Goal: Task Accomplishment & Management: Manage account settings

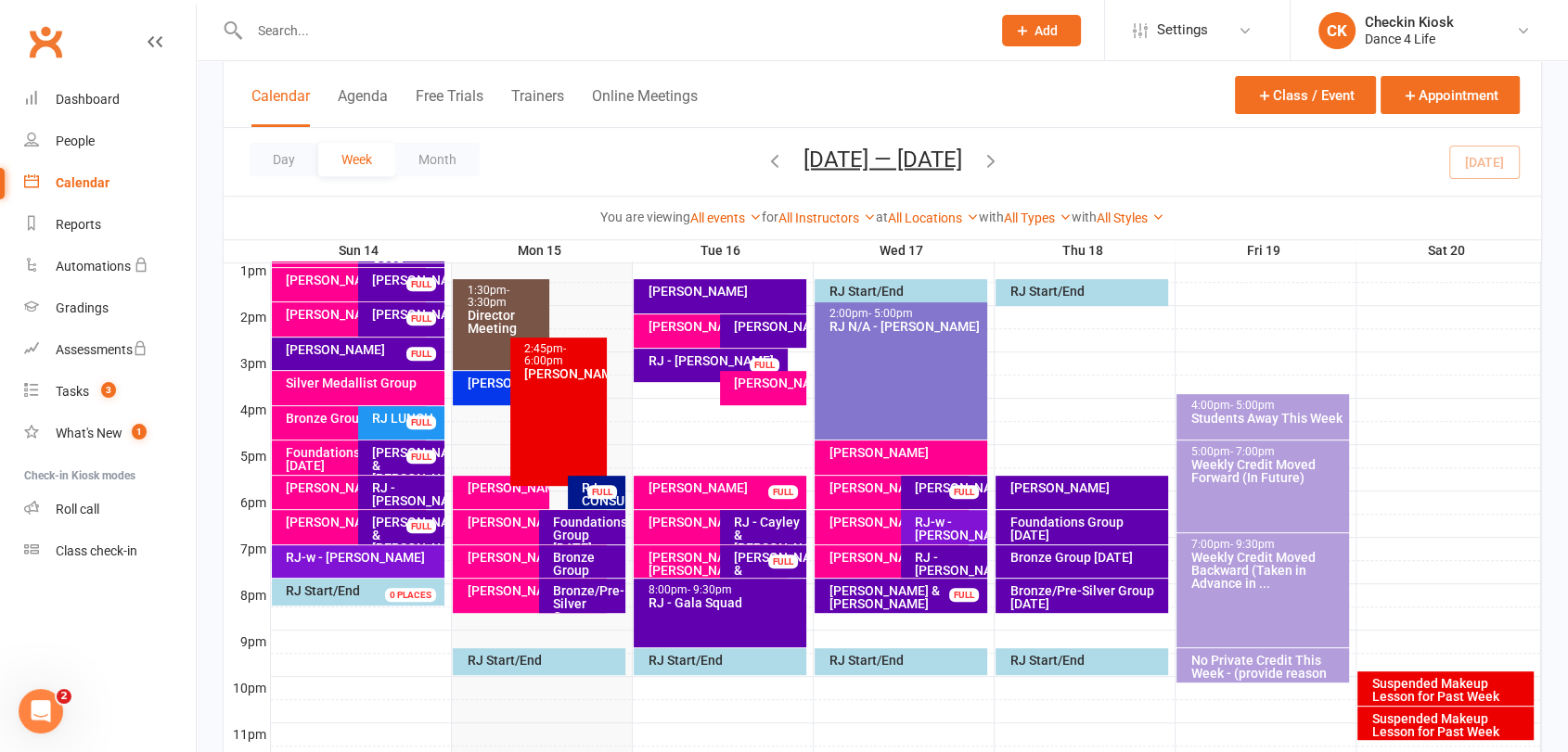
click at [591, 526] on div "Foundations Group [DATE]" at bounding box center [586, 535] width 69 height 39
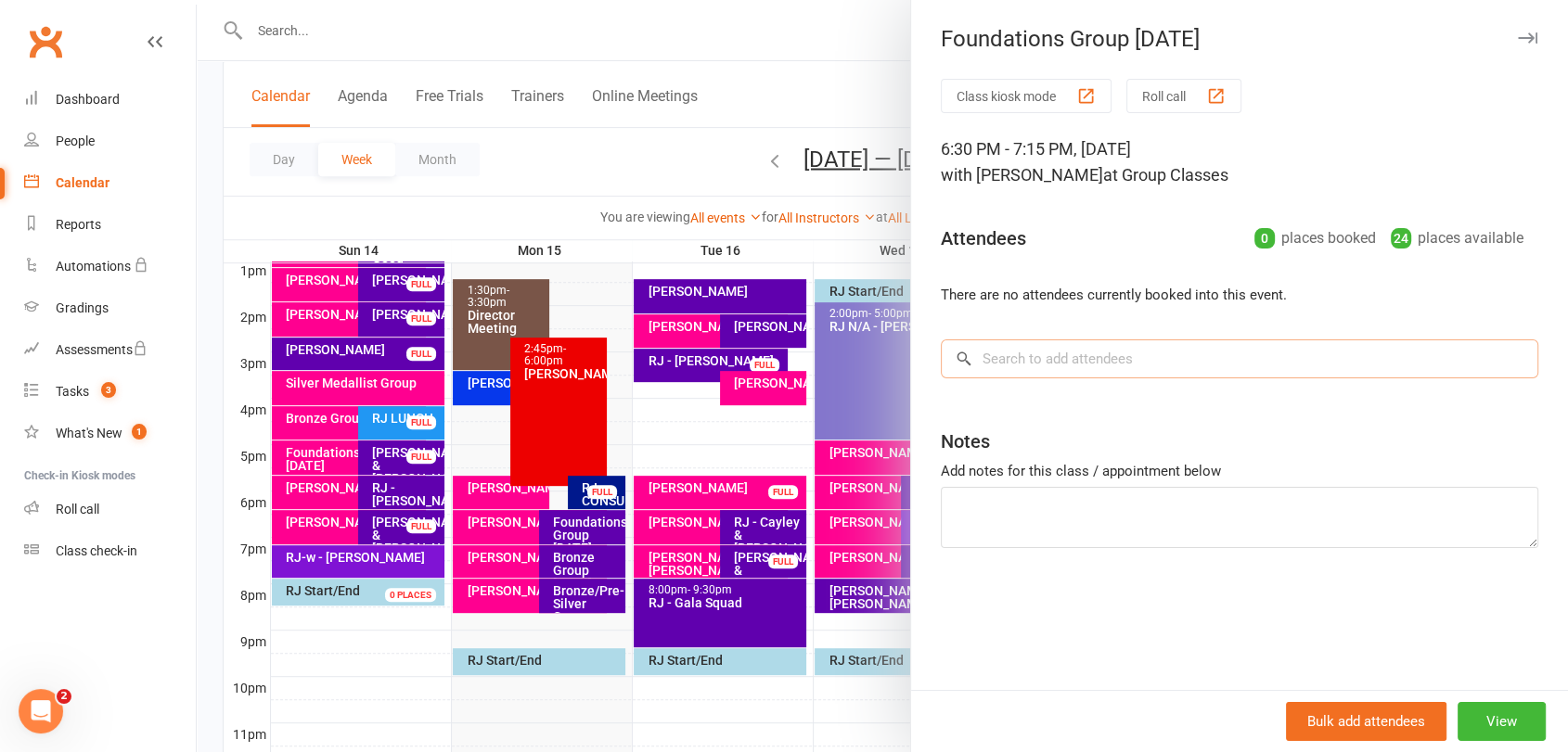
click at [1151, 357] on input "search" at bounding box center [1240, 359] width 597 height 39
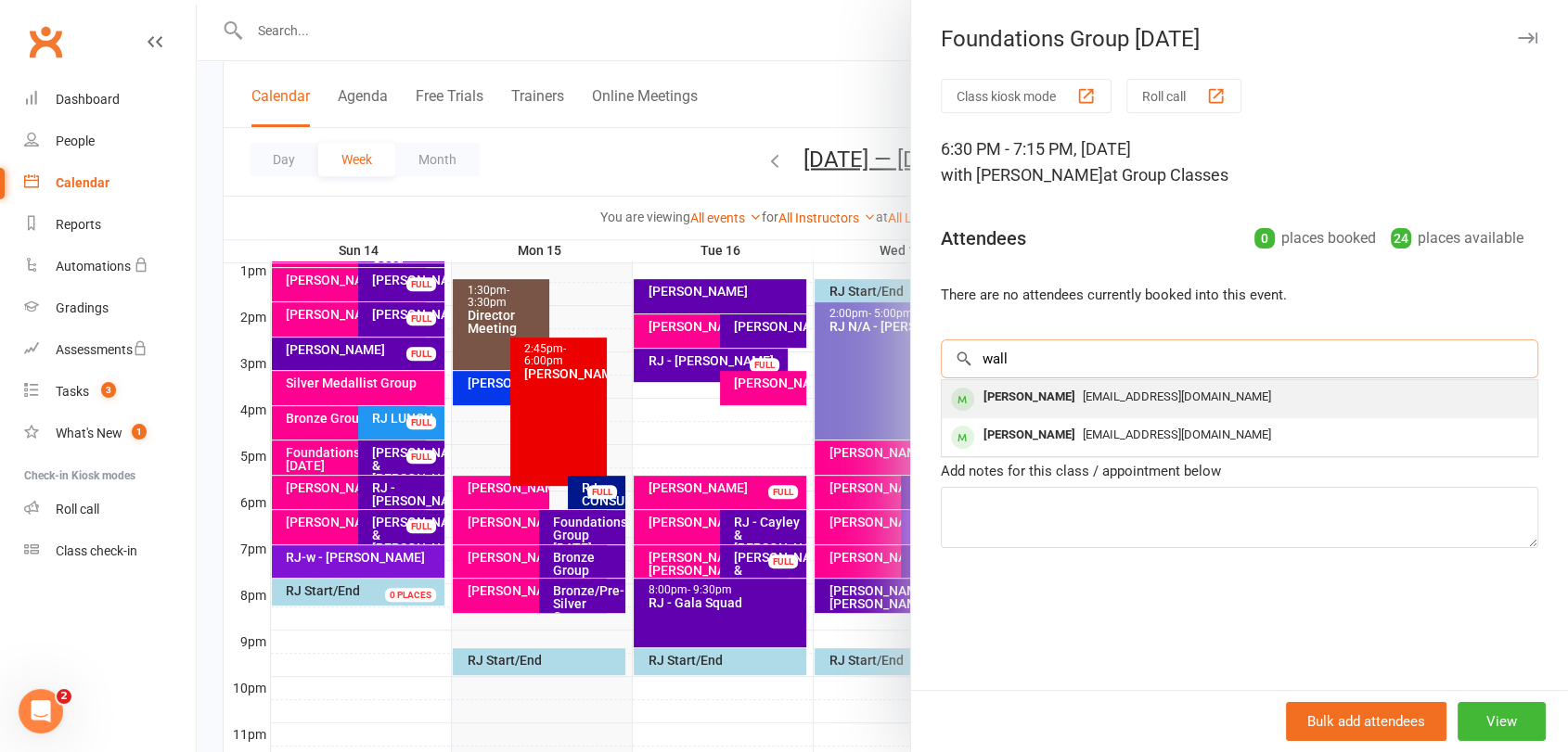
type input "wall"
click at [1106, 395] on span "[EMAIL_ADDRESS][DOMAIN_NAME]" at bounding box center [1176, 396] width 189 height 14
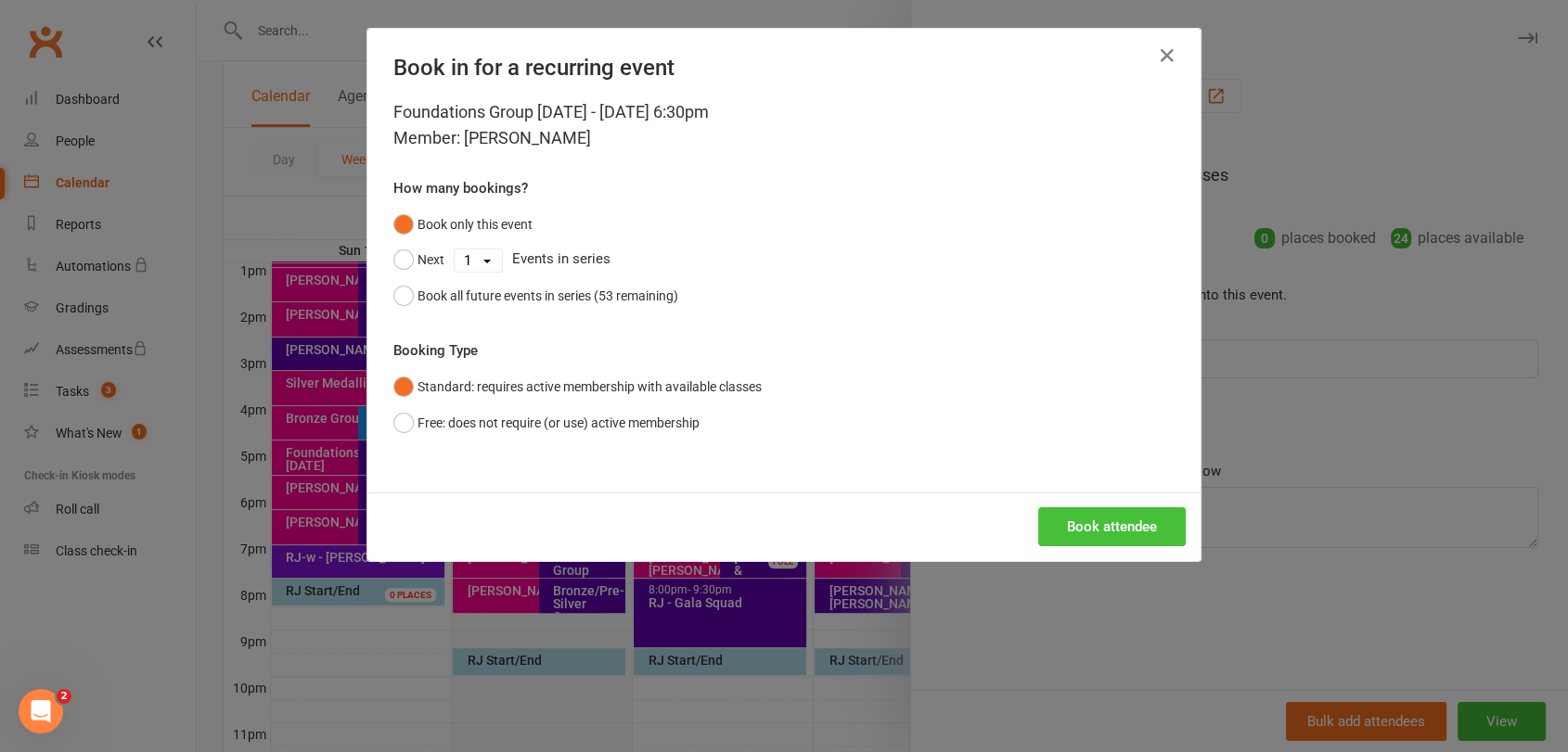
drag, startPoint x: 1098, startPoint y: 533, endPoint x: 1097, endPoint y: 514, distance: 19.0
click at [1098, 533] on button "Book attendee" at bounding box center [1111, 526] width 147 height 39
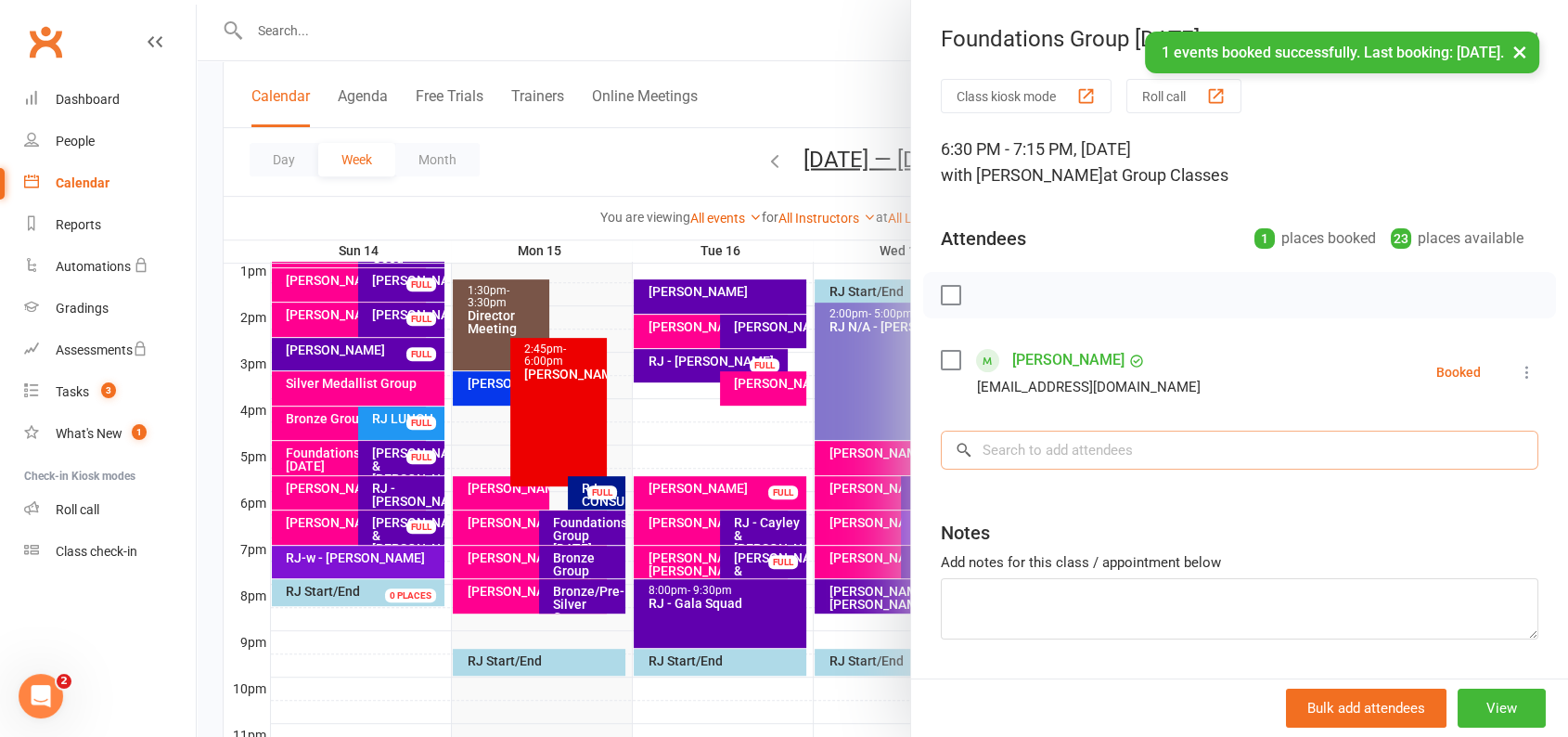
click at [1090, 457] on input "search" at bounding box center [1240, 449] width 597 height 39
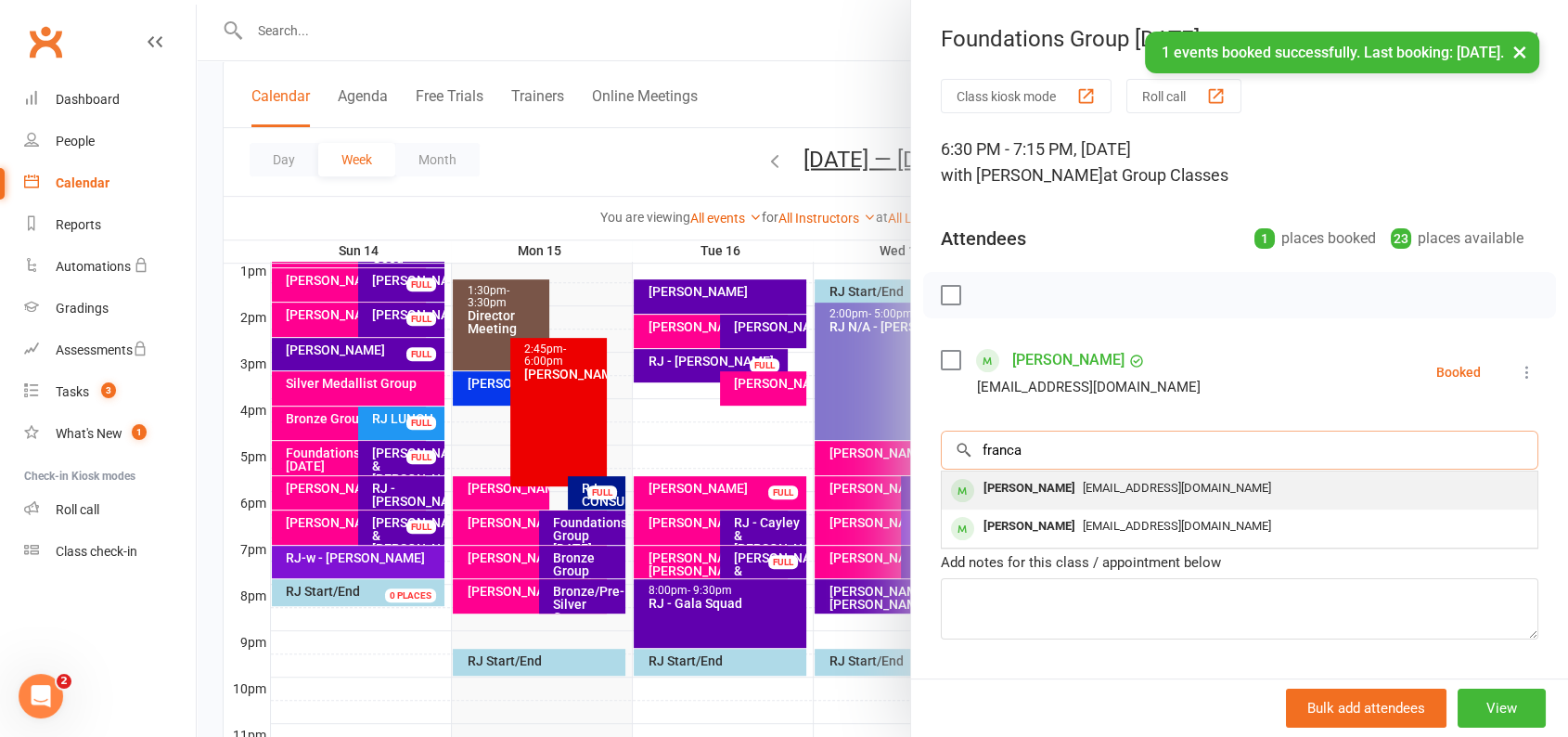
type input "franca"
click at [1032, 495] on div "[PERSON_NAME]" at bounding box center [1029, 489] width 107 height 27
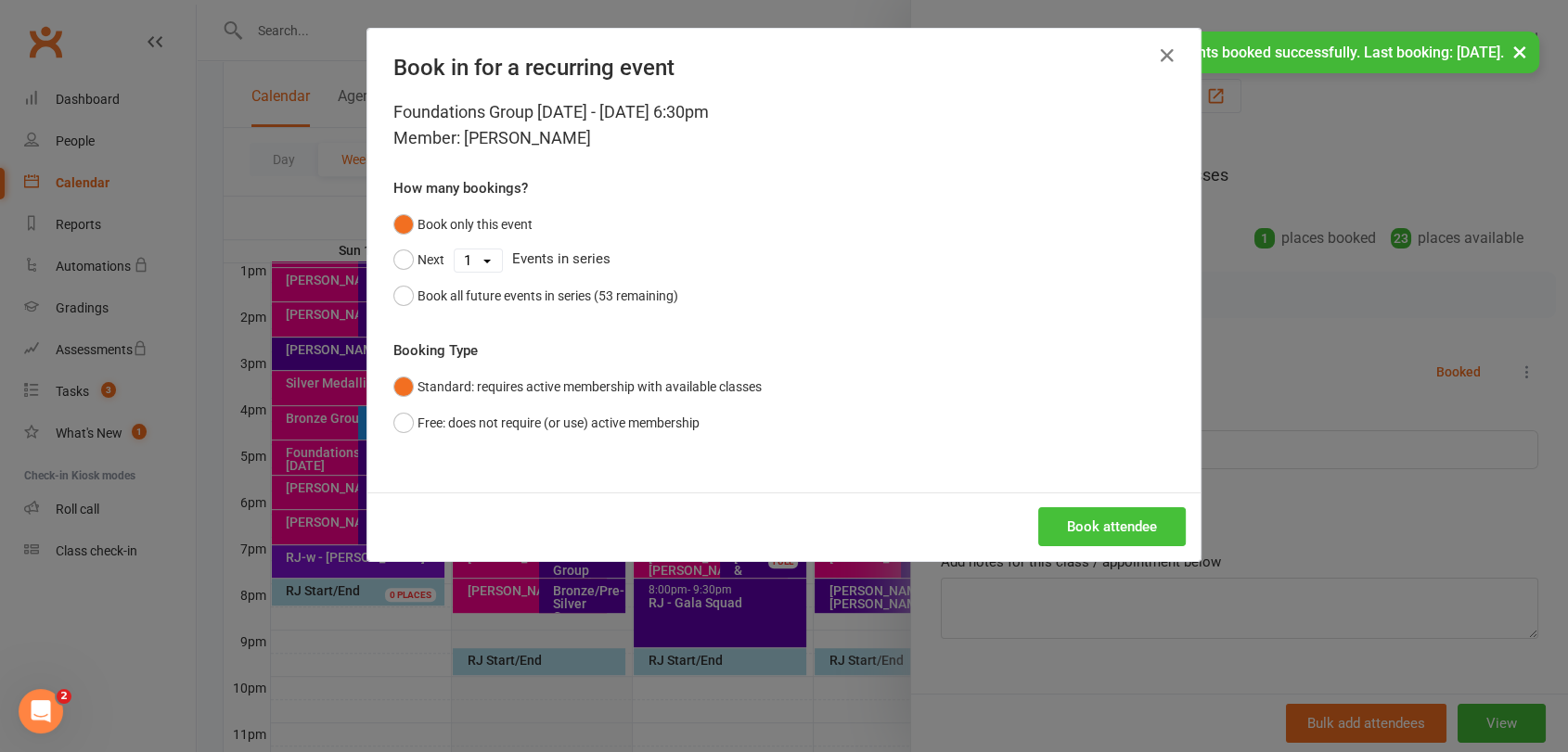
drag, startPoint x: 1077, startPoint y: 521, endPoint x: 1074, endPoint y: 504, distance: 17.3
click at [1076, 521] on button "Book attendee" at bounding box center [1111, 526] width 147 height 39
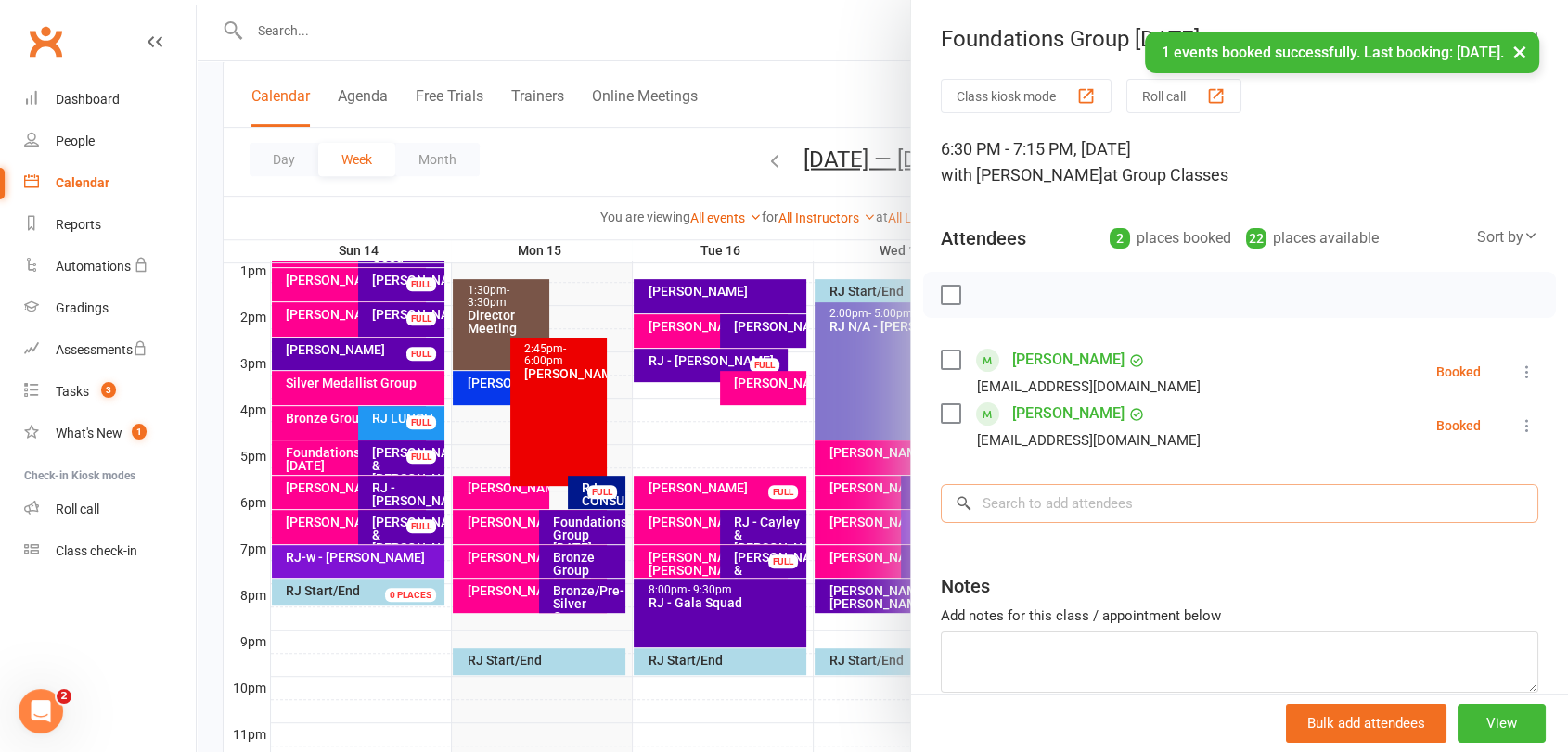
click at [1076, 512] on input "search" at bounding box center [1240, 503] width 597 height 39
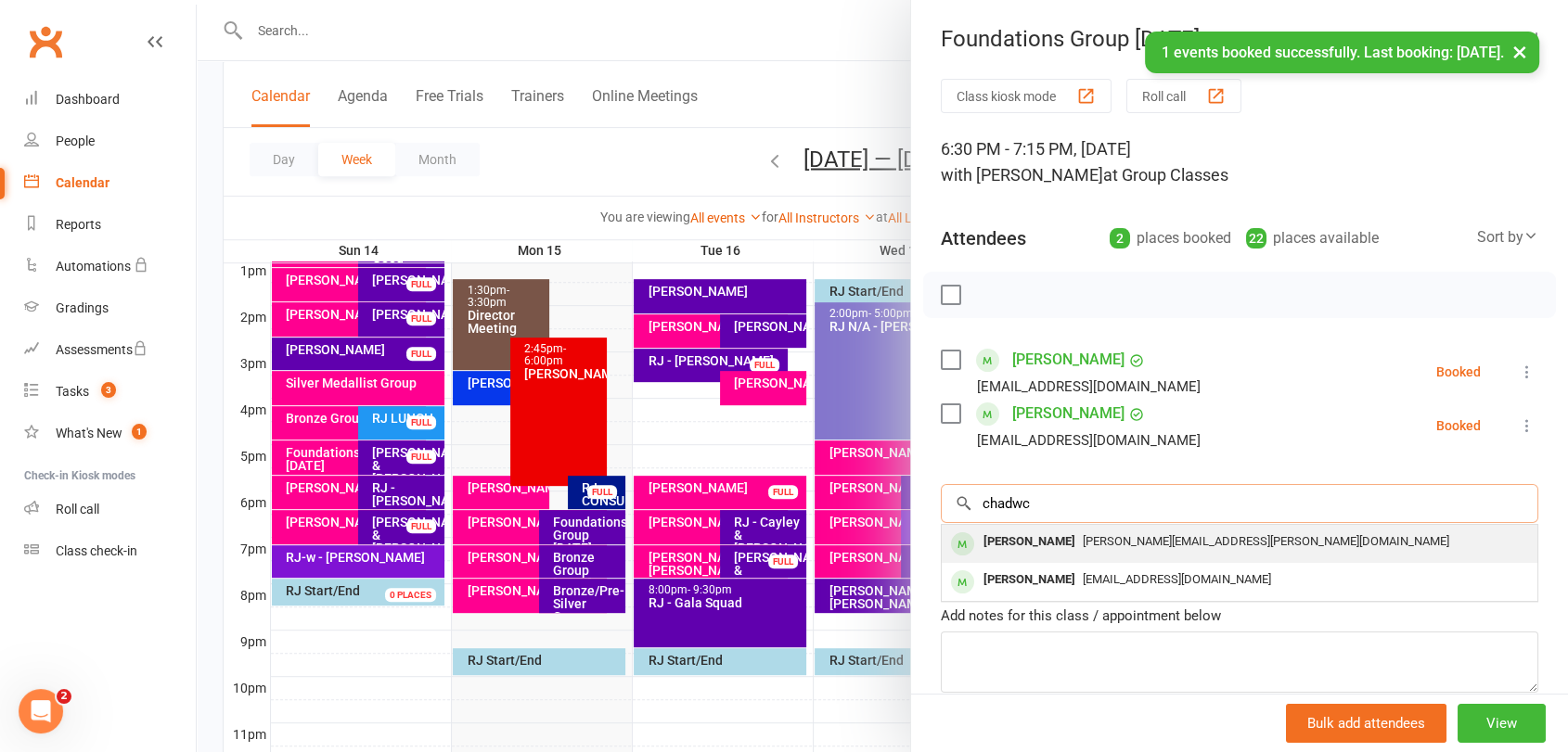
type input "chadwc"
click at [1128, 535] on span "[PERSON_NAME][EMAIL_ADDRESS][PERSON_NAME][DOMAIN_NAME]" at bounding box center [1265, 542] width 367 height 14
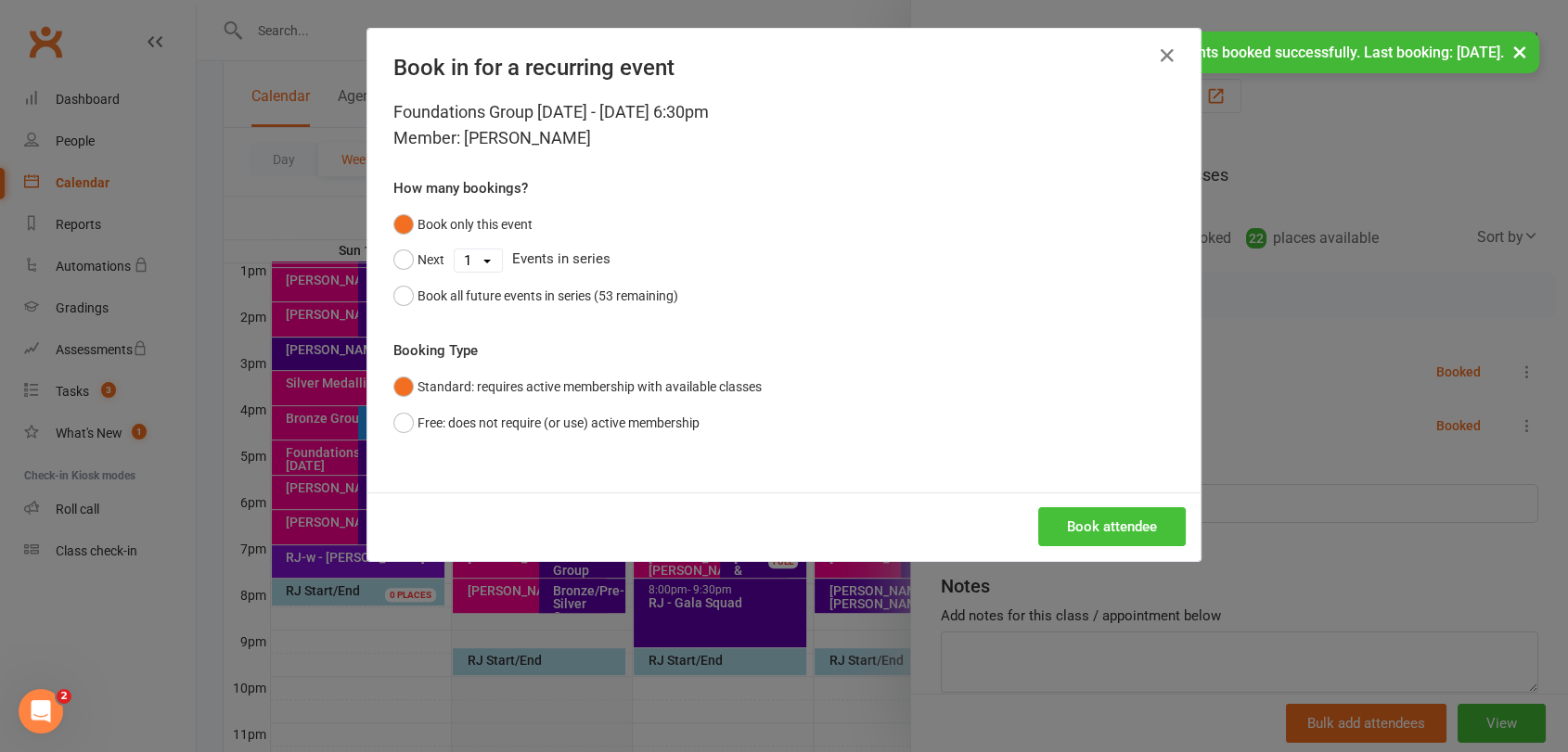
click at [1128, 539] on button "Book attendee" at bounding box center [1111, 526] width 147 height 39
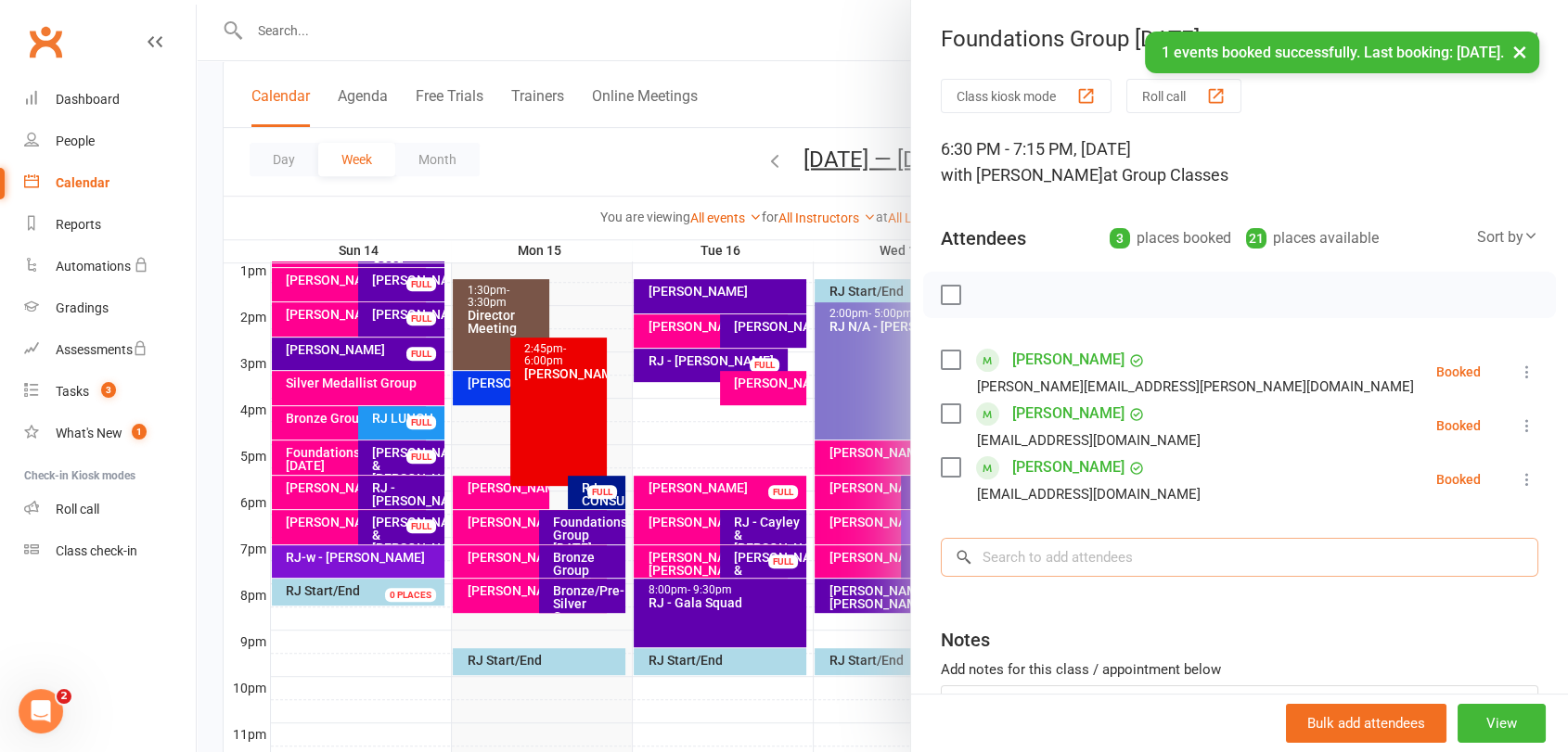
click at [1123, 560] on input "search" at bounding box center [1240, 556] width 597 height 39
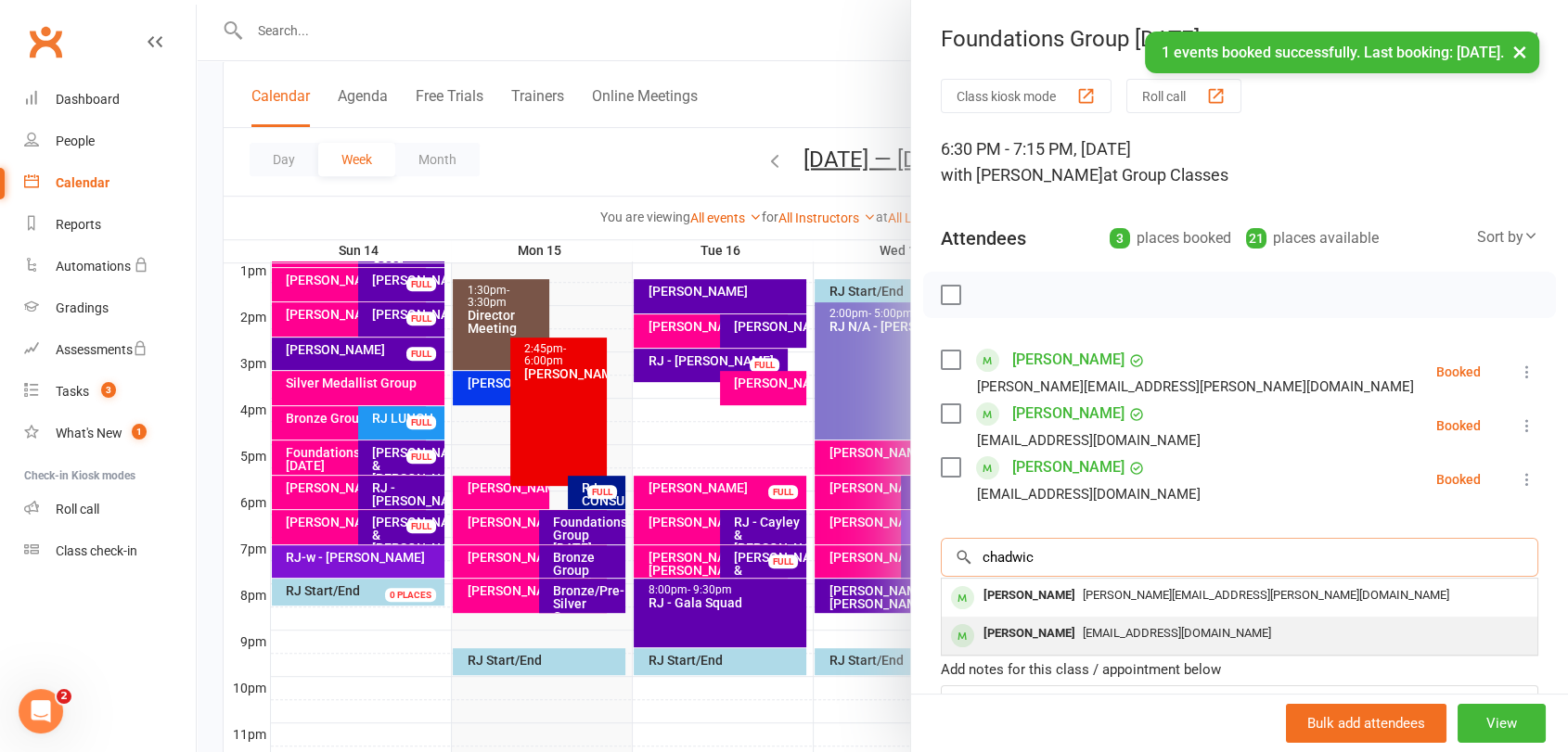
type input "chadwic"
click at [1100, 627] on span "[EMAIL_ADDRESS][DOMAIN_NAME]" at bounding box center [1176, 633] width 189 height 14
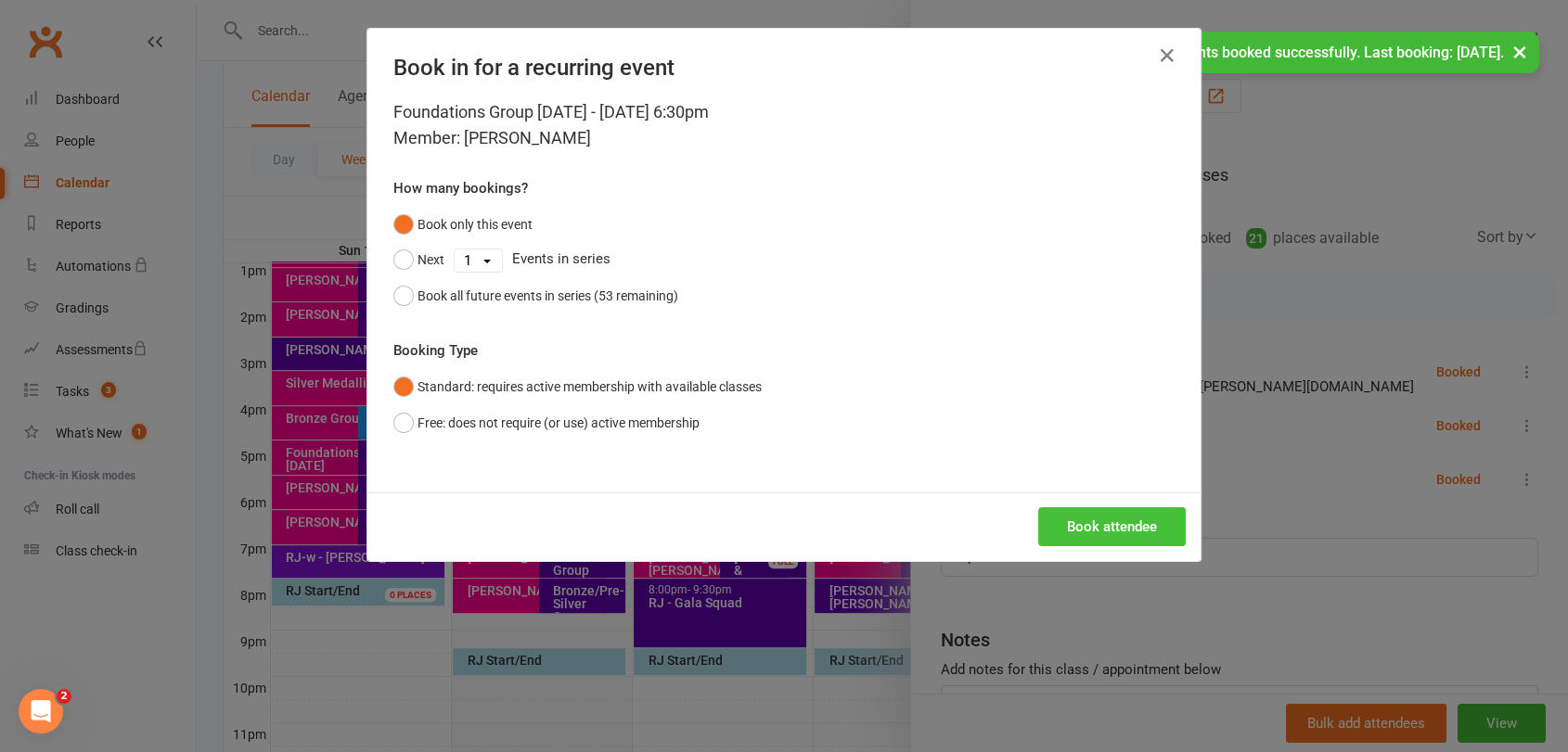
click at [1100, 520] on button "Book attendee" at bounding box center [1111, 526] width 147 height 39
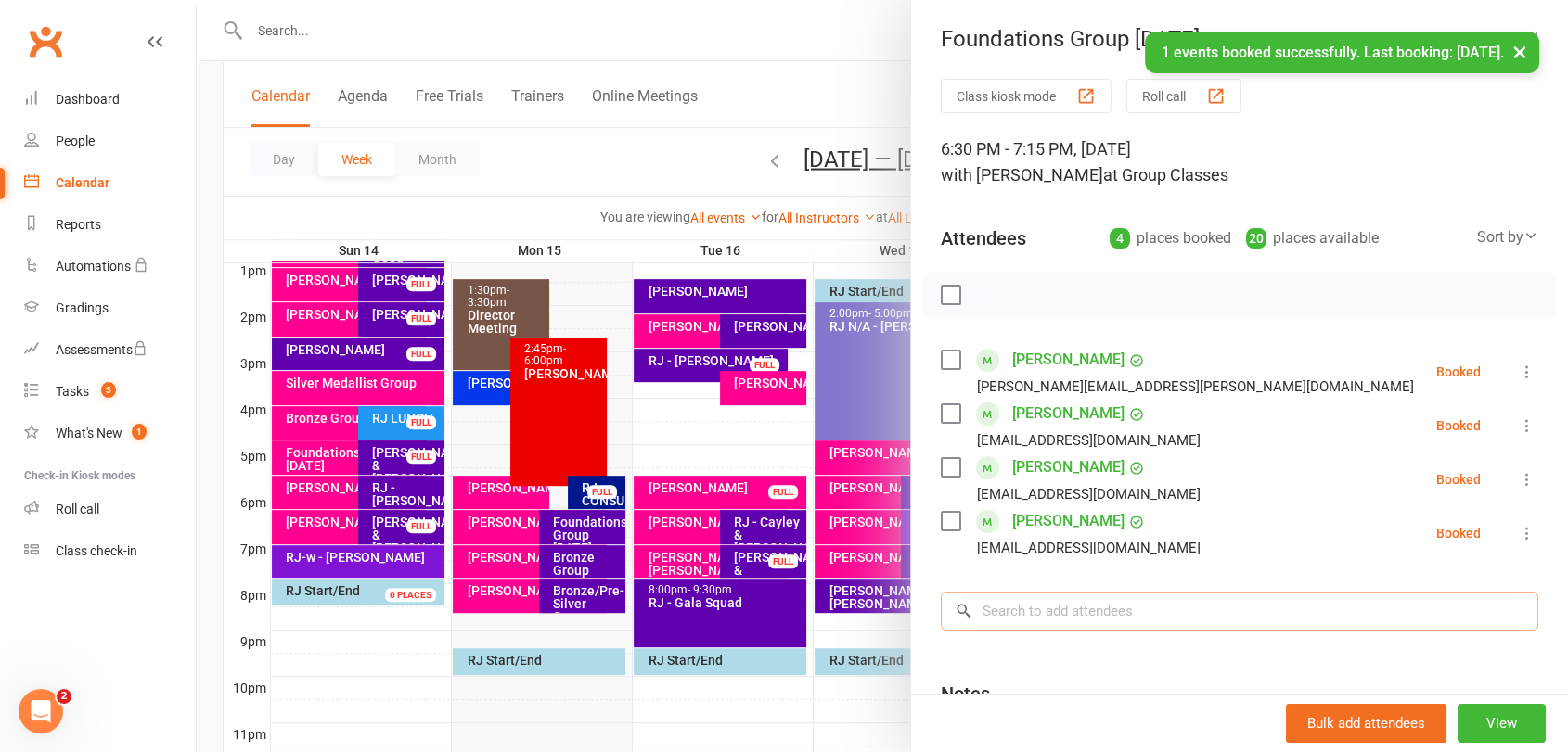
drag, startPoint x: 1122, startPoint y: 607, endPoint x: 1137, endPoint y: 584, distance: 27.5
click at [1128, 593] on input "search" at bounding box center [1240, 611] width 597 height 39
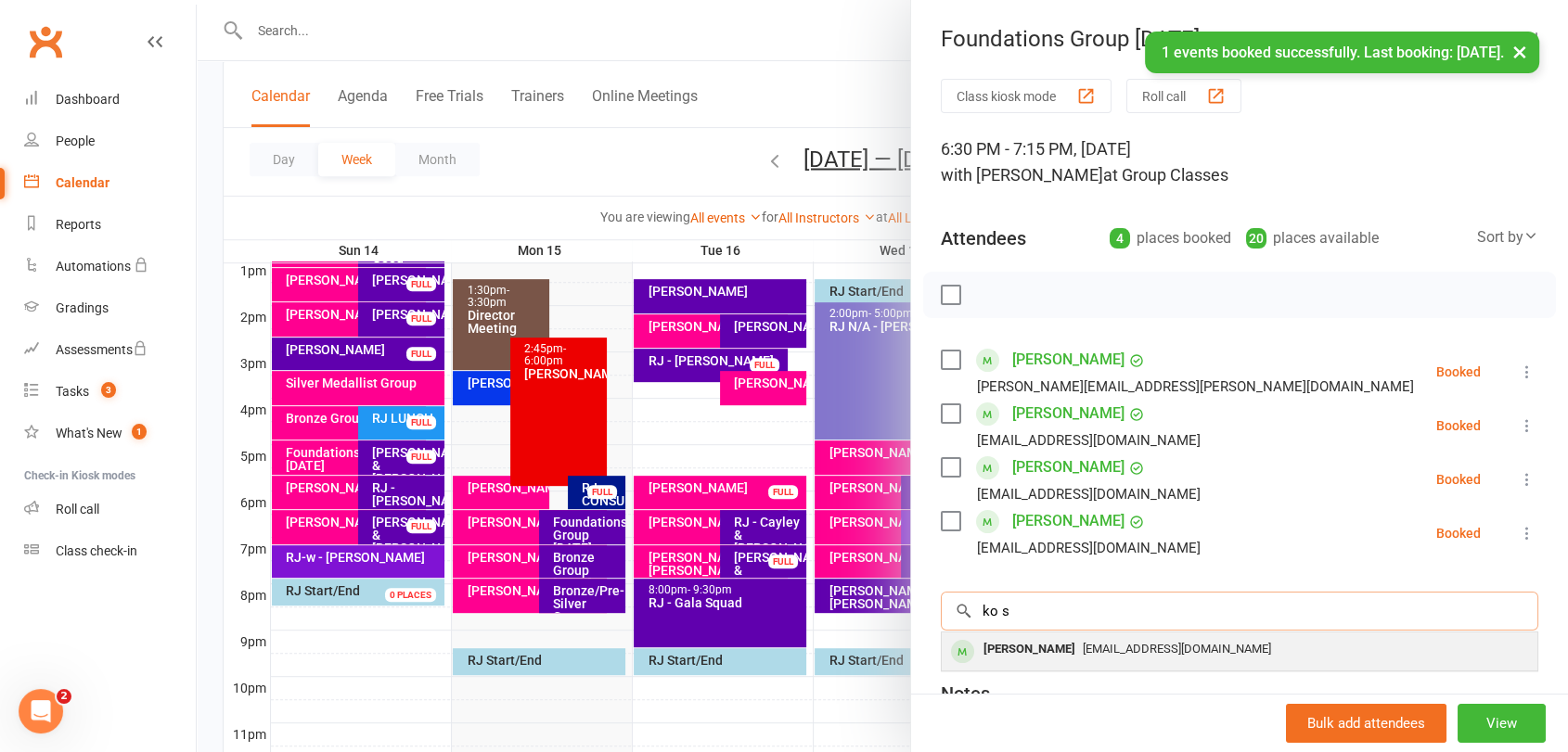
type input "ko s"
click at [1102, 637] on div "[EMAIL_ADDRESS][DOMAIN_NAME]" at bounding box center [1240, 649] width 581 height 27
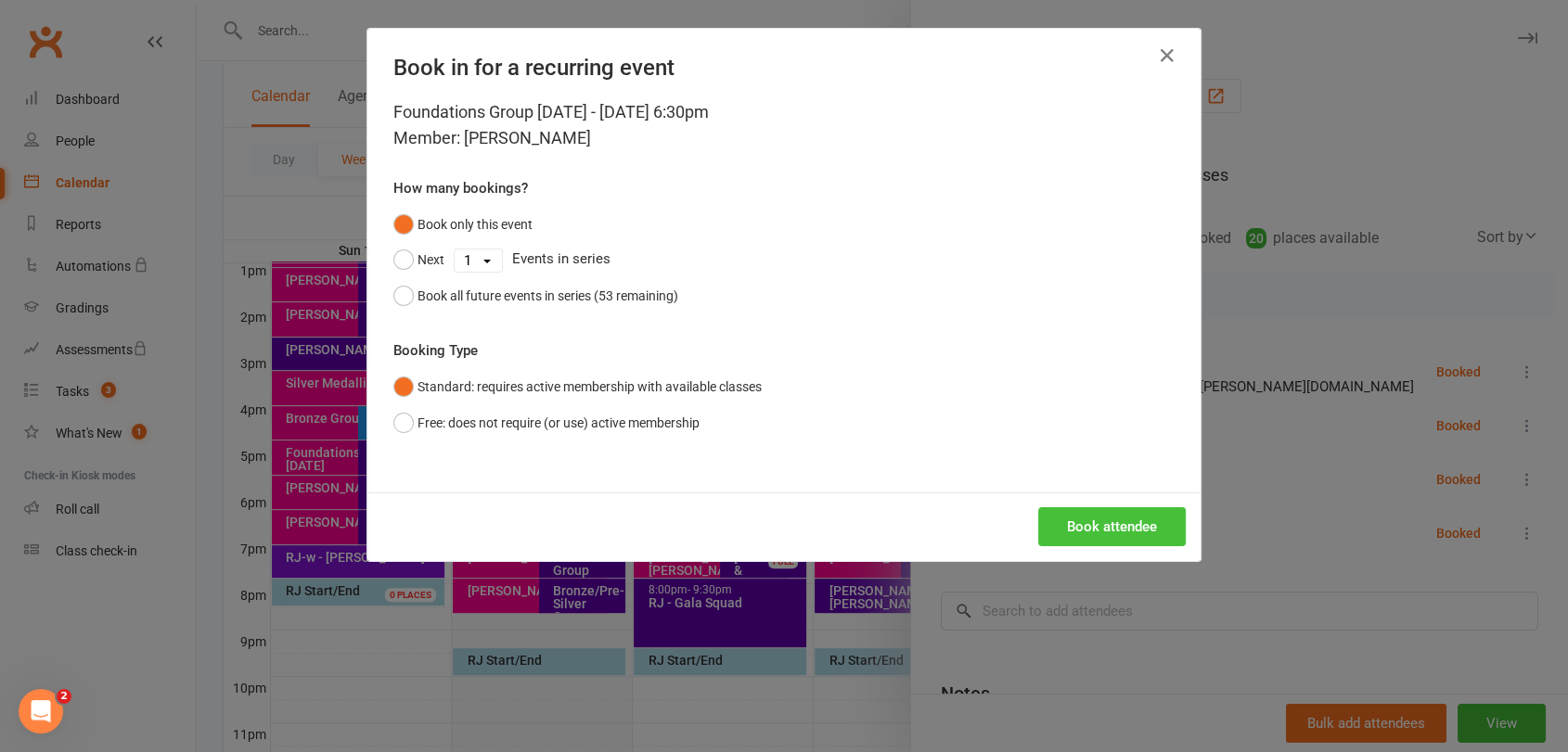
click at [1128, 534] on button "Book attendee" at bounding box center [1111, 526] width 147 height 39
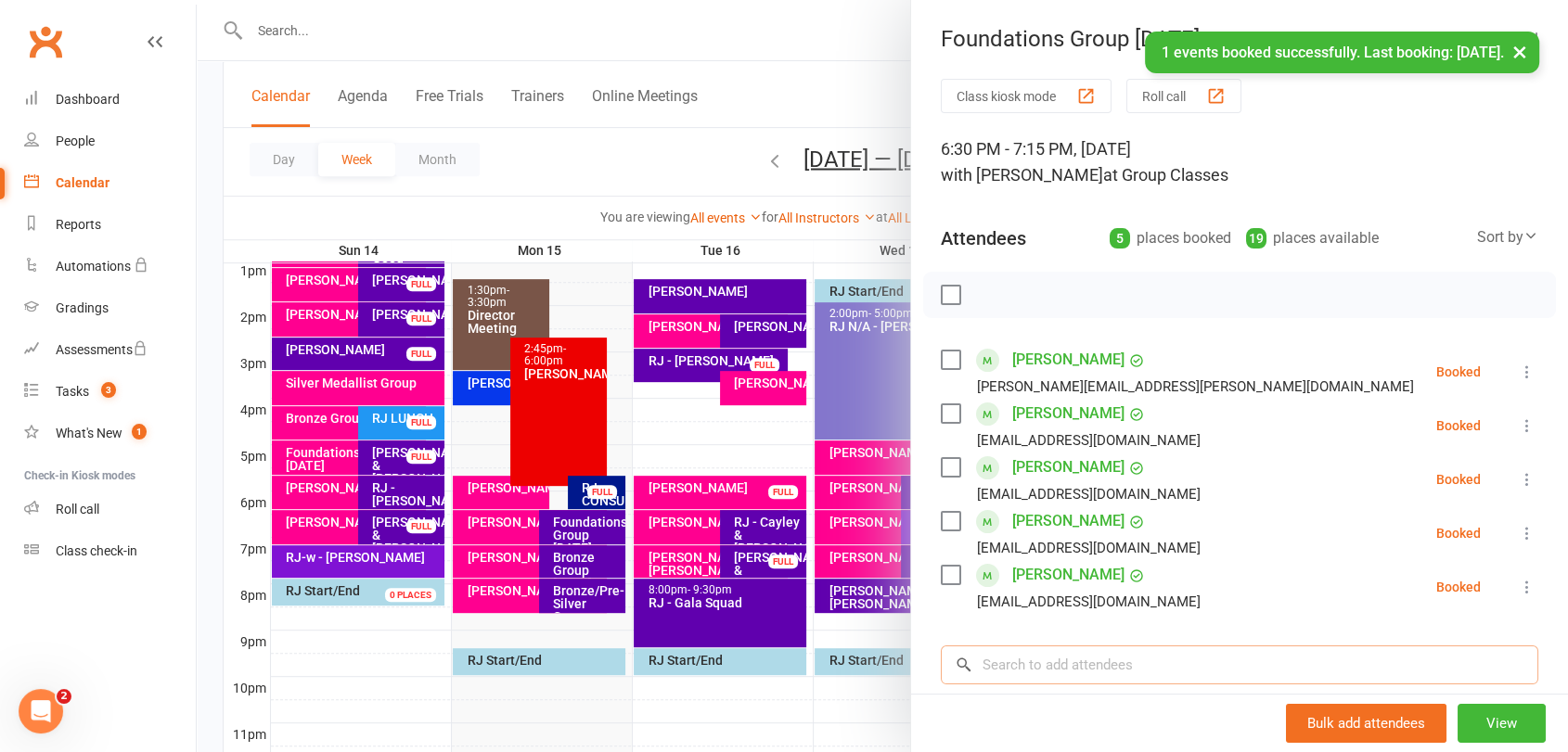
click at [1106, 662] on input "search" at bounding box center [1240, 664] width 597 height 39
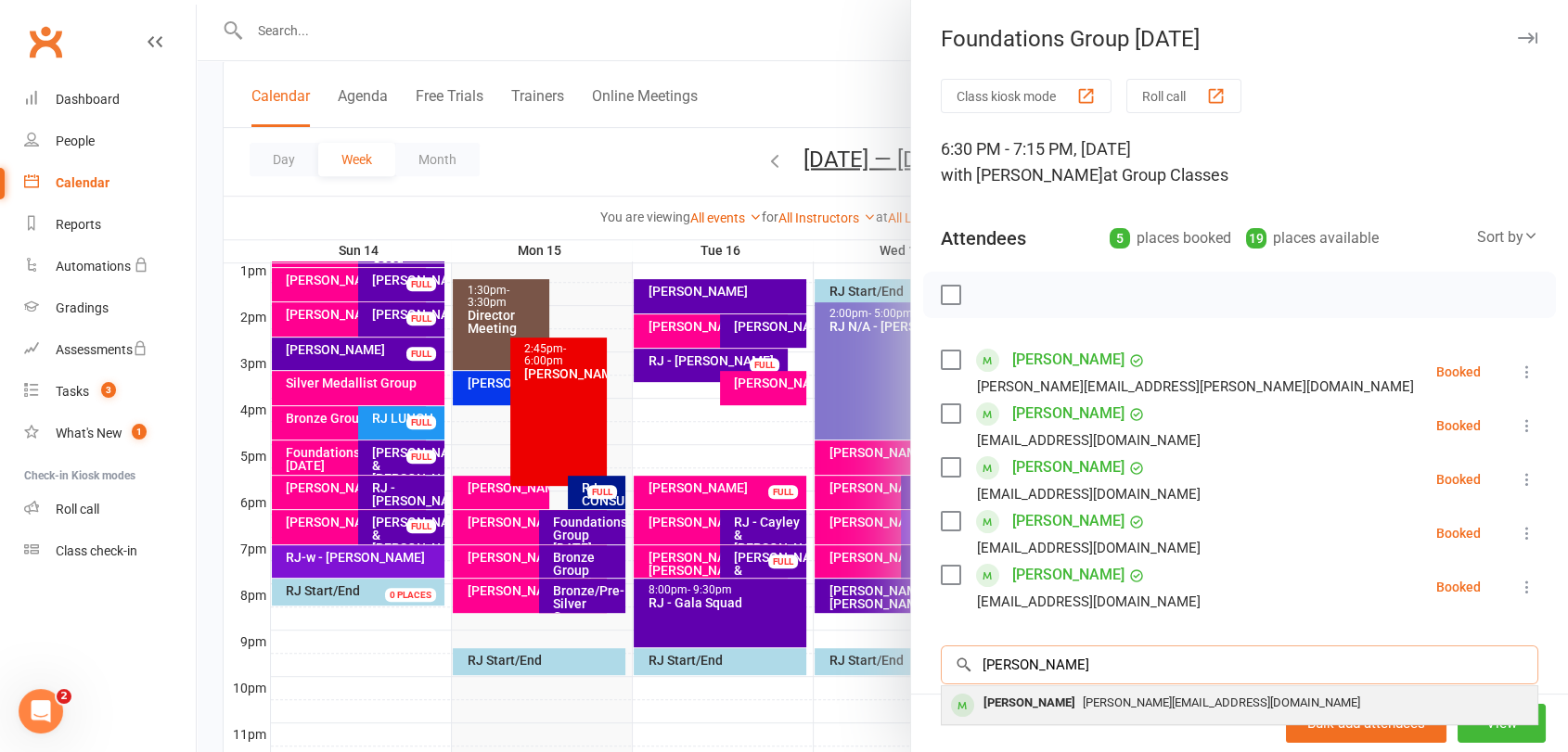
type input "[PERSON_NAME]"
click at [1024, 715] on div "[PERSON_NAME] [PERSON_NAME][EMAIL_ADDRESS][DOMAIN_NAME]" at bounding box center [1240, 706] width 596 height 38
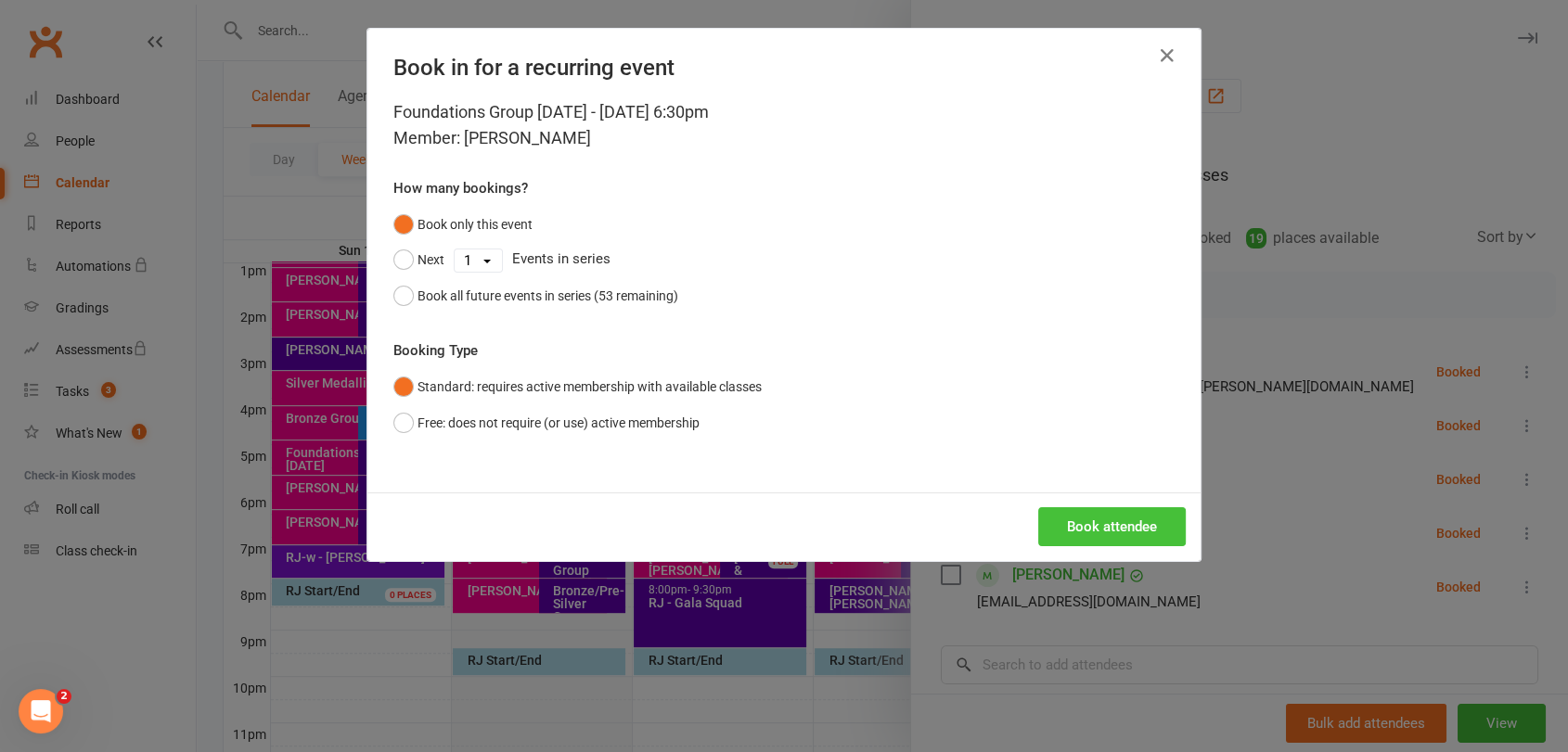
click at [1081, 527] on button "Book attendee" at bounding box center [1111, 526] width 147 height 39
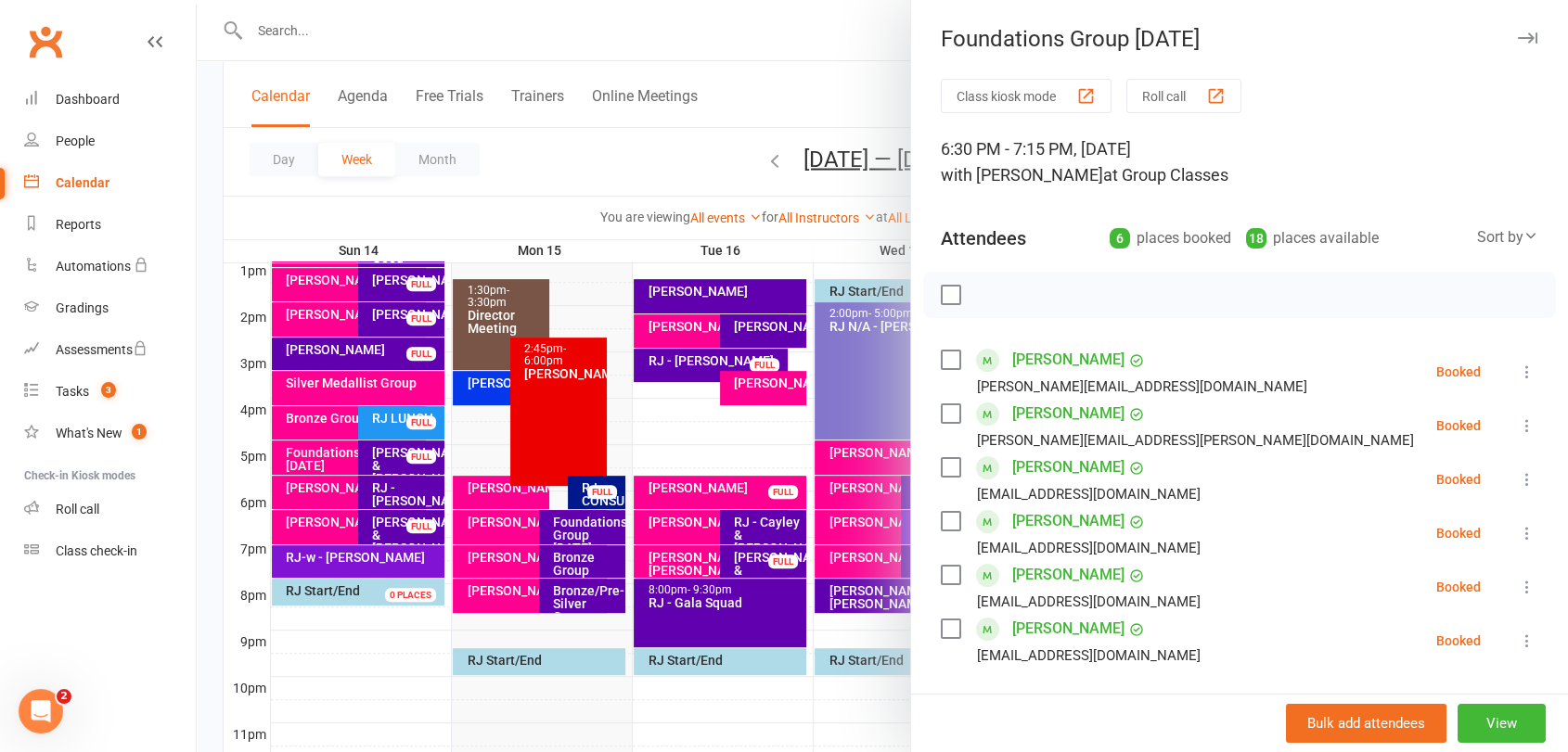
click at [618, 529] on div at bounding box center [882, 376] width 1371 height 752
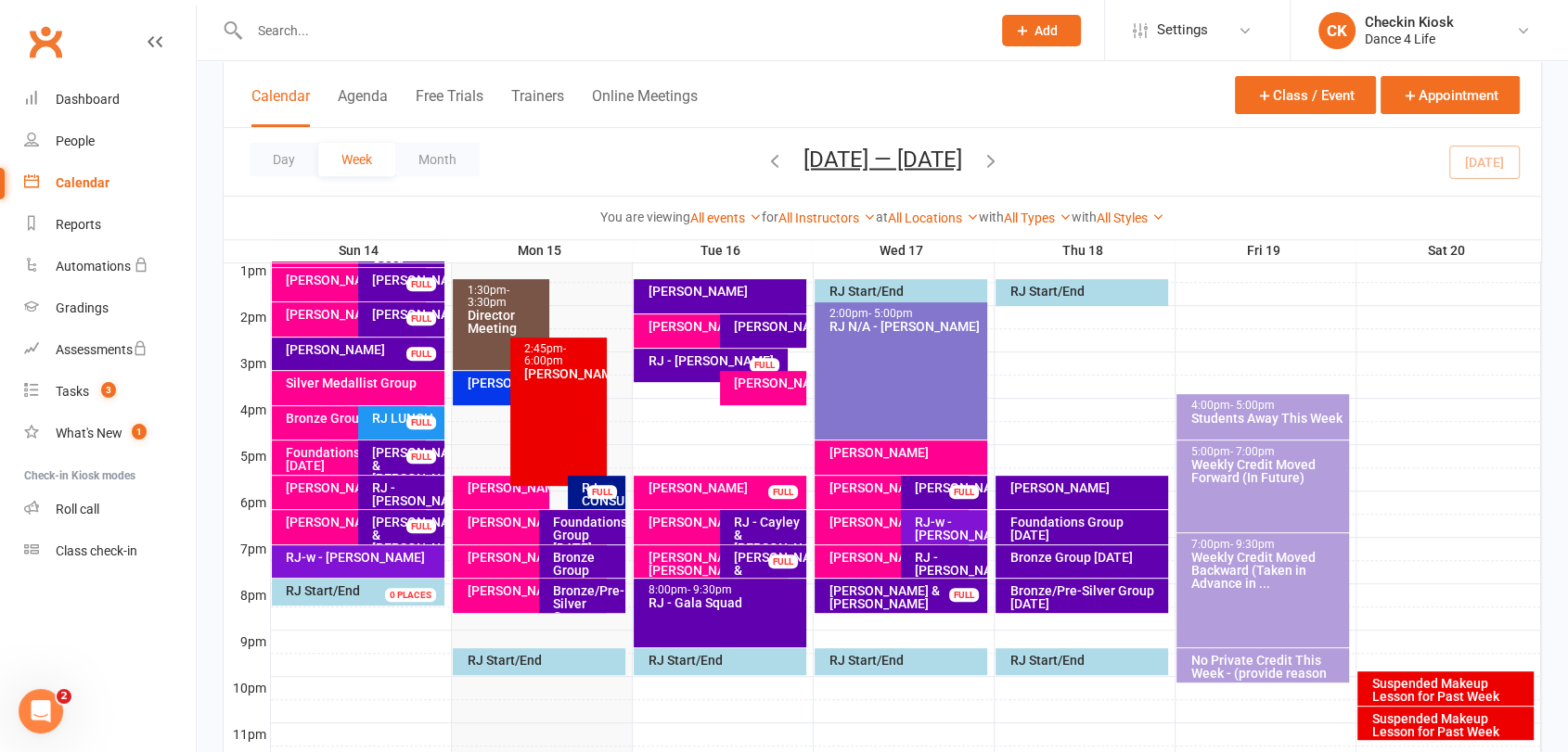
click at [596, 558] on div "Bronze Group [DATE]" at bounding box center [586, 570] width 69 height 39
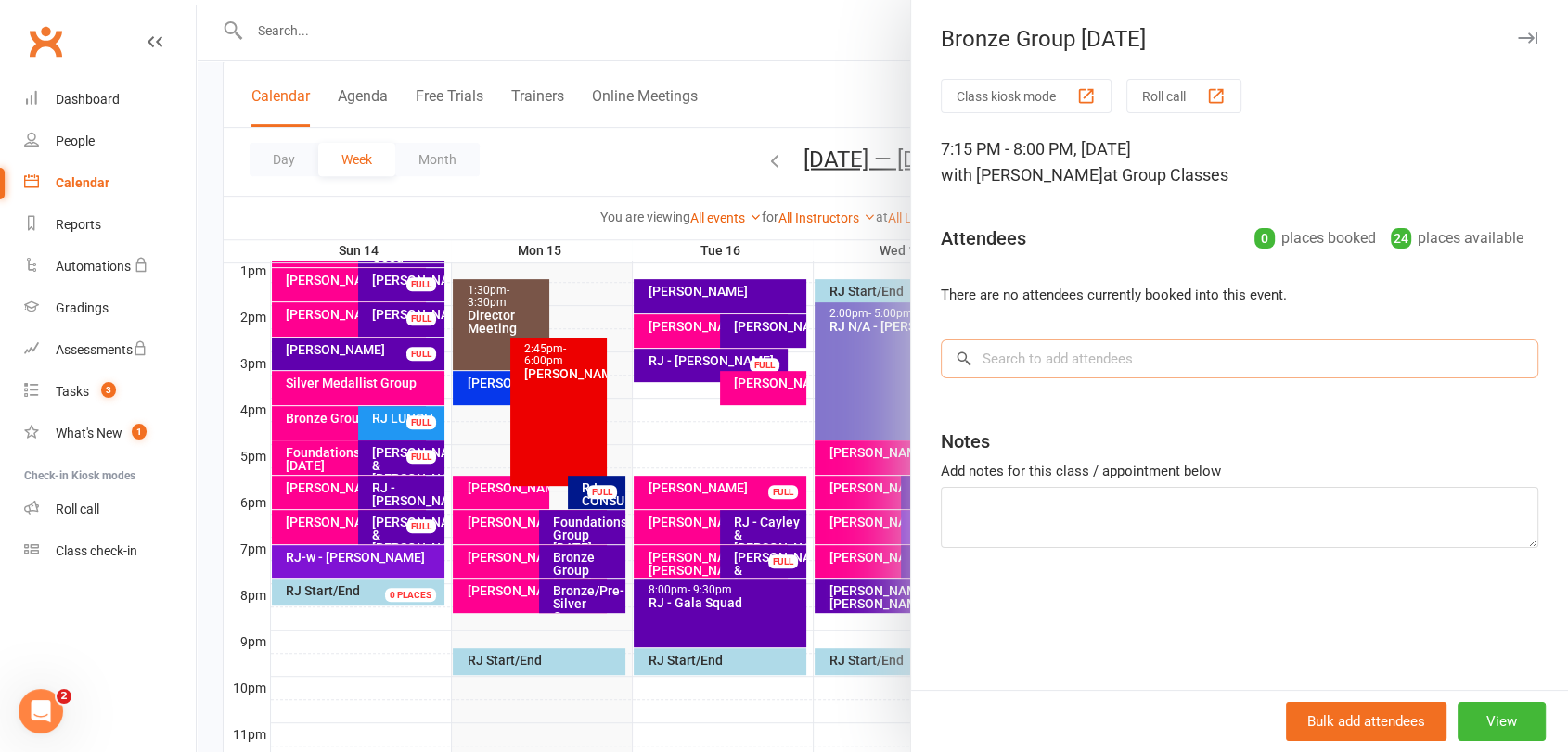
click at [1106, 376] on input "search" at bounding box center [1240, 359] width 597 height 39
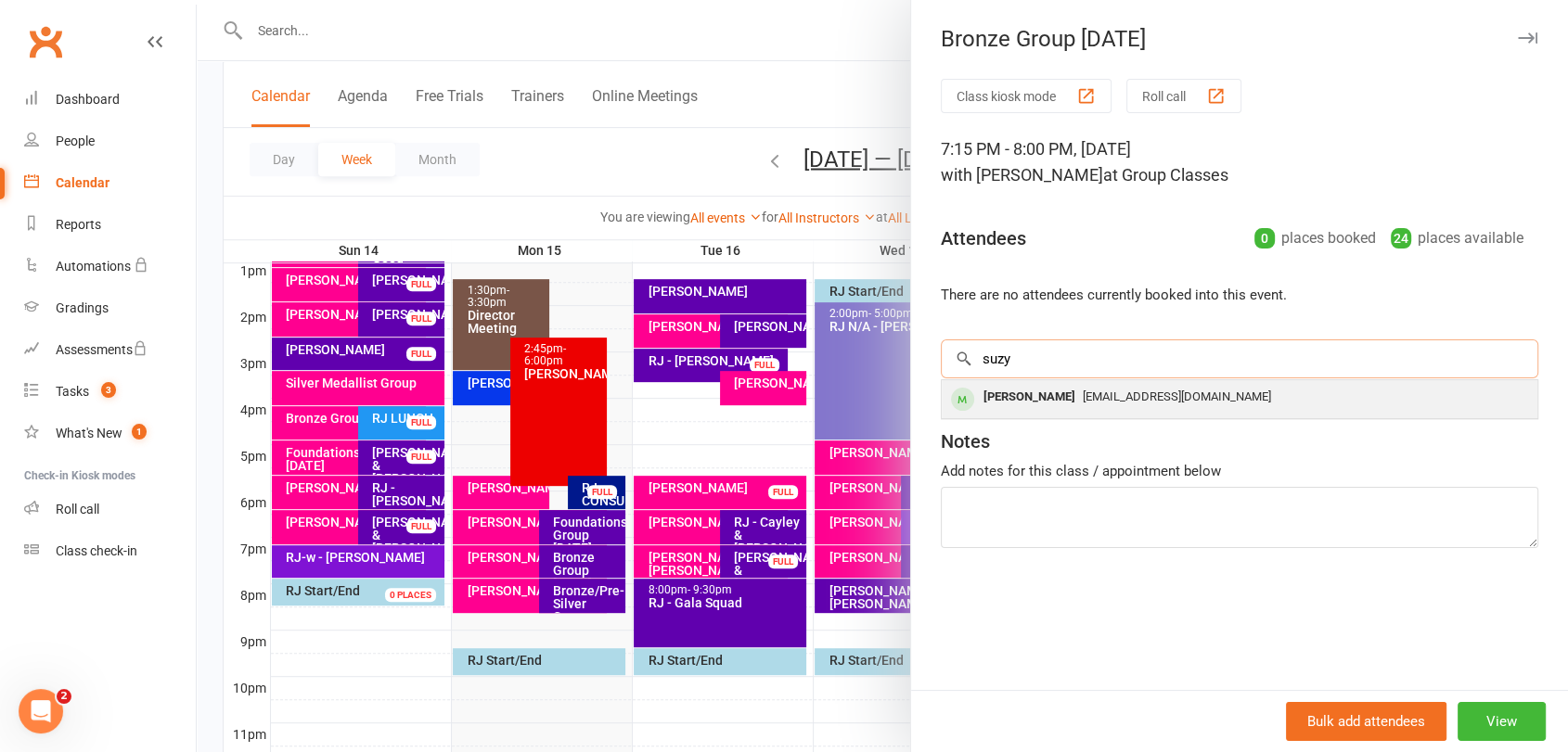
type input "suzy"
click at [1108, 396] on span "[EMAIL_ADDRESS][DOMAIN_NAME]" at bounding box center [1176, 396] width 189 height 14
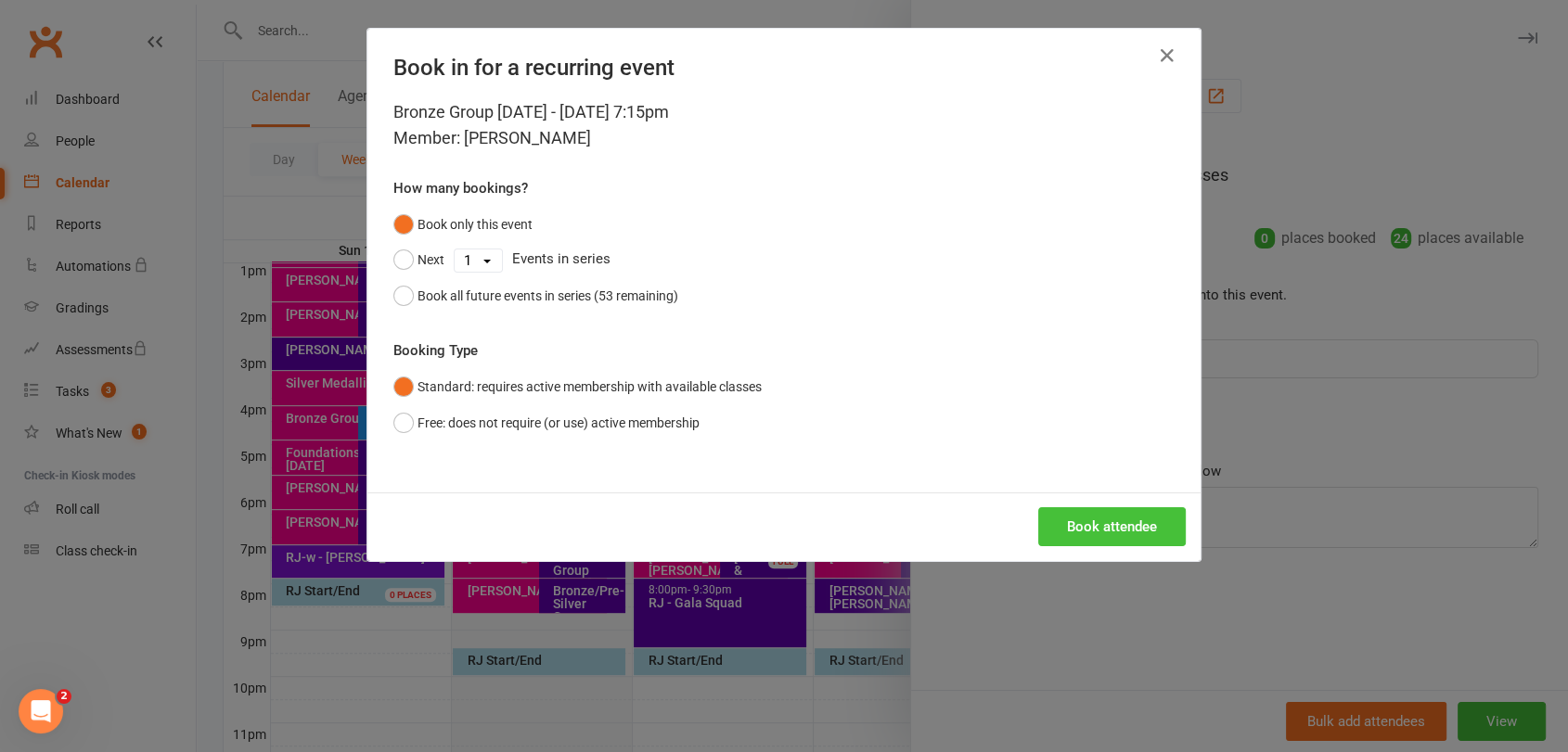
click at [1109, 523] on button "Book attendee" at bounding box center [1111, 526] width 147 height 39
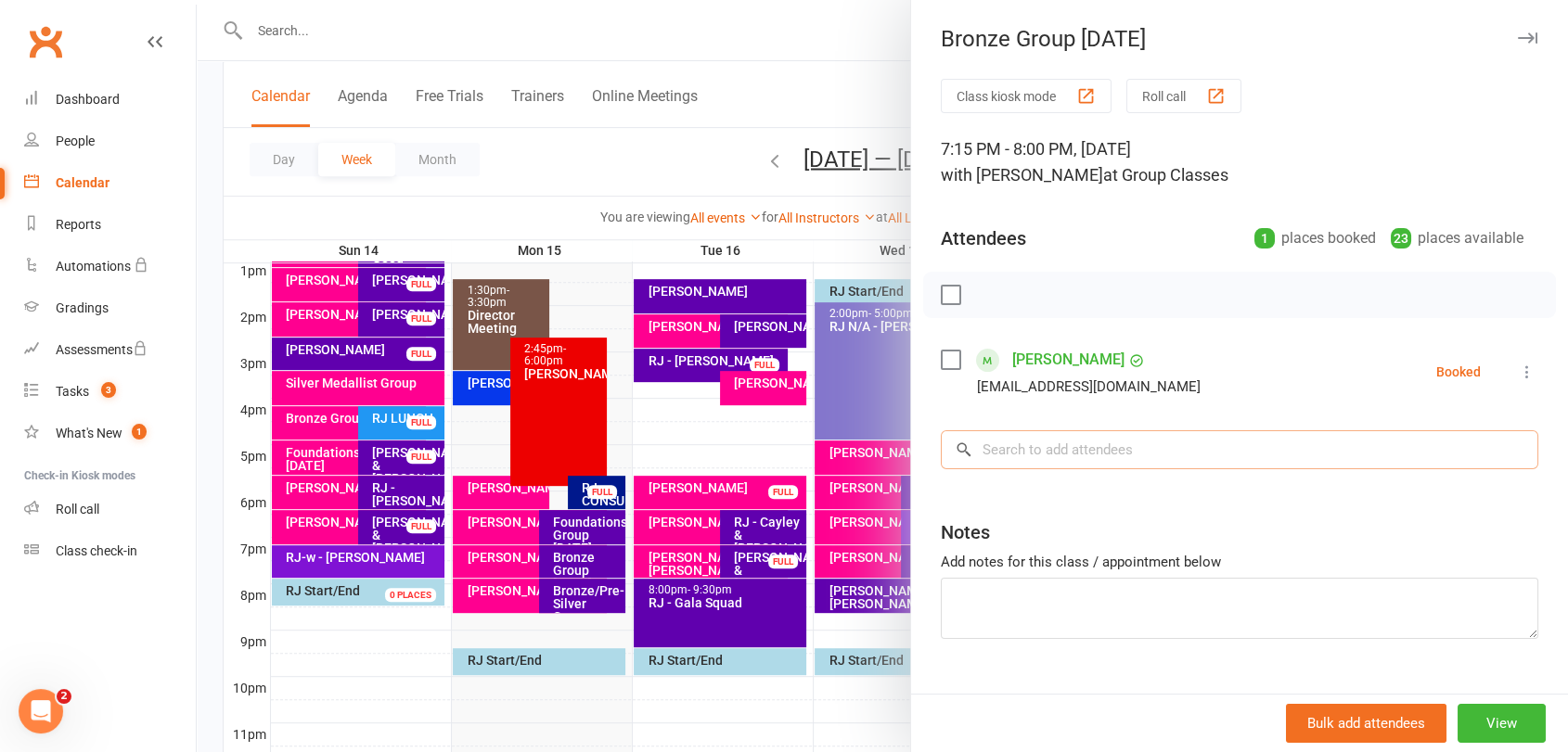
click at [1169, 456] on input "search" at bounding box center [1240, 449] width 597 height 39
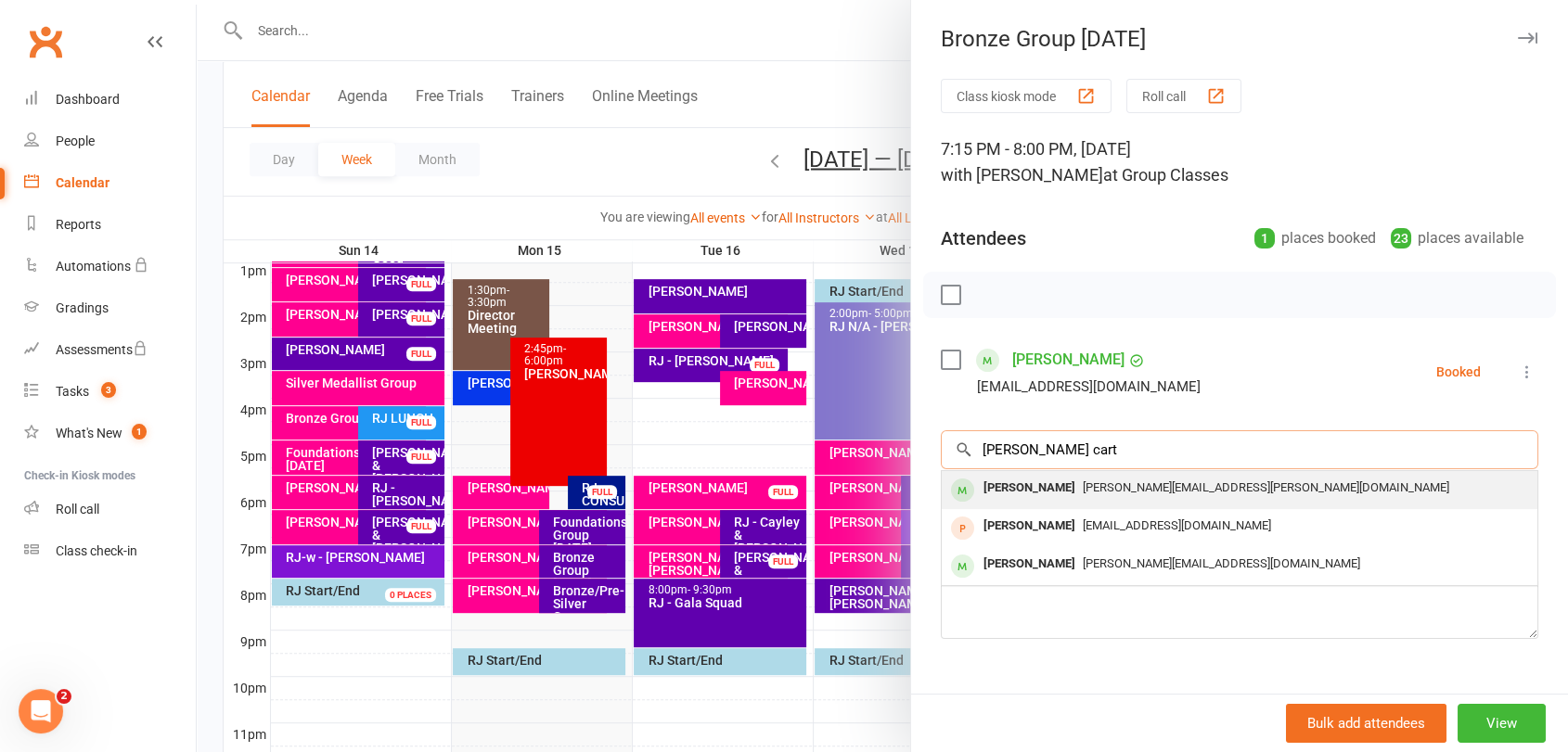
type input "[PERSON_NAME] cart"
click at [1098, 481] on span "[PERSON_NAME][EMAIL_ADDRESS][PERSON_NAME][DOMAIN_NAME]" at bounding box center [1265, 487] width 367 height 14
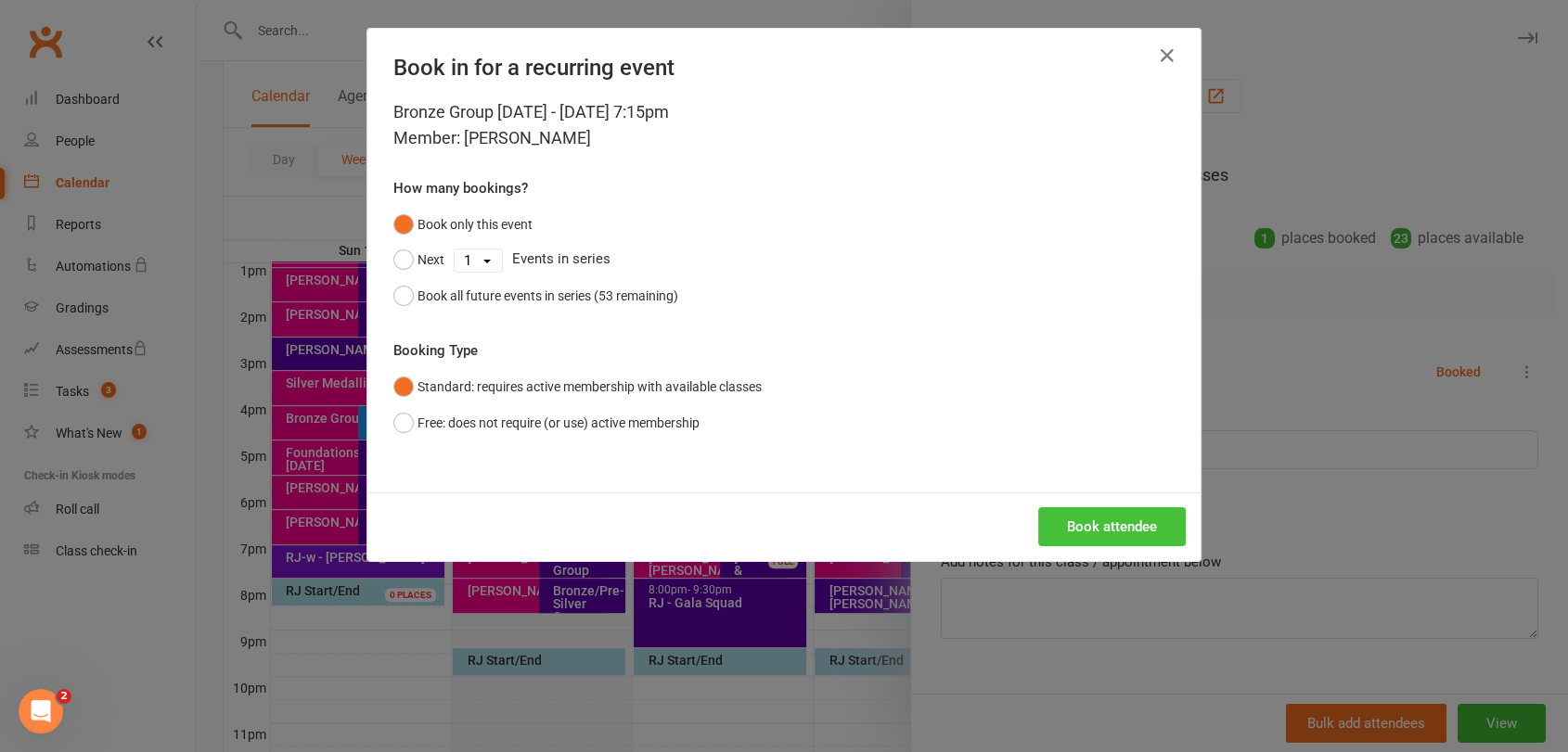
click at [1095, 517] on button "Book attendee" at bounding box center [1111, 526] width 147 height 39
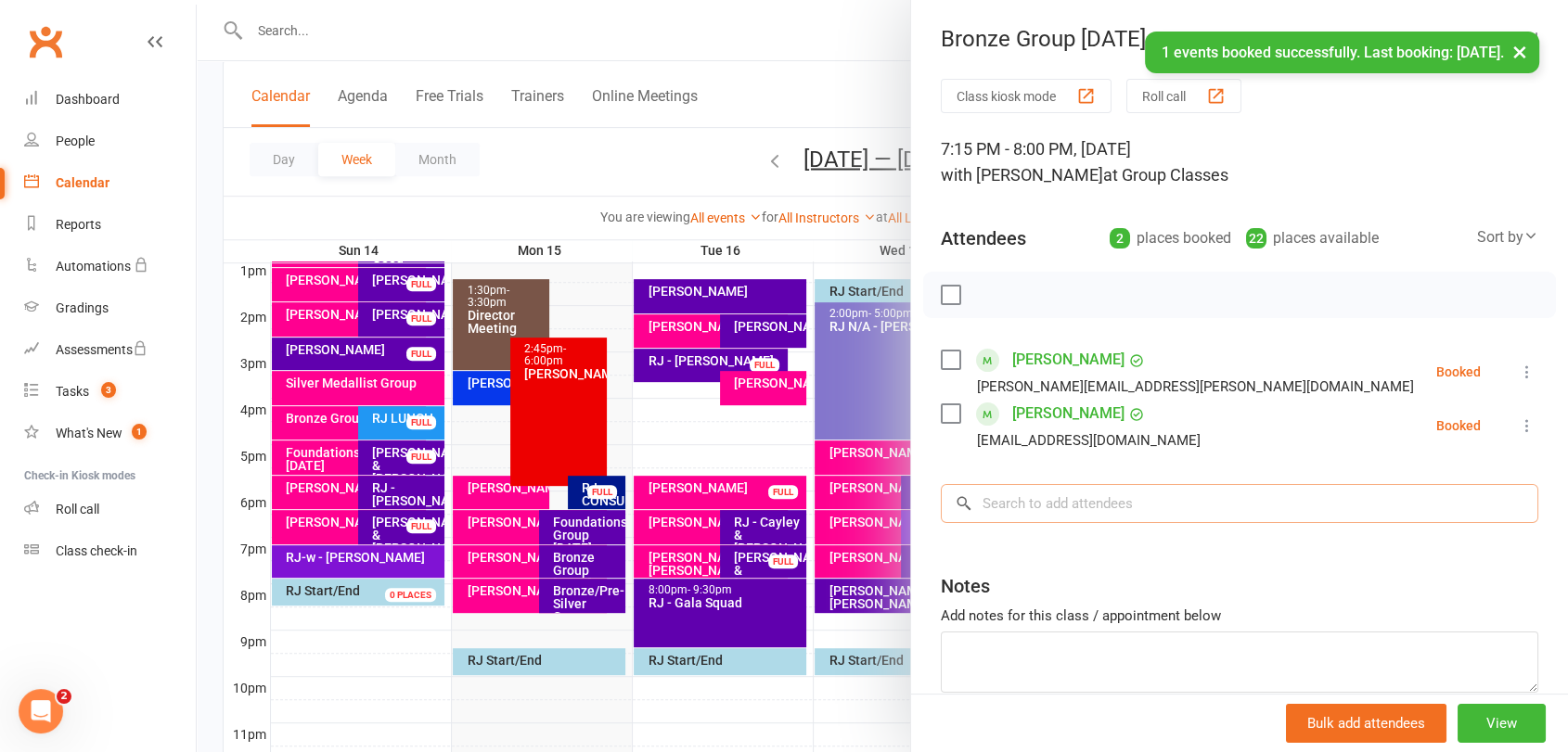
click at [1098, 500] on input "search" at bounding box center [1240, 503] width 597 height 39
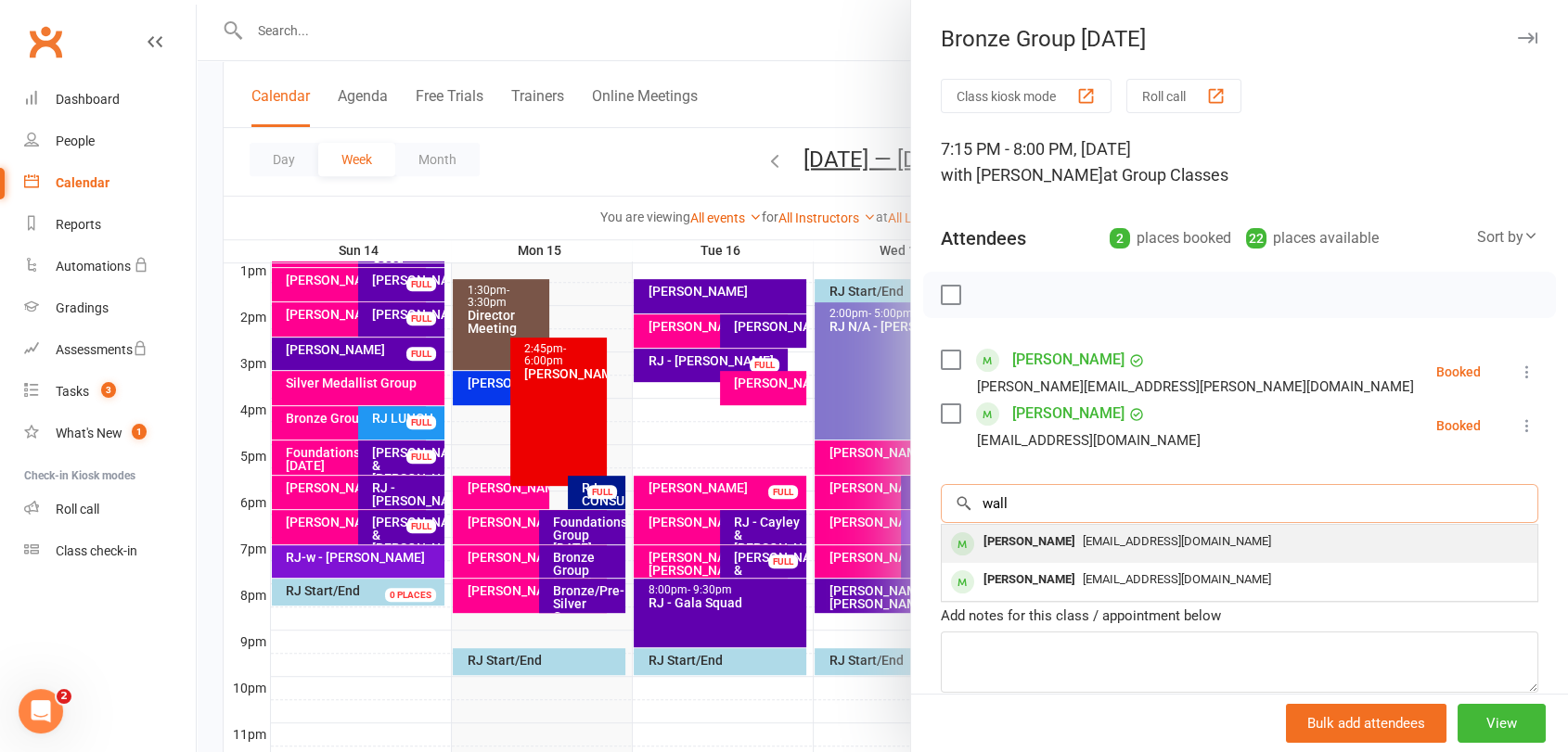
type input "wall"
click at [1380, 538] on div "[EMAIL_ADDRESS][DOMAIN_NAME]" at bounding box center [1240, 542] width 581 height 27
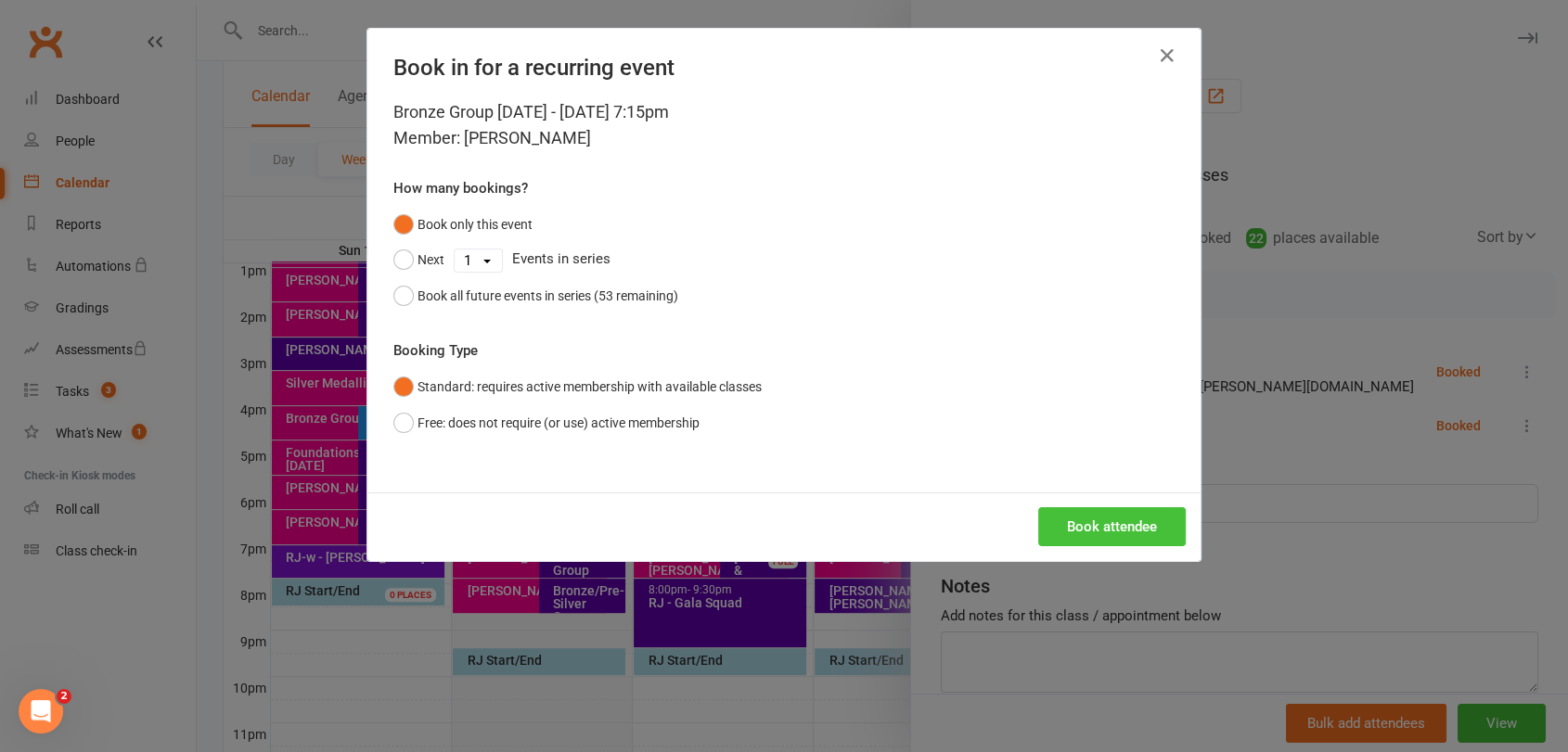
click at [1143, 512] on button "Book attendee" at bounding box center [1111, 526] width 147 height 39
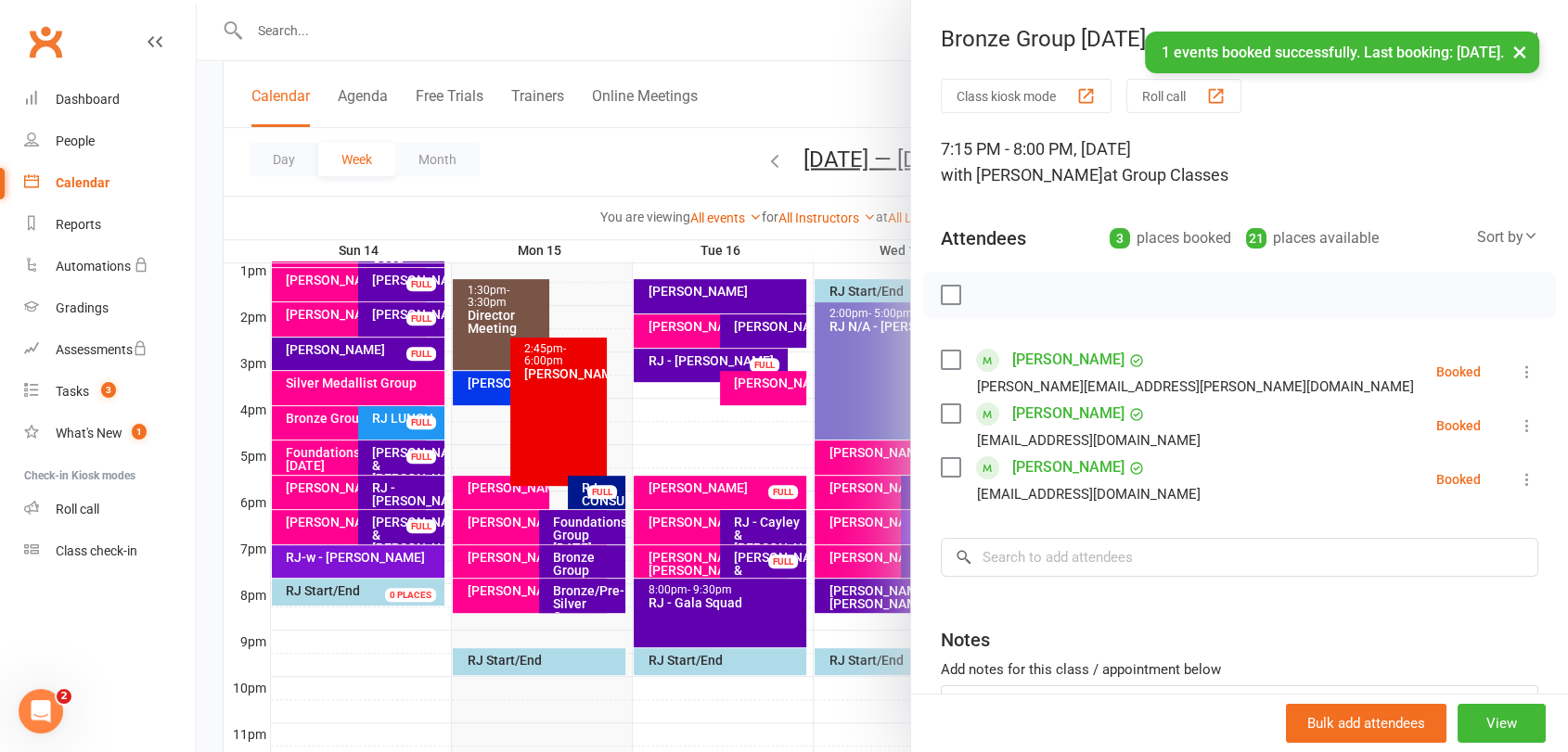
click at [1132, 577] on div "Class kiosk mode Roll call 7:15 PM - 8:00 PM, [DATE] with [PERSON_NAME] at Grou…" at bounding box center [1240, 460] width 657 height 761
click at [1152, 556] on input "search" at bounding box center [1240, 556] width 597 height 39
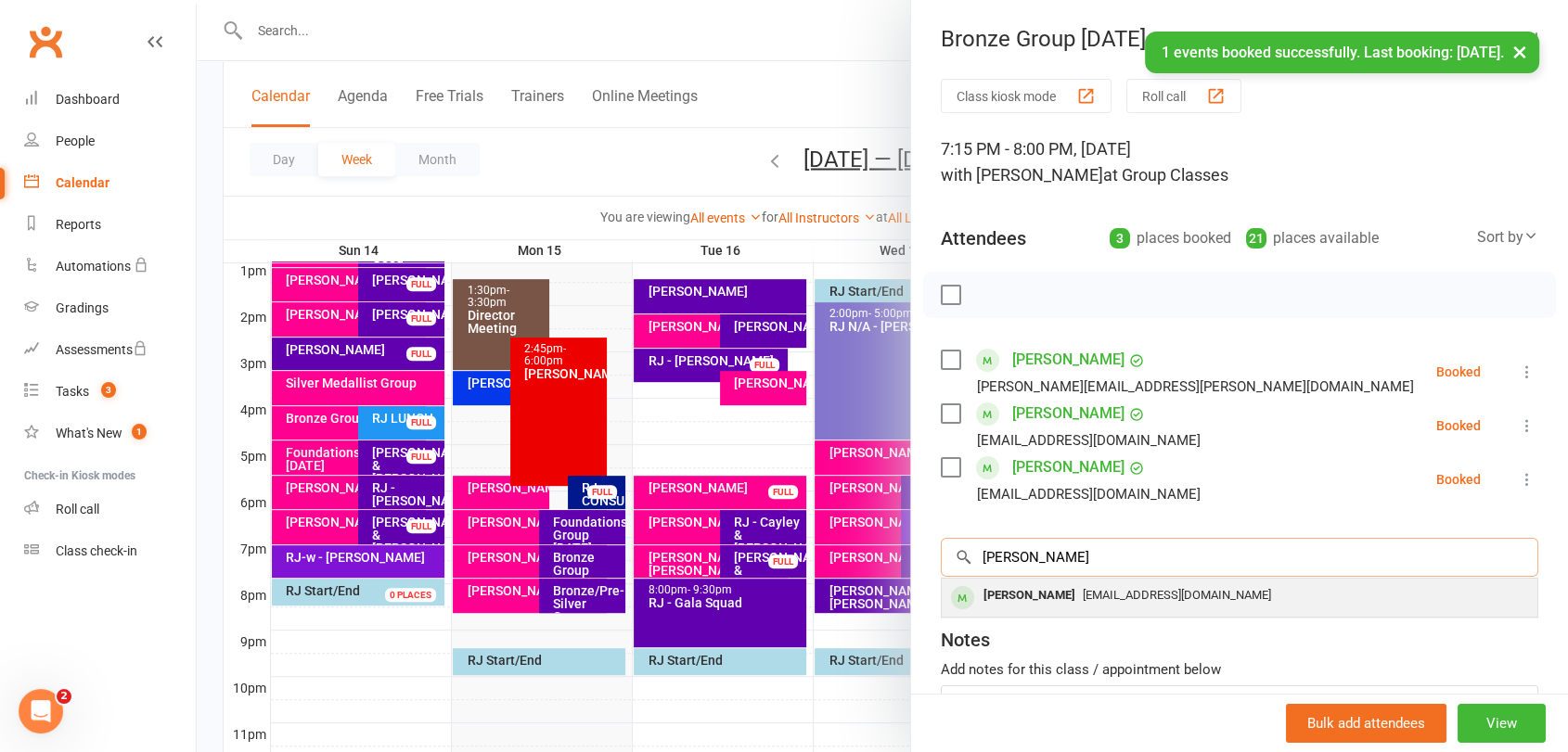
type input "[PERSON_NAME]"
click at [1173, 585] on div "[EMAIL_ADDRESS][DOMAIN_NAME]" at bounding box center [1240, 595] width 581 height 27
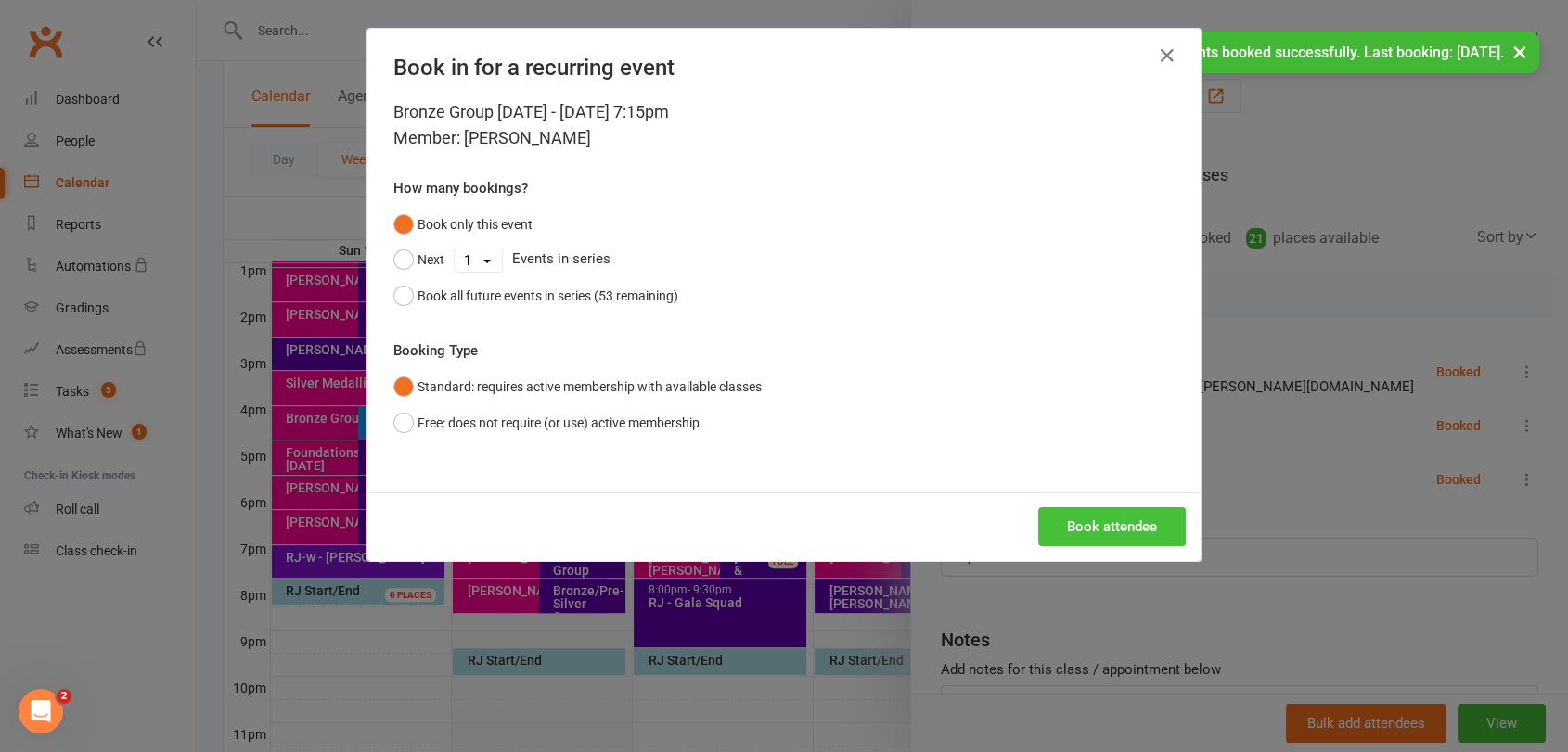
click at [1151, 515] on button "Book attendee" at bounding box center [1111, 526] width 147 height 39
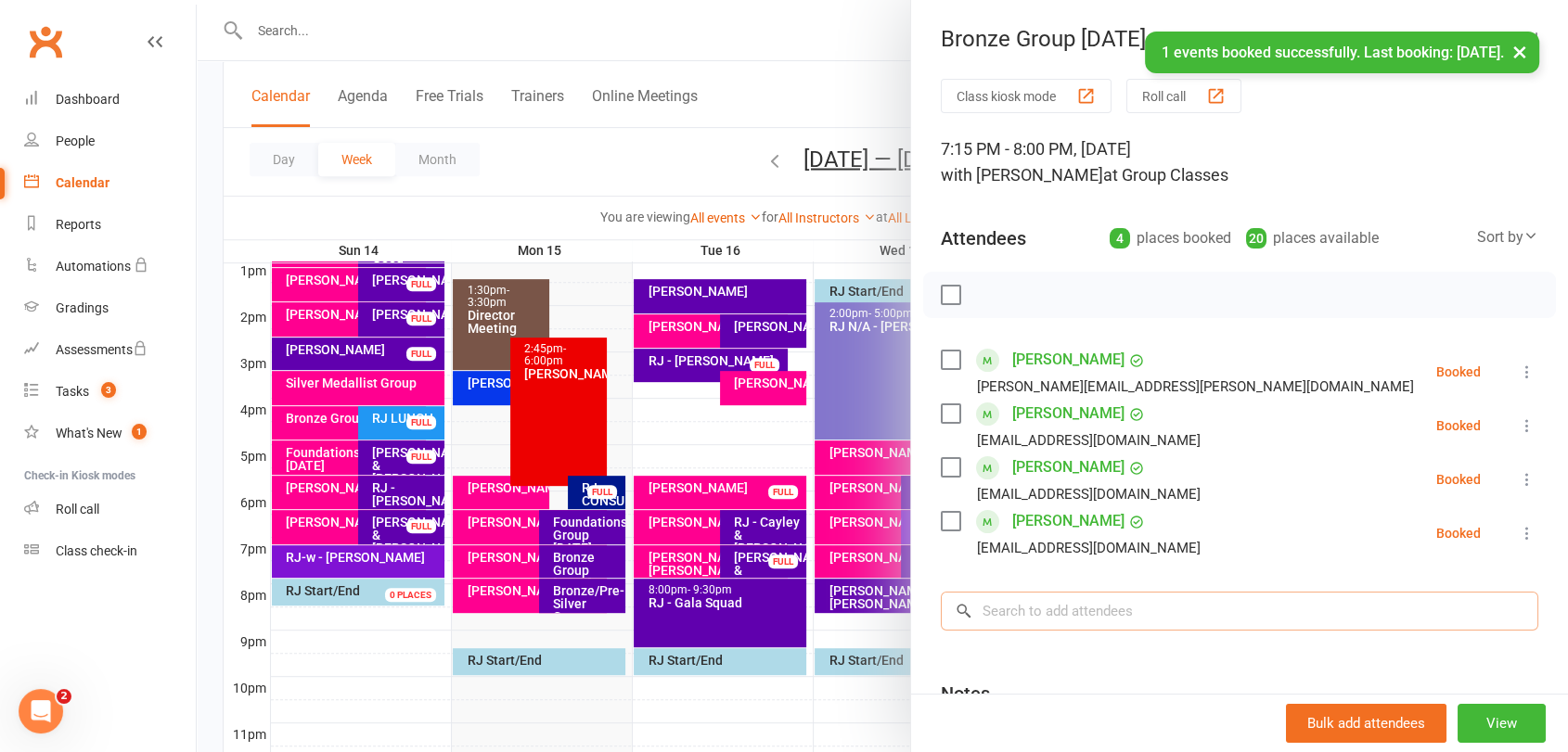
click at [1250, 608] on input "search" at bounding box center [1240, 611] width 597 height 39
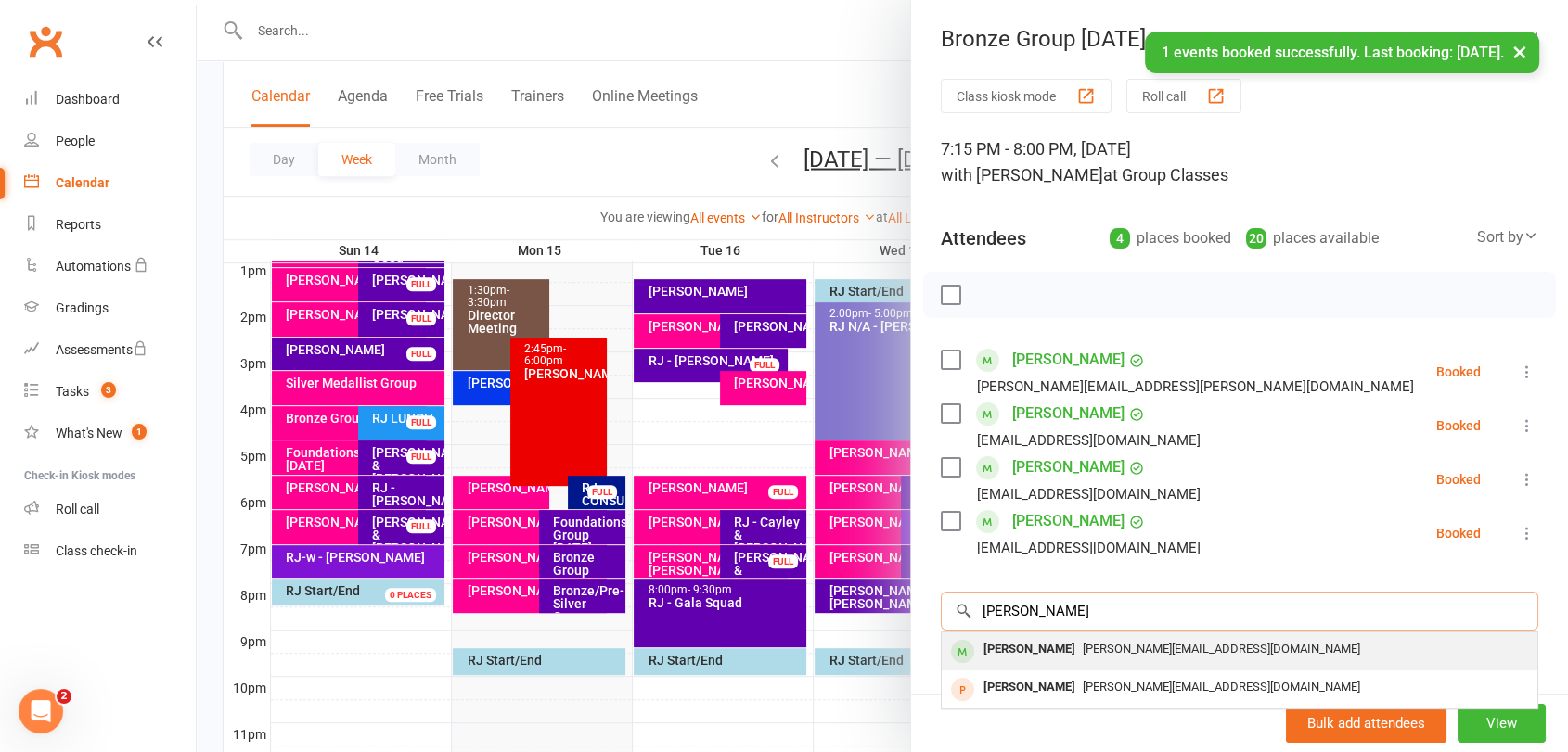
type input "[PERSON_NAME]"
click at [1262, 640] on div "[PERSON_NAME][EMAIL_ADDRESS][DOMAIN_NAME]" at bounding box center [1240, 649] width 581 height 27
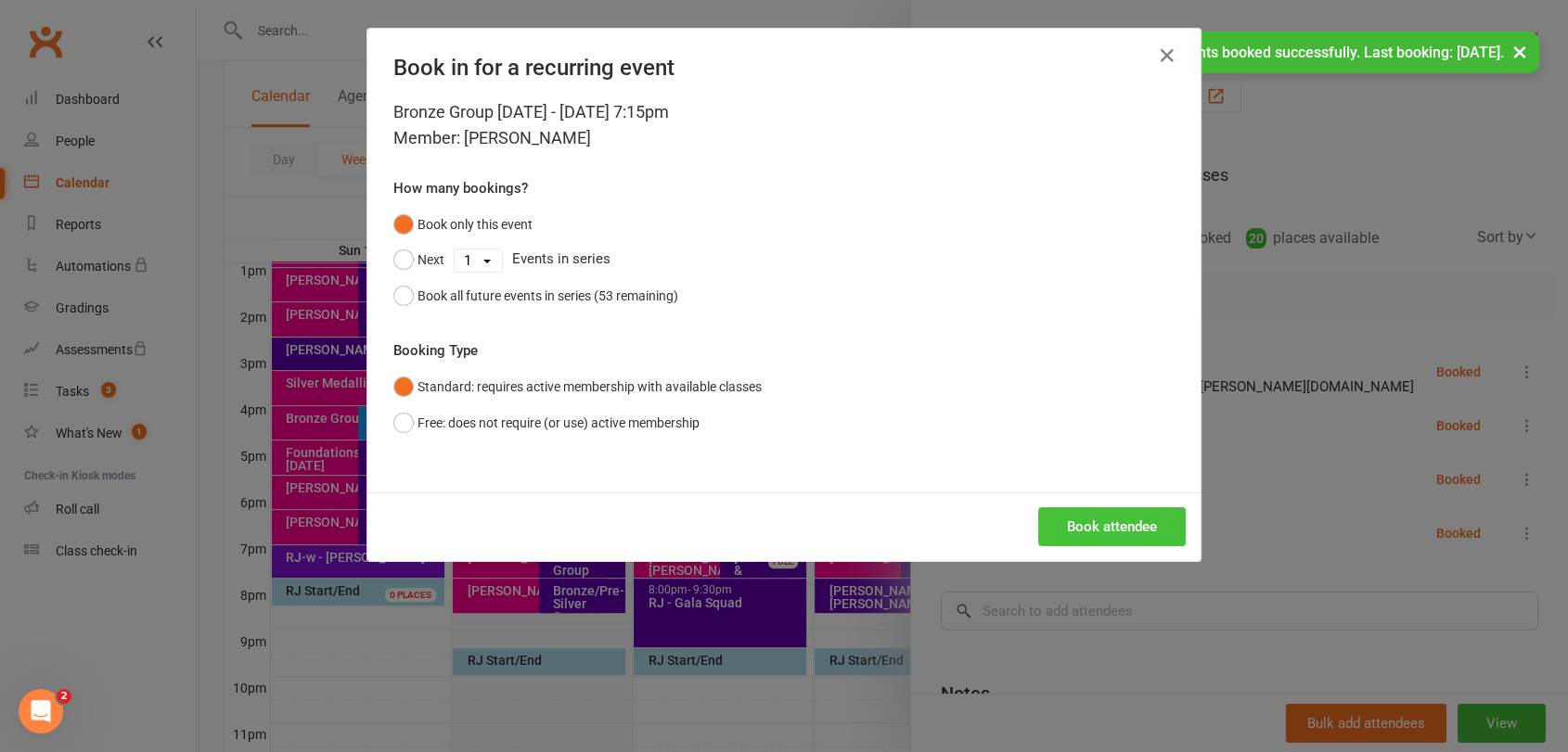
click at [1141, 525] on button "Book attendee" at bounding box center [1111, 526] width 147 height 39
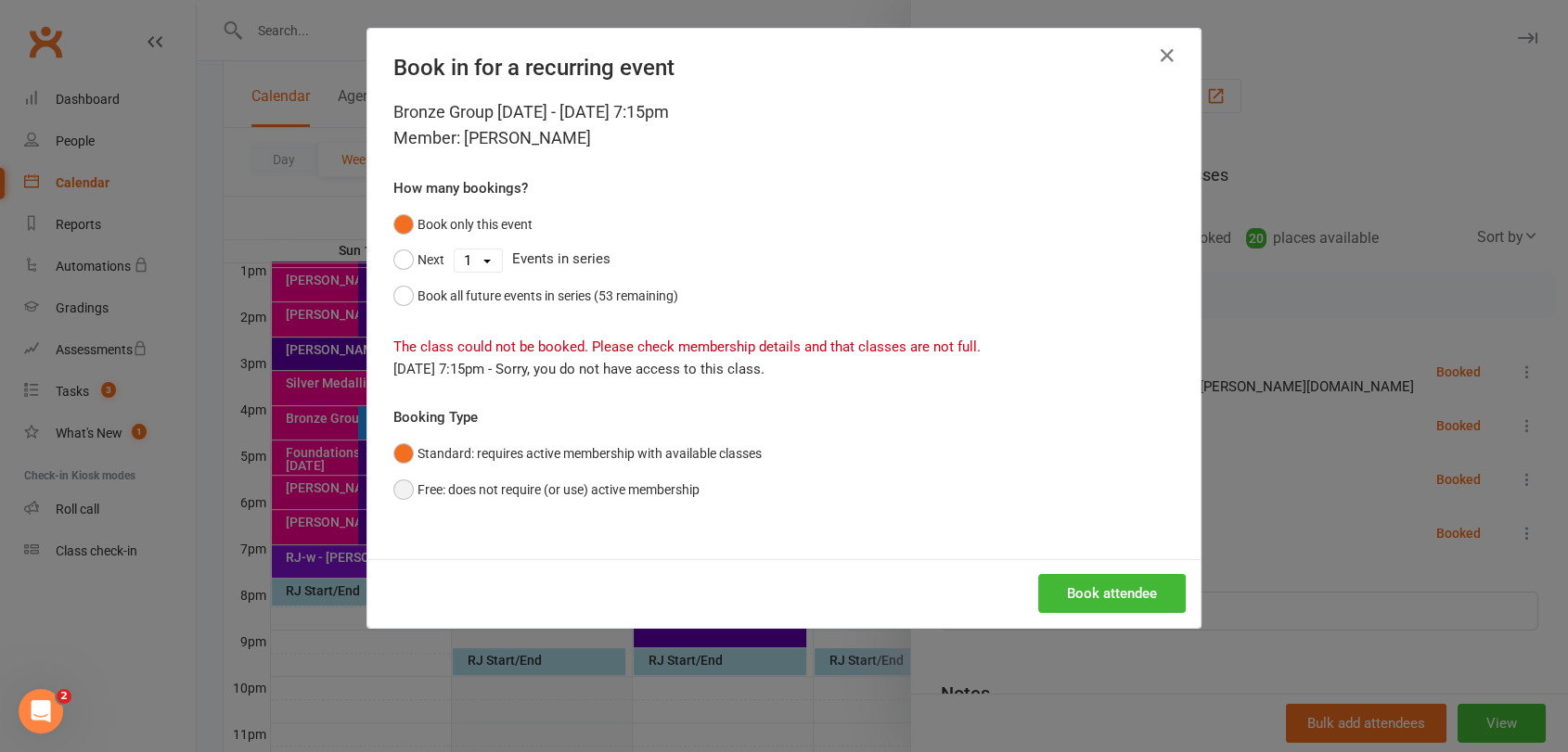
drag, startPoint x: 603, startPoint y: 476, endPoint x: 955, endPoint y: 529, distance: 356.0
click at [603, 476] on button "Free: does not require (or use) active membership" at bounding box center [547, 490] width 306 height 36
click at [1066, 596] on button "Book attendee" at bounding box center [1111, 593] width 147 height 39
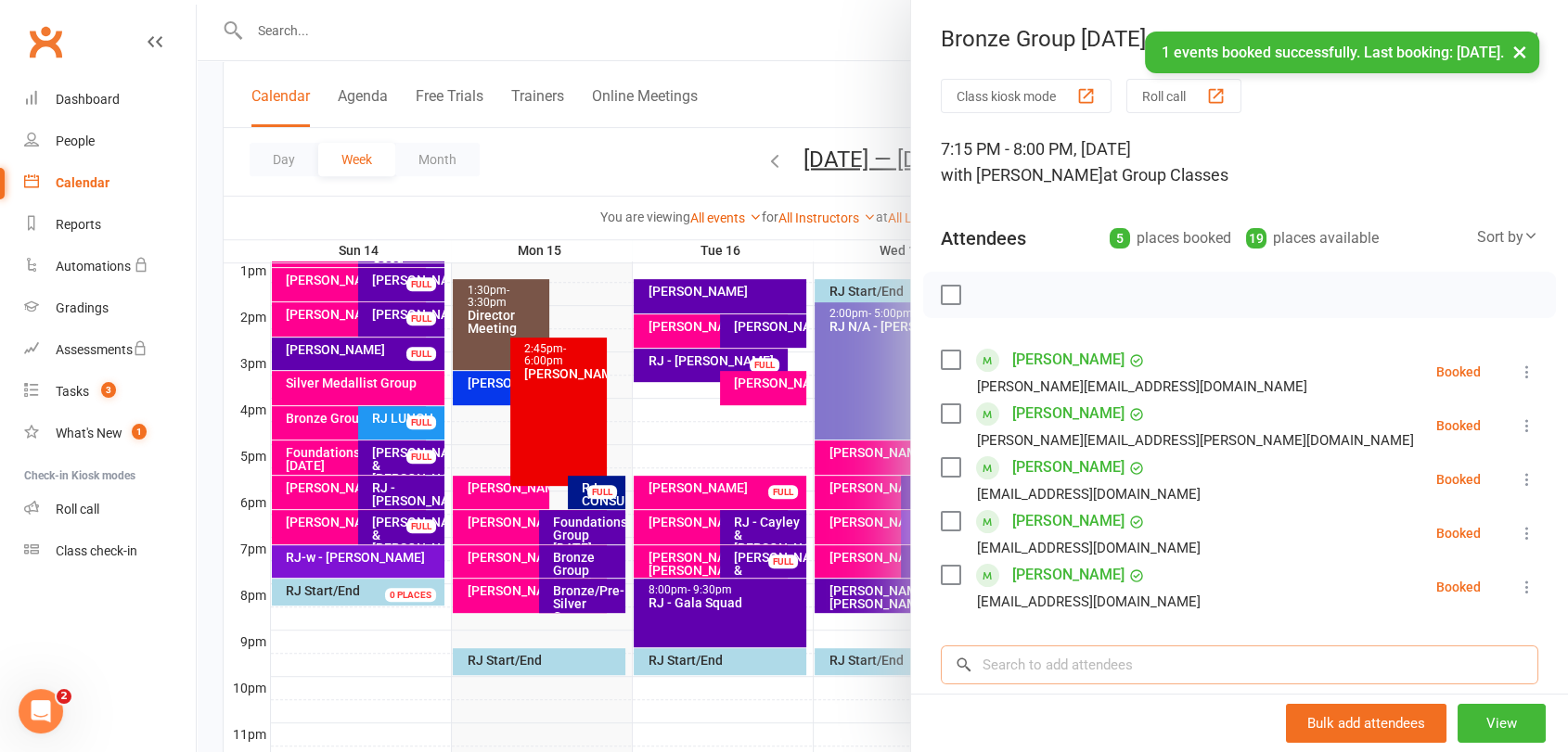
click at [1158, 660] on input "search" at bounding box center [1240, 664] width 597 height 39
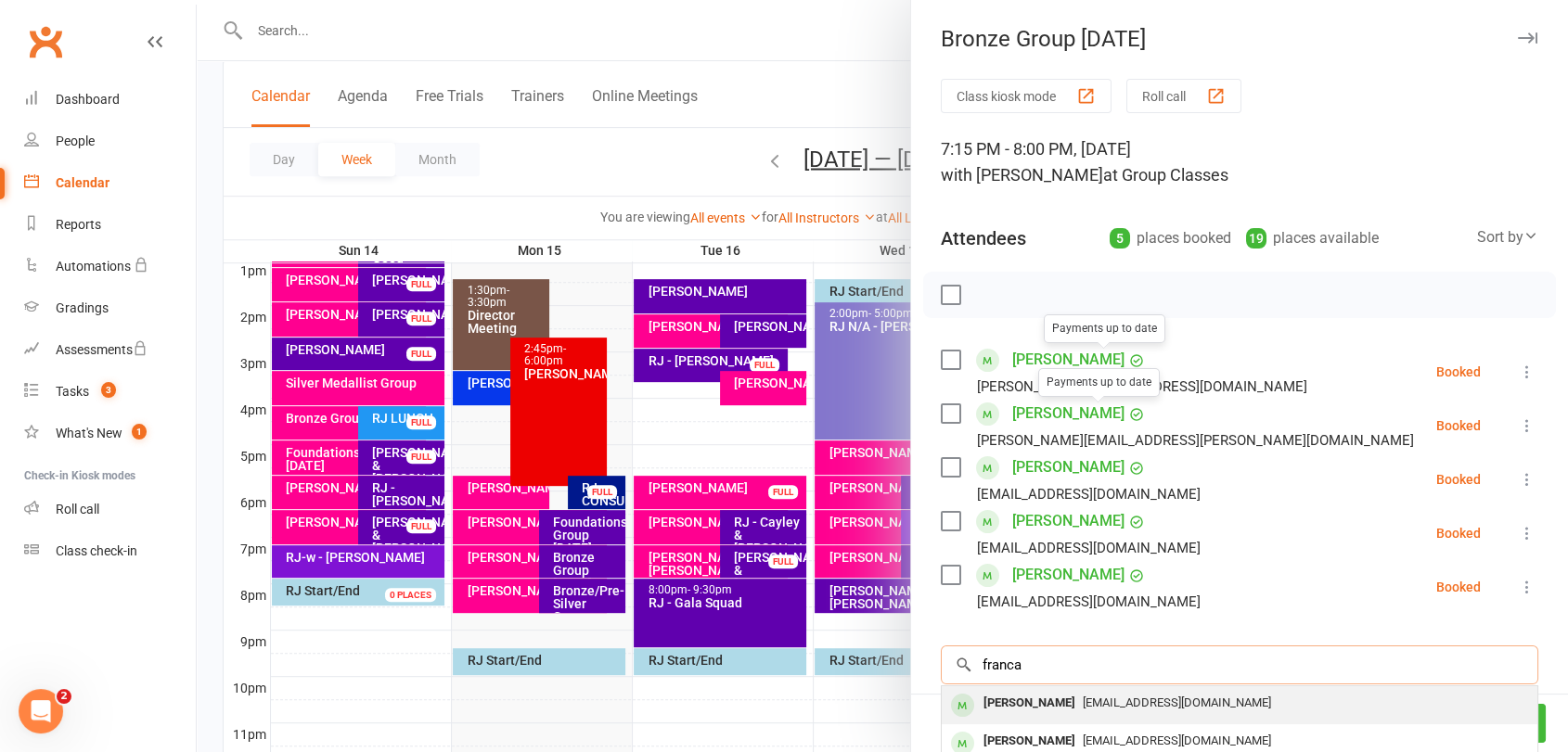
type input "franca"
click at [1084, 706] on span "[EMAIL_ADDRESS][DOMAIN_NAME]" at bounding box center [1176, 703] width 189 height 14
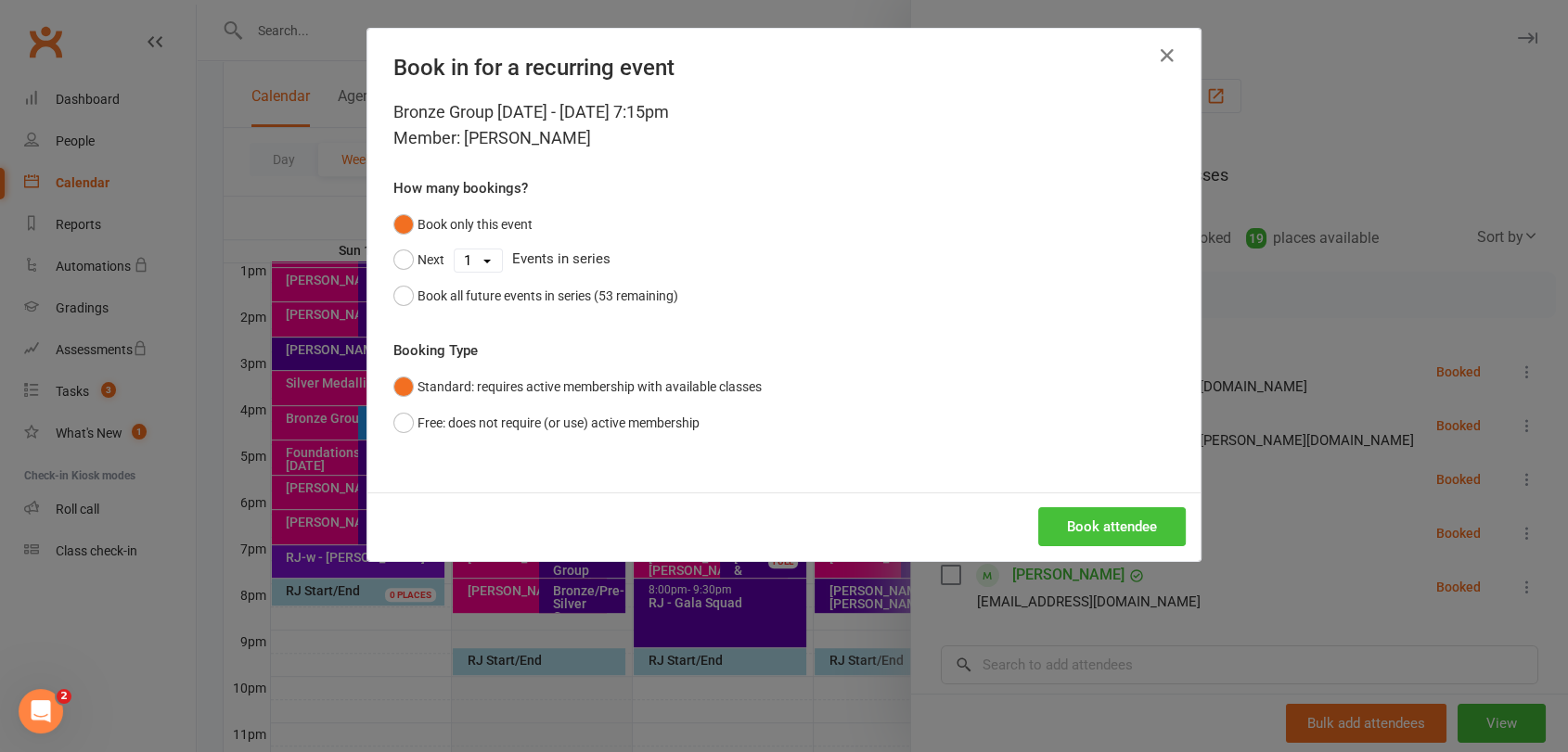
click at [1089, 530] on button "Book attendee" at bounding box center [1111, 526] width 147 height 39
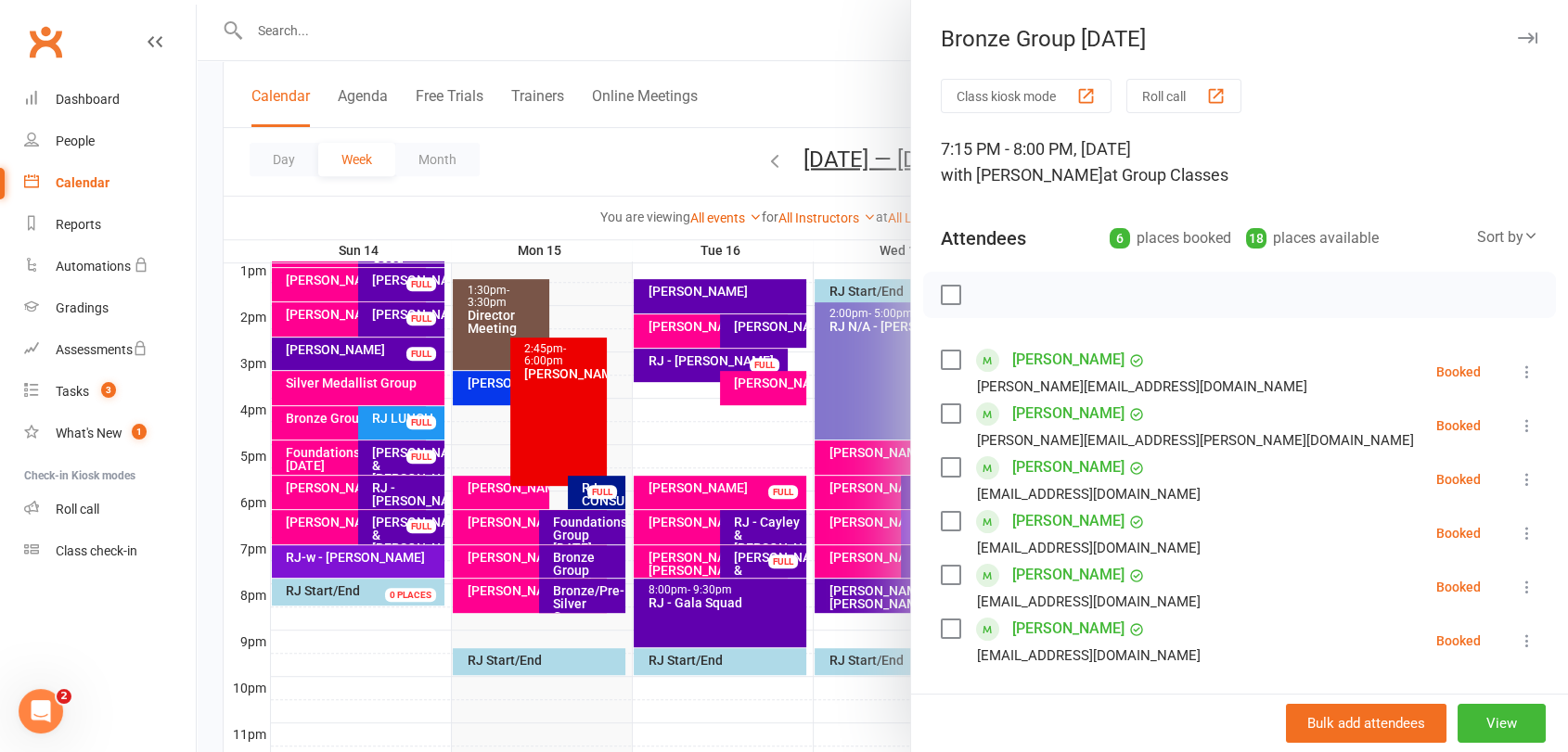
scroll to position [103, 0]
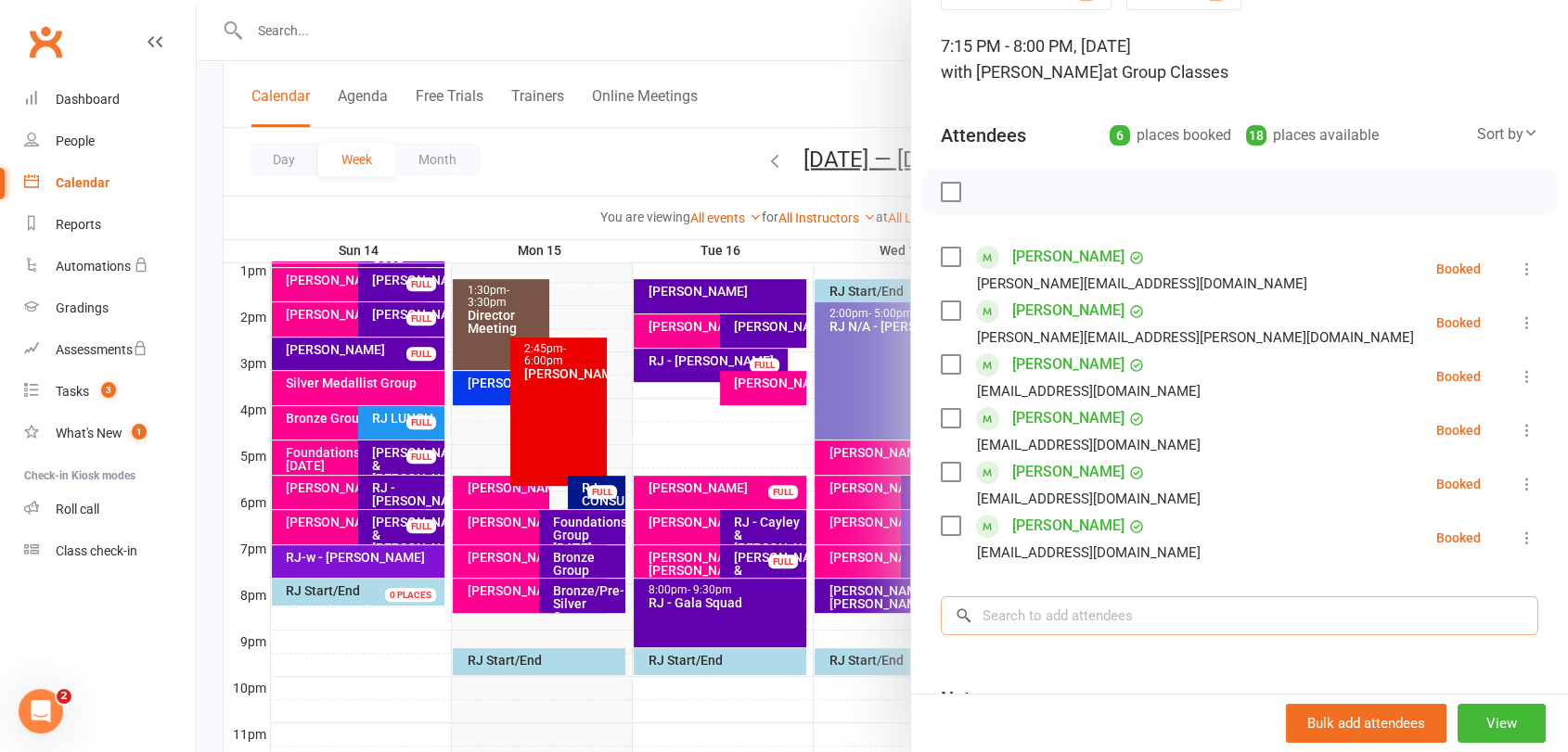
click at [1170, 618] on input "search" at bounding box center [1240, 615] width 597 height 39
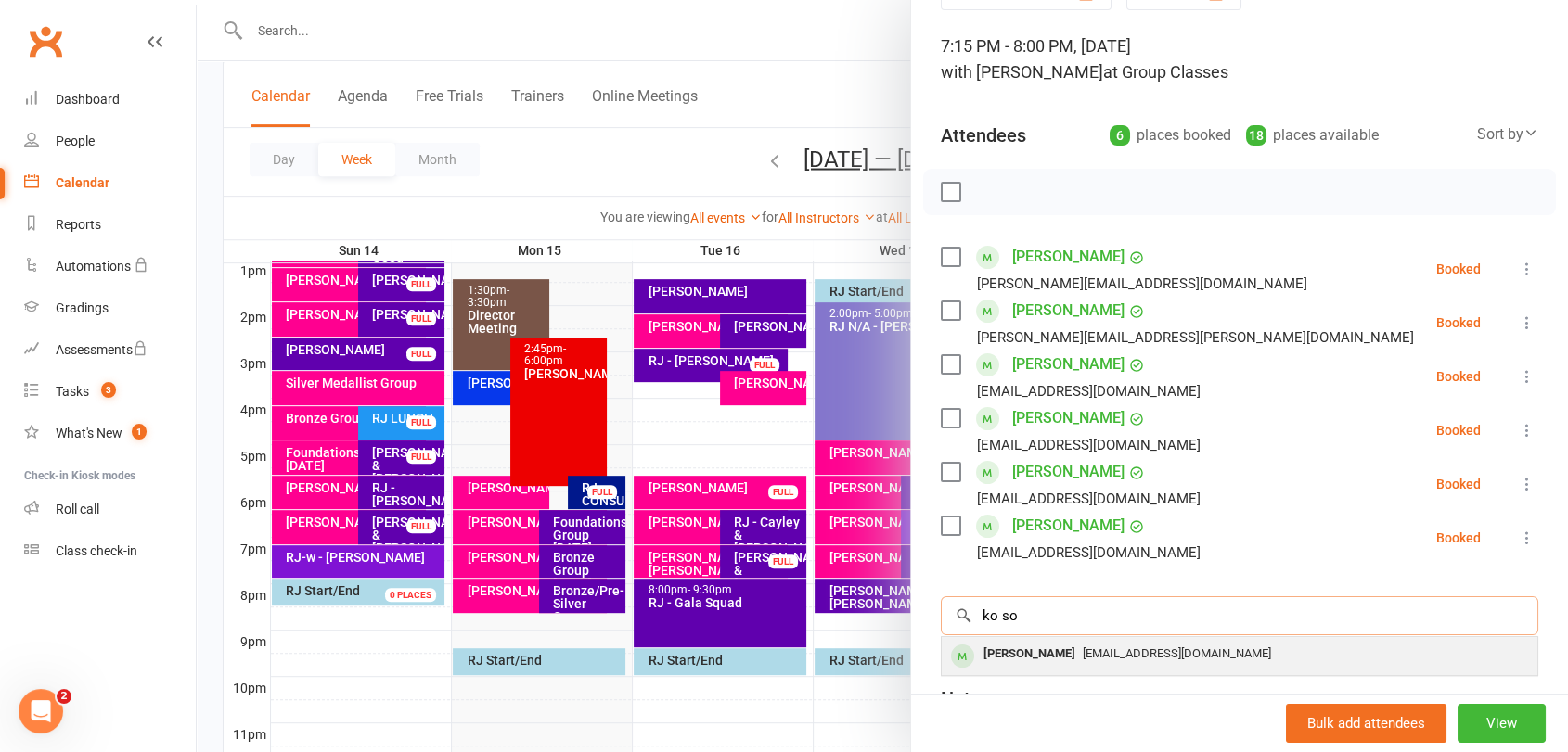
type input "ko so"
click at [1194, 647] on div "[EMAIL_ADDRESS][DOMAIN_NAME]" at bounding box center [1240, 654] width 581 height 27
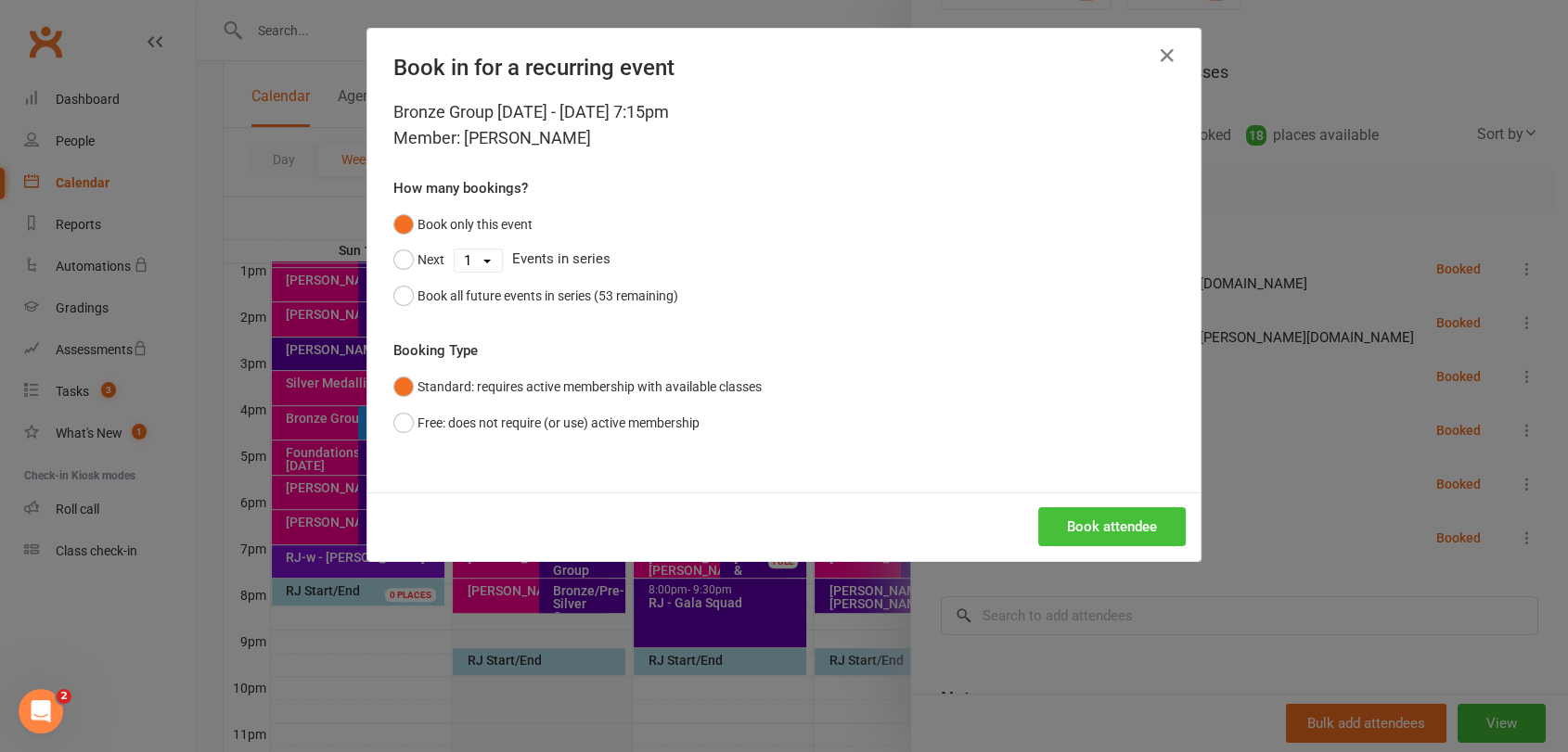
click at [1144, 530] on button "Book attendee" at bounding box center [1111, 526] width 147 height 39
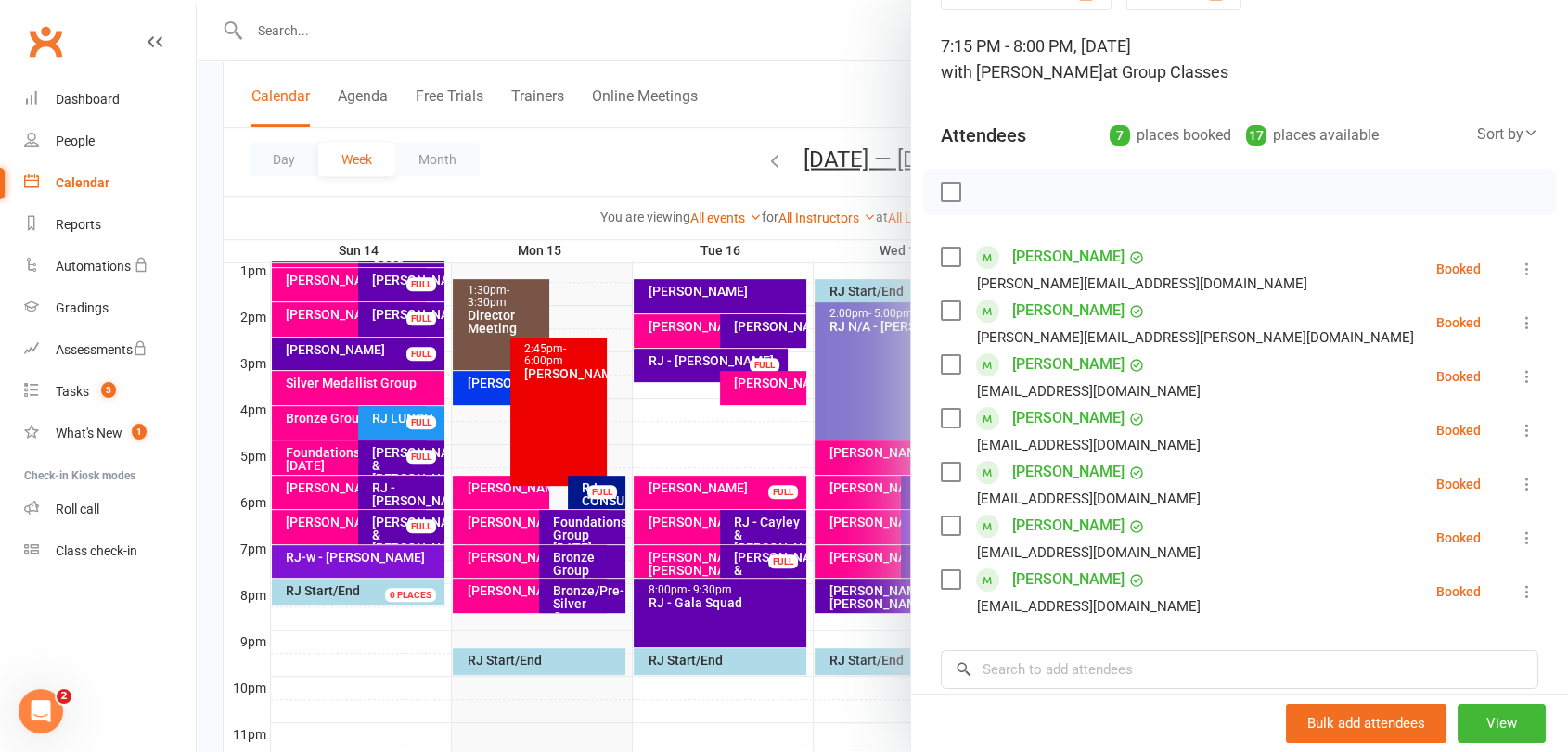
click at [941, 183] on label at bounding box center [950, 192] width 19 height 19
click at [982, 192] on icon "button" at bounding box center [992, 192] width 21 height 21
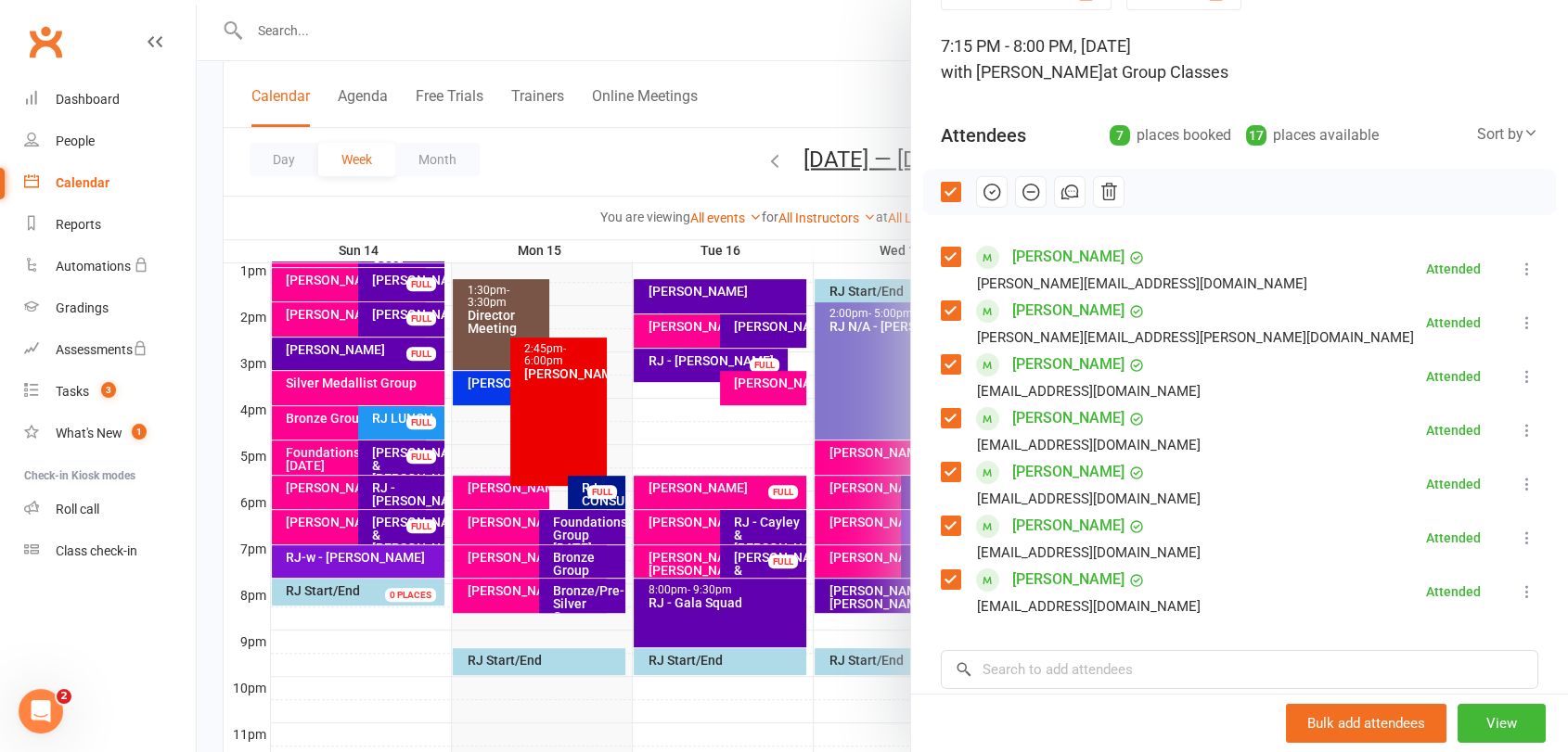
click at [616, 617] on div at bounding box center [882, 376] width 1371 height 752
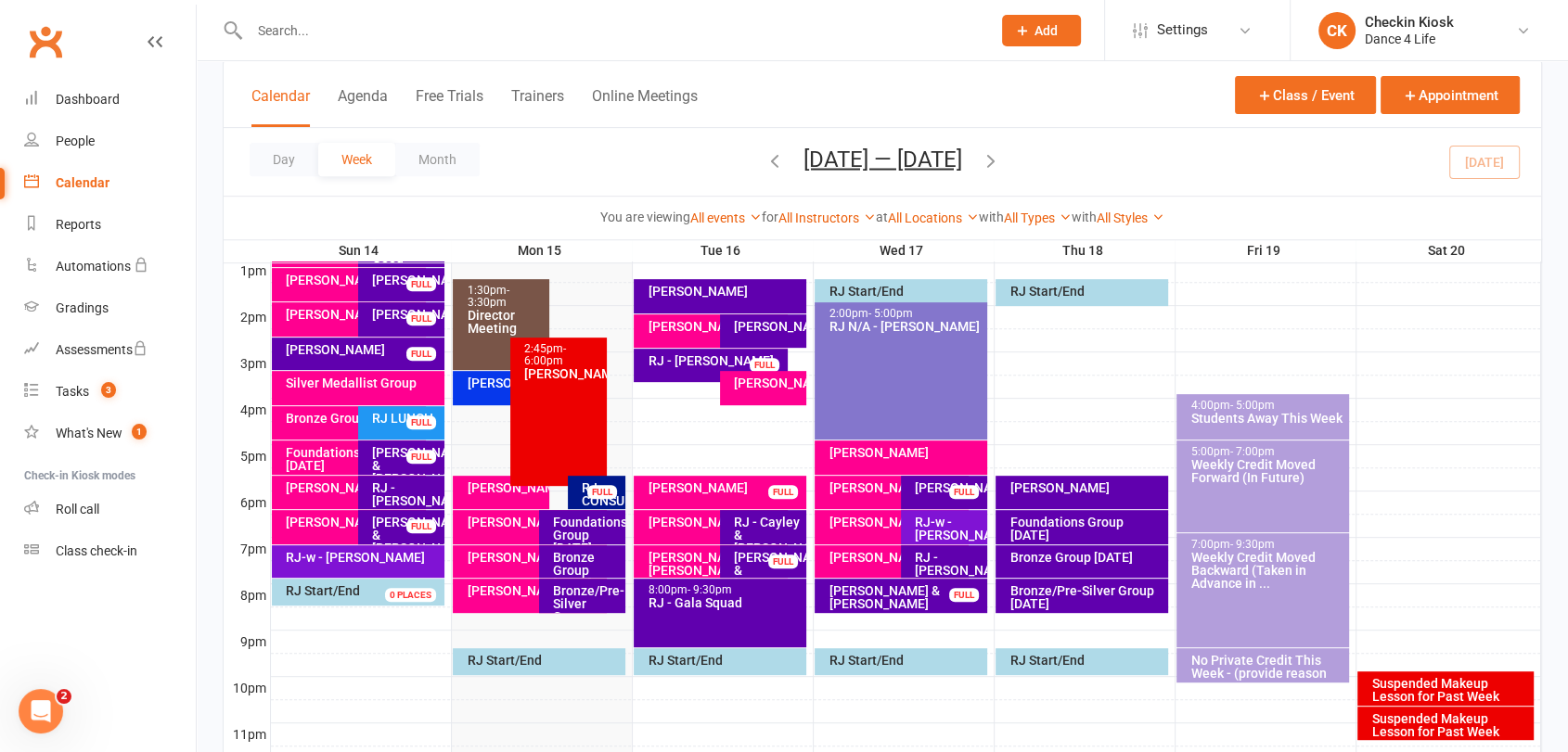
click at [601, 603] on div "Bronze/Pre-Silver Group [DATE]" at bounding box center [586, 610] width 69 height 52
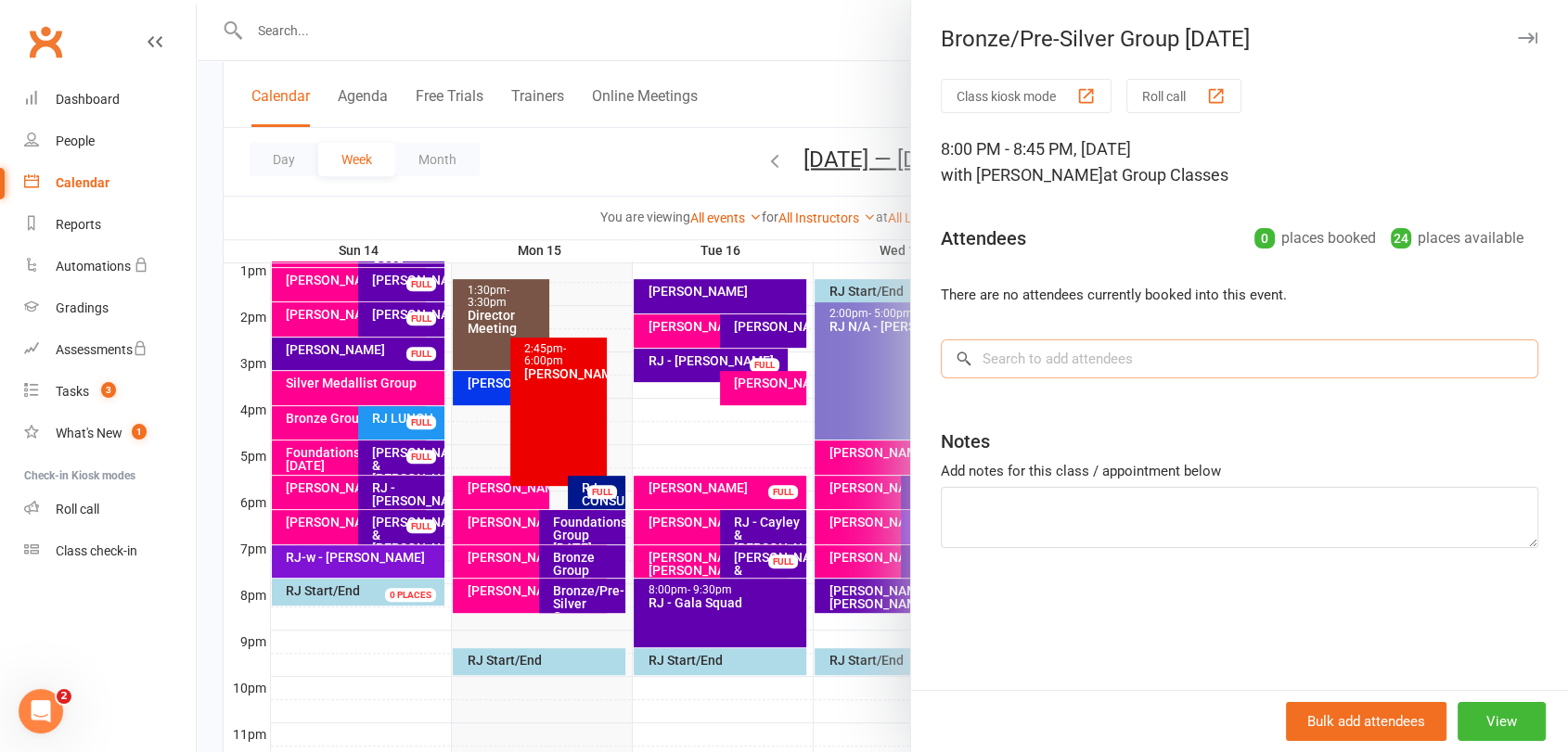
click at [1042, 363] on input "search" at bounding box center [1240, 359] width 597 height 39
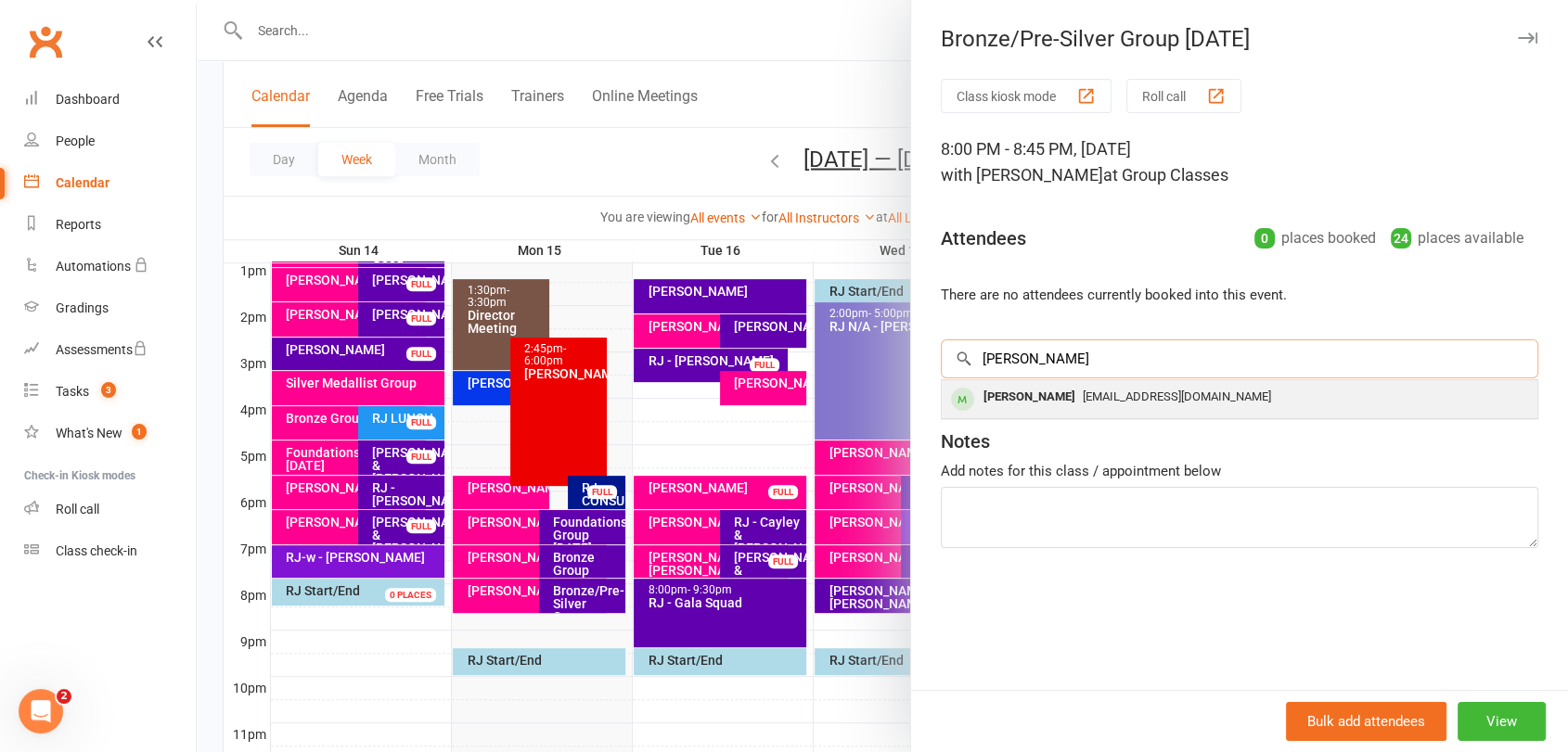
type input "[PERSON_NAME]"
click at [1031, 387] on div "[PERSON_NAME]" at bounding box center [1029, 397] width 107 height 27
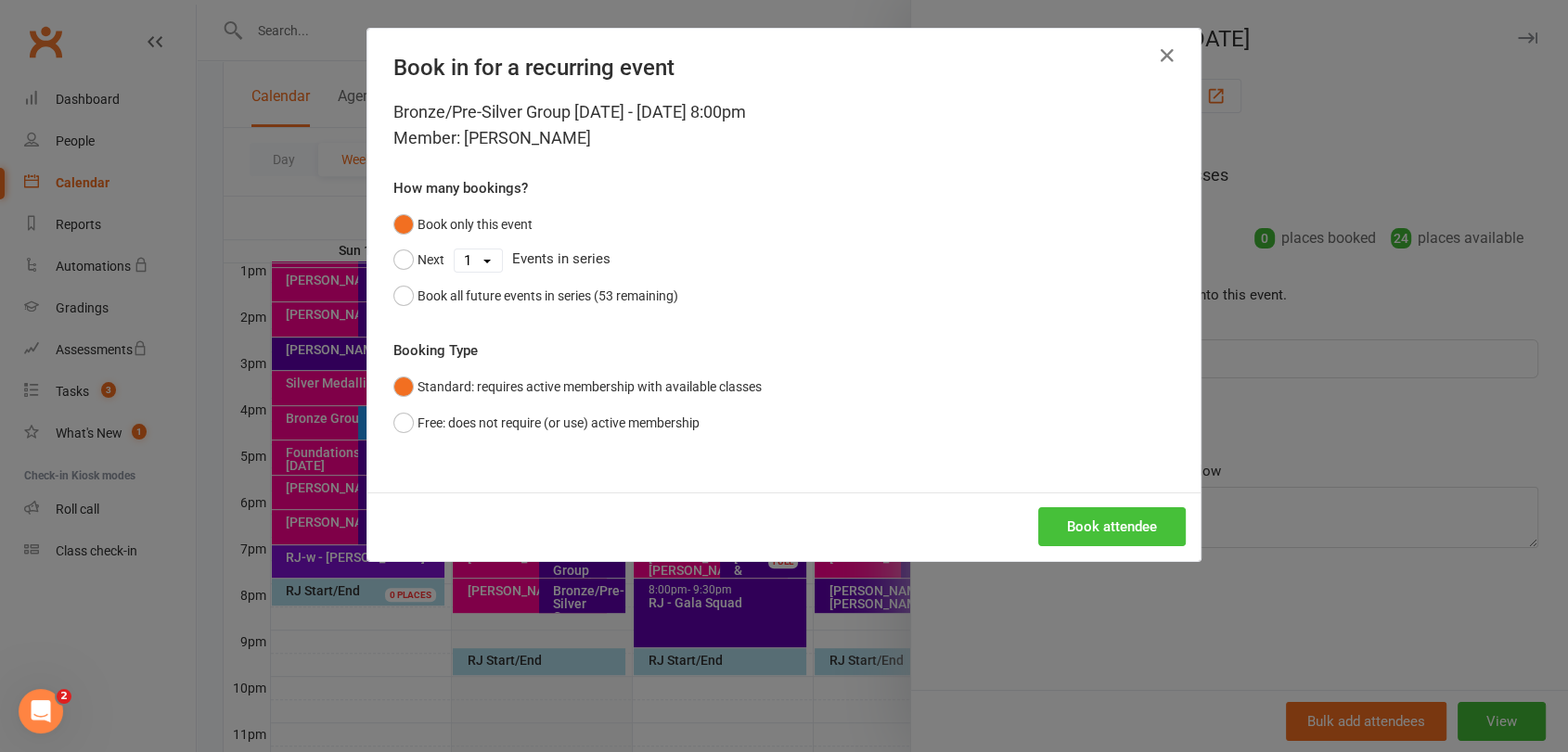
click at [1077, 517] on button "Book attendee" at bounding box center [1111, 526] width 147 height 39
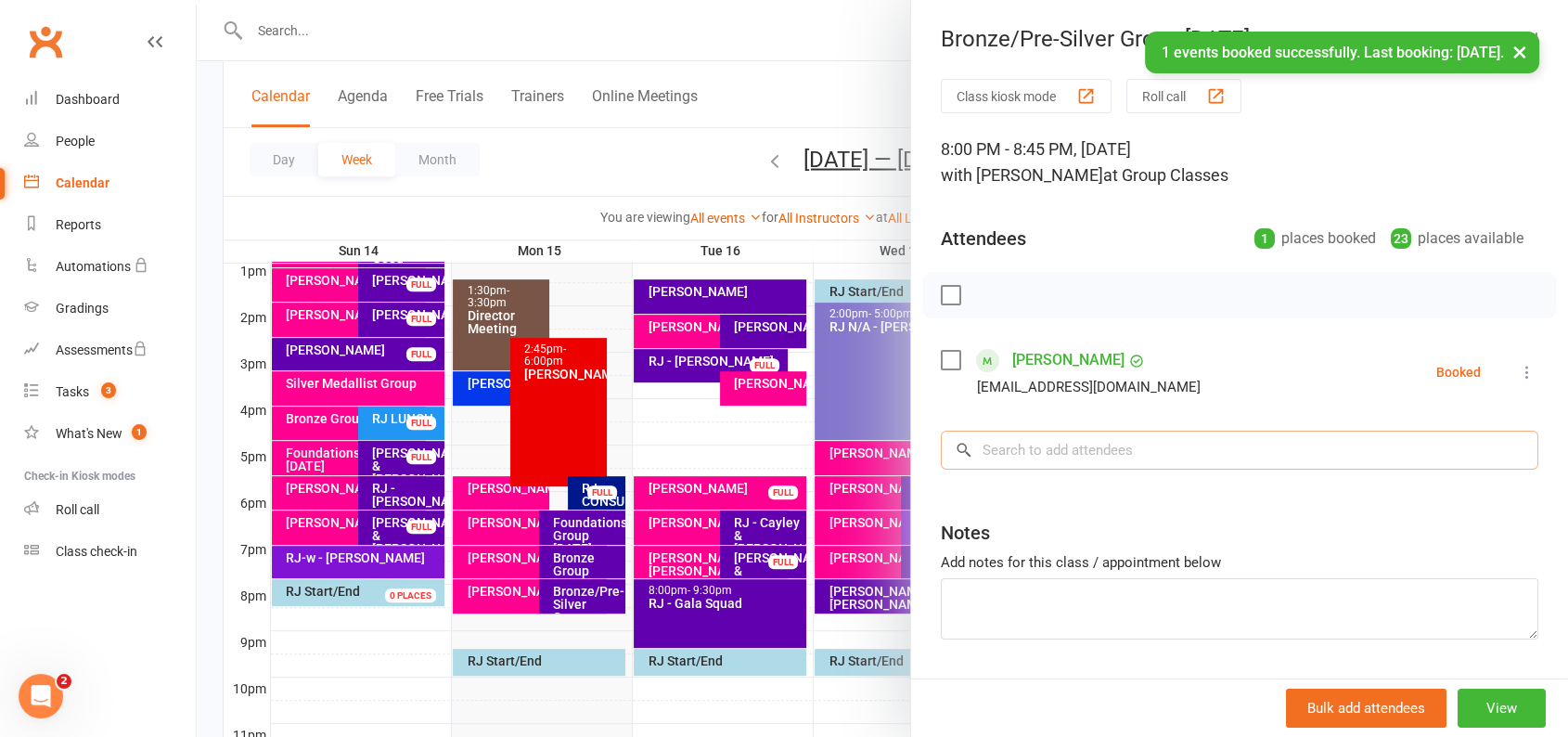
click at [1095, 460] on input "search" at bounding box center [1240, 449] width 597 height 39
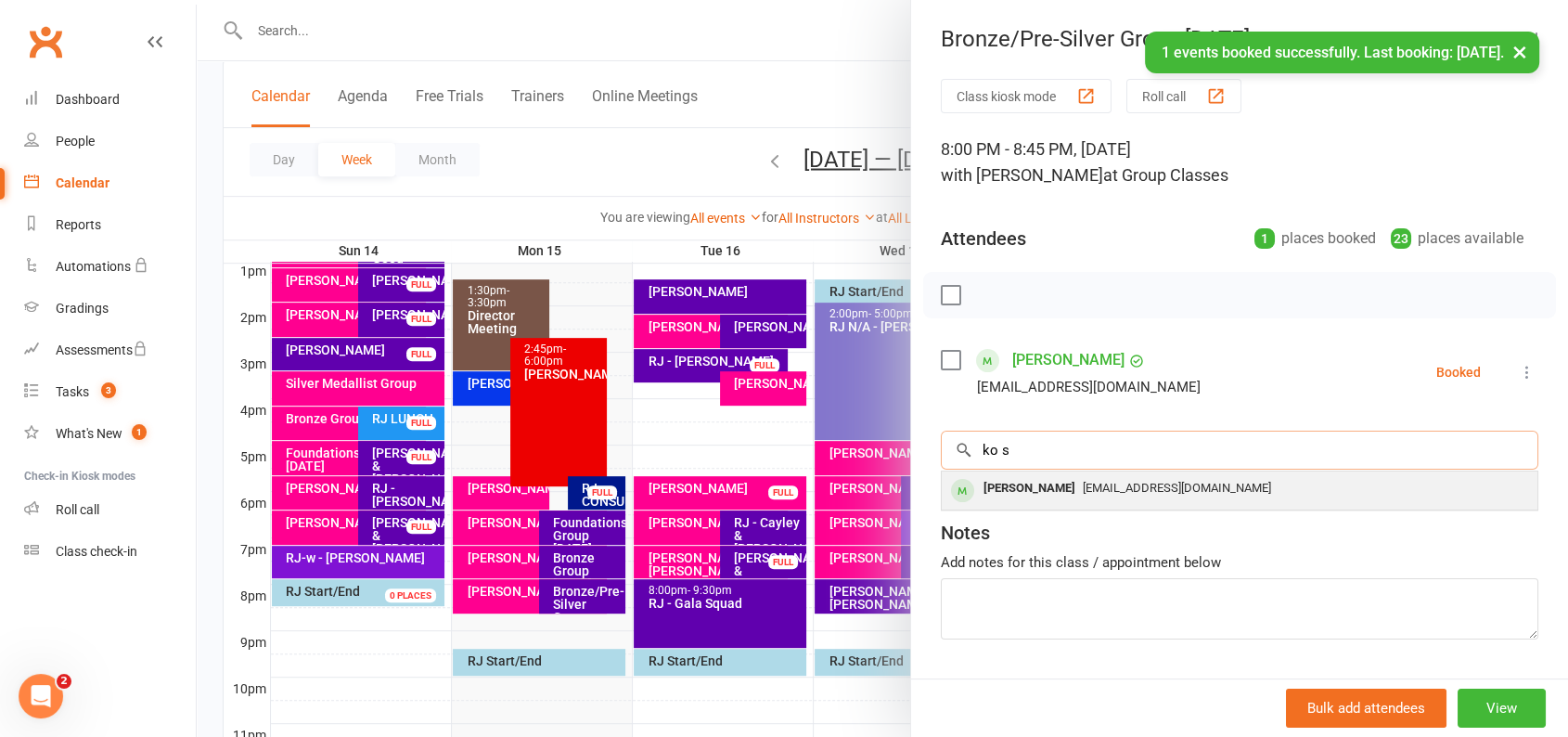
type input "ko s"
click at [1083, 492] on span "[EMAIL_ADDRESS][DOMAIN_NAME]" at bounding box center [1176, 488] width 189 height 14
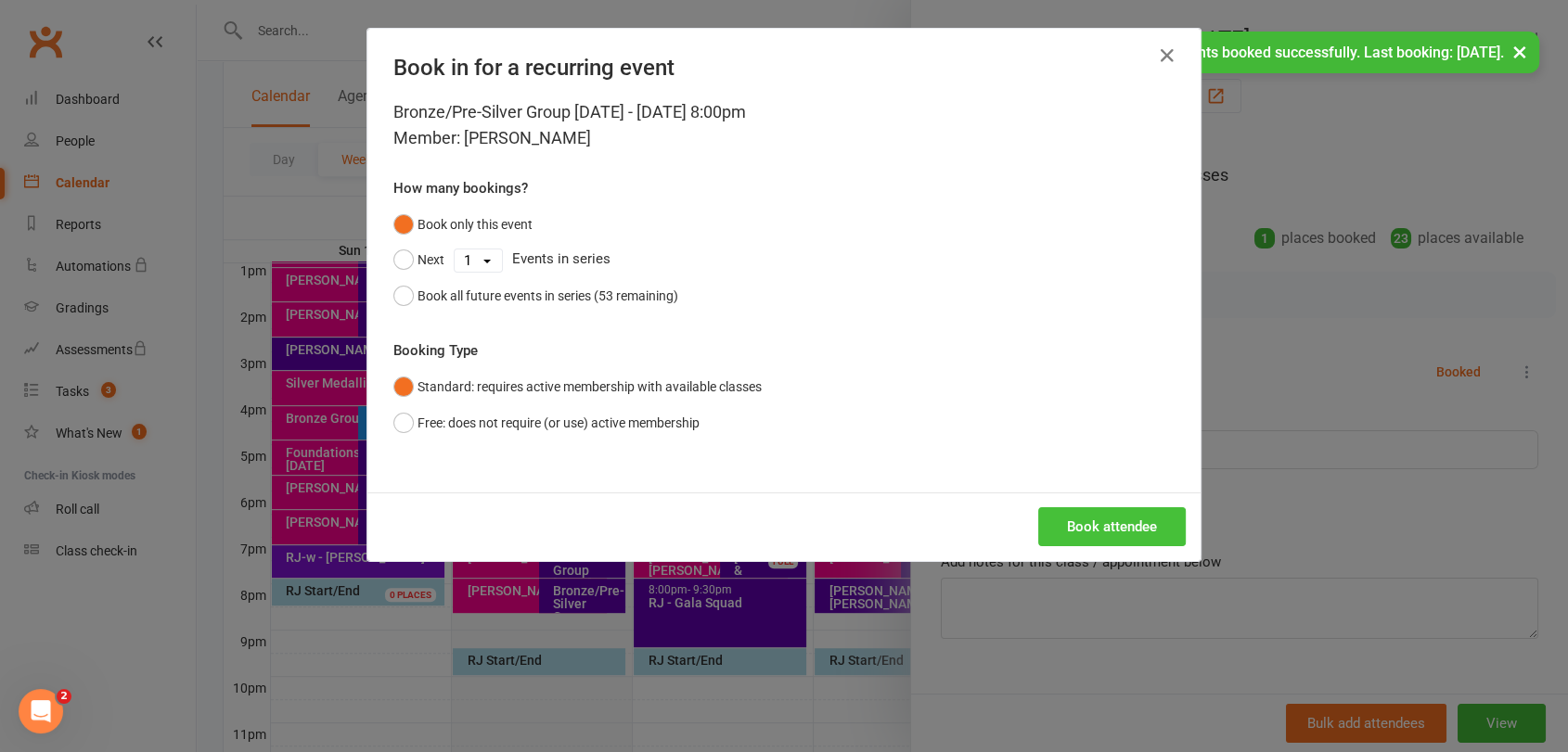
click at [1079, 507] on button "Book attendee" at bounding box center [1111, 526] width 147 height 39
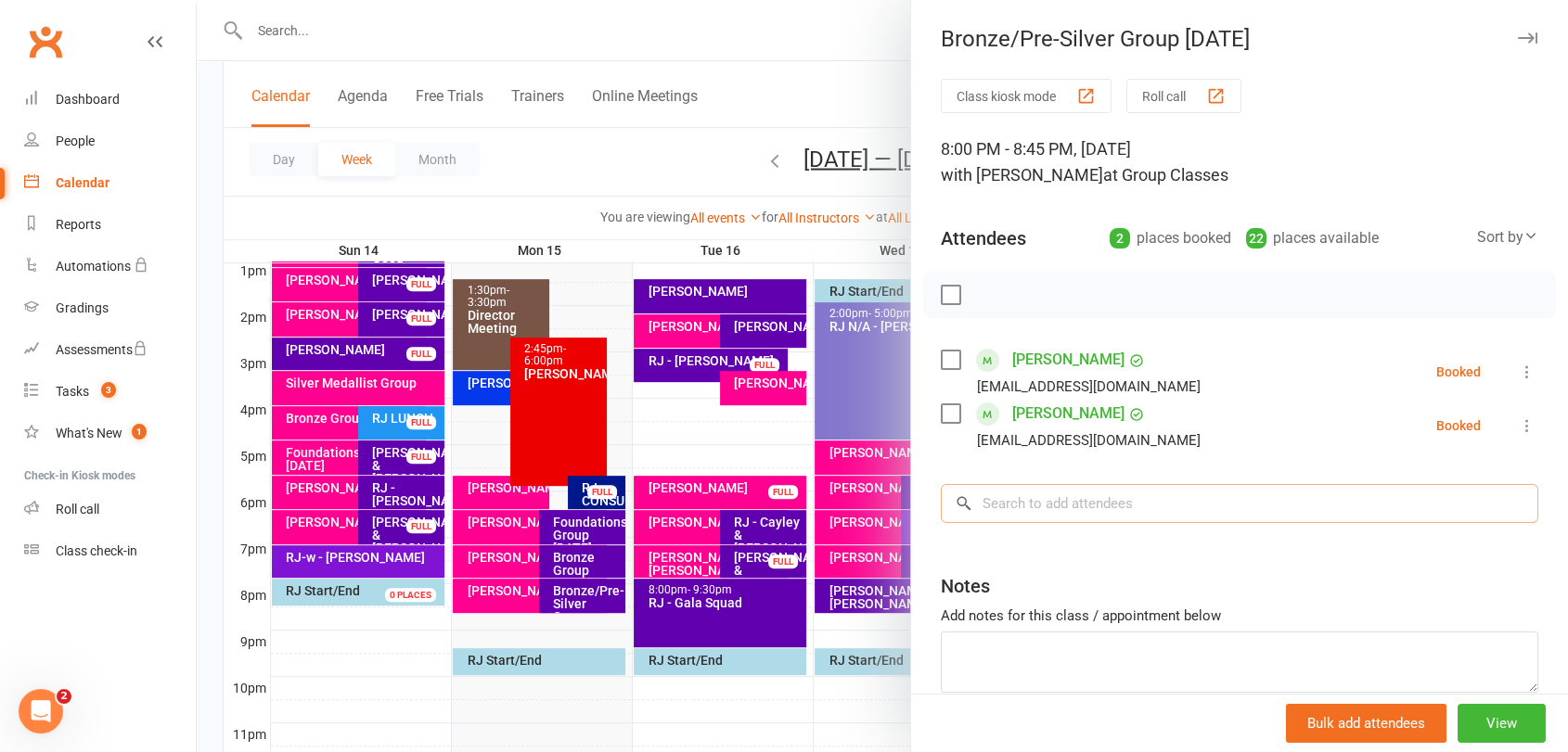
click at [1111, 489] on input "search" at bounding box center [1240, 503] width 597 height 39
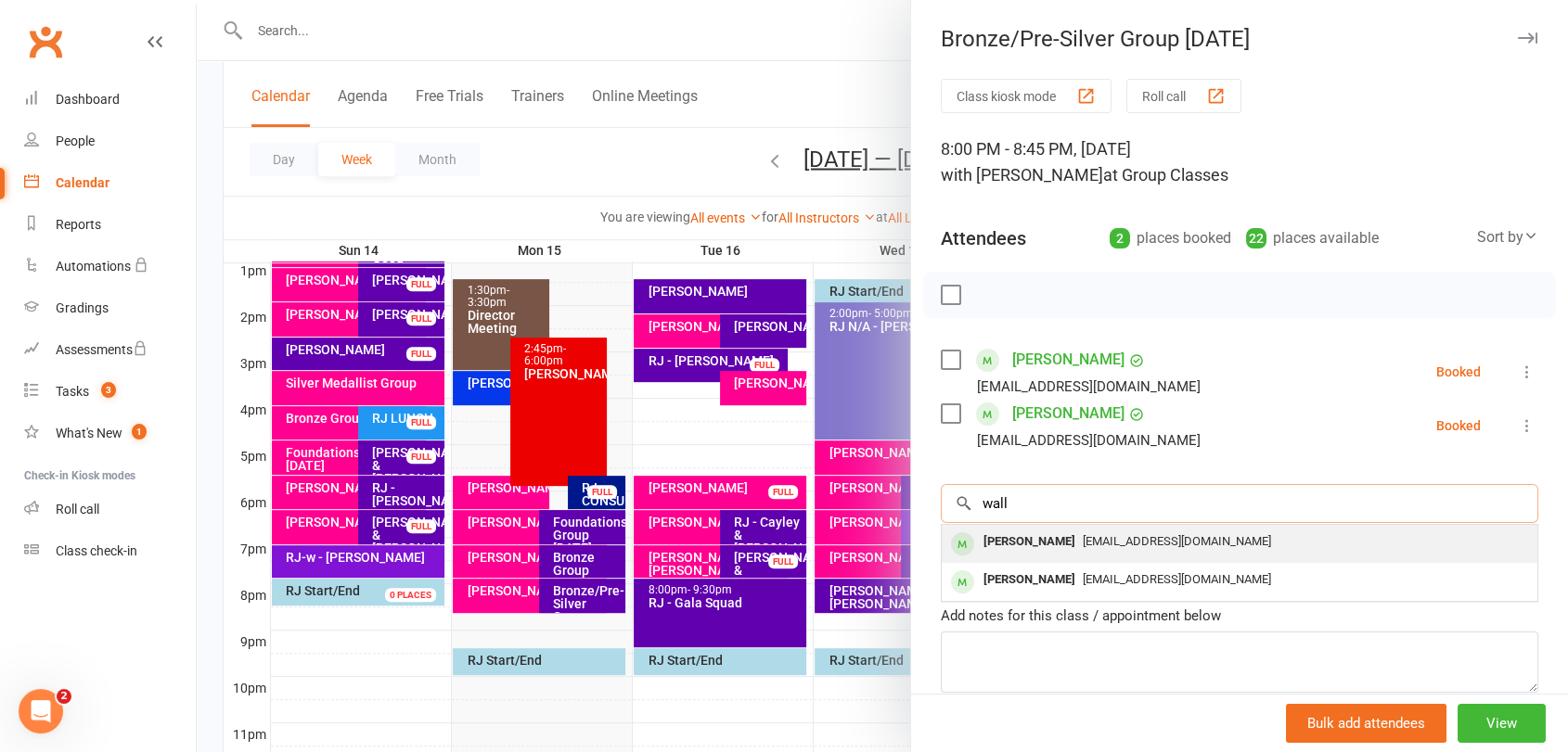
type input "wall"
click at [1125, 536] on span "[EMAIL_ADDRESS][DOMAIN_NAME]" at bounding box center [1176, 542] width 189 height 14
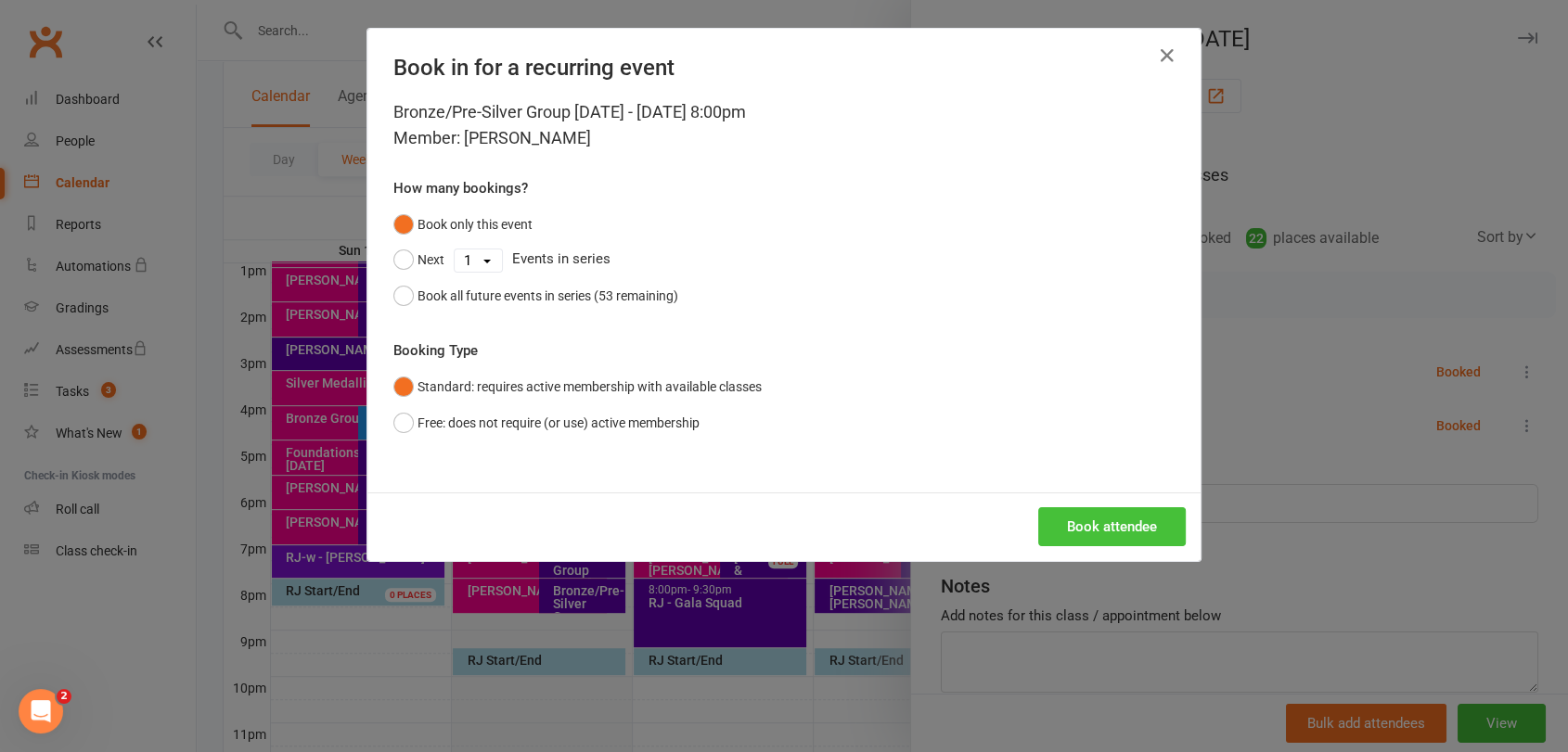
click at [1110, 529] on button "Book attendee" at bounding box center [1111, 526] width 147 height 39
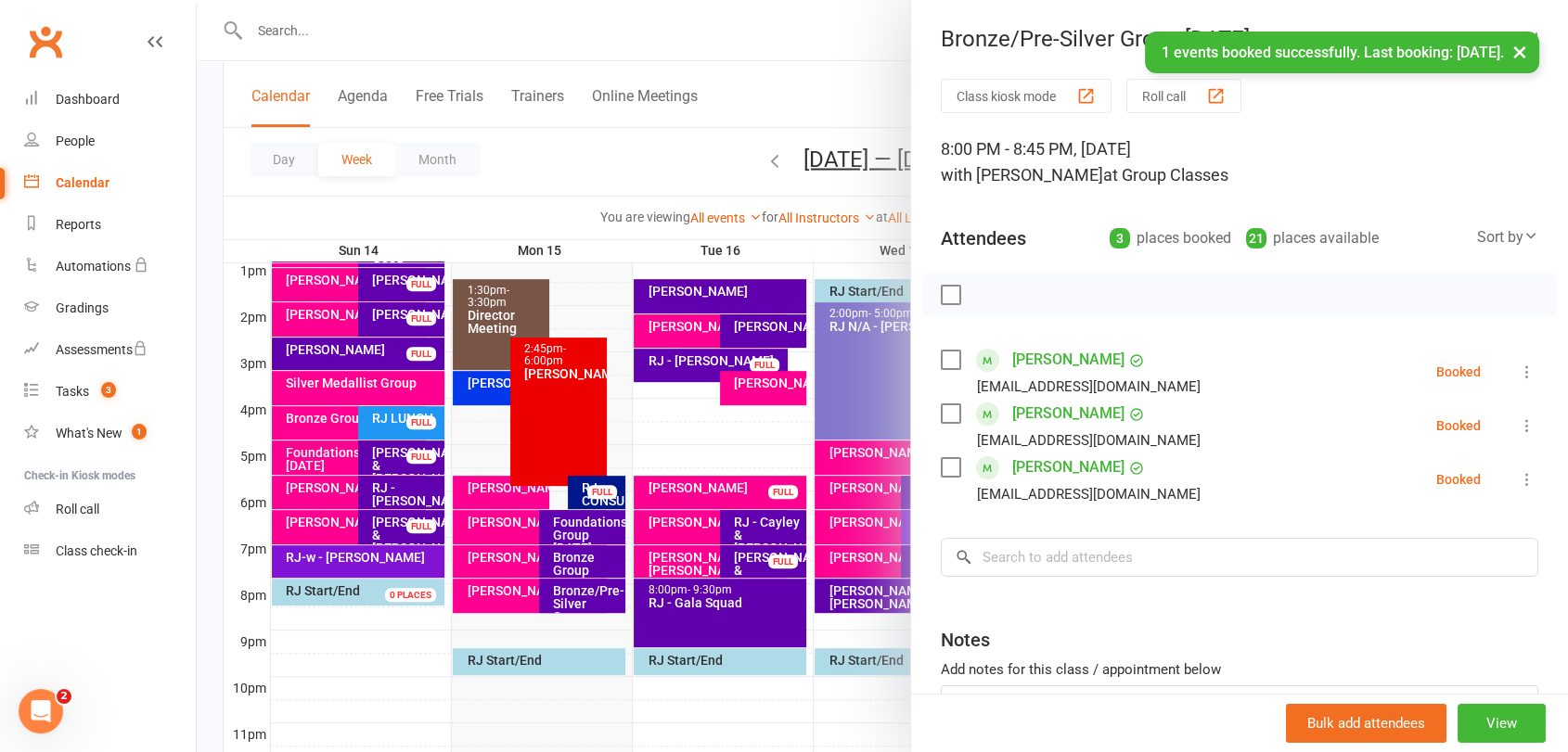
click at [1125, 578] on div "Class kiosk mode Roll call 8:00 PM - 8:45 PM, [DATE] with [PERSON_NAME] at Grou…" at bounding box center [1240, 460] width 657 height 761
click at [1247, 546] on input "search" at bounding box center [1240, 556] width 597 height 39
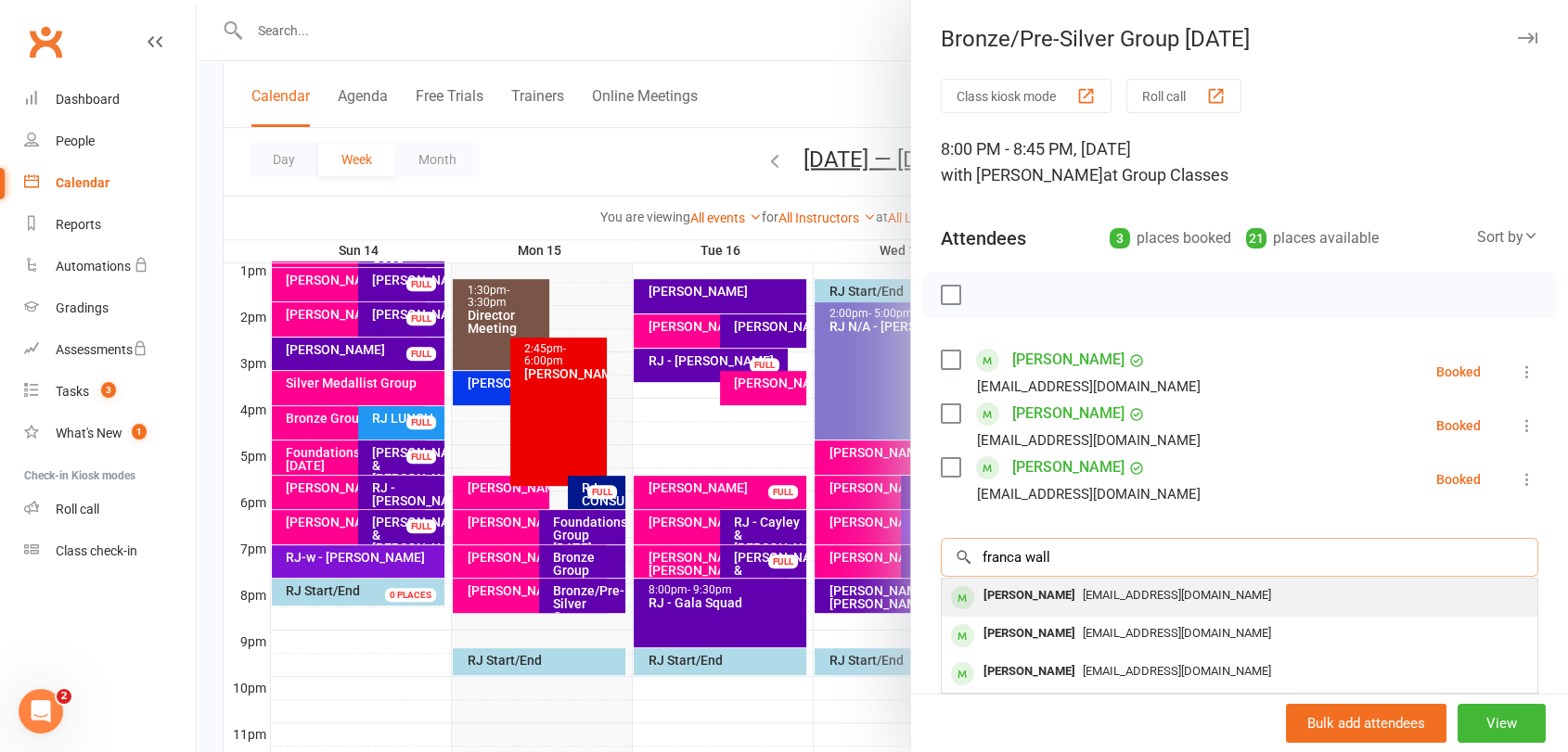
type input "franca wall"
click at [1157, 609] on div "[PERSON_NAME] [EMAIL_ADDRESS][DOMAIN_NAME]" at bounding box center [1240, 598] width 596 height 38
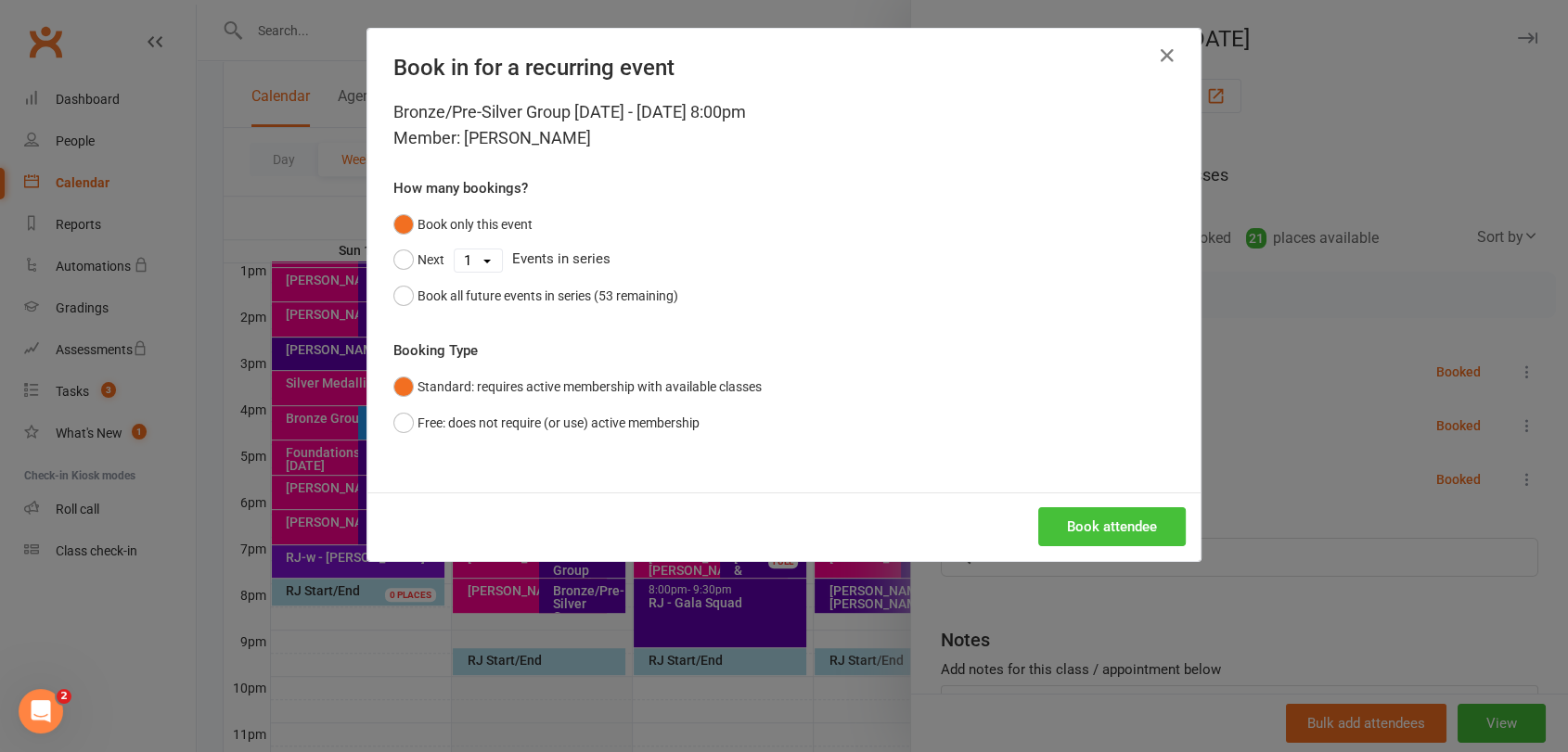
click at [1107, 527] on button "Book attendee" at bounding box center [1111, 526] width 147 height 39
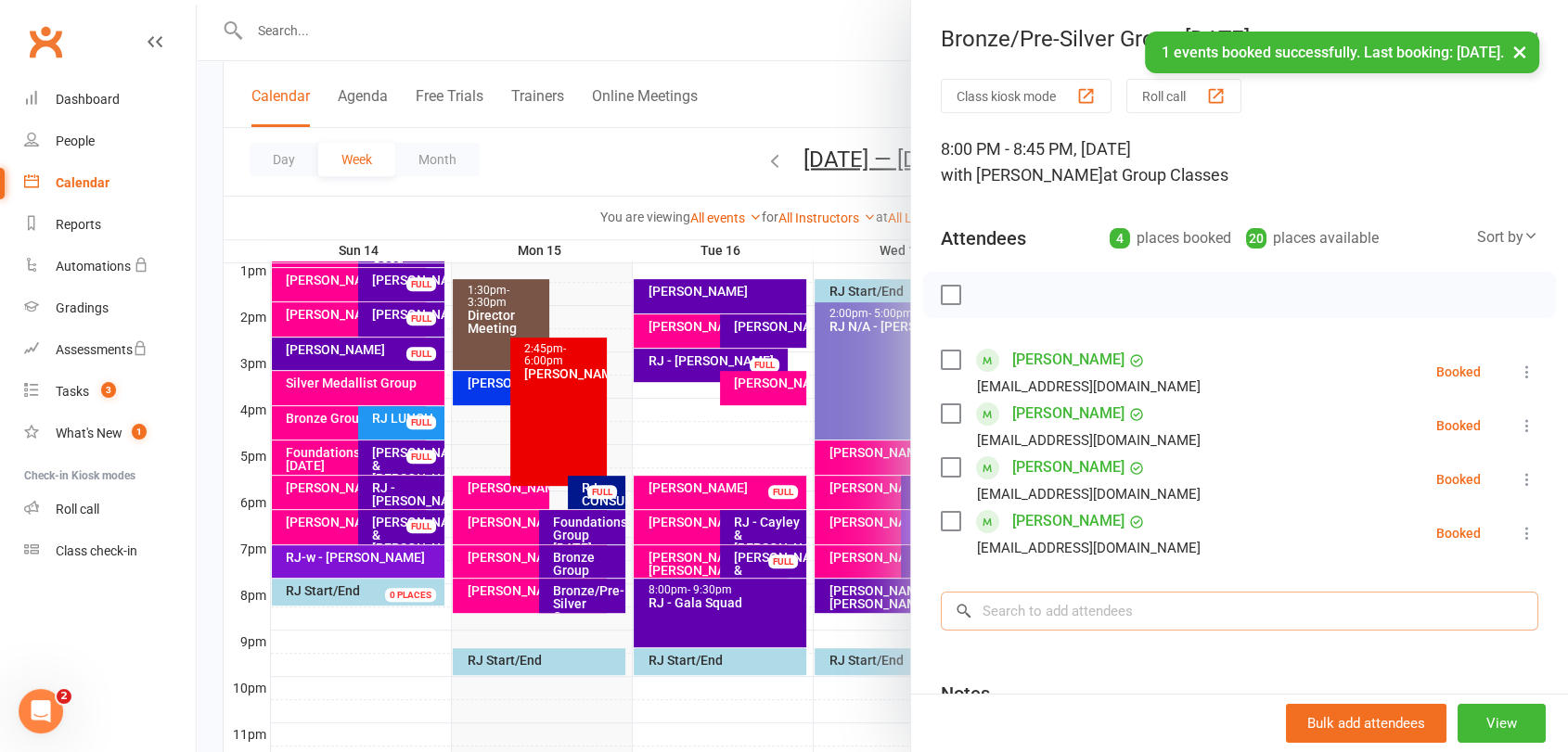
click at [1068, 614] on input "search" at bounding box center [1240, 611] width 597 height 39
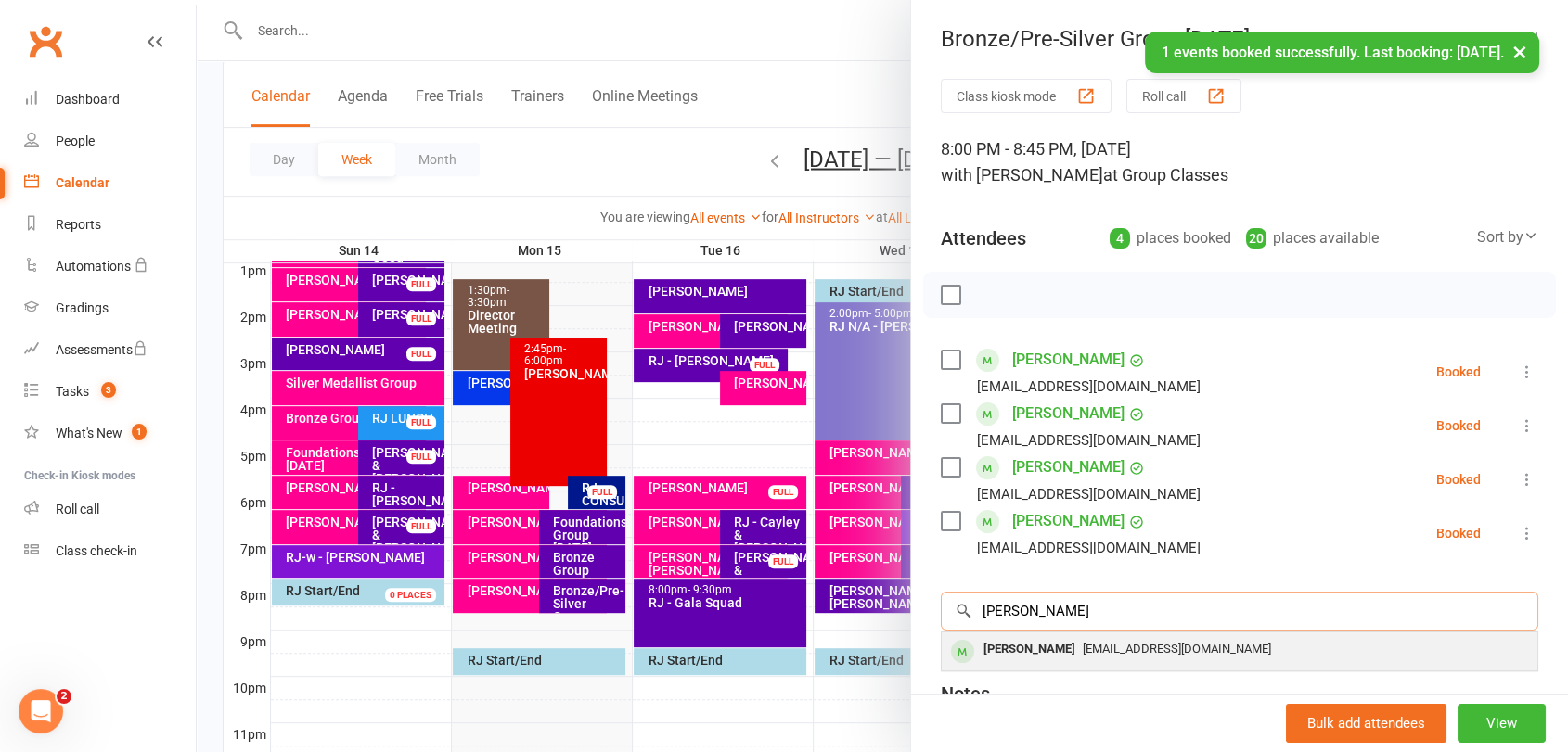
type input "[PERSON_NAME]"
click at [1106, 641] on span "[EMAIL_ADDRESS][DOMAIN_NAME]" at bounding box center [1176, 648] width 189 height 14
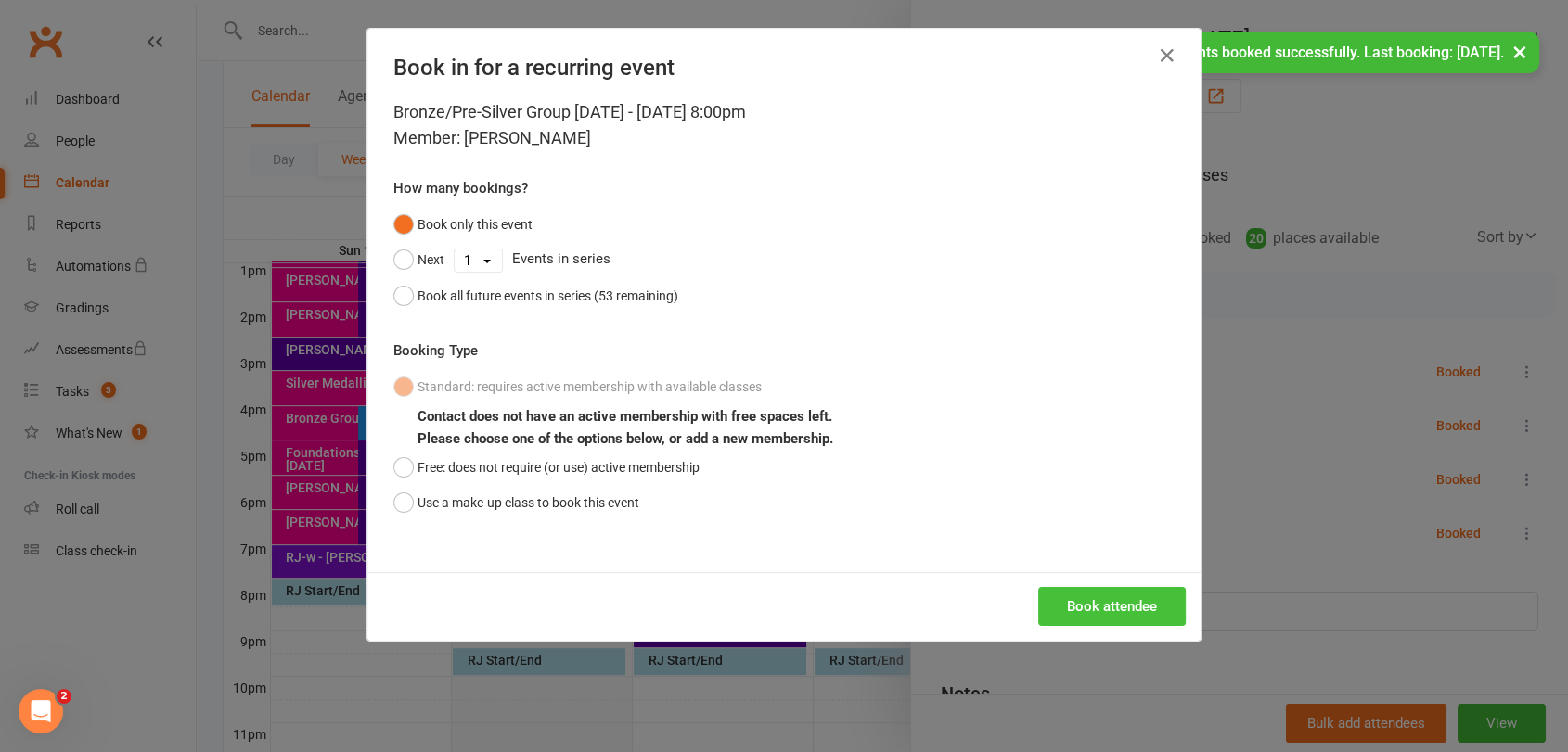
click at [1103, 598] on button "Book attendee" at bounding box center [1111, 606] width 147 height 39
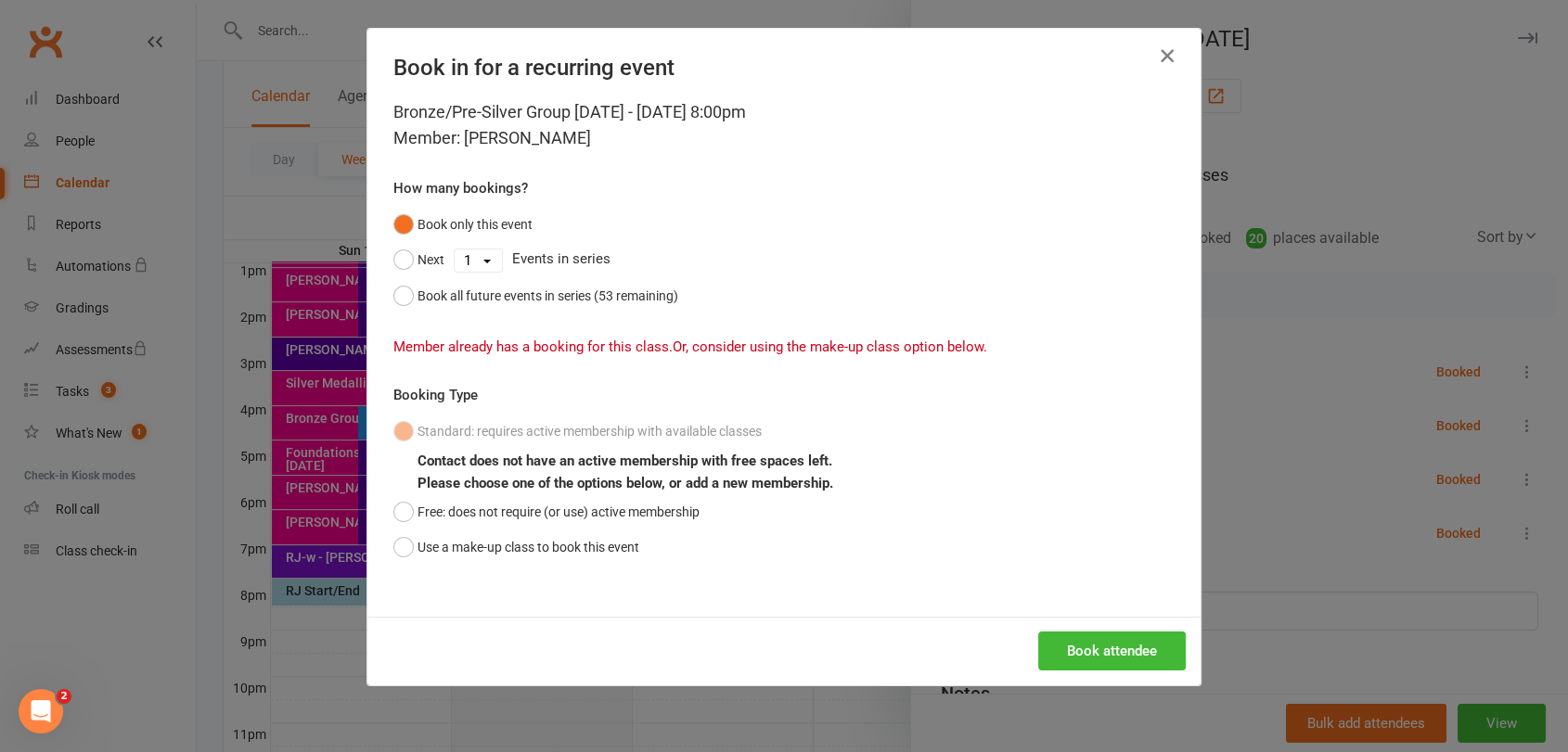
click at [1158, 61] on icon "button" at bounding box center [1167, 55] width 23 height 23
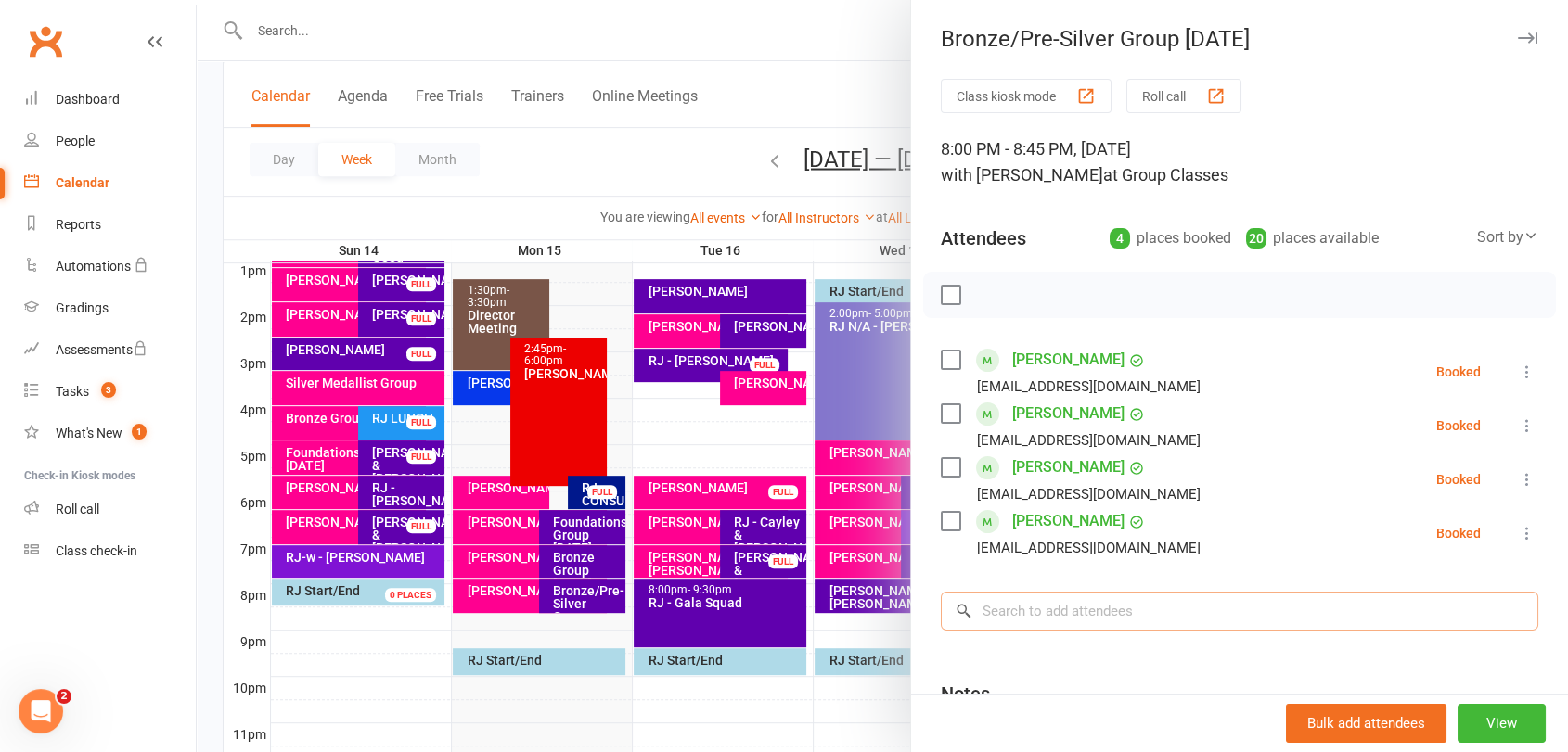
click at [1088, 623] on input "search" at bounding box center [1240, 611] width 597 height 39
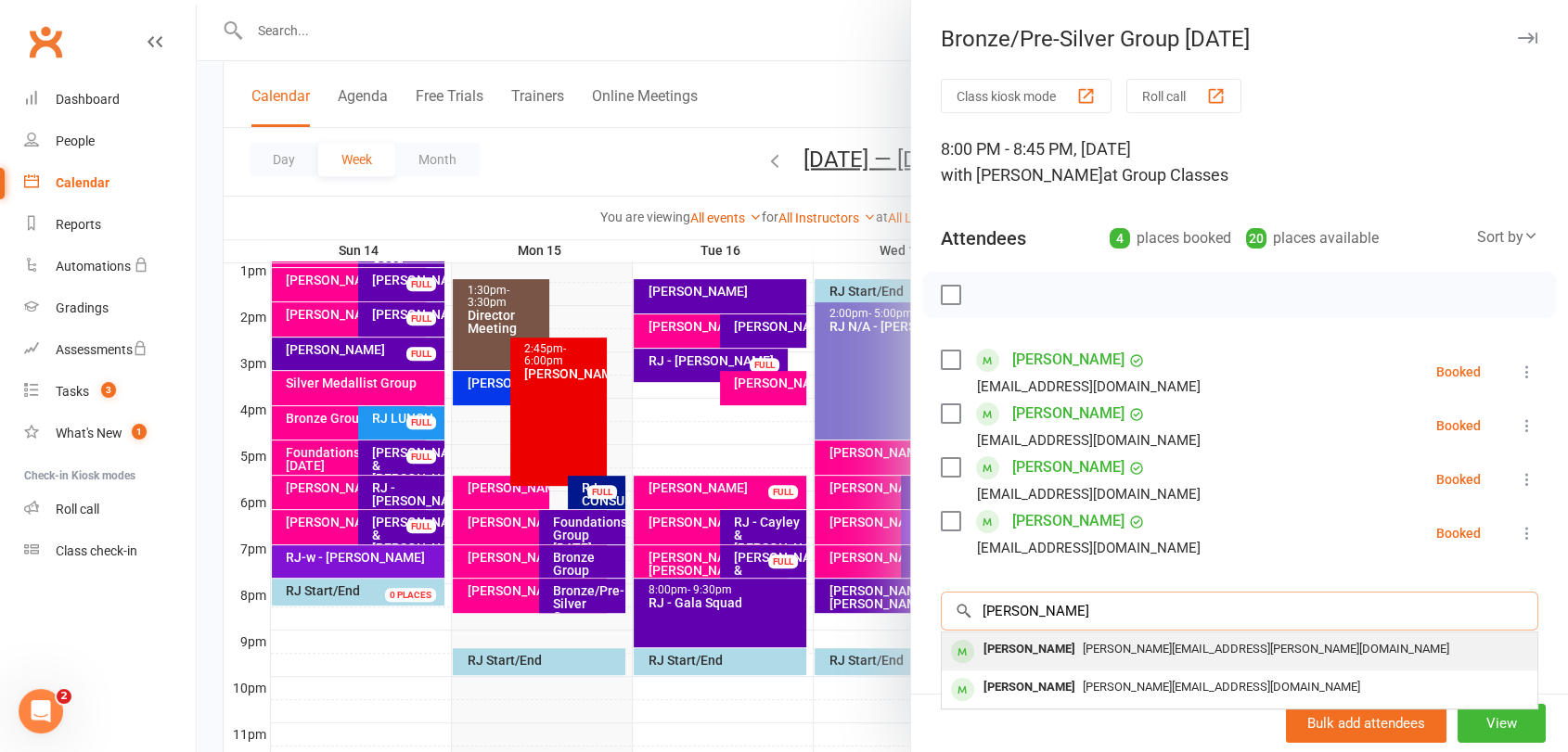
type input "[PERSON_NAME]"
click at [1078, 659] on div "[PERSON_NAME][EMAIL_ADDRESS][PERSON_NAME][DOMAIN_NAME]" at bounding box center [1240, 649] width 581 height 27
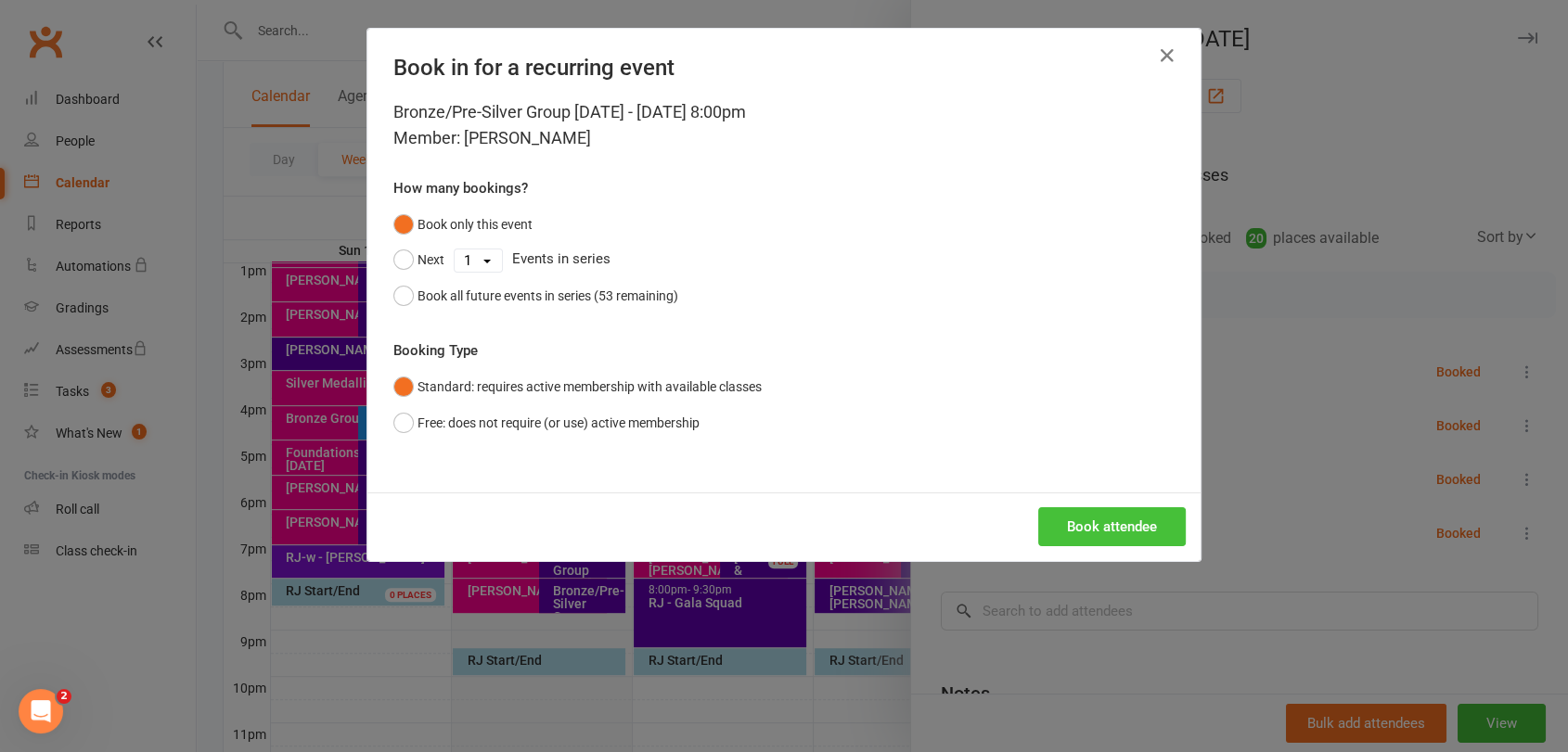
click at [1082, 524] on button "Book attendee" at bounding box center [1111, 526] width 147 height 39
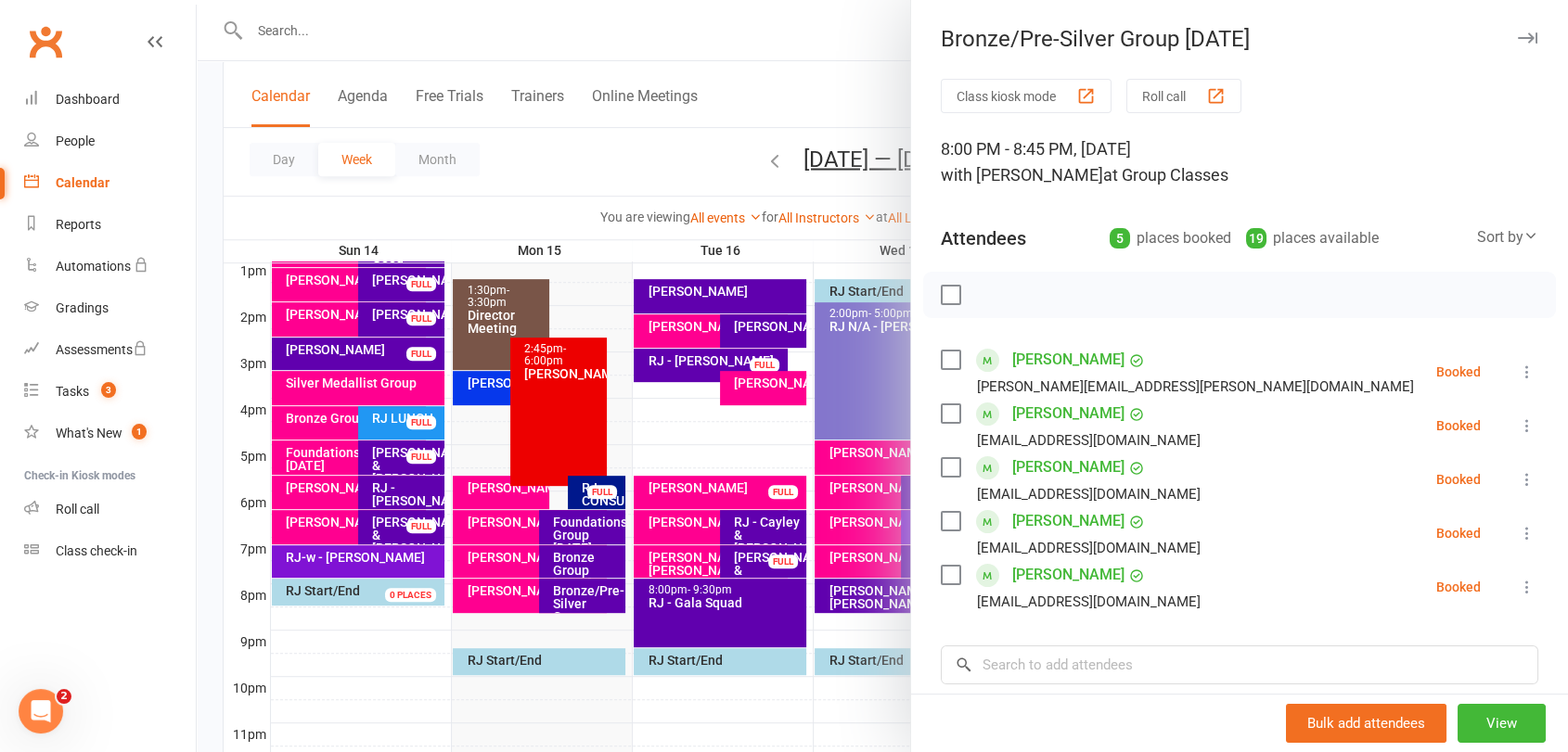
click at [965, 238] on div "Attendees" at bounding box center [984, 238] width 85 height 26
click at [1103, 173] on span "at Group Classes" at bounding box center [1166, 175] width 126 height 20
drag, startPoint x: 1157, startPoint y: 165, endPoint x: 1173, endPoint y: 142, distance: 28.0
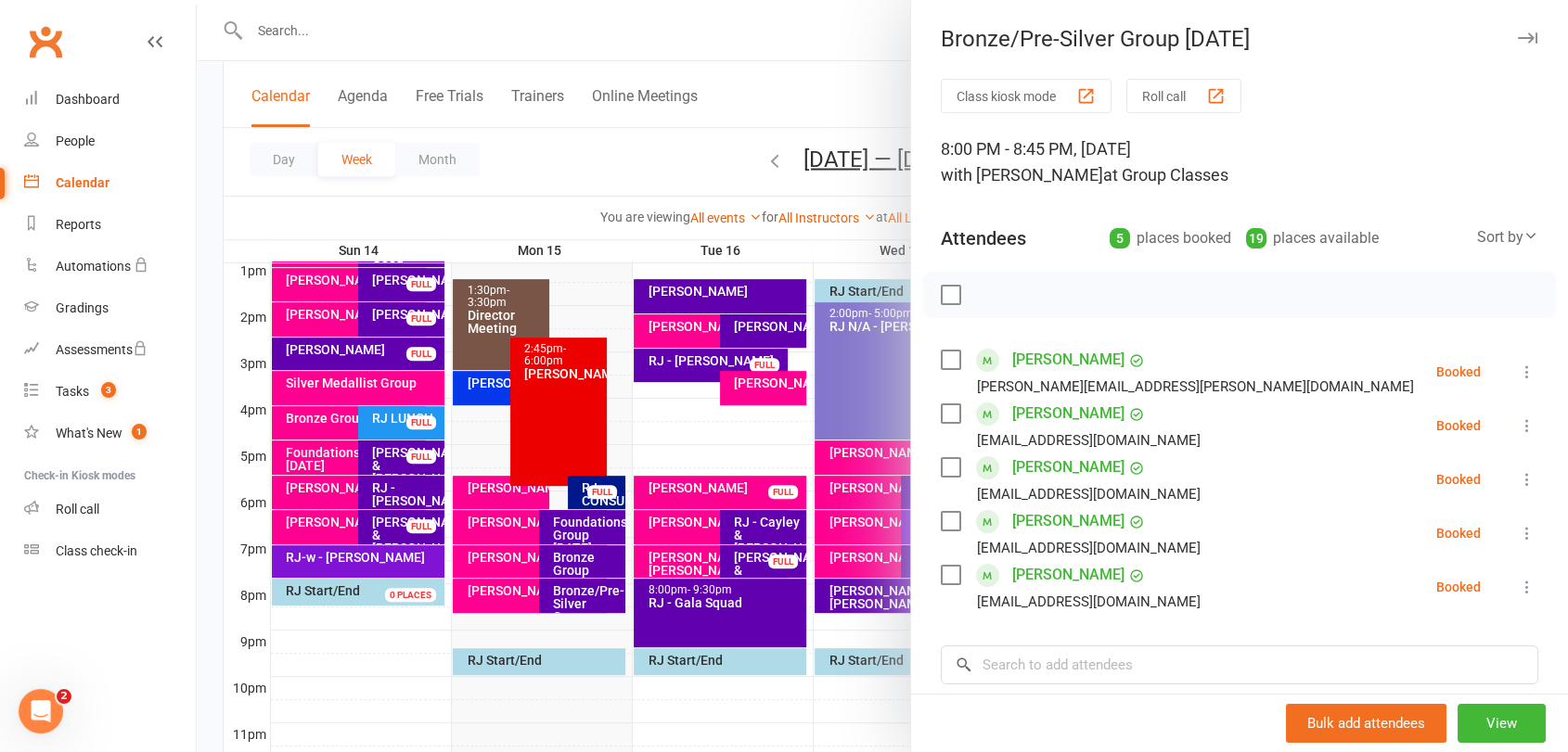
click at [1172, 140] on div "8:00 PM - 8:45 PM, [DATE] with [PERSON_NAME] at Group Classes" at bounding box center [1240, 162] width 597 height 52
click at [1201, 173] on div "8:00 PM - 8:45 PM, [DATE] with [PERSON_NAME] at Group Classes" at bounding box center [1240, 162] width 597 height 52
drag, startPoint x: 1184, startPoint y: 152, endPoint x: 1183, endPoint y: 135, distance: 17.0
click at [1183, 136] on div "8:00 PM - 8:45 PM, [DATE] with [PERSON_NAME] at Group Classes" at bounding box center [1240, 162] width 597 height 52
click at [1174, 160] on div "8:00 PM - 8:45 PM, [DATE] with [PERSON_NAME] at Group Classes" at bounding box center [1240, 162] width 597 height 52
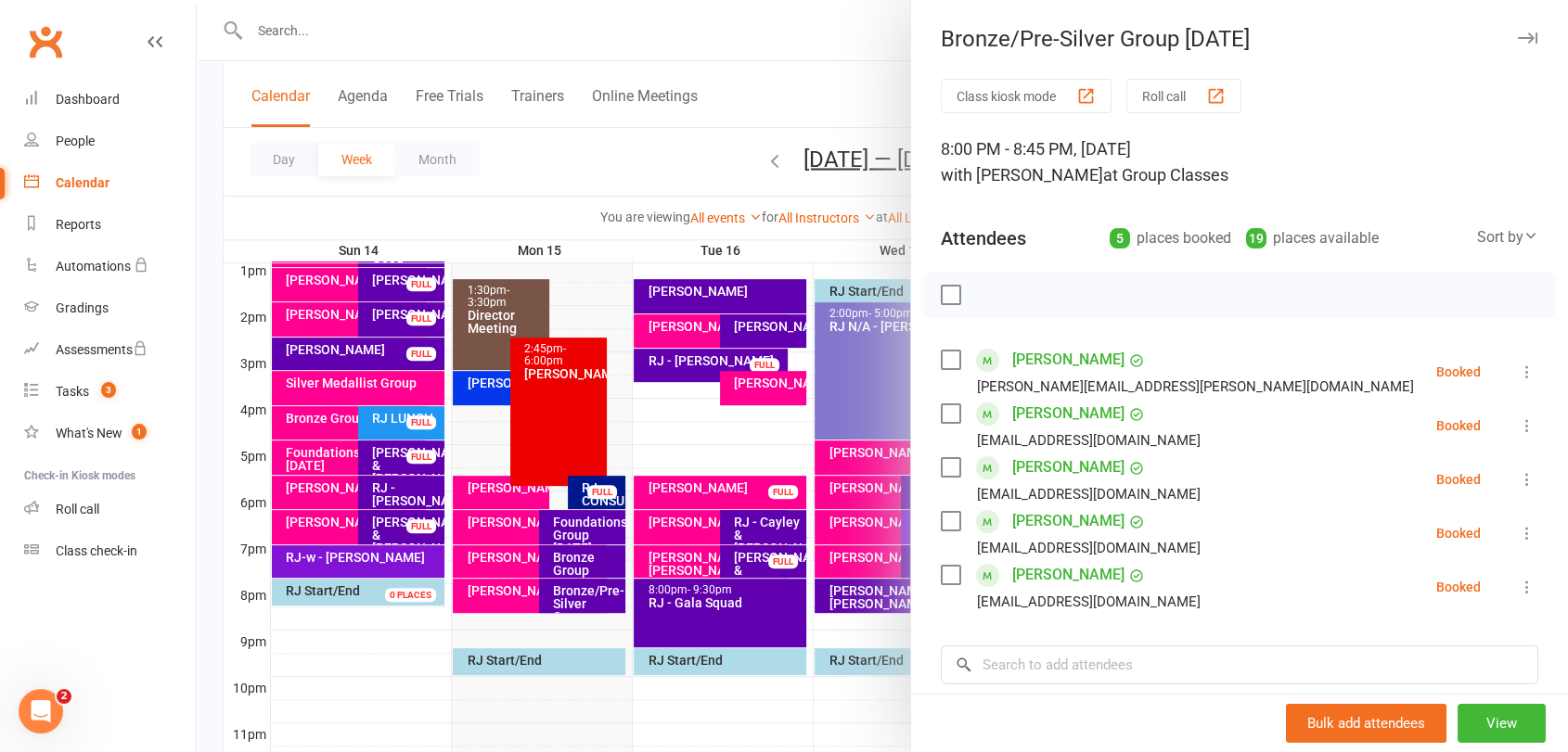
drag, startPoint x: 1192, startPoint y: 178, endPoint x: 1391, endPoint y: 135, distance: 203.6
click at [1191, 144] on div "8:00 PM - 8:45 PM, [DATE] with [PERSON_NAME] at Group Classes" at bounding box center [1240, 162] width 597 height 52
click at [1224, 310] on div at bounding box center [1240, 294] width 633 height 46
click at [1121, 651] on input "search" at bounding box center [1240, 664] width 597 height 39
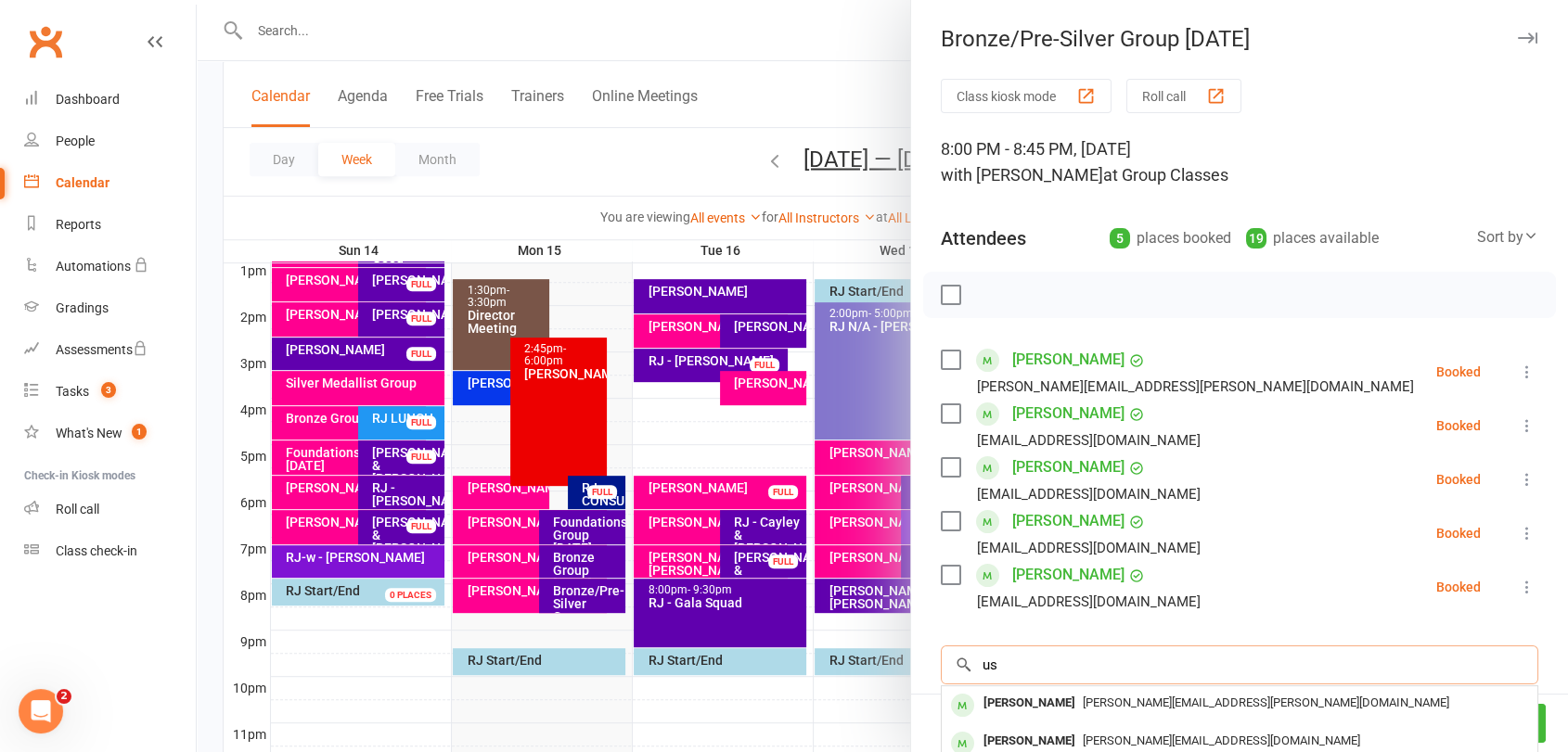
type input "u"
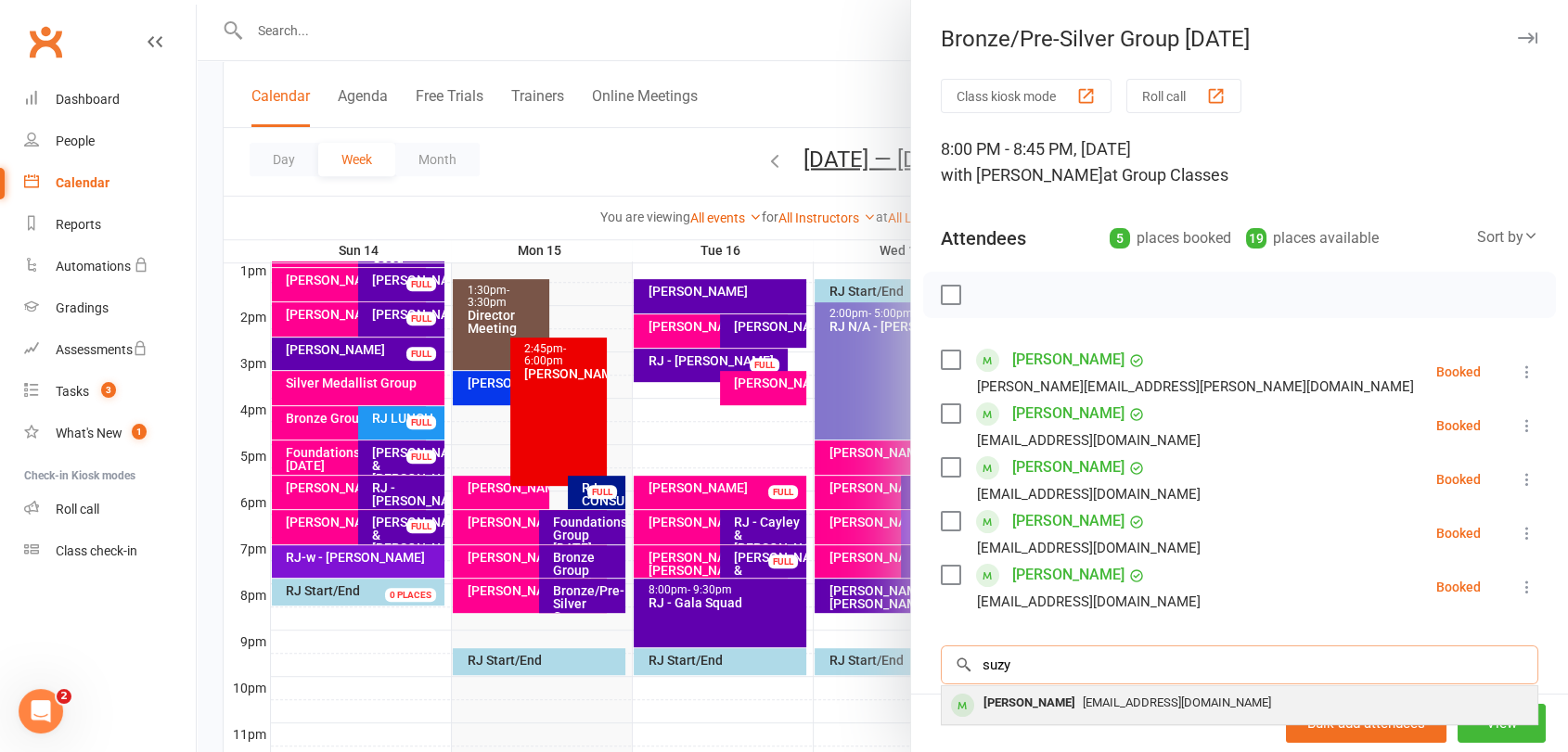
type input "suzy"
click at [1159, 700] on span "[EMAIL_ADDRESS][DOMAIN_NAME]" at bounding box center [1176, 703] width 189 height 14
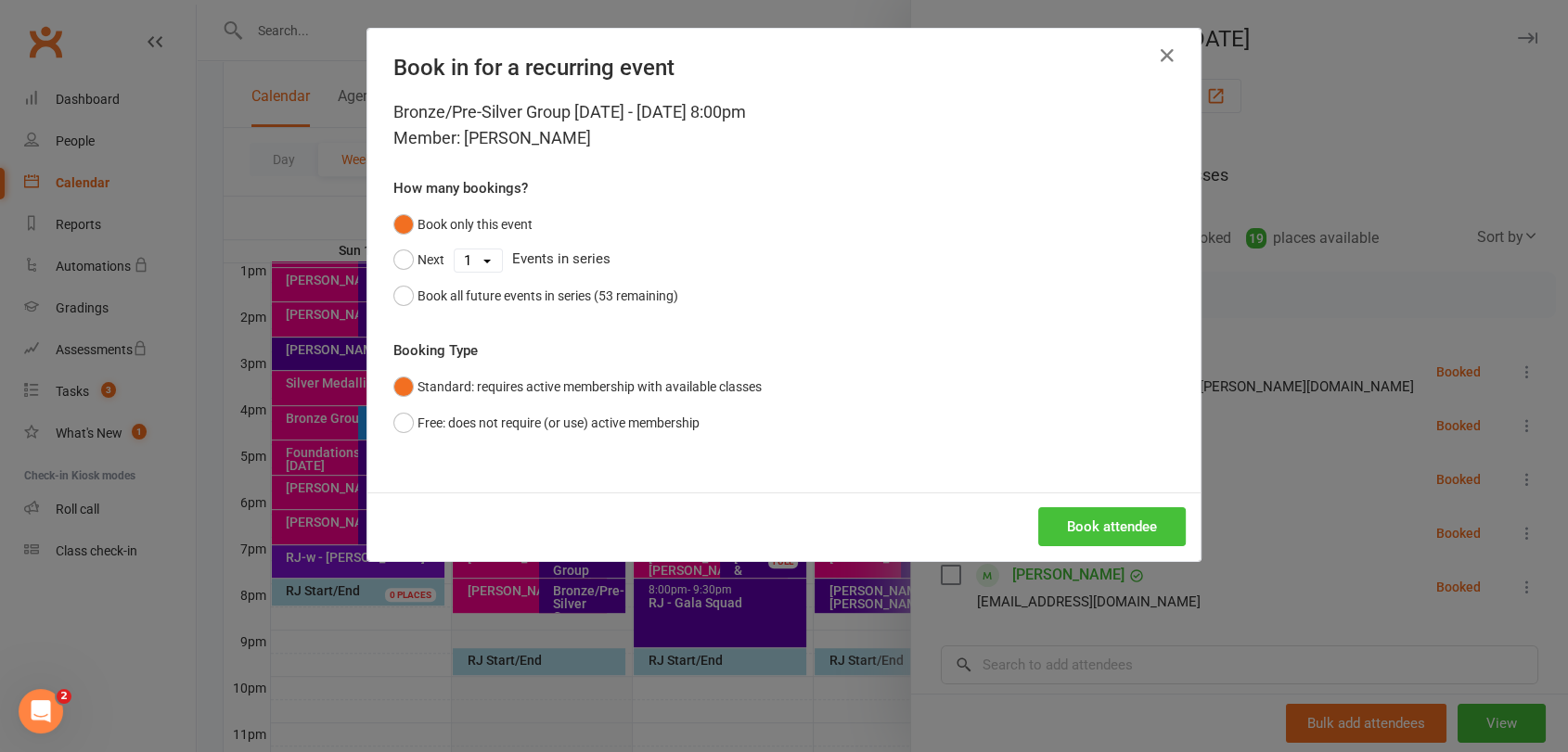
click at [1128, 535] on button "Book attendee" at bounding box center [1111, 526] width 147 height 39
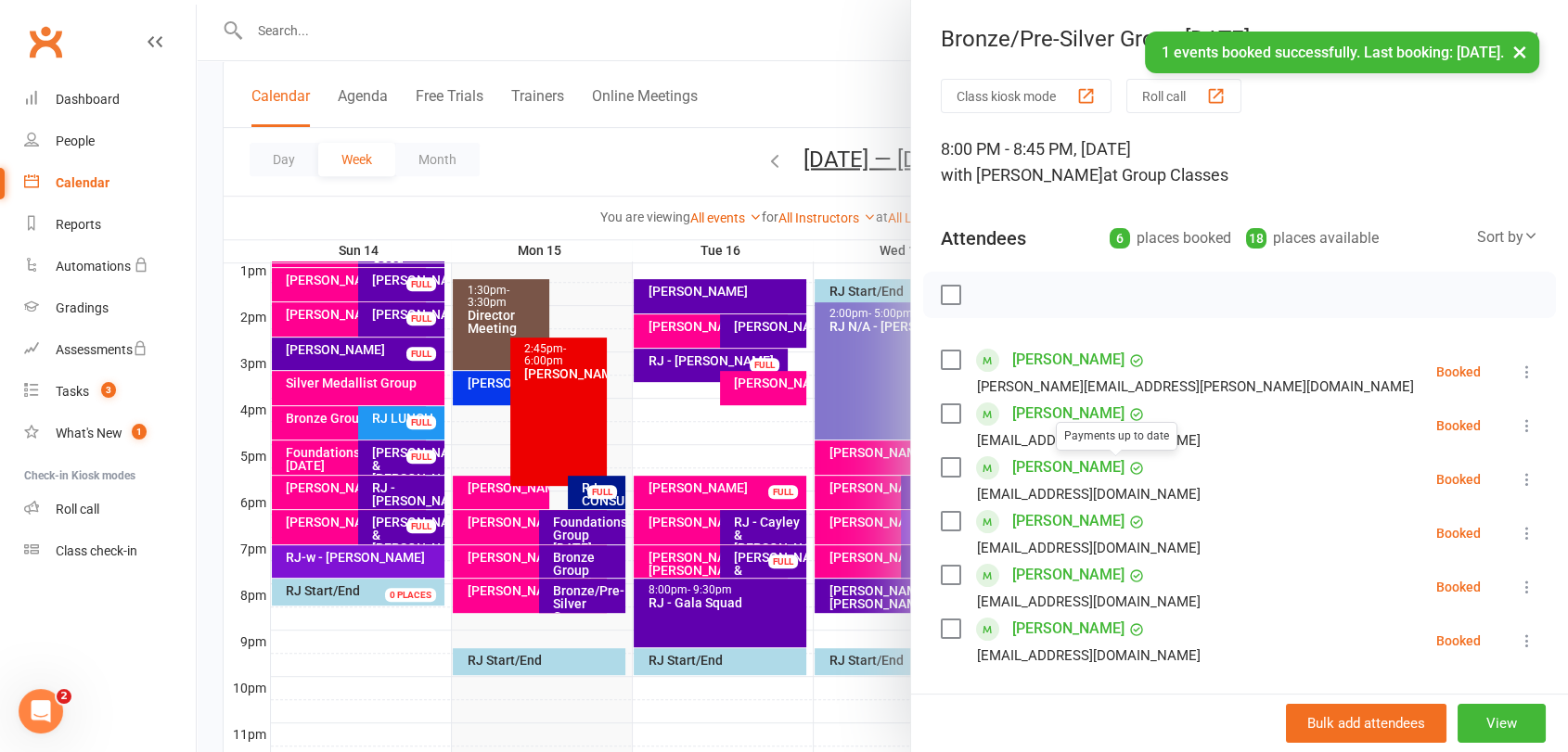
click at [946, 300] on label at bounding box center [950, 294] width 19 height 19
click at [987, 301] on icon "button" at bounding box center [992, 295] width 16 height 16
click at [608, 562] on div at bounding box center [882, 376] width 1371 height 752
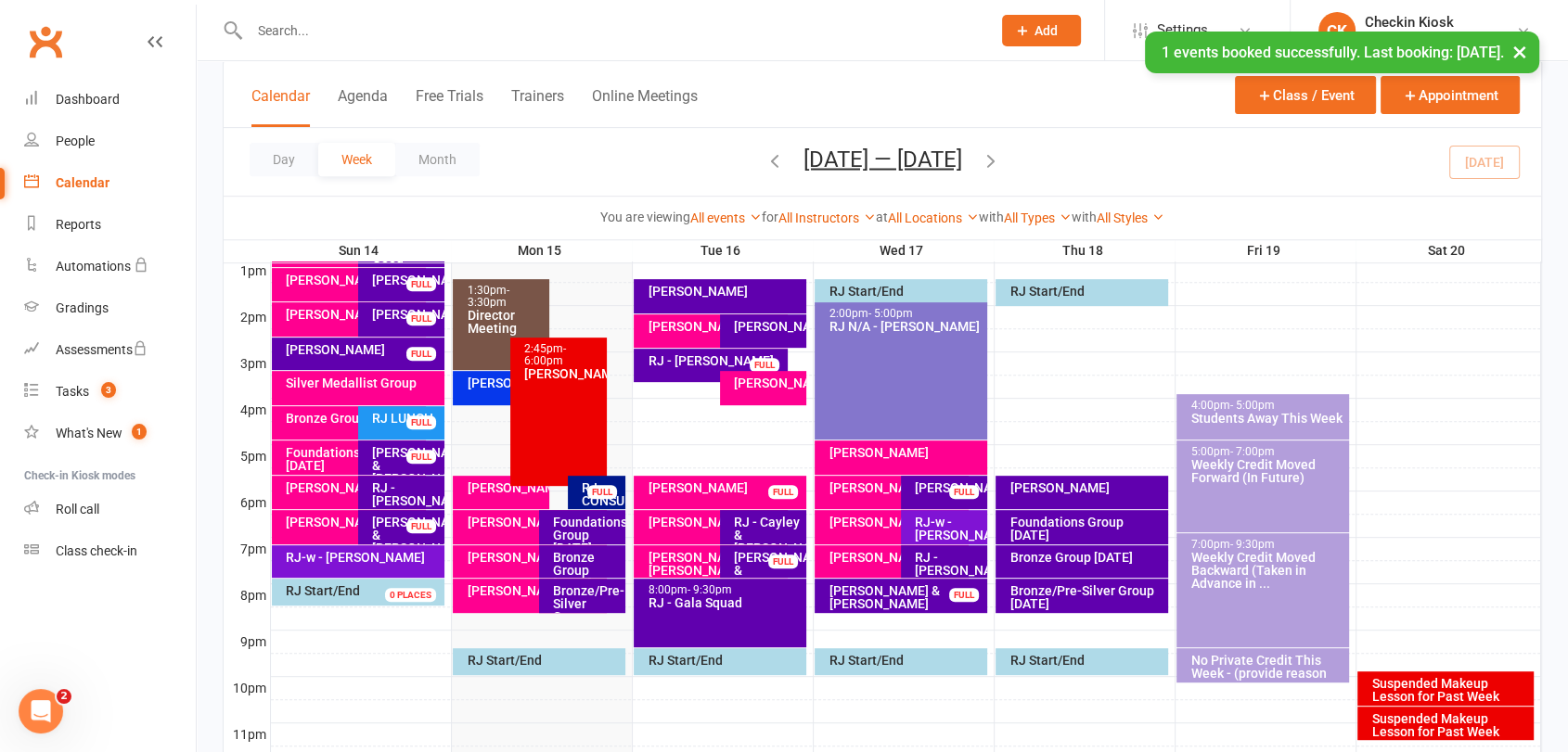
click at [593, 568] on div "Bronze Group [DATE]" at bounding box center [586, 570] width 69 height 39
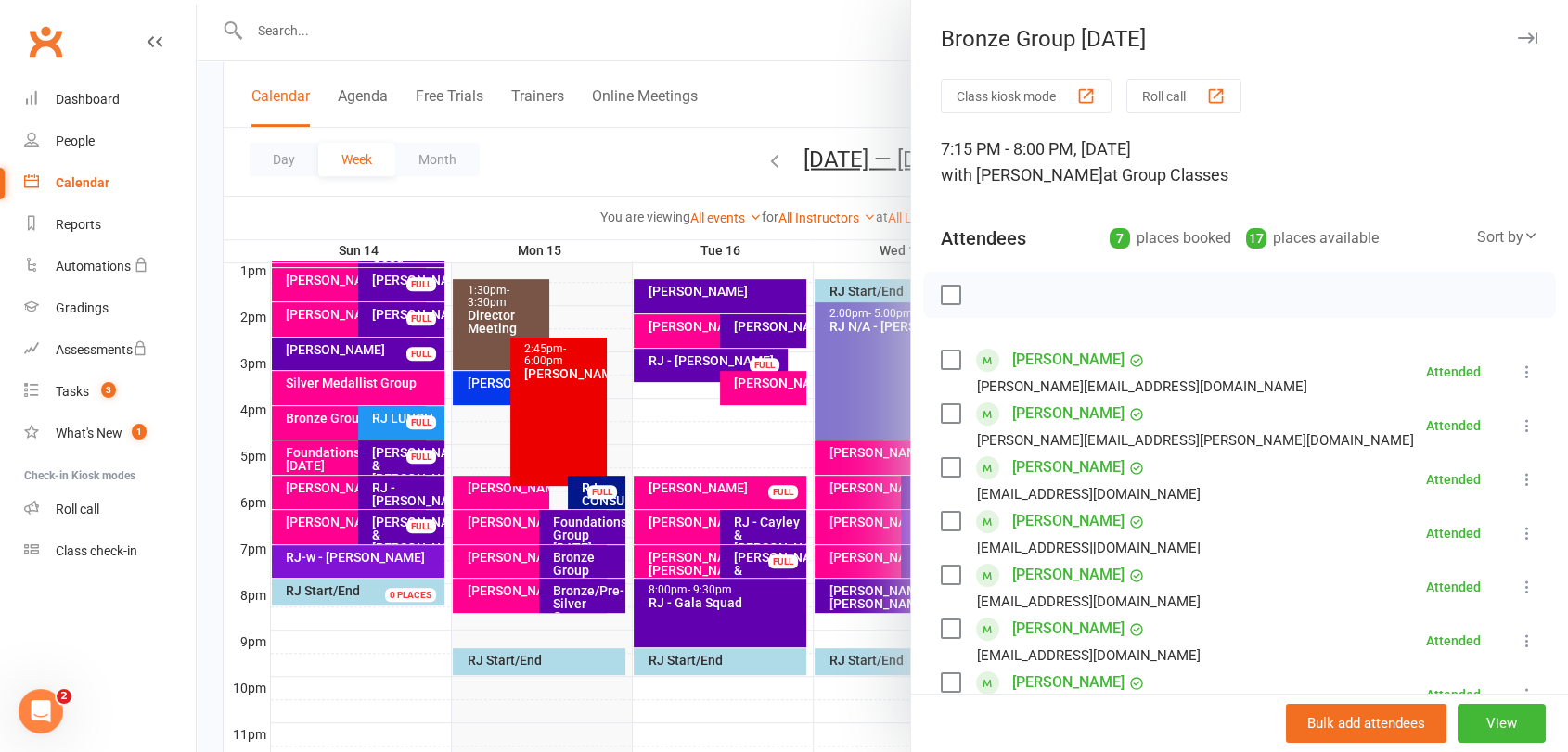
click at [941, 281] on div at bounding box center [1240, 294] width 633 height 46
click at [944, 294] on label at bounding box center [950, 294] width 19 height 19
click at [982, 295] on icon "button" at bounding box center [992, 294] width 21 height 21
drag, startPoint x: 557, startPoint y: 499, endPoint x: 578, endPoint y: 520, distance: 29.7
click at [559, 503] on div at bounding box center [882, 376] width 1371 height 752
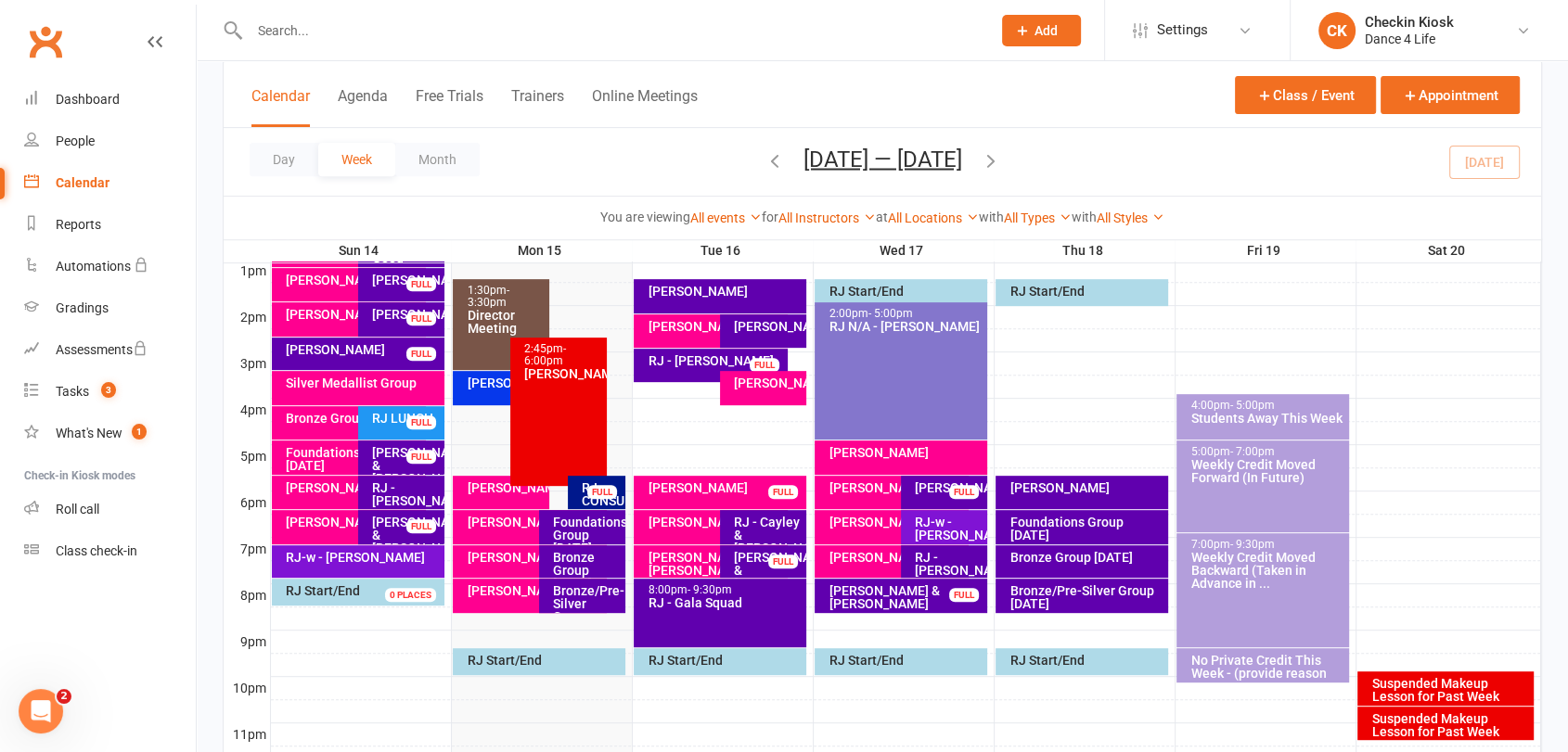
click at [577, 521] on div "Foundations Group [DATE]" at bounding box center [586, 535] width 69 height 39
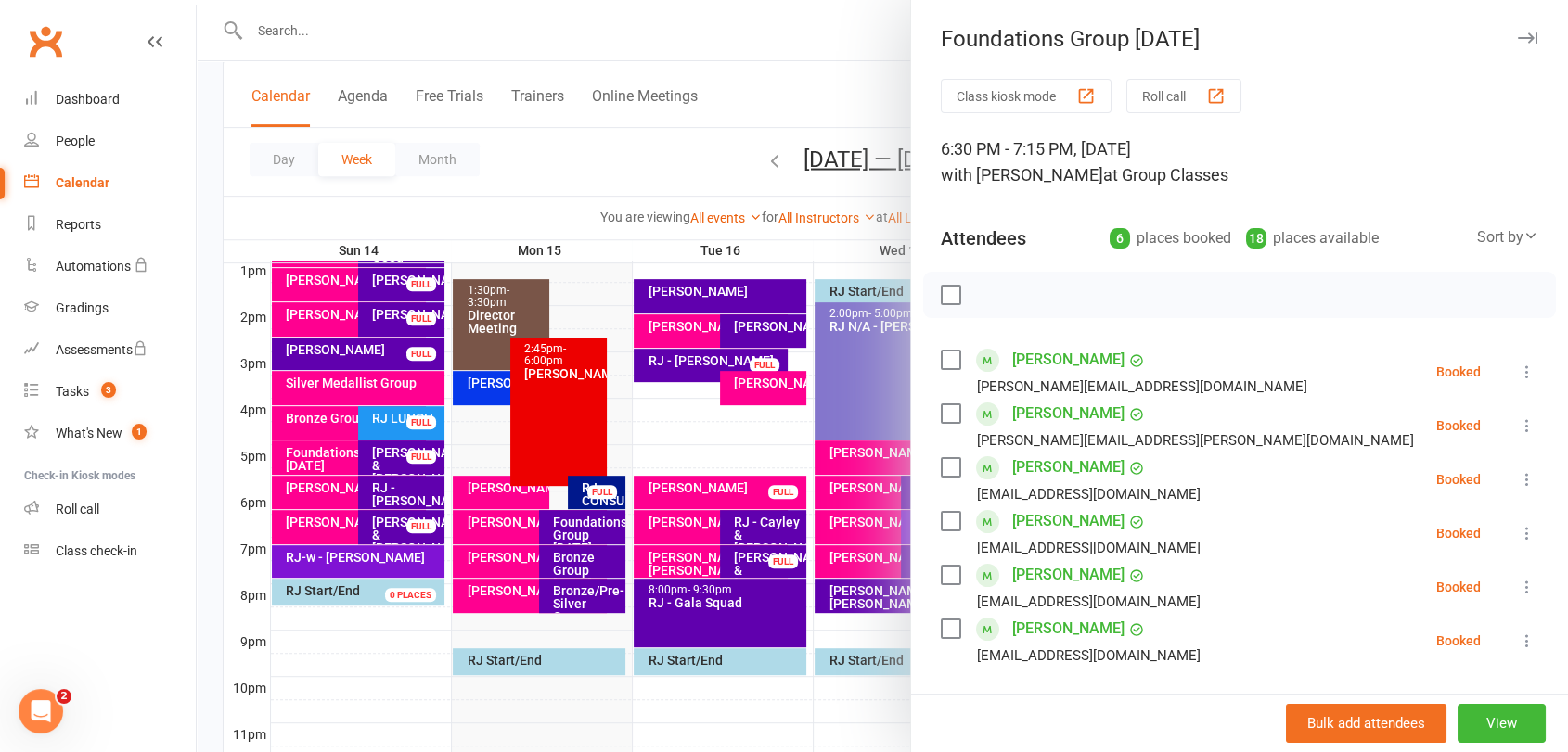
click at [944, 293] on label at bounding box center [950, 294] width 19 height 19
drag, startPoint x: 980, startPoint y: 300, endPoint x: 906, endPoint y: 121, distance: 193.7
click at [982, 300] on icon "button" at bounding box center [992, 294] width 21 height 21
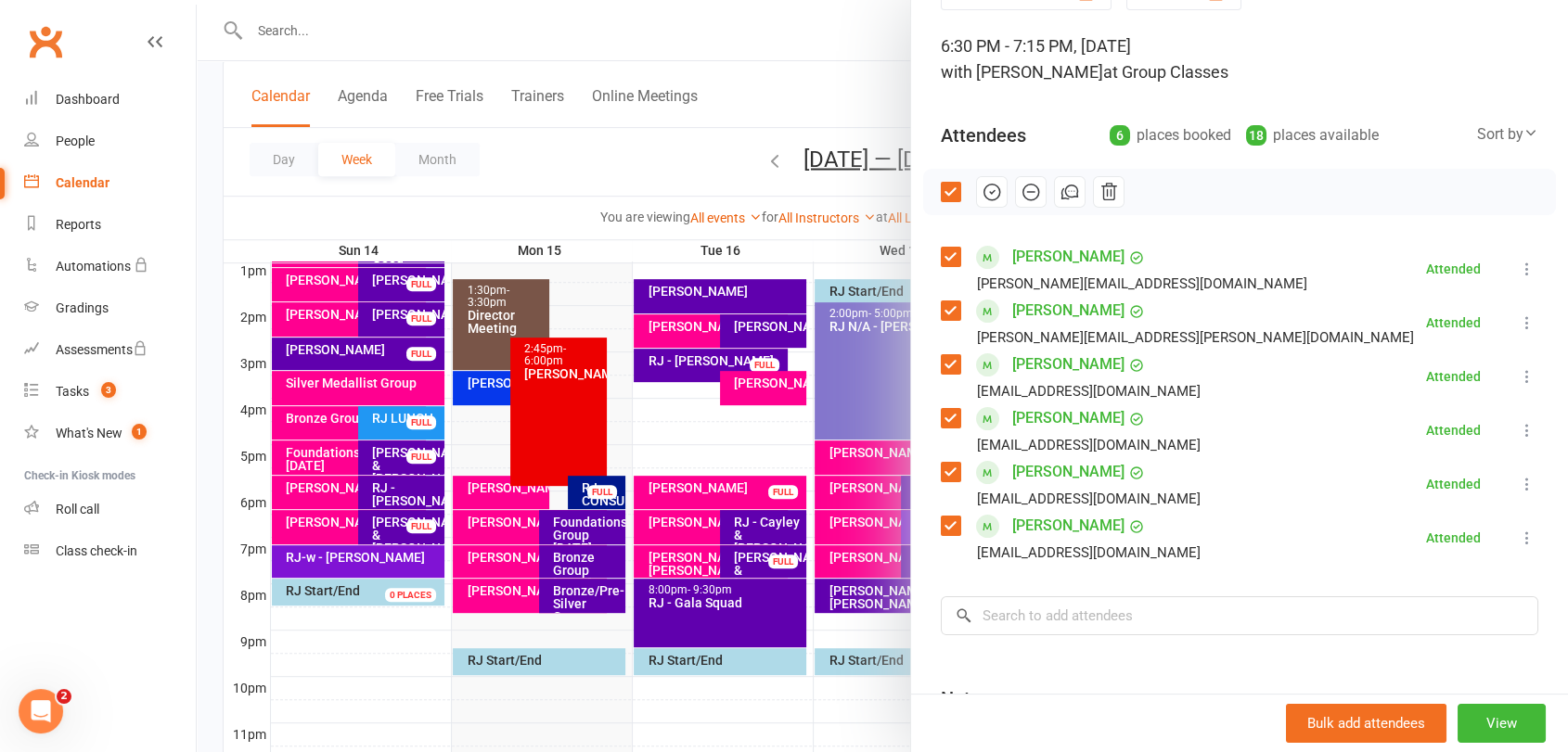
click at [941, 193] on label at bounding box center [950, 192] width 19 height 19
click at [606, 491] on div at bounding box center [882, 376] width 1371 height 752
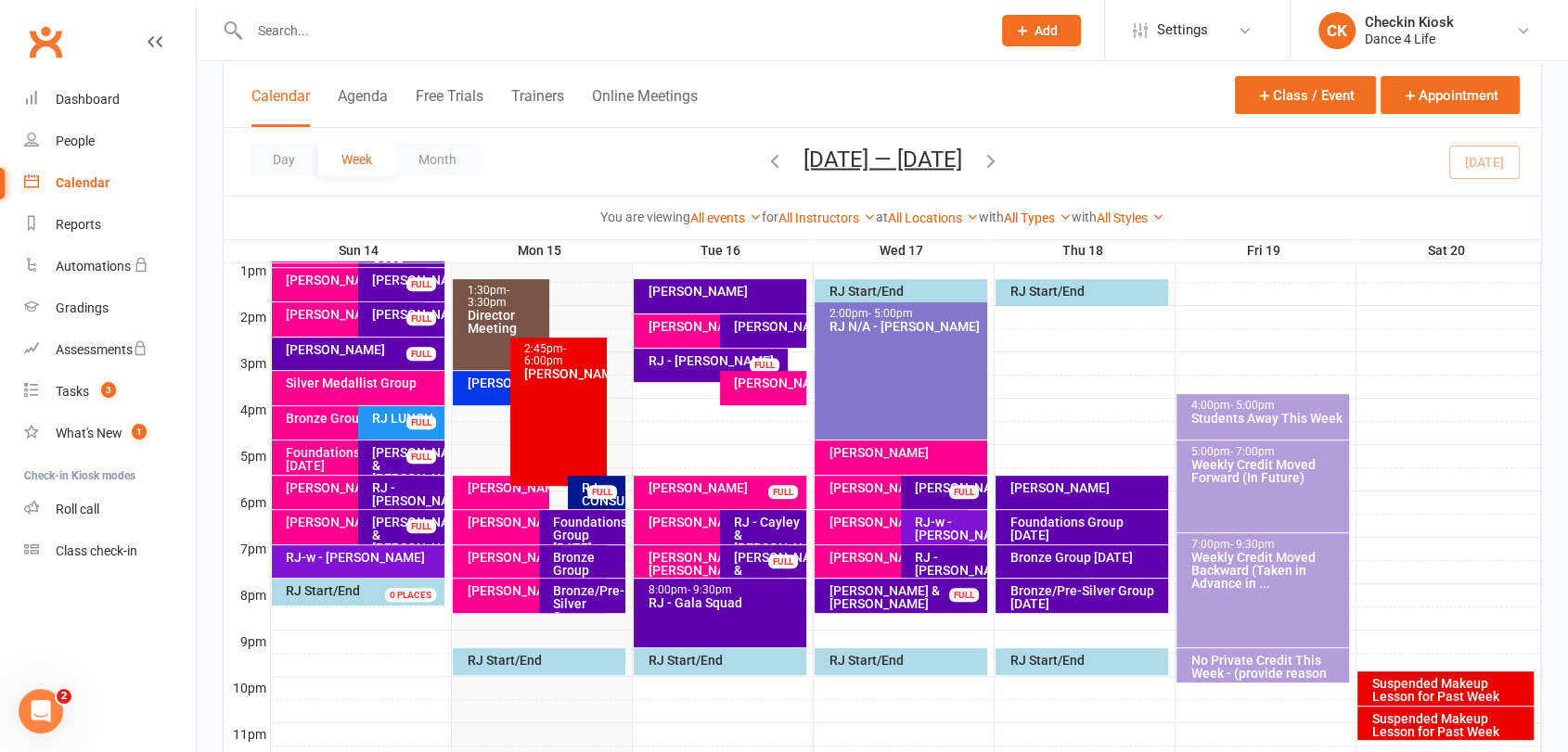
click at [593, 527] on div "Foundations Group [DATE]" at bounding box center [586, 535] width 69 height 39
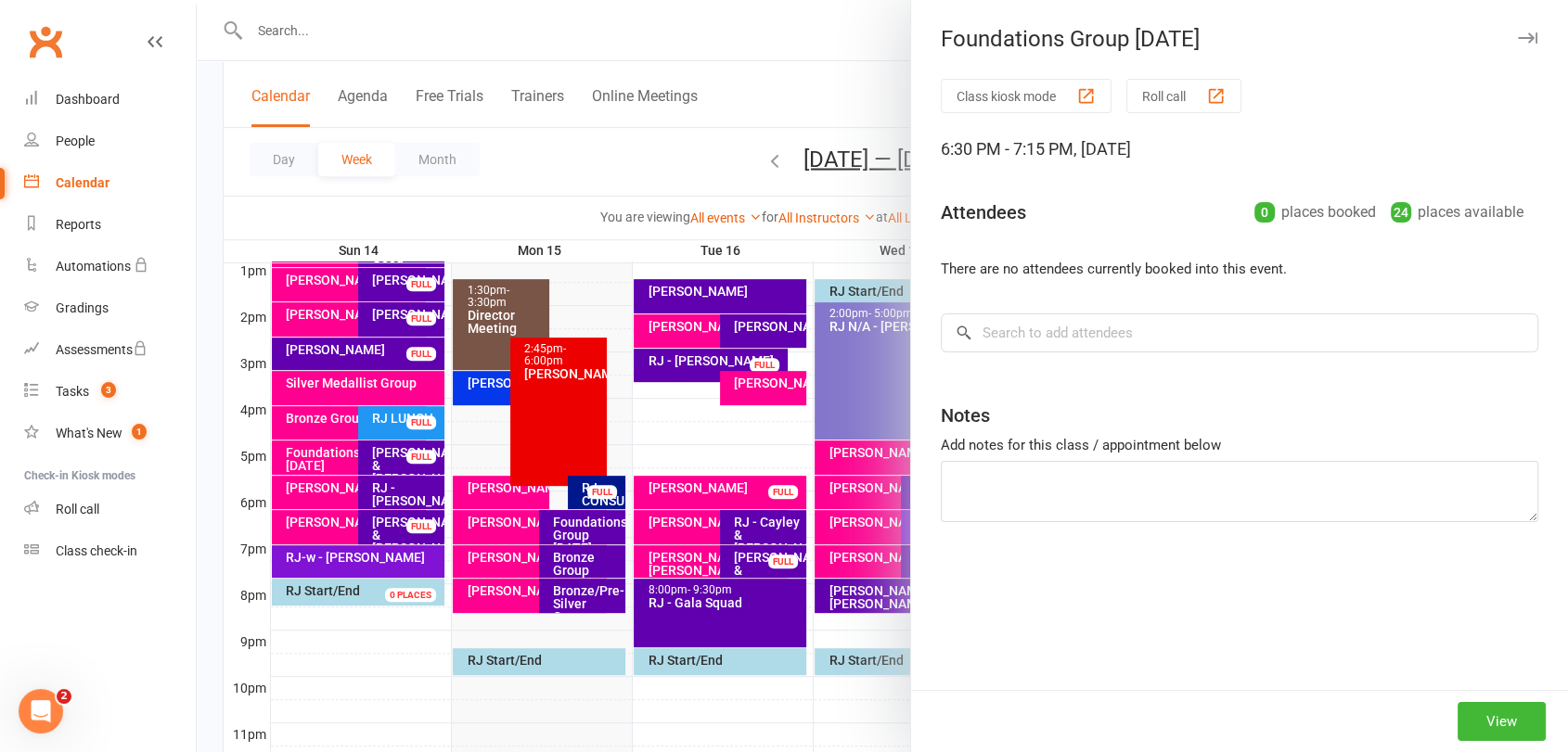
click at [583, 560] on div at bounding box center [882, 376] width 1371 height 752
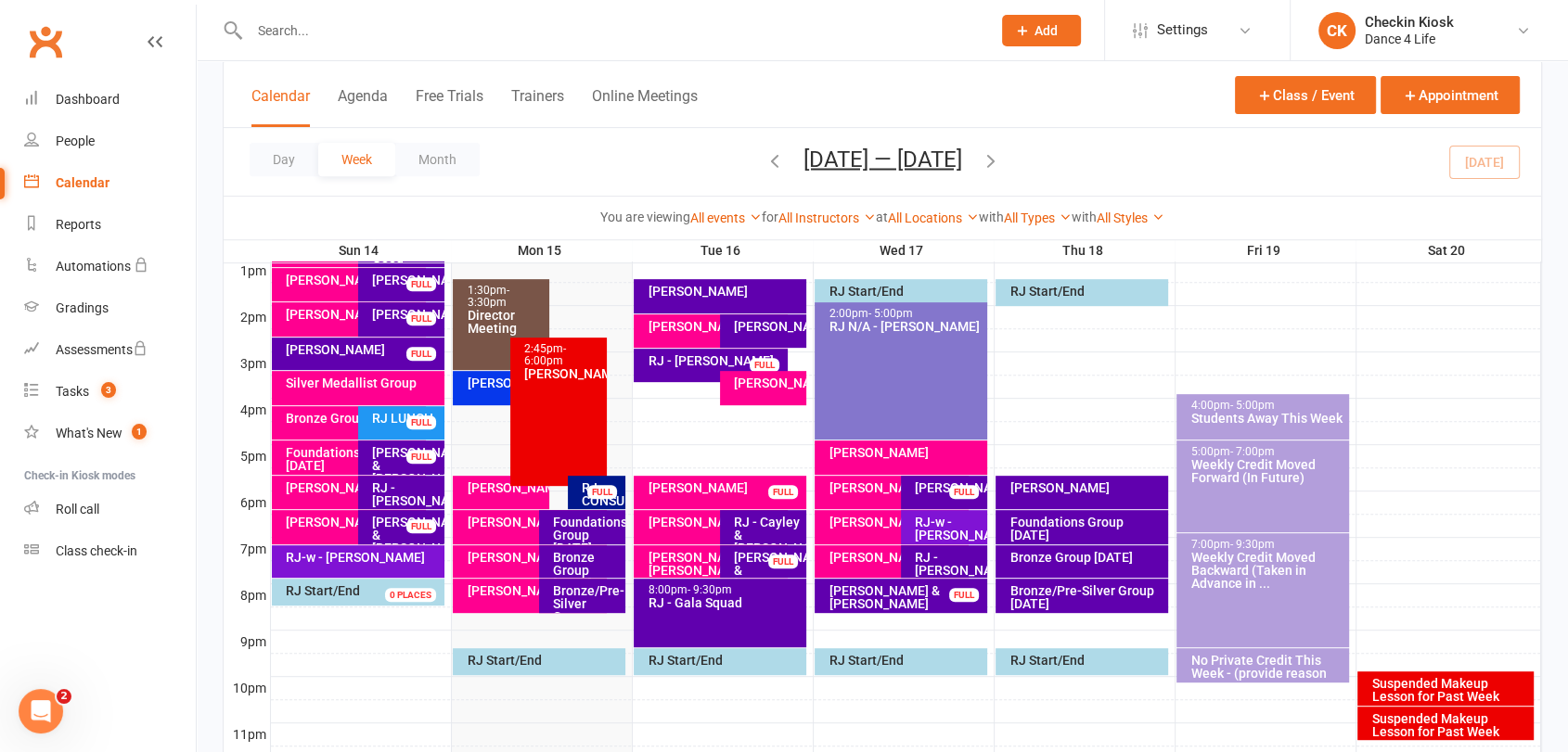
click at [583, 565] on div "Bronze Group [DATE]" at bounding box center [586, 570] width 69 height 39
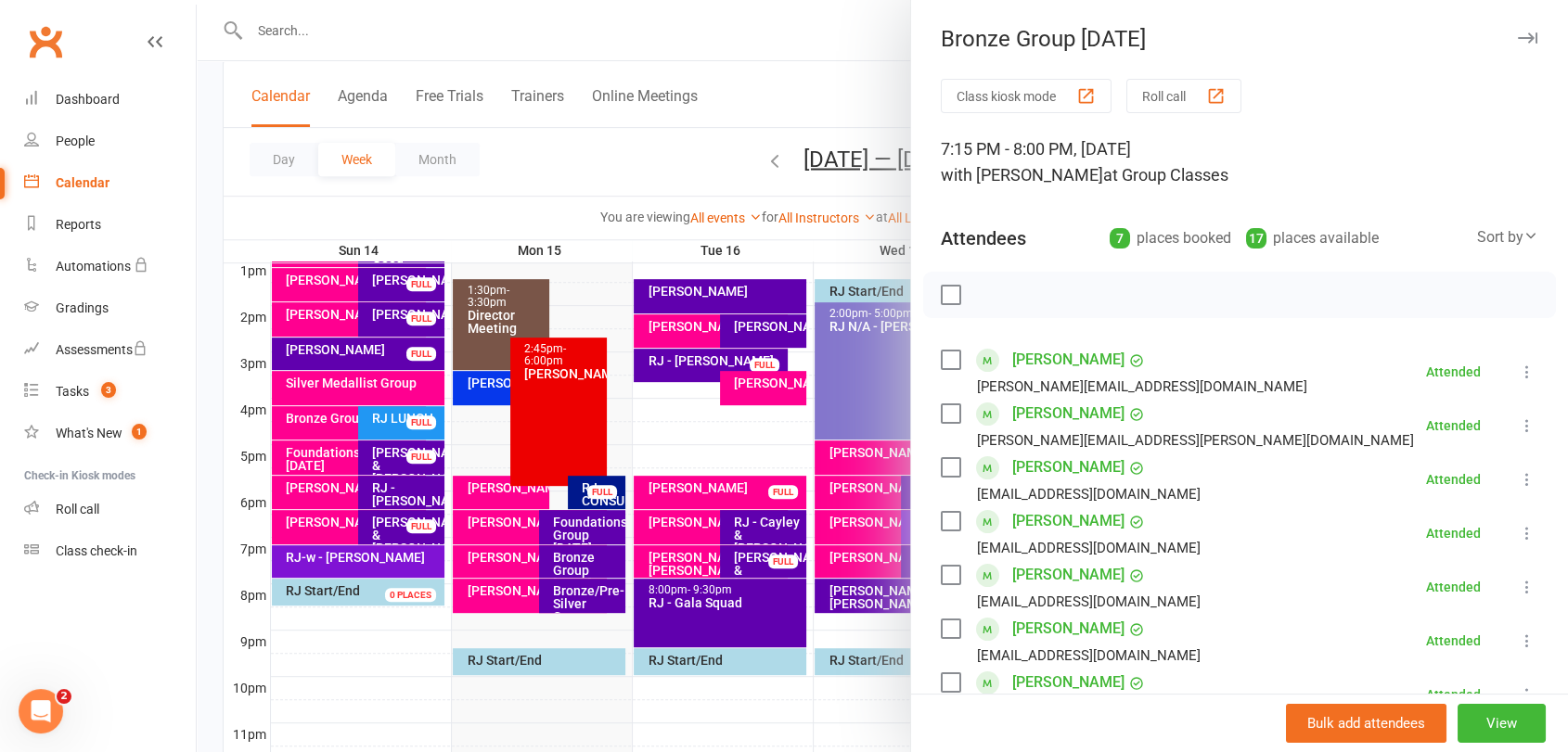
drag, startPoint x: 583, startPoint y: 565, endPoint x: 605, endPoint y: 544, distance: 30.4
click at [587, 567] on div at bounding box center [882, 376] width 1371 height 752
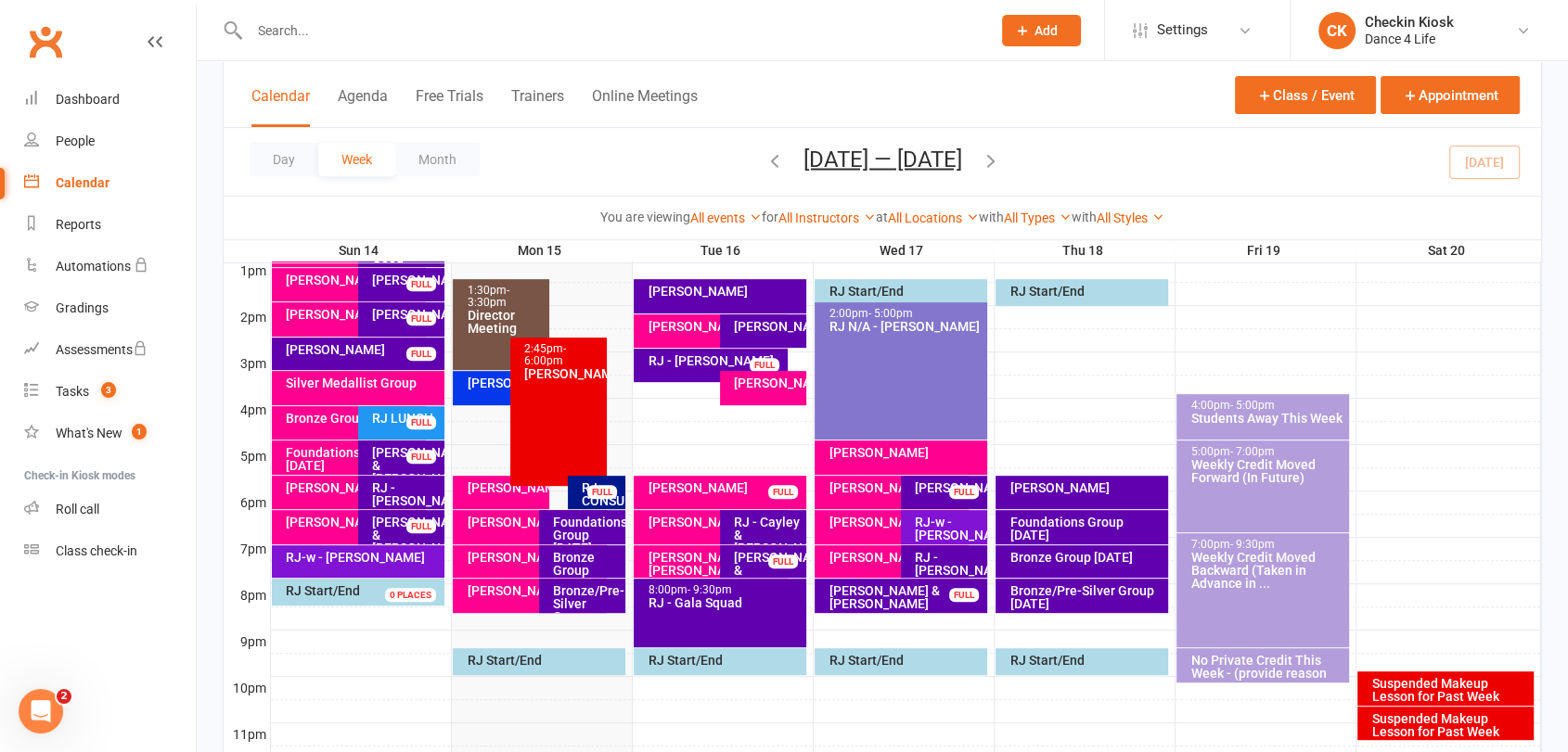
click at [616, 500] on div "RJ-CONSULT - [PERSON_NAME] & [PERSON_NAME]" at bounding box center [601, 520] width 41 height 78
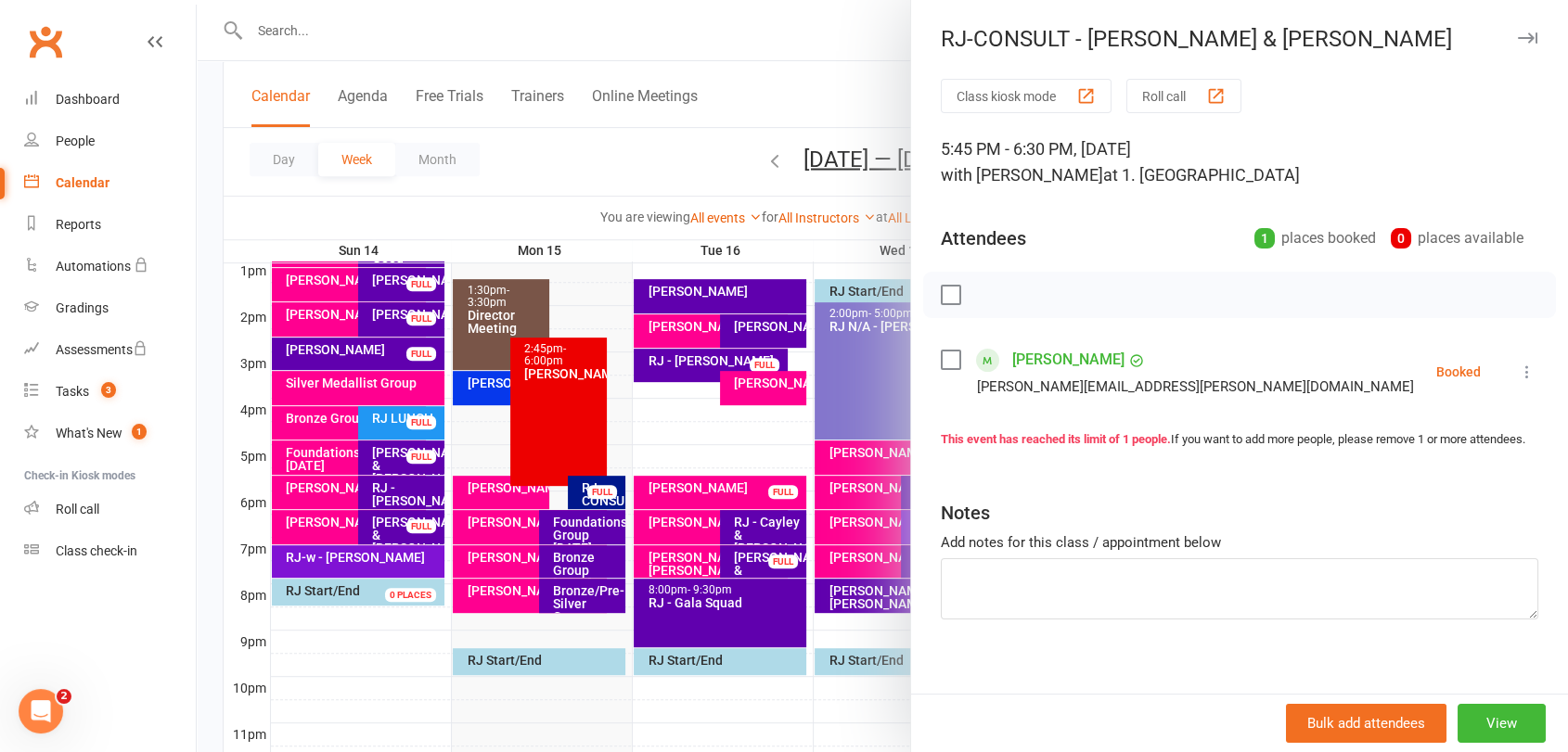
click at [1496, 384] on li "[PERSON_NAME] [PERSON_NAME][EMAIL_ADDRESS][PERSON_NAME][DOMAIN_NAME] Booked Mor…" at bounding box center [1240, 372] width 597 height 53
click at [1518, 380] on icon at bounding box center [1526, 372] width 19 height 19
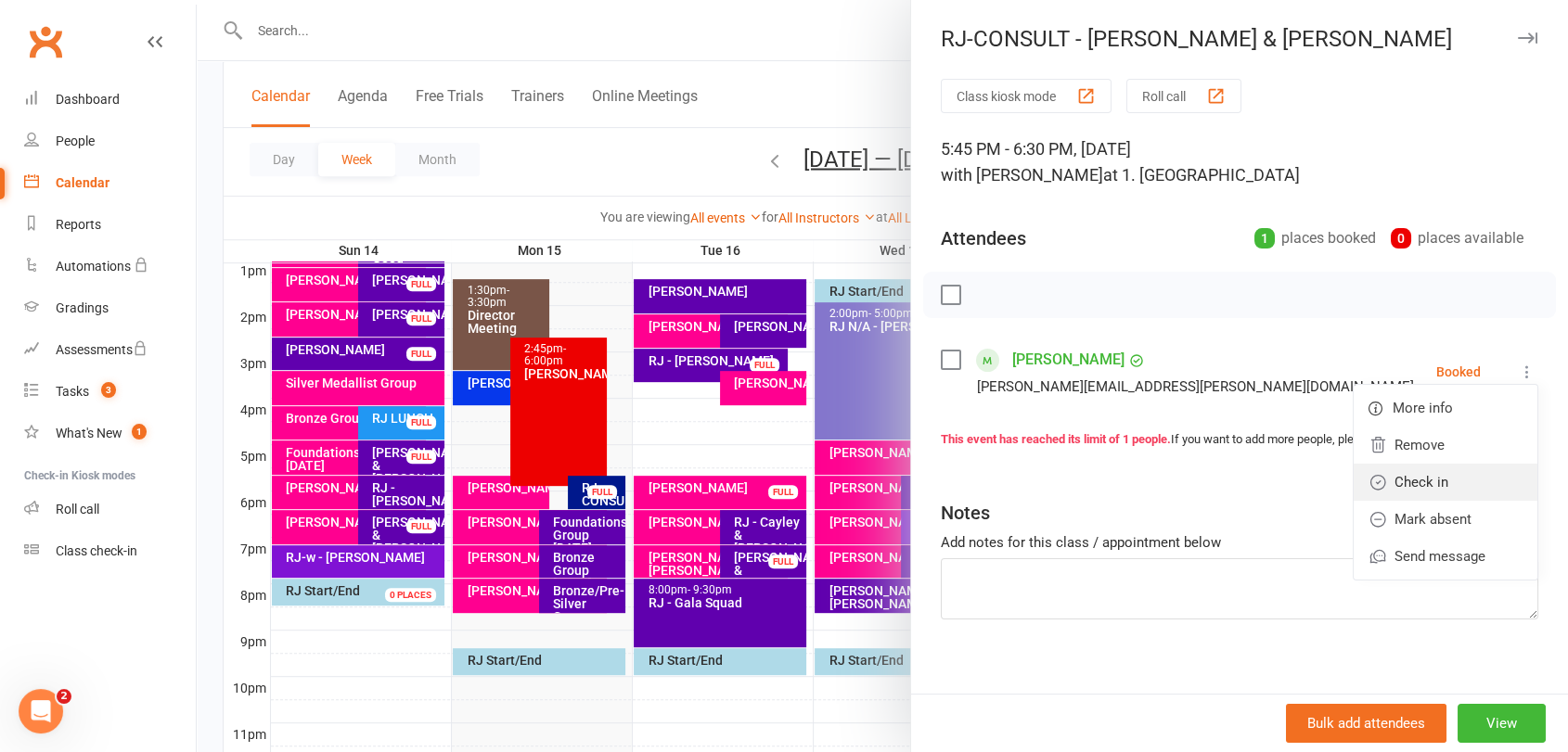
click at [1428, 469] on link "Check in" at bounding box center [1445, 482] width 184 height 38
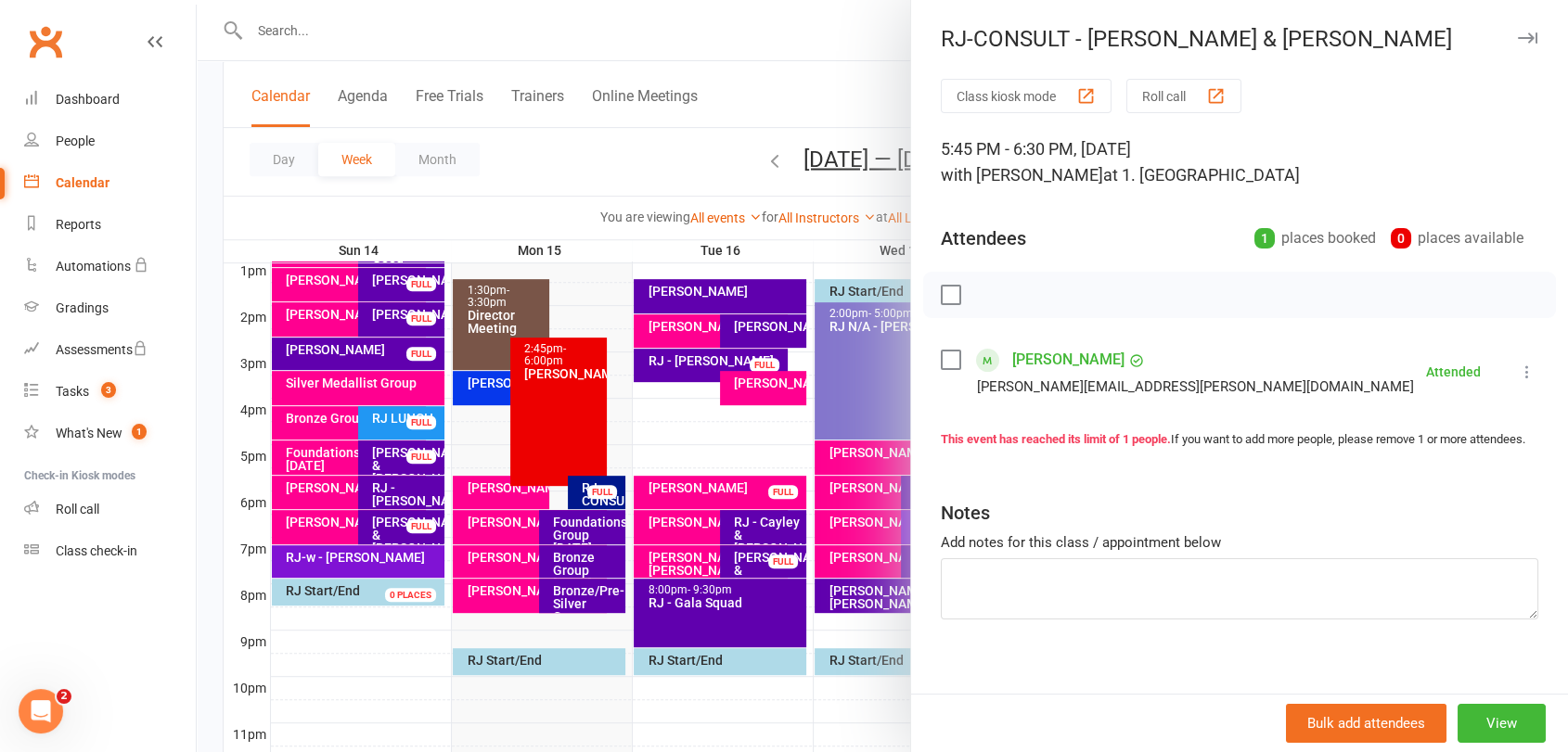
drag, startPoint x: 765, startPoint y: 337, endPoint x: 888, endPoint y: 241, distance: 156.0
click at [765, 336] on div at bounding box center [882, 376] width 1371 height 752
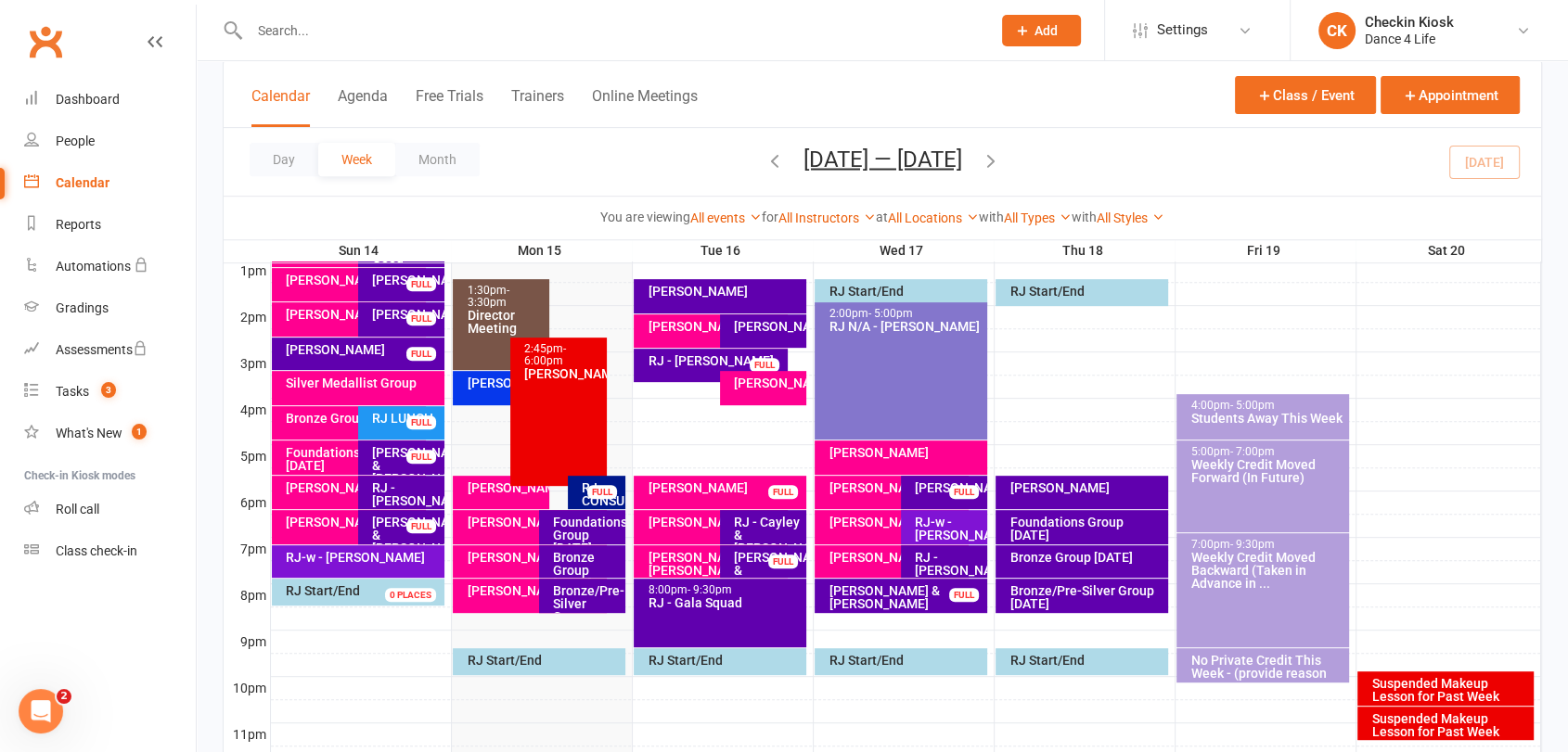
drag, startPoint x: 1001, startPoint y: 157, endPoint x: 796, endPoint y: 368, distance: 294.2
click at [1001, 158] on icon "button" at bounding box center [991, 159] width 21 height 21
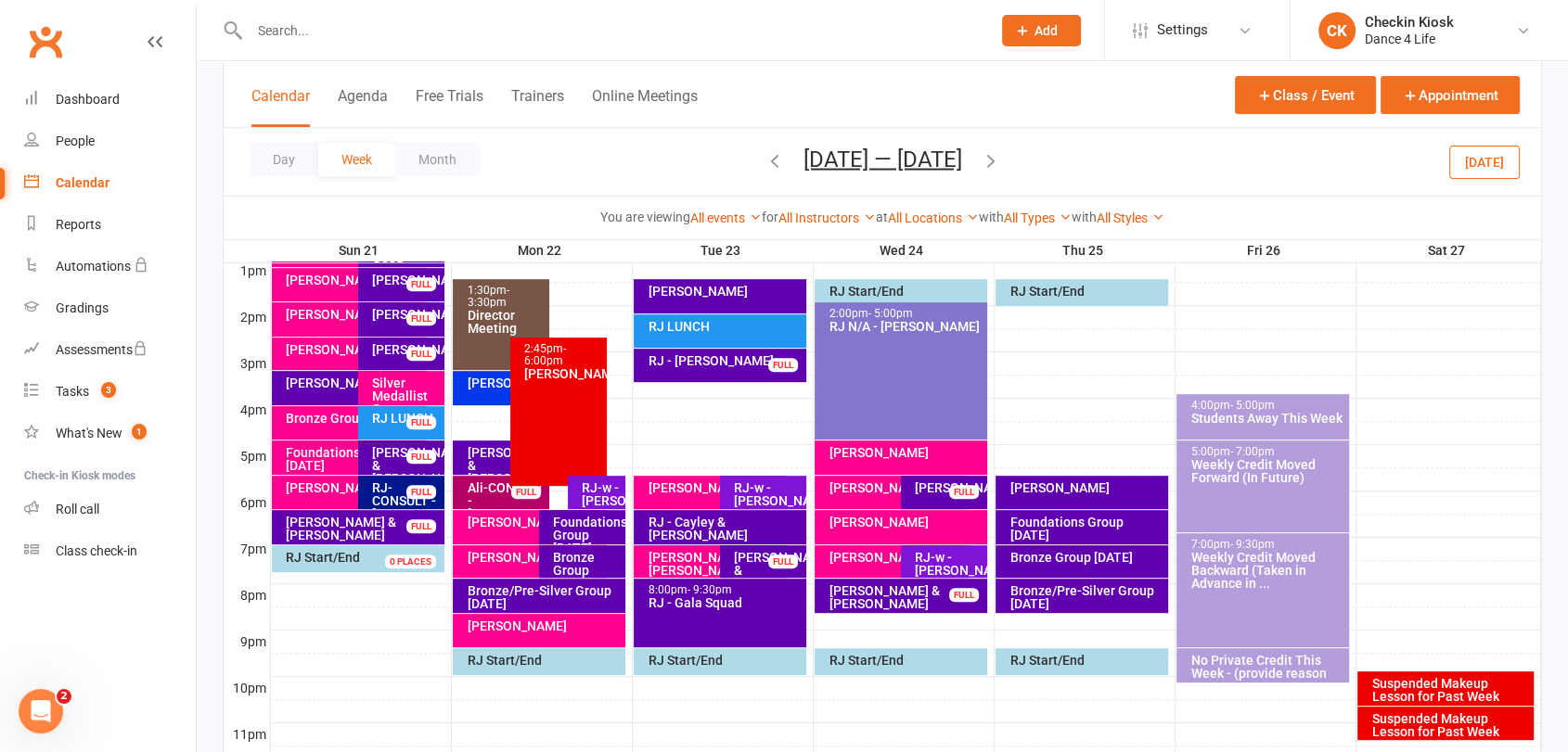
click at [591, 500] on div "RJ-w - [PERSON_NAME]" at bounding box center [601, 494] width 41 height 26
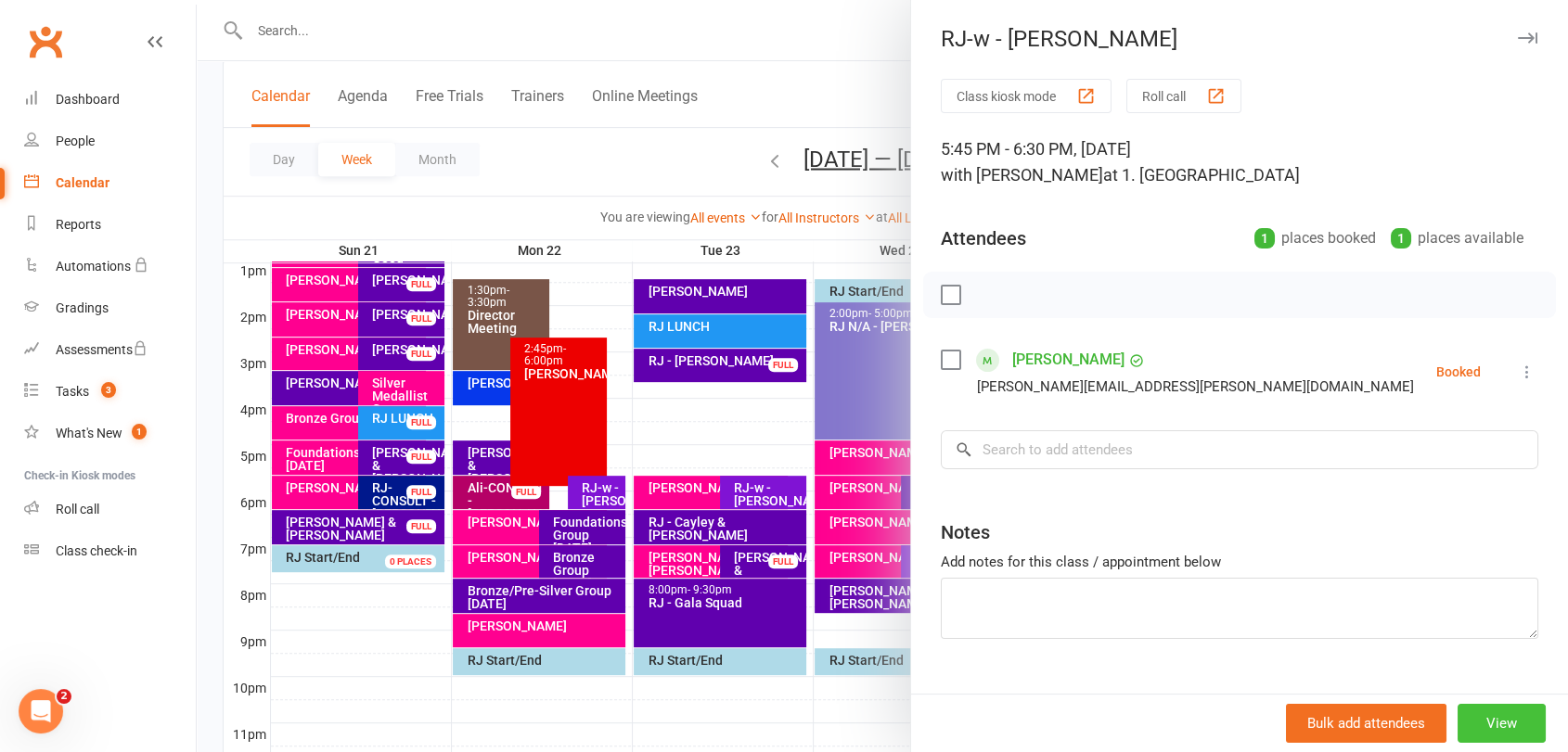
click at [1457, 714] on button "View" at bounding box center [1501, 722] width 88 height 39
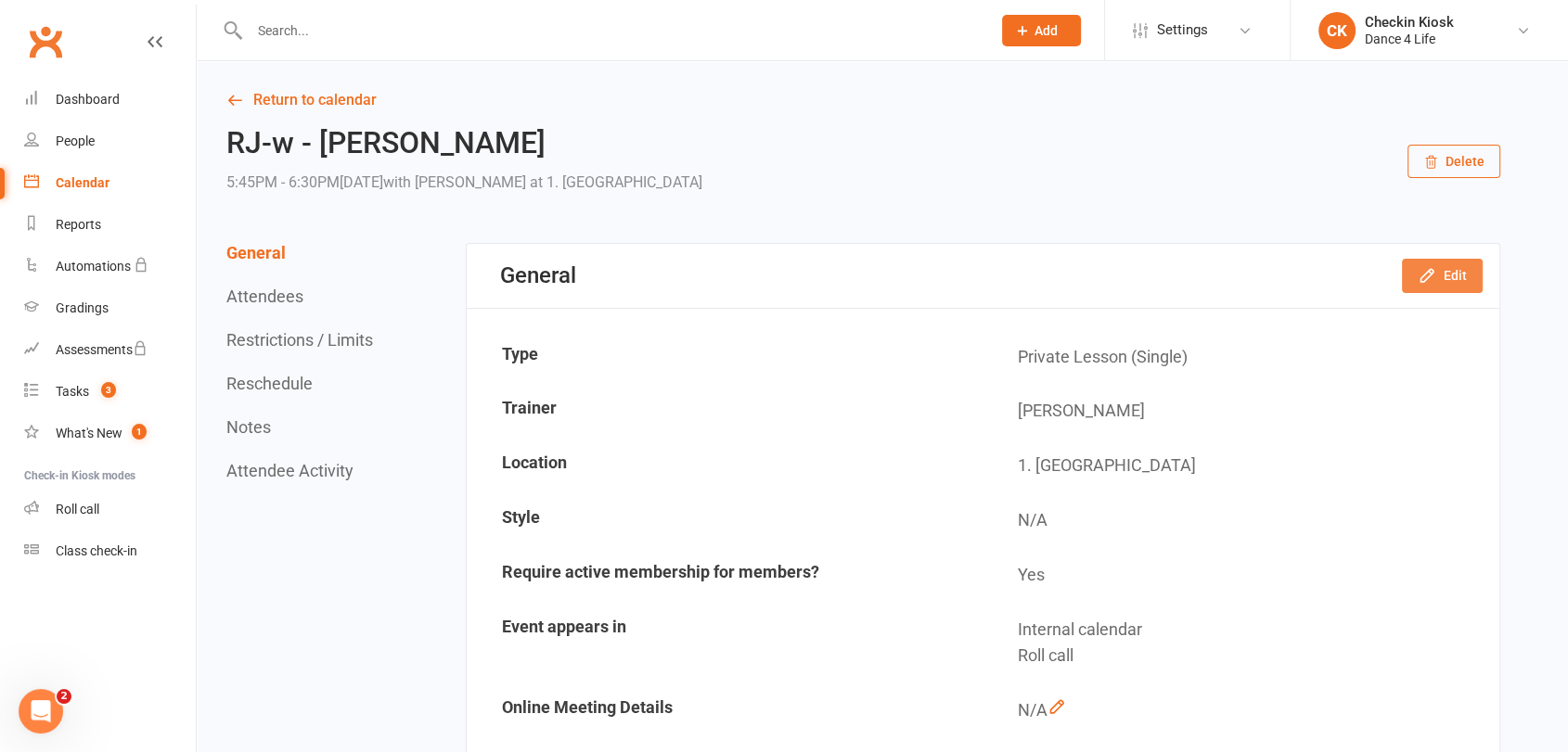
click at [1472, 267] on button "Edit" at bounding box center [1442, 276] width 81 height 34
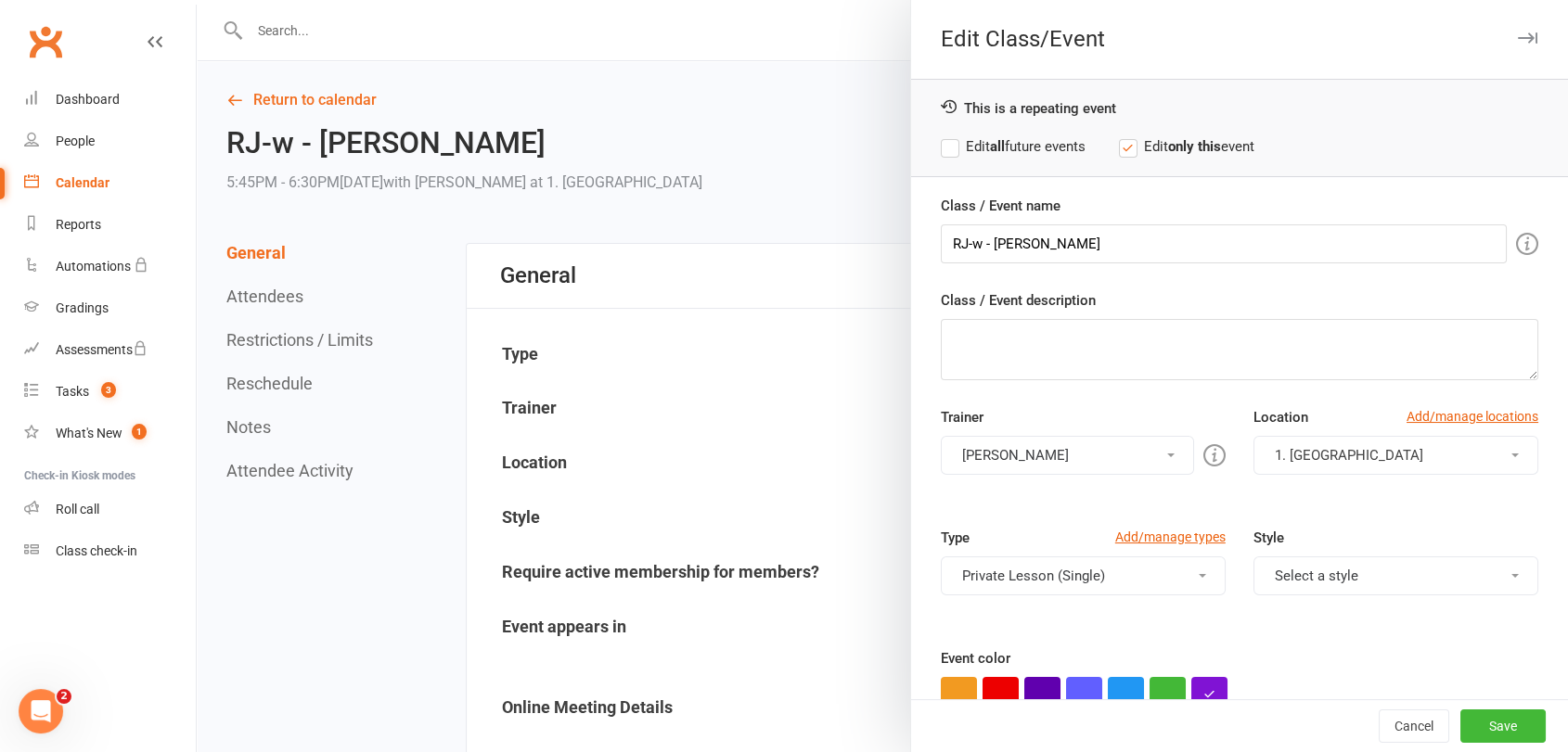
drag, startPoint x: 1184, startPoint y: 194, endPoint x: 1150, endPoint y: 231, distance: 50.2
click at [1183, 195] on div "Class / Event name [PERSON_NAME]-w - [PERSON_NAME]" at bounding box center [1240, 228] width 597 height 68
click at [1027, 148] on label "Edit all future events" at bounding box center [1013, 146] width 144 height 23
click at [1091, 247] on input "RJ-w - [PERSON_NAME]" at bounding box center [1224, 243] width 566 height 39
drag, startPoint x: 1091, startPoint y: 247, endPoint x: 1169, endPoint y: 245, distance: 78.0
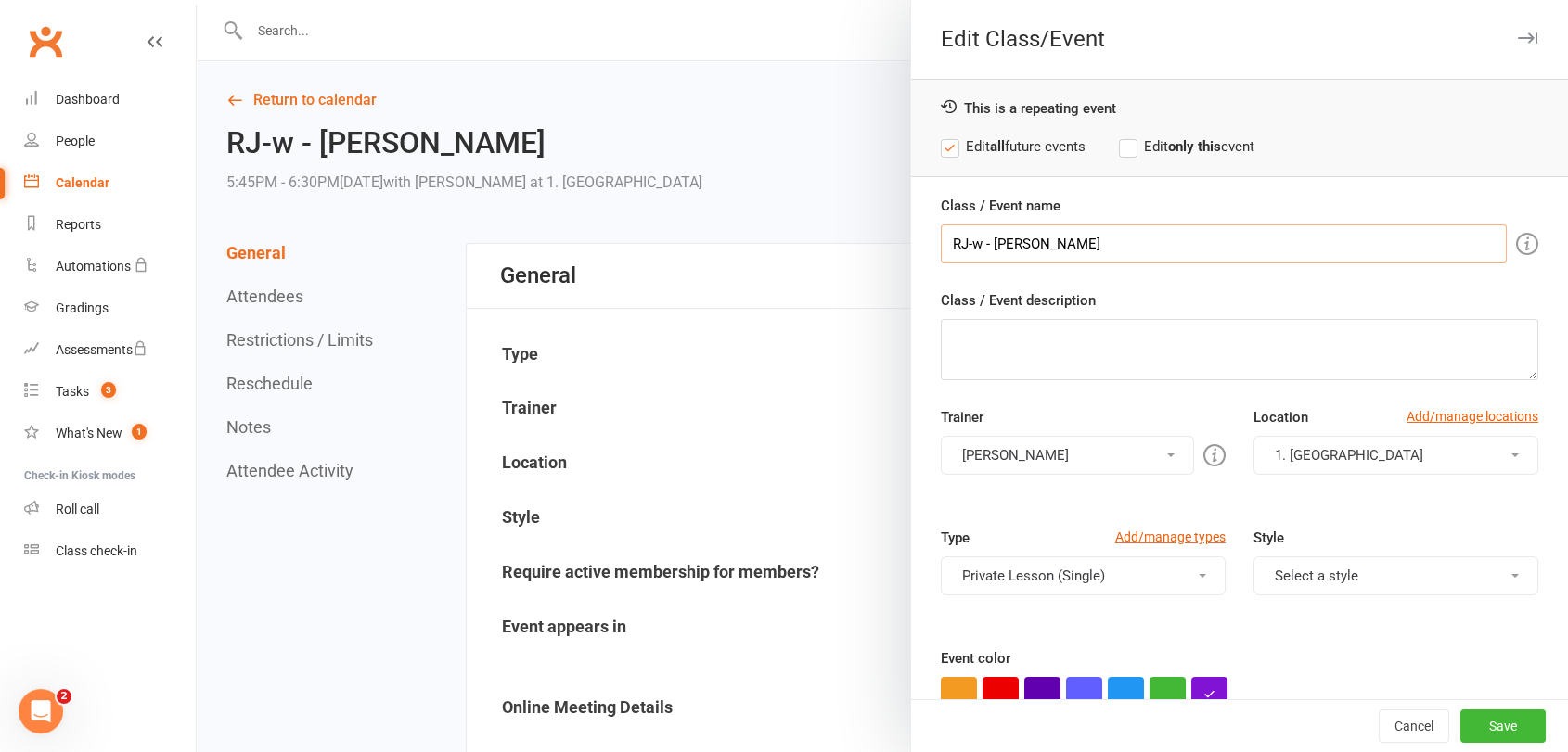
click at [1091, 247] on input "RJ-w - [PERSON_NAME]" at bounding box center [1224, 243] width 566 height 39
type input "RJ-[PERSON_NAME] & [PERSON_NAME]"
click at [1460, 721] on button "Save" at bounding box center [1503, 726] width 85 height 34
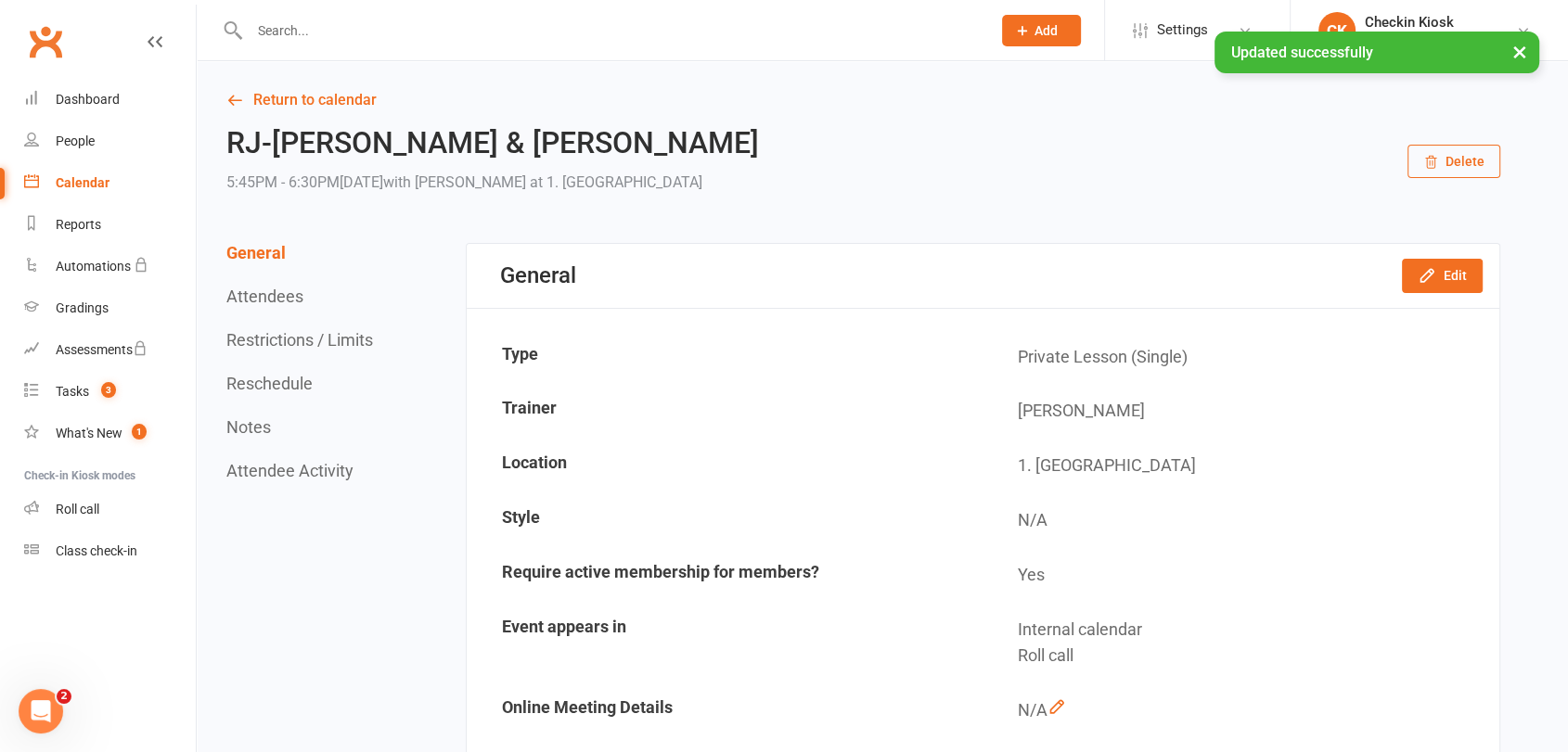
drag, startPoint x: 365, startPoint y: 117, endPoint x: 371, endPoint y: 105, distance: 13.4
click at [371, 103] on link "Return to calendar" at bounding box center [863, 100] width 1274 height 26
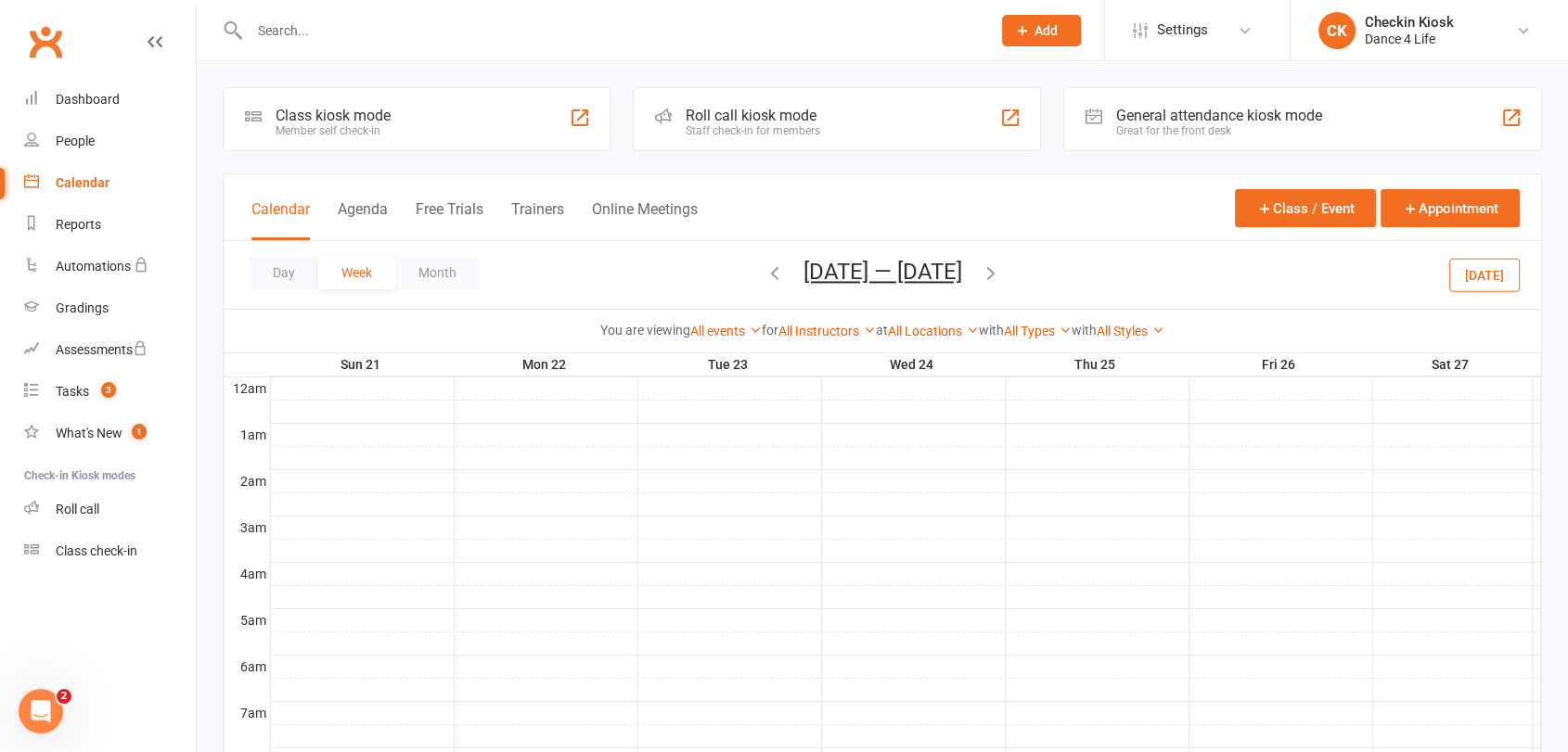
click at [1495, 277] on button "[DATE]" at bounding box center [1484, 275] width 70 height 34
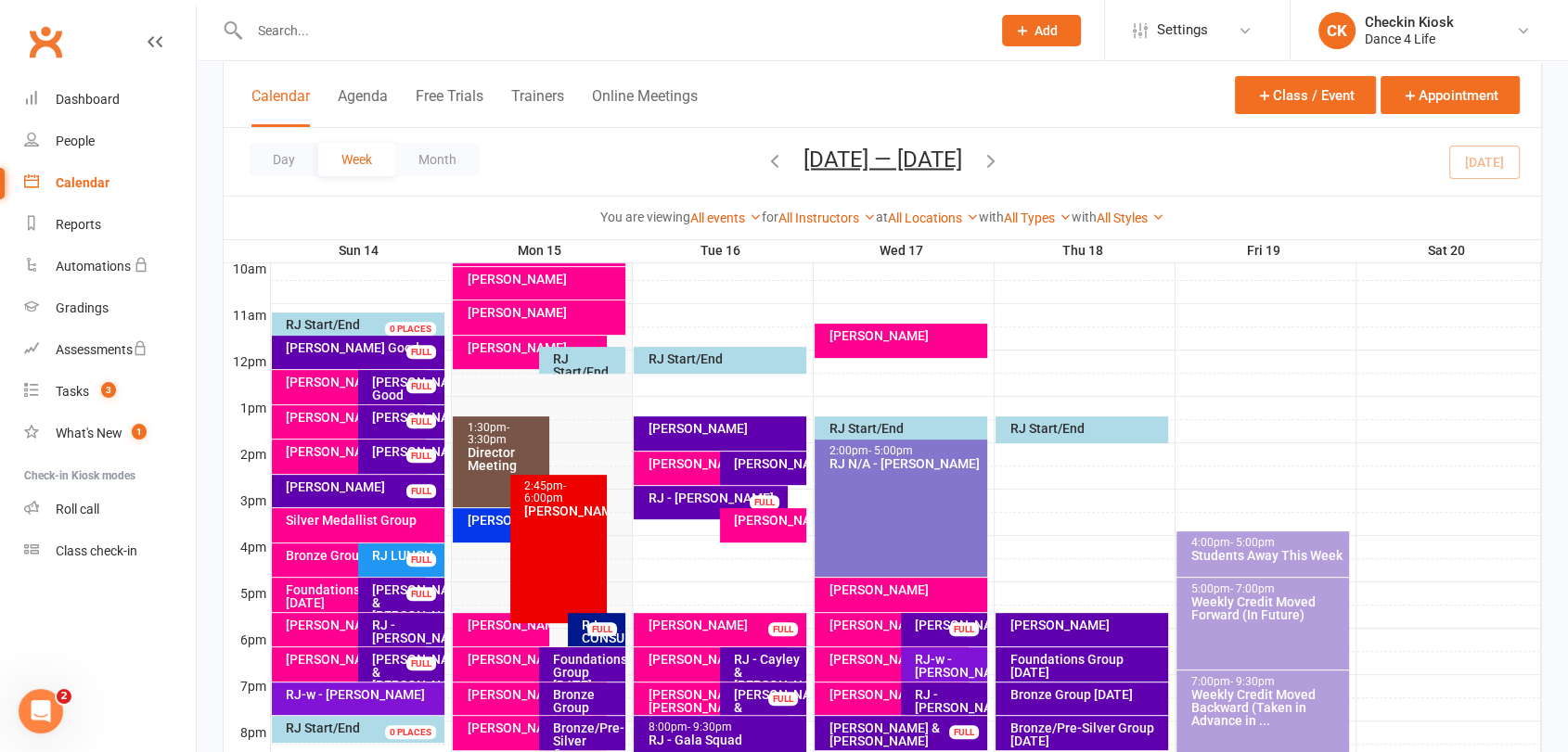
scroll to position [618, 0]
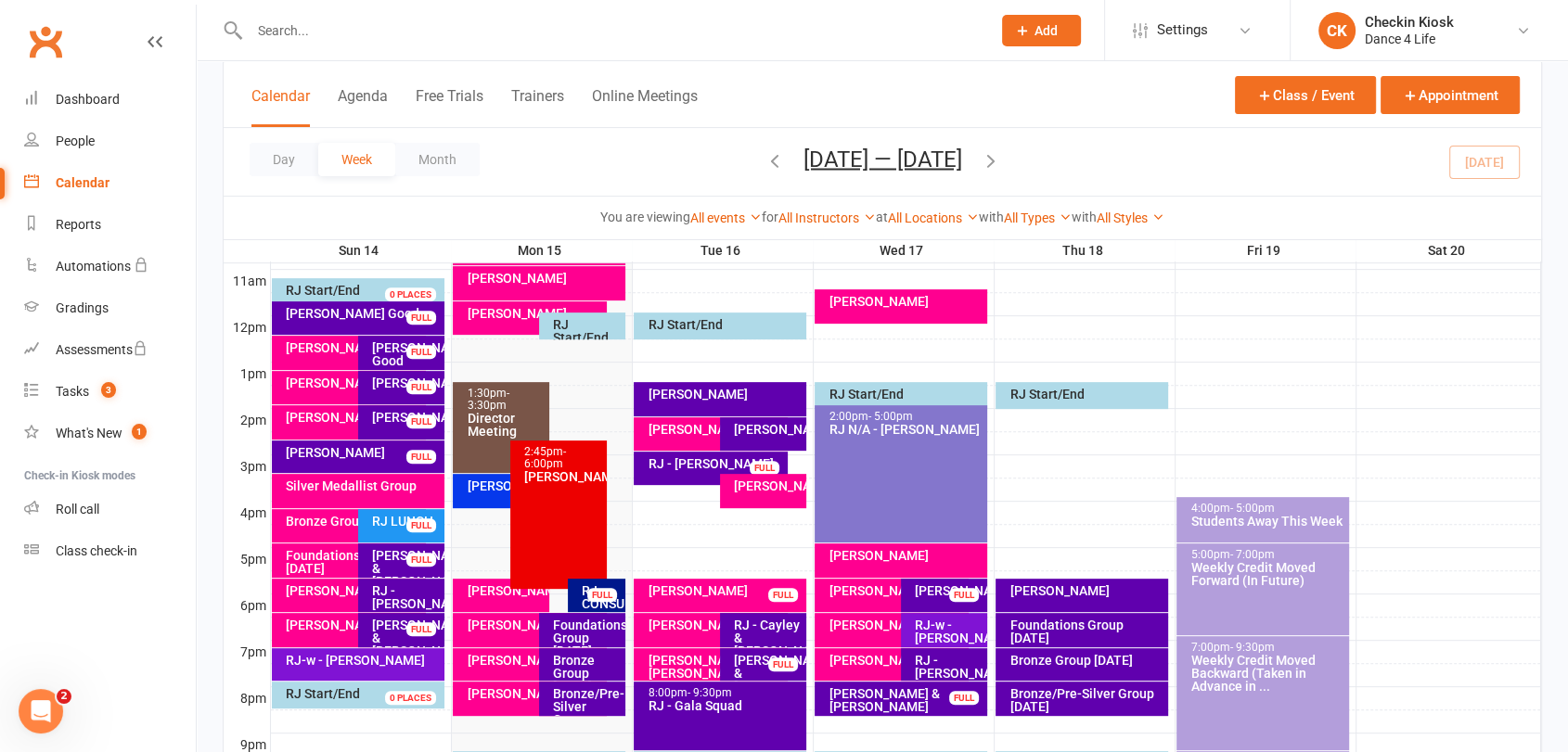
click at [596, 600] on div "FULL" at bounding box center [602, 595] width 30 height 14
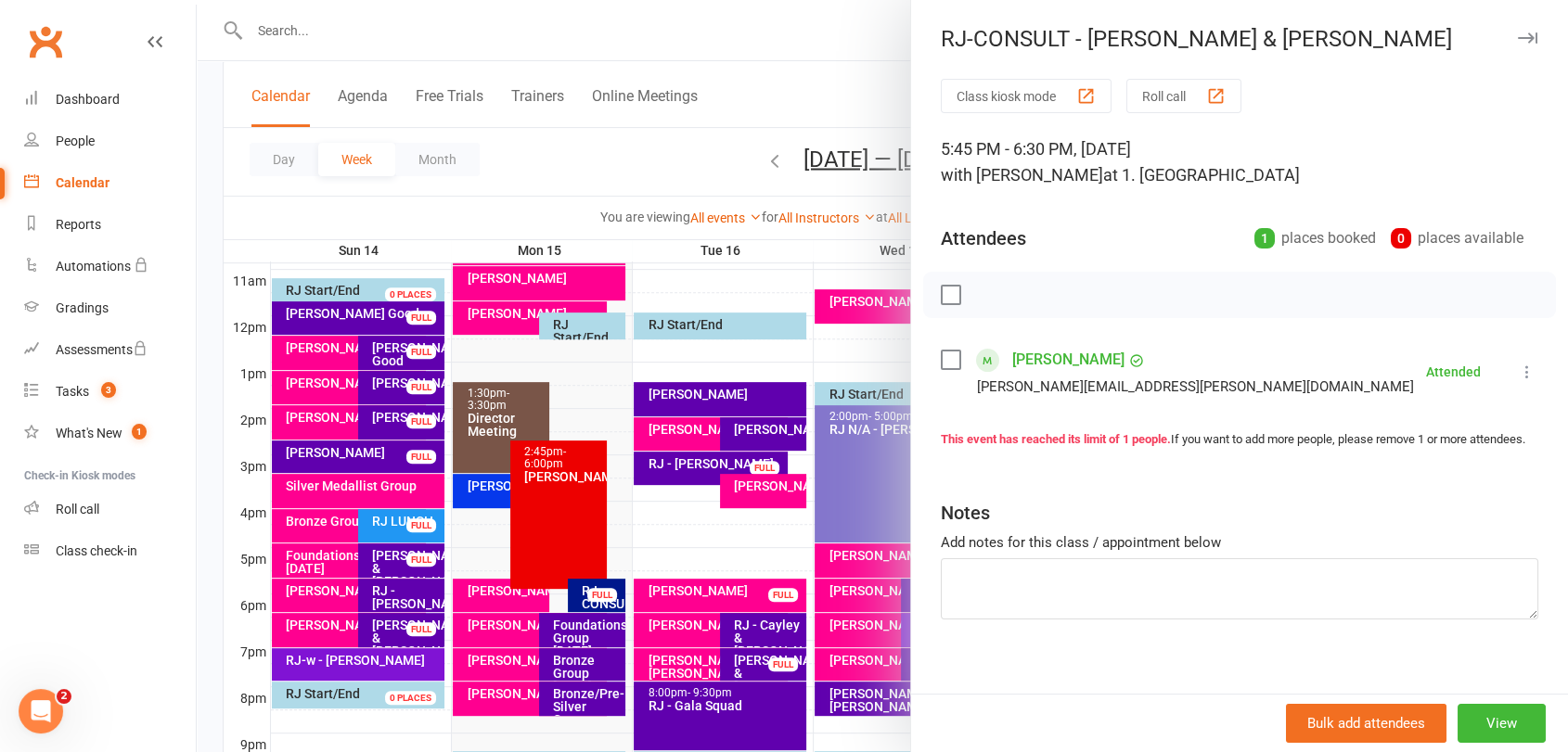
click at [603, 598] on div at bounding box center [882, 376] width 1371 height 752
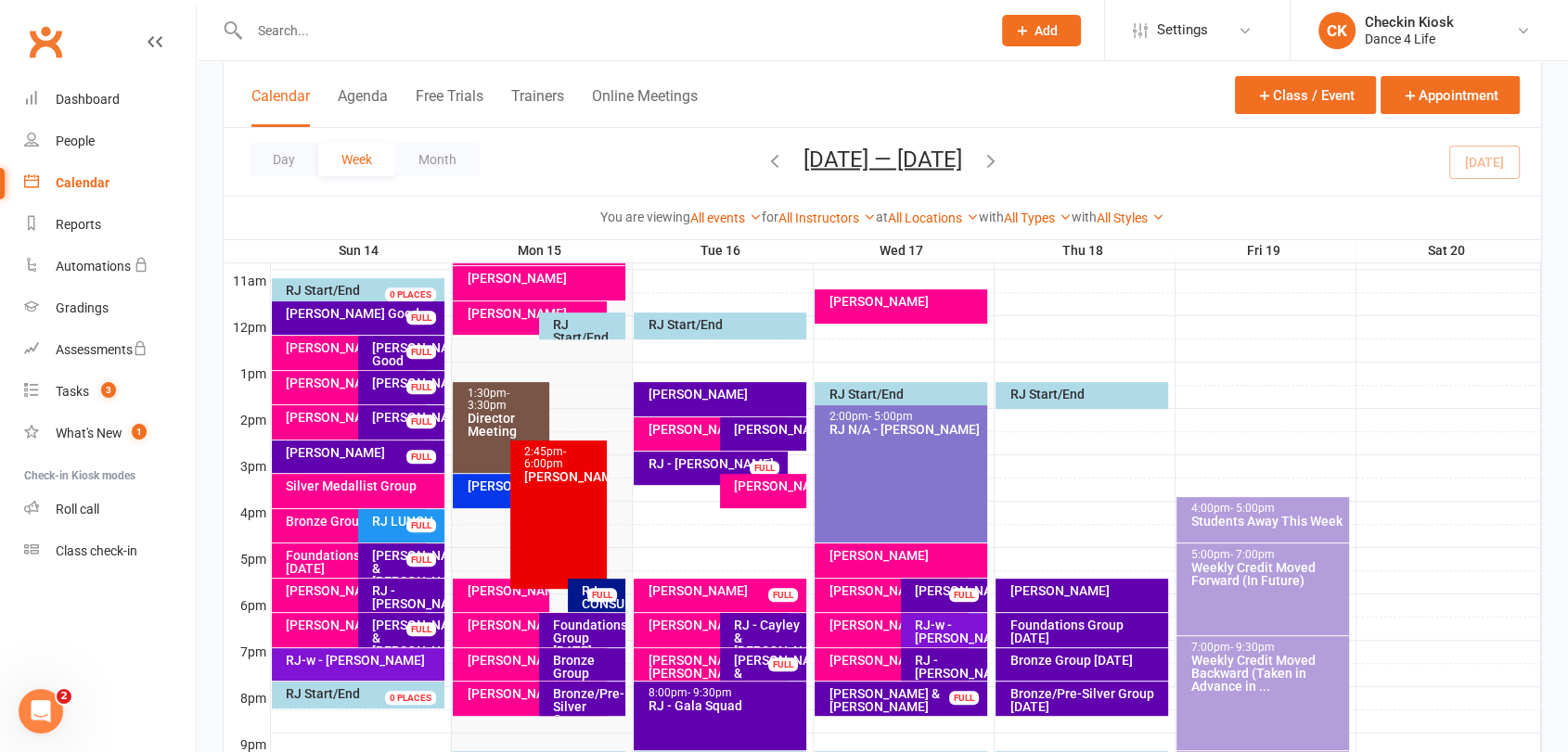
click at [594, 622] on div "Foundations Group [DATE]" at bounding box center [586, 637] width 69 height 39
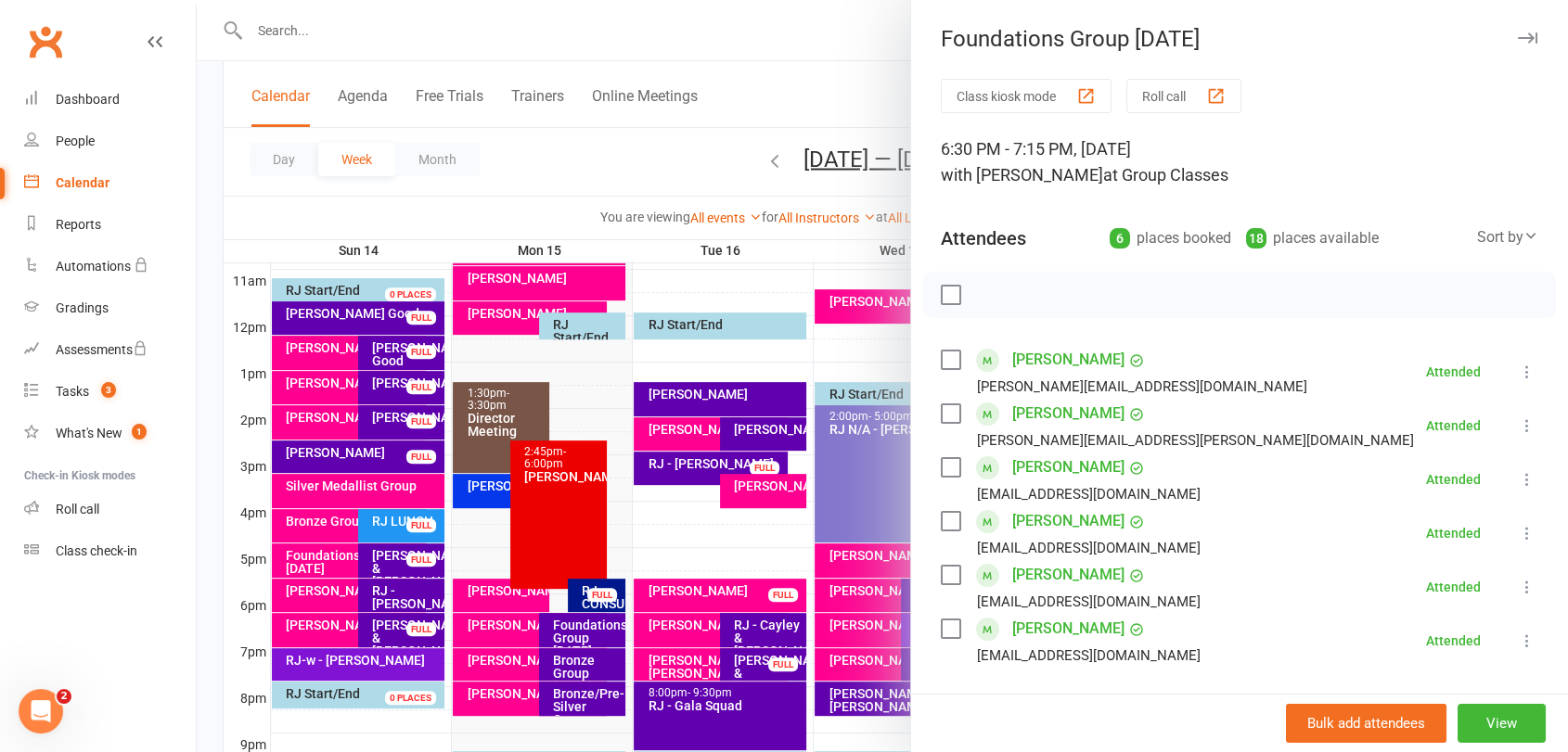
click at [589, 641] on div at bounding box center [882, 376] width 1371 height 752
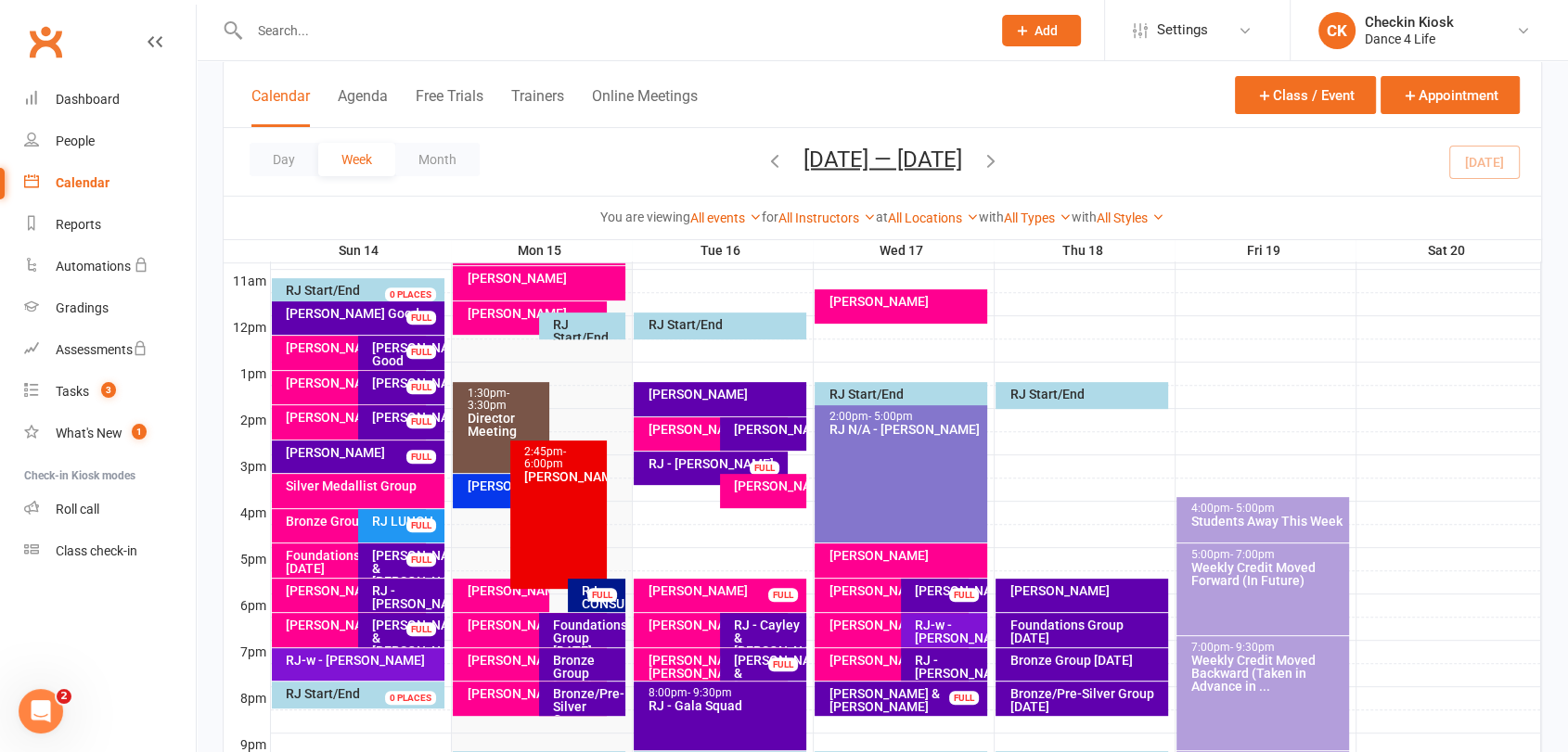
click at [596, 668] on div "Bronze Group [DATE]" at bounding box center [586, 673] width 69 height 39
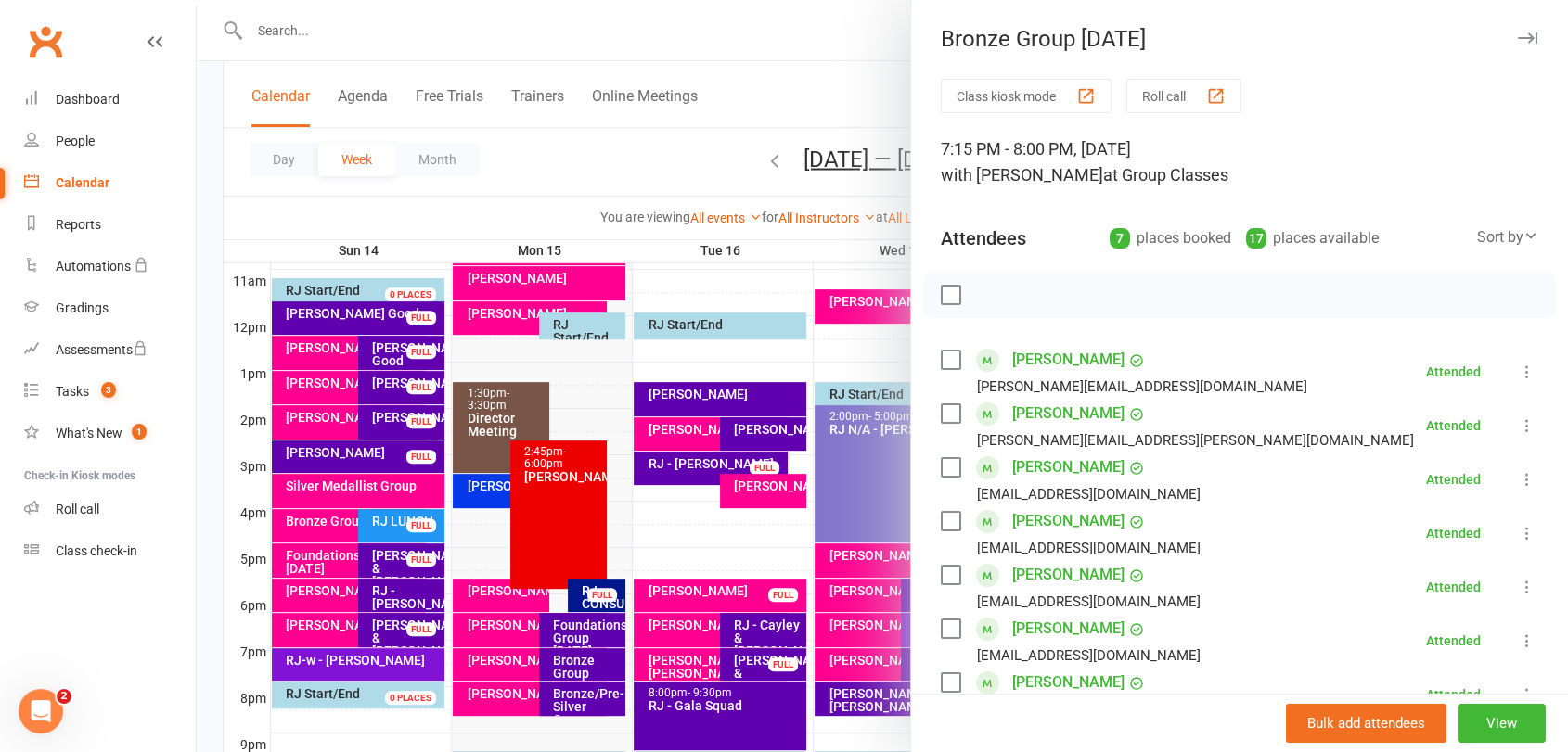
click at [605, 696] on div at bounding box center [882, 376] width 1371 height 752
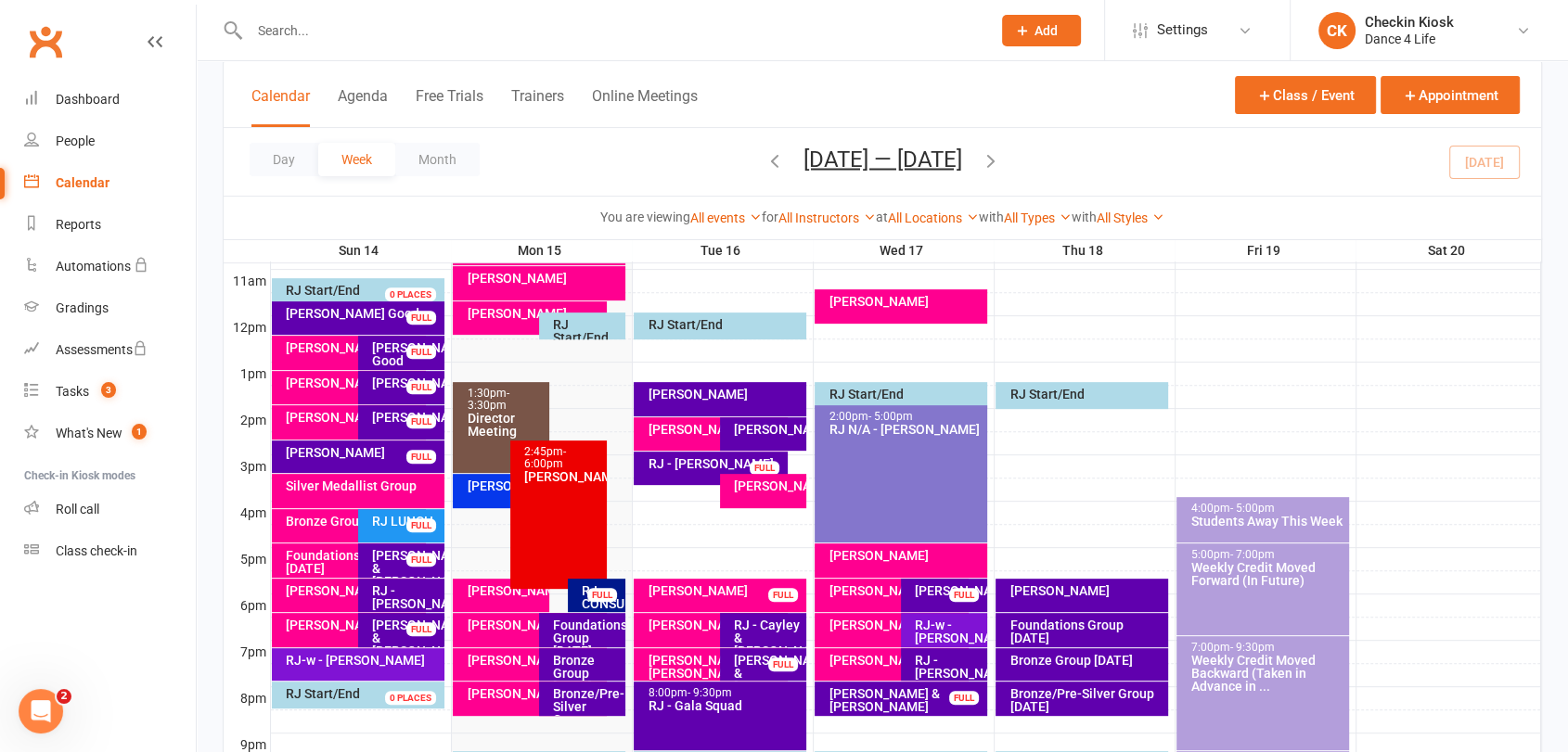
click at [424, 672] on div "RJ-w - [PERSON_NAME]" at bounding box center [358, 664] width 172 height 33
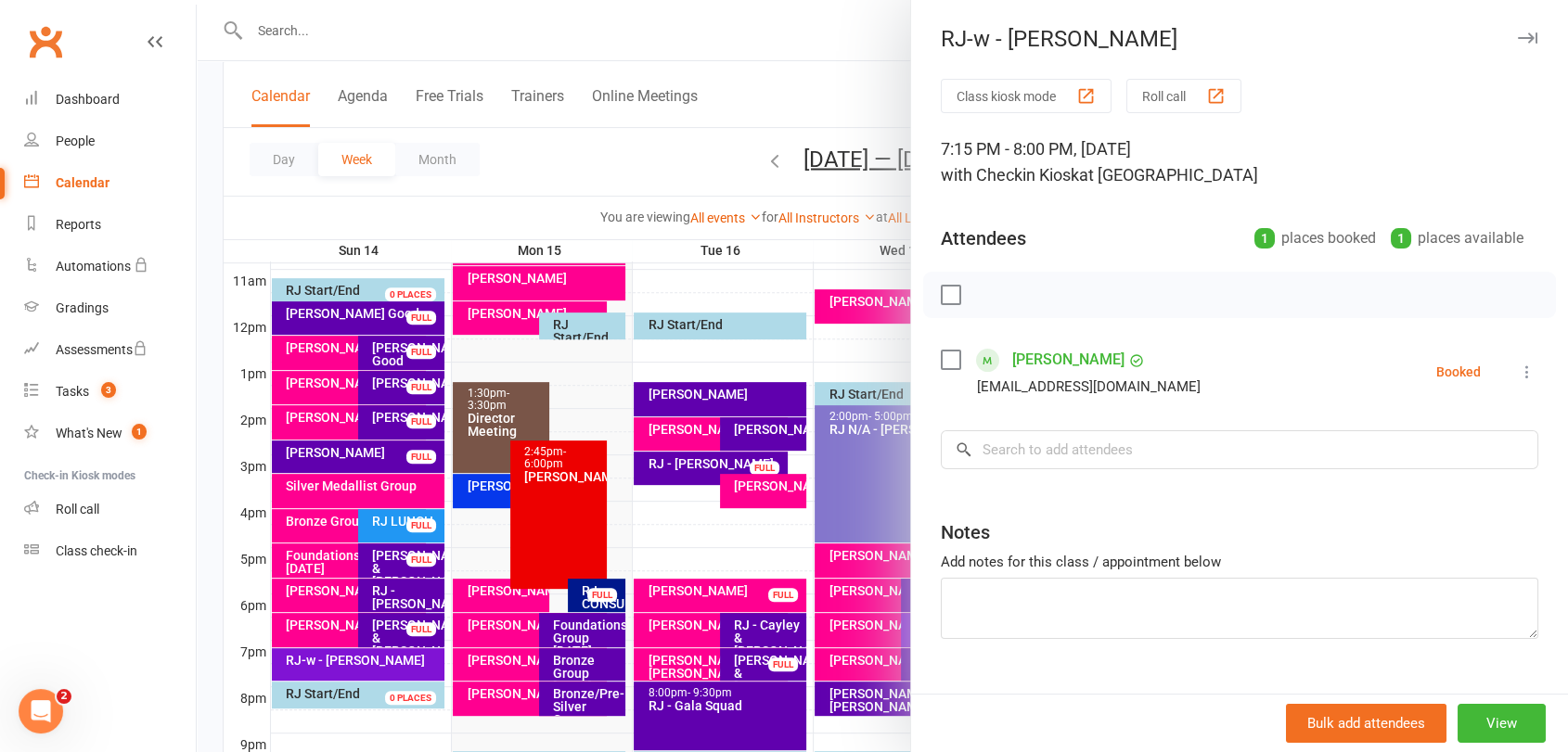
click at [941, 373] on div "[PERSON_NAME] [EMAIL_ADDRESS][DOMAIN_NAME]" at bounding box center [1075, 372] width 267 height 53
click at [942, 371] on div "[PERSON_NAME] [EMAIL_ADDRESS][DOMAIN_NAME]" at bounding box center [1075, 372] width 267 height 53
click at [943, 365] on label at bounding box center [950, 360] width 19 height 19
click at [987, 301] on icon "button" at bounding box center [992, 295] width 16 height 16
click at [415, 634] on div at bounding box center [882, 376] width 1371 height 752
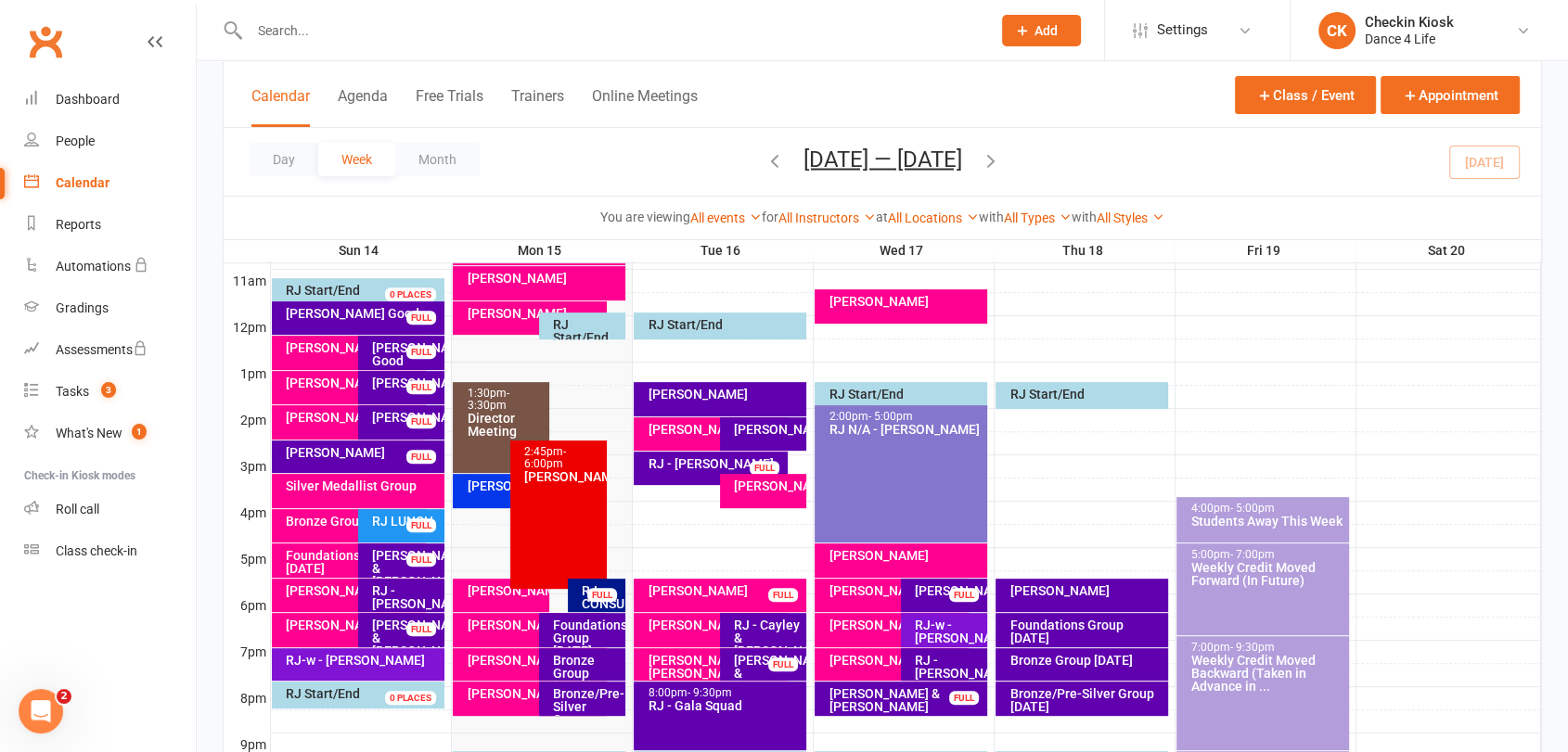
click at [407, 630] on div "FULL" at bounding box center [421, 629] width 30 height 14
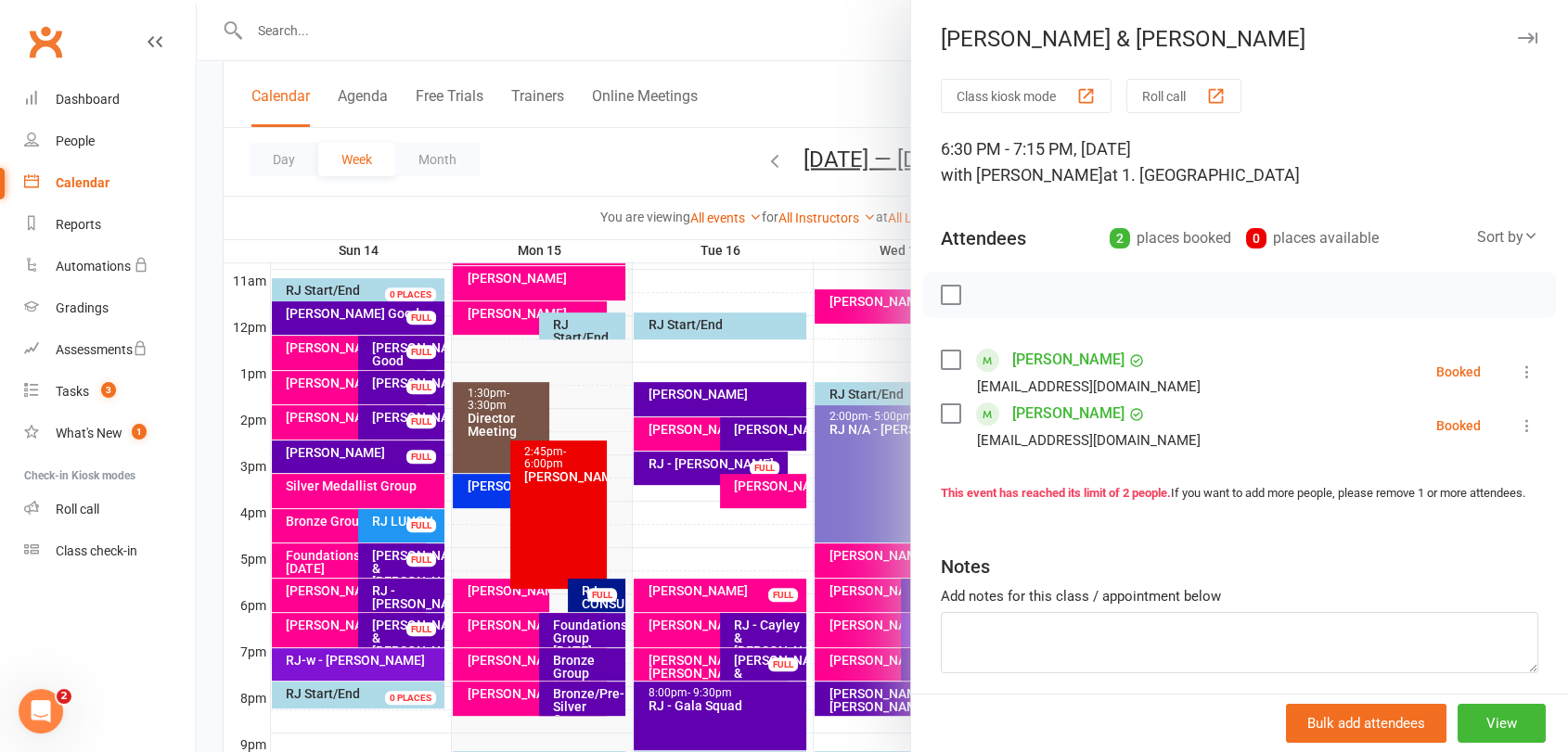
click at [941, 293] on label at bounding box center [950, 294] width 19 height 19
click at [982, 299] on icon "button" at bounding box center [992, 294] width 21 height 21
click at [421, 616] on div at bounding box center [882, 376] width 1371 height 752
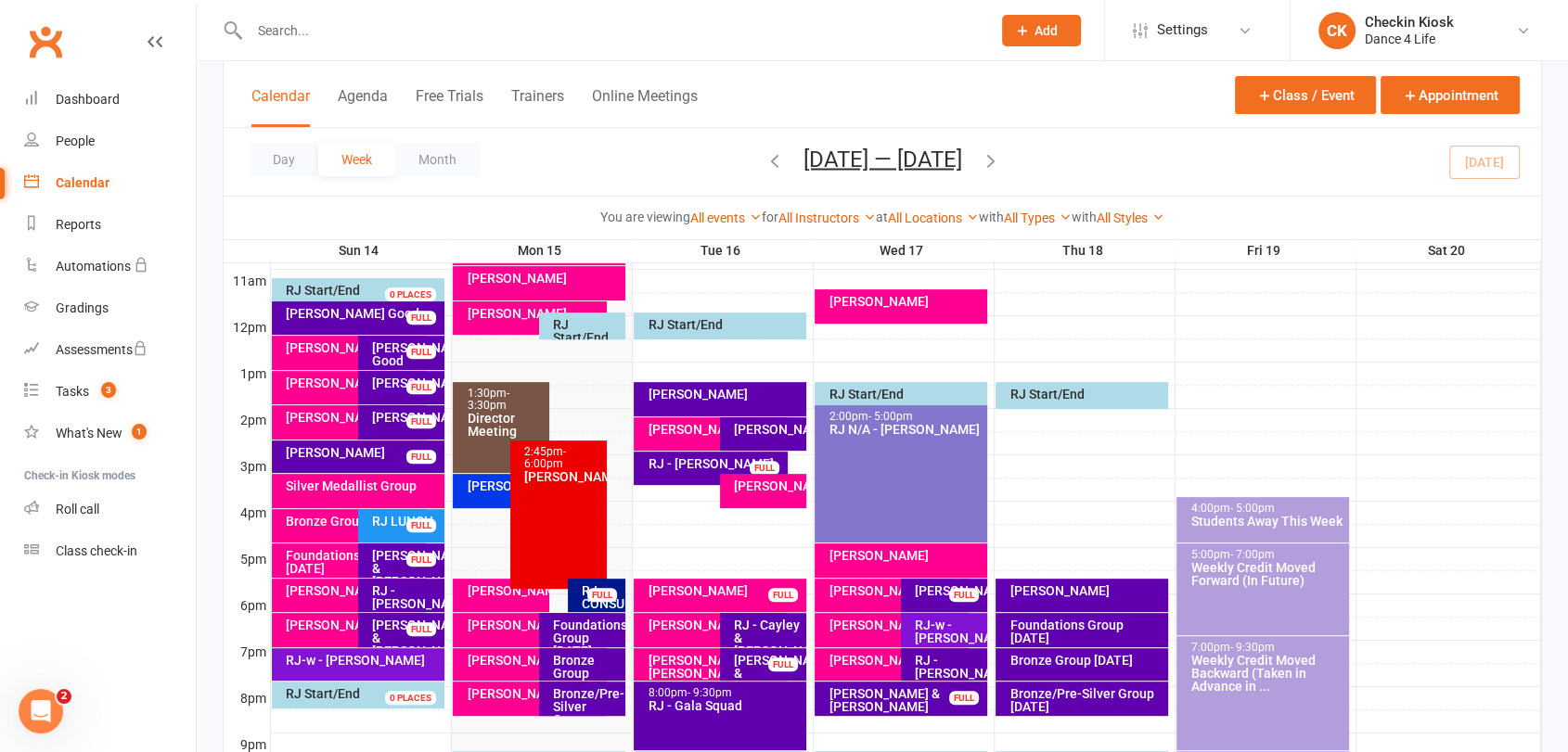
click at [414, 599] on div "RJ - [PERSON_NAME]" at bounding box center [405, 597] width 69 height 26
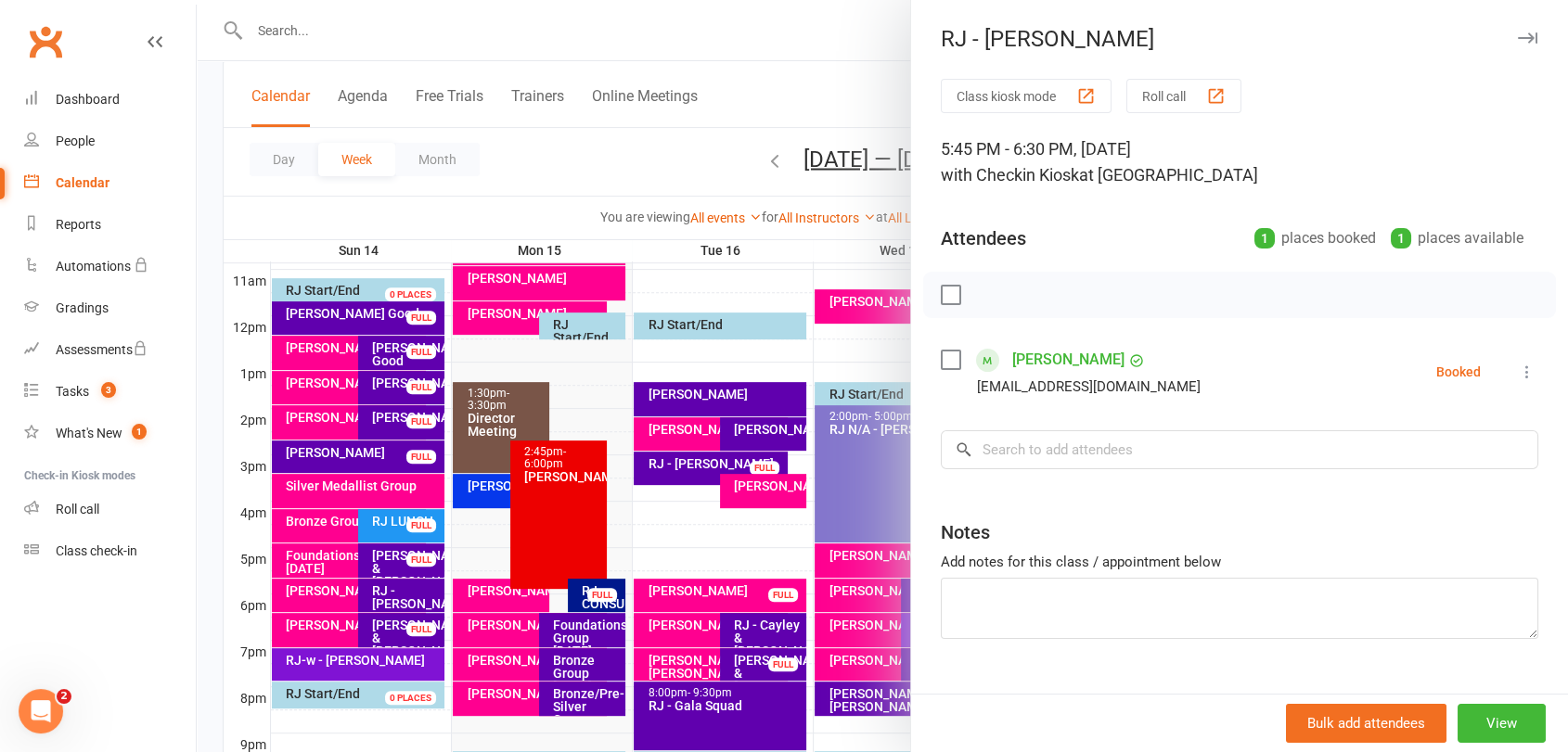
click at [943, 290] on label at bounding box center [950, 294] width 19 height 19
drag, startPoint x: 976, startPoint y: 291, endPoint x: 879, endPoint y: 114, distance: 201.8
click at [982, 290] on icon "button" at bounding box center [992, 294] width 21 height 21
click at [394, 578] on div at bounding box center [882, 376] width 1371 height 752
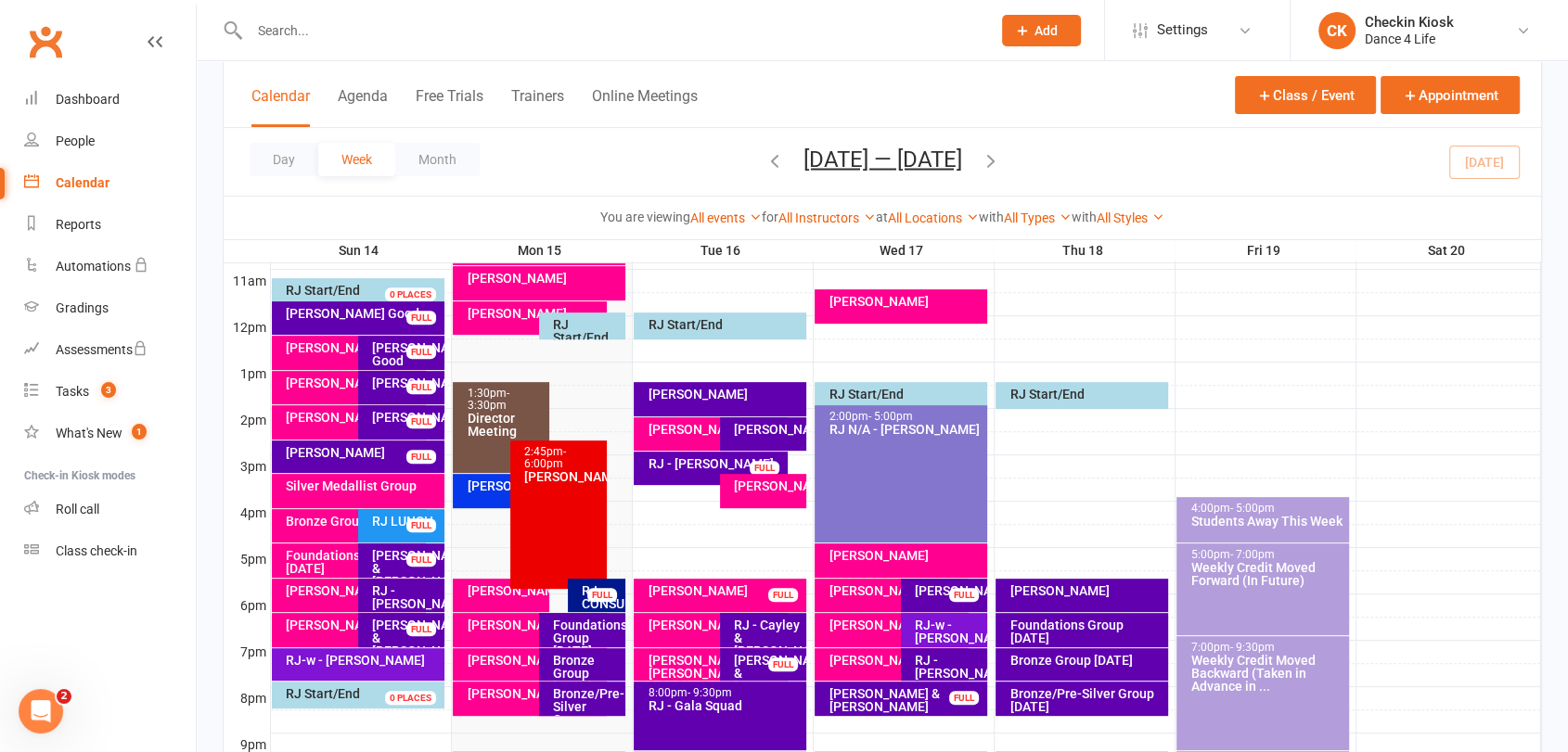
click at [400, 559] on div "[PERSON_NAME] & [PERSON_NAME]" at bounding box center [405, 568] width 69 height 39
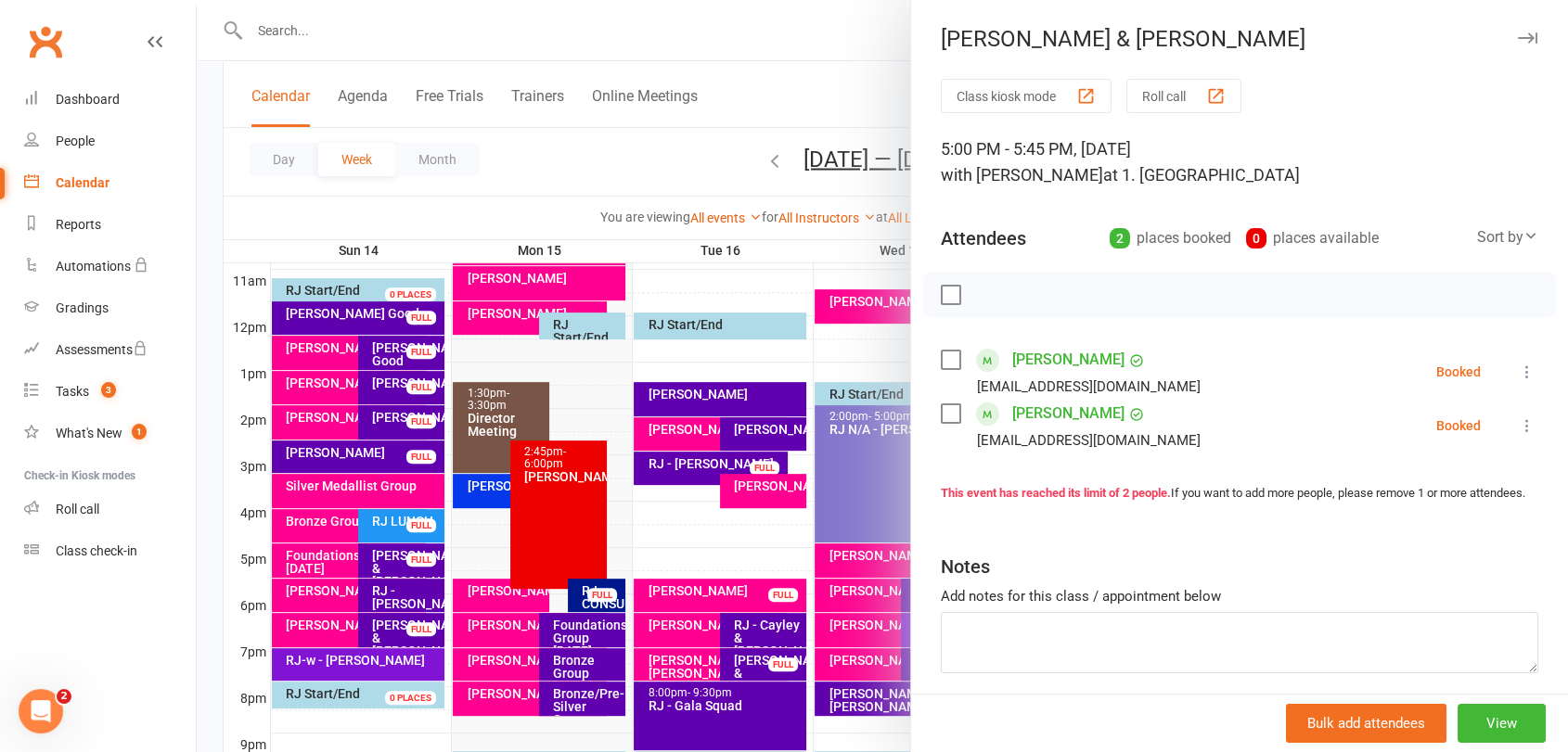
click at [946, 298] on label at bounding box center [950, 294] width 19 height 19
click at [982, 292] on icon "button" at bounding box center [992, 294] width 21 height 21
click at [387, 441] on div at bounding box center [882, 376] width 1371 height 752
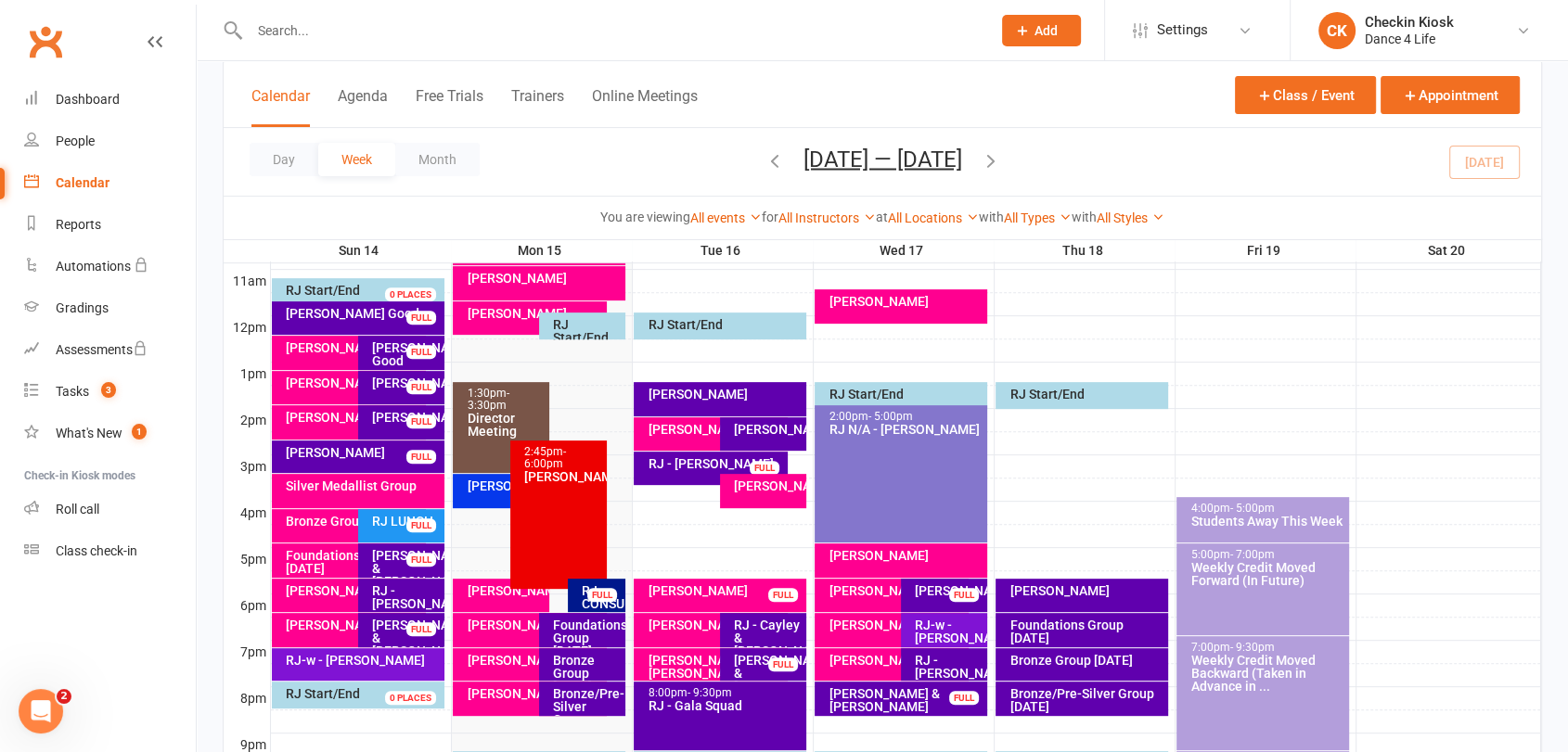
click at [392, 452] on div "[PERSON_NAME]" at bounding box center [362, 452] width 155 height 13
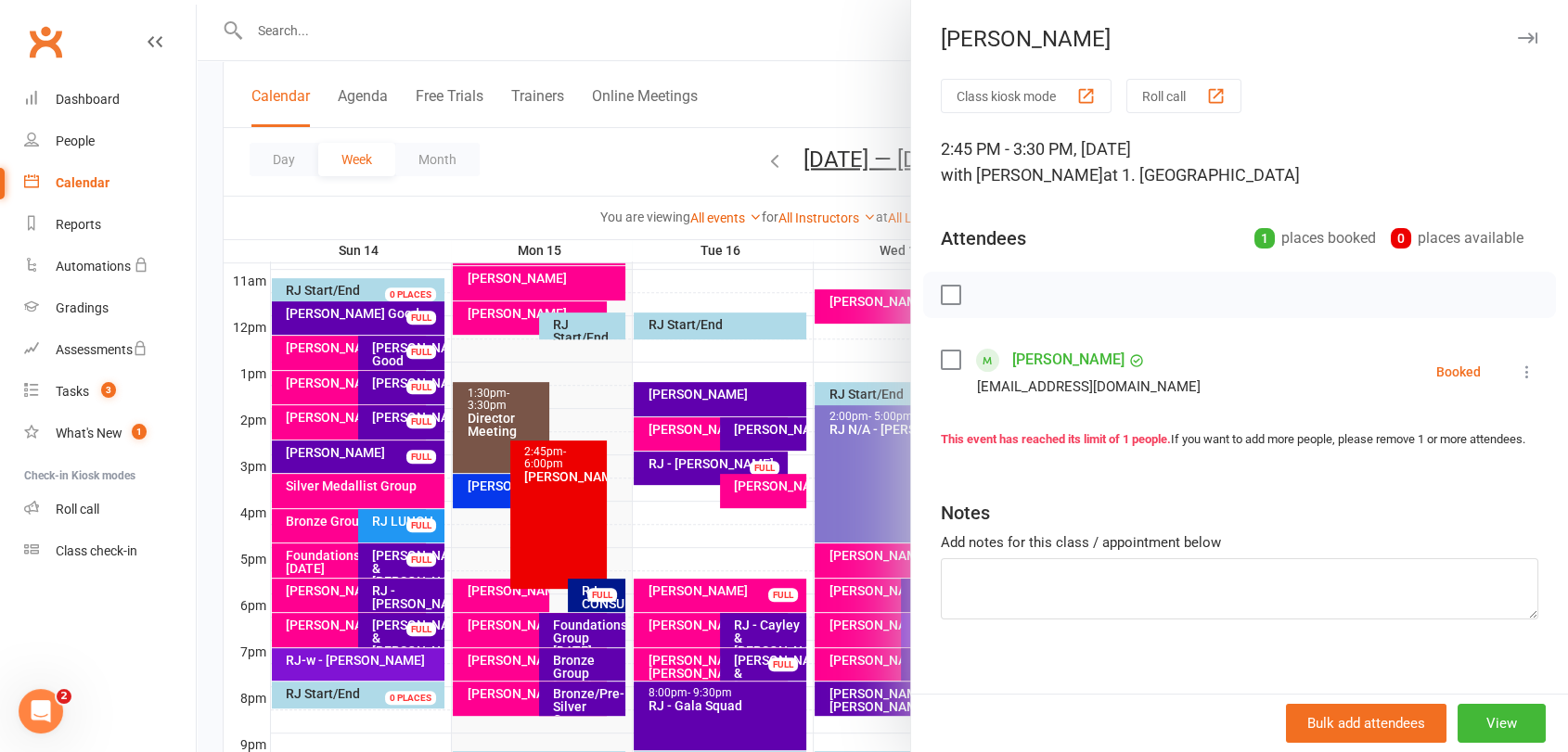
click at [941, 365] on label at bounding box center [950, 360] width 19 height 19
drag, startPoint x: 977, startPoint y: 292, endPoint x: 880, endPoint y: 105, distance: 210.7
click at [982, 292] on icon "button" at bounding box center [992, 294] width 21 height 21
drag, startPoint x: 406, startPoint y: 440, endPoint x: 406, endPoint y: 426, distance: 14.0
click at [406, 437] on div at bounding box center [882, 376] width 1371 height 752
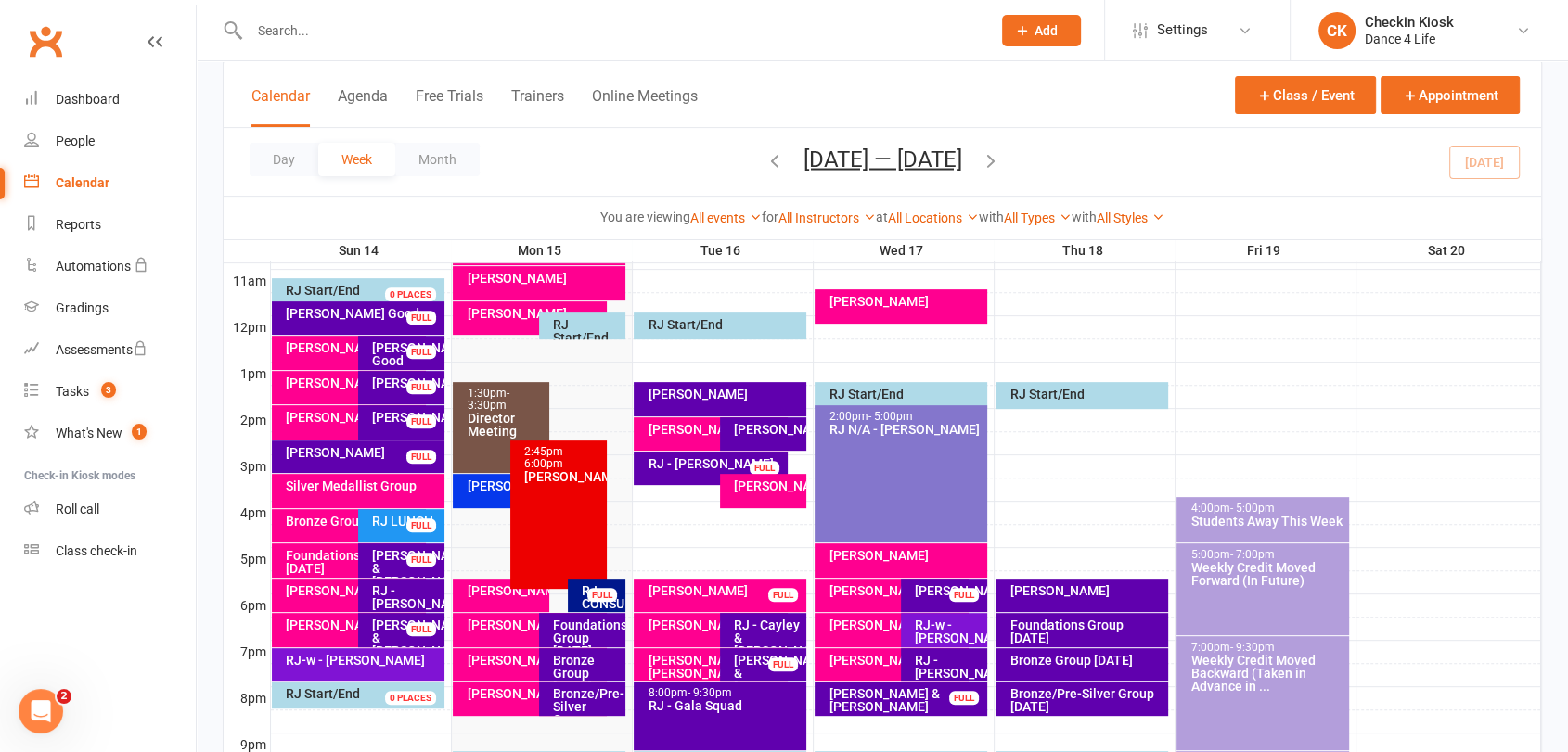
click at [404, 411] on div "[PERSON_NAME]" at bounding box center [405, 417] width 69 height 13
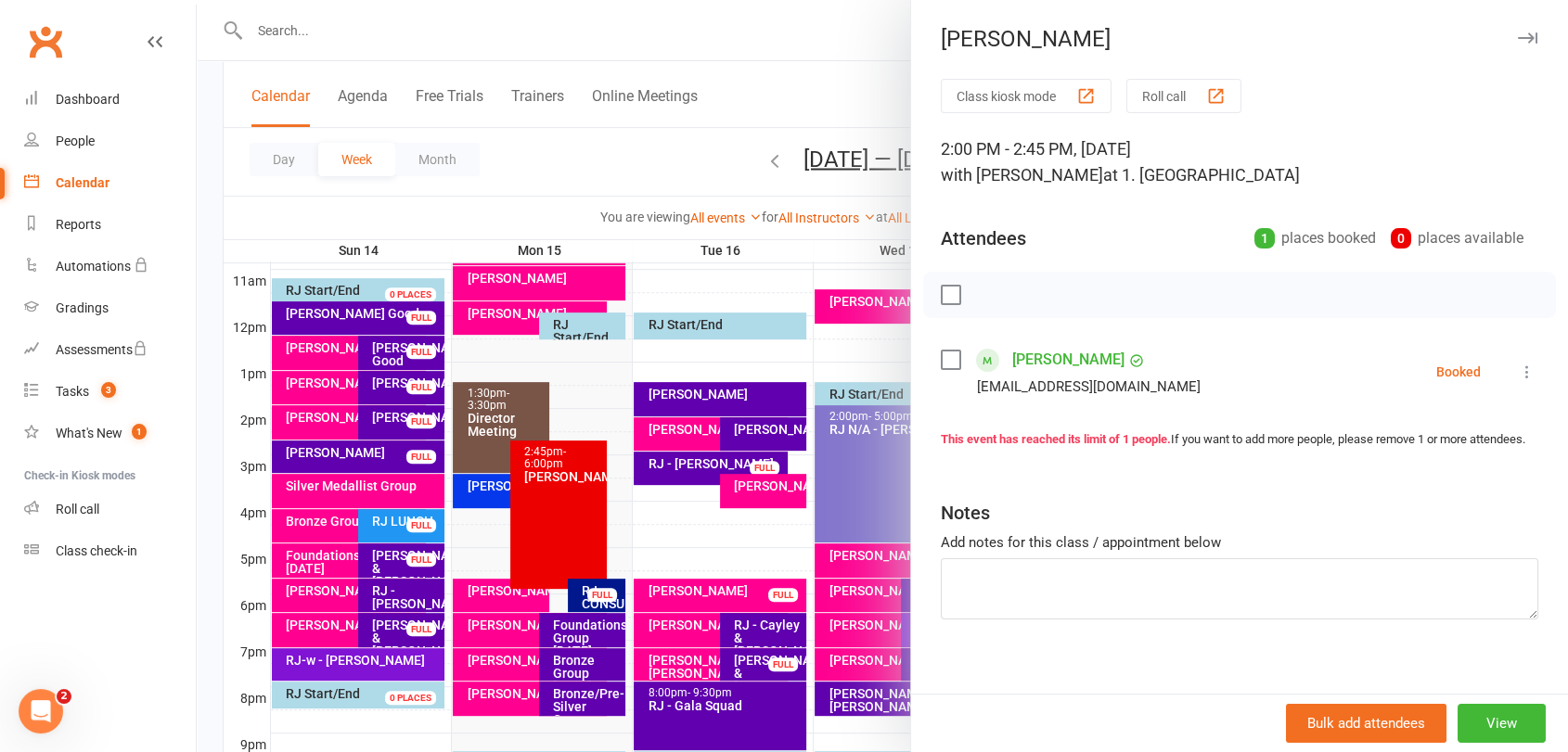
click at [941, 357] on label at bounding box center [950, 360] width 19 height 19
click at [989, 303] on icon "button" at bounding box center [992, 294] width 21 height 21
click at [412, 430] on div at bounding box center [882, 376] width 1371 height 752
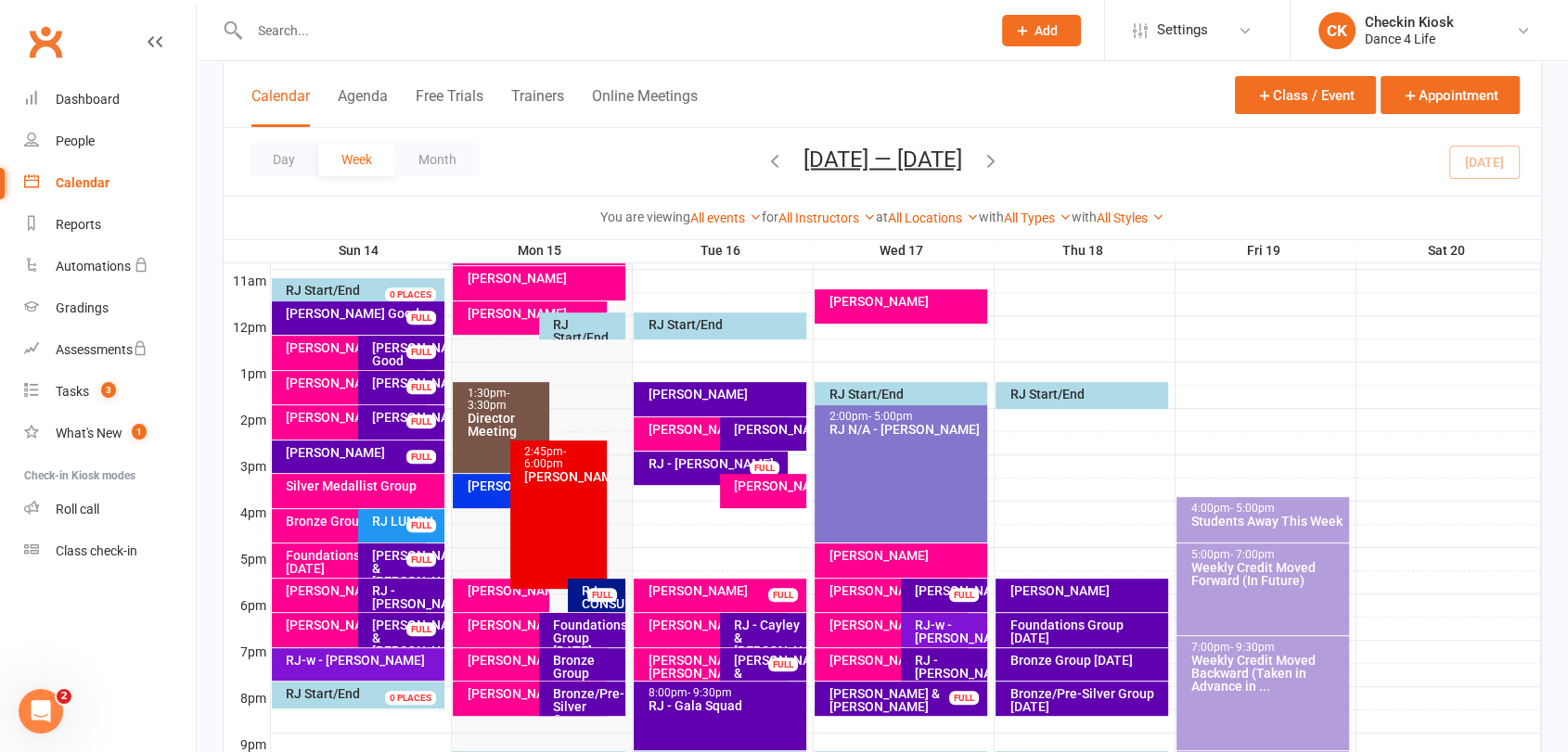
click at [410, 425] on div "FULL" at bounding box center [421, 422] width 30 height 14
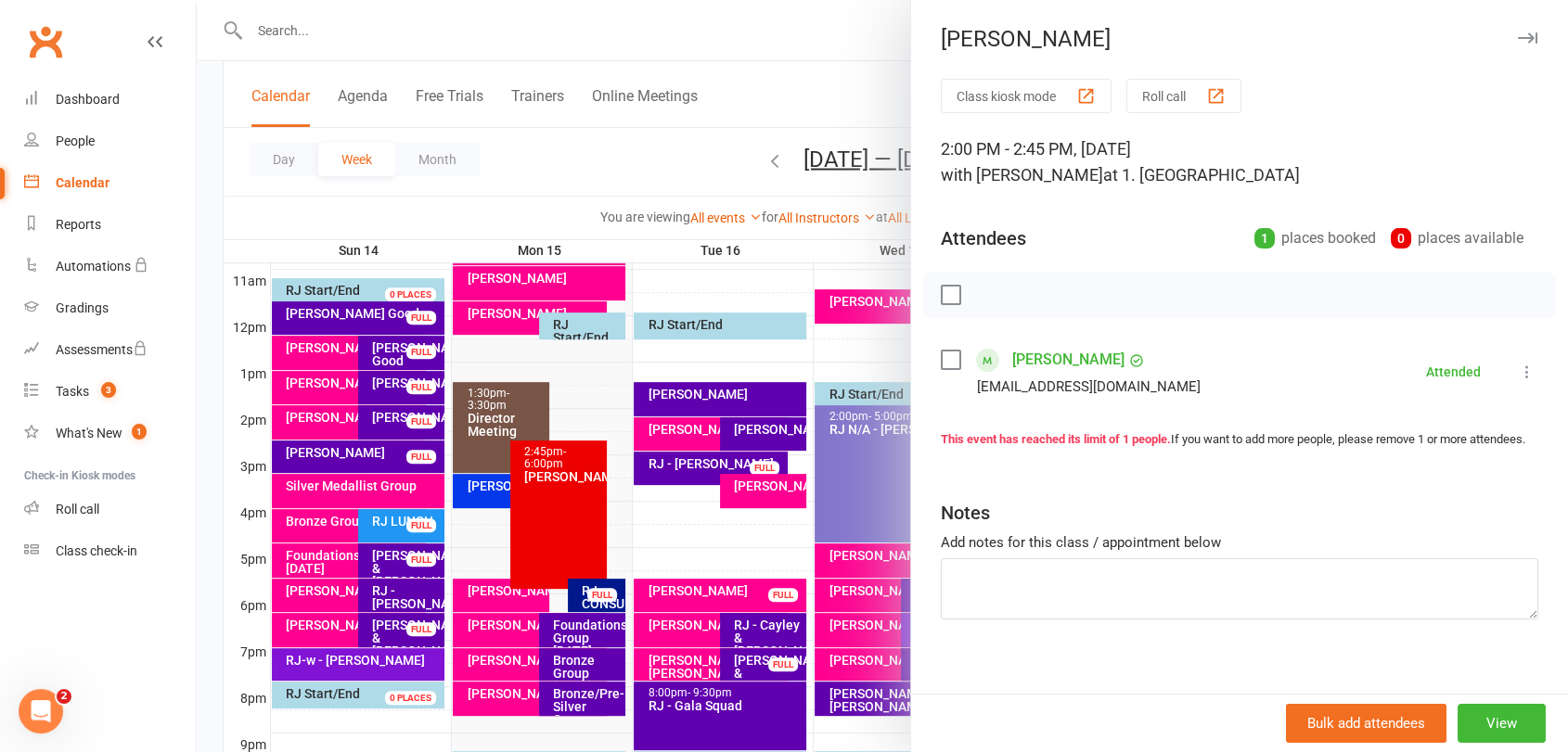
click at [406, 380] on div at bounding box center [882, 376] width 1371 height 752
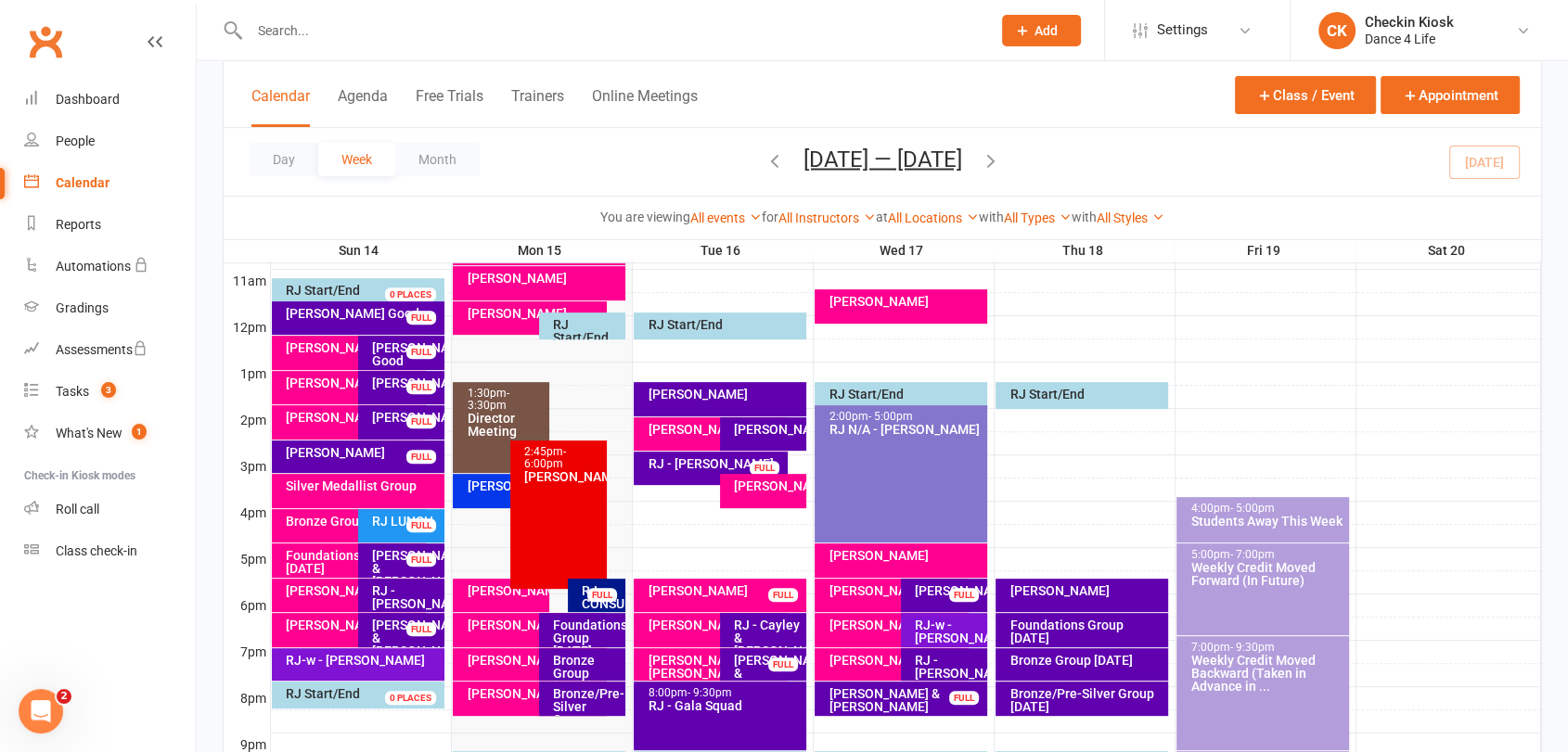
click at [405, 373] on div "[PERSON_NAME] FULL" at bounding box center [400, 387] width 86 height 34
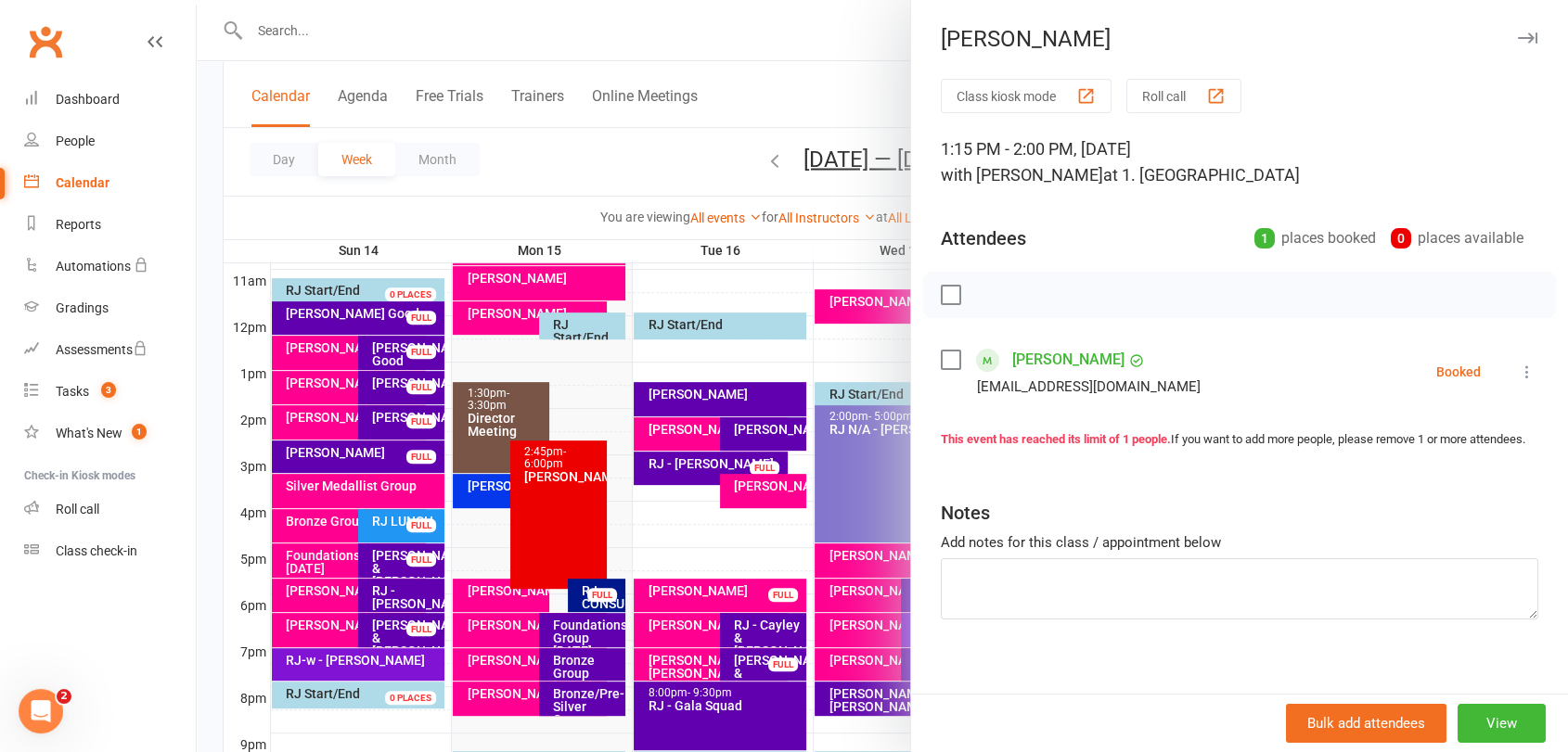
drag, startPoint x: 944, startPoint y: 359, endPoint x: 976, endPoint y: 314, distance: 55.2
click at [950, 351] on label at bounding box center [950, 360] width 19 height 19
click at [988, 290] on icon "button" at bounding box center [992, 294] width 21 height 21
click at [408, 383] on div at bounding box center [882, 376] width 1371 height 752
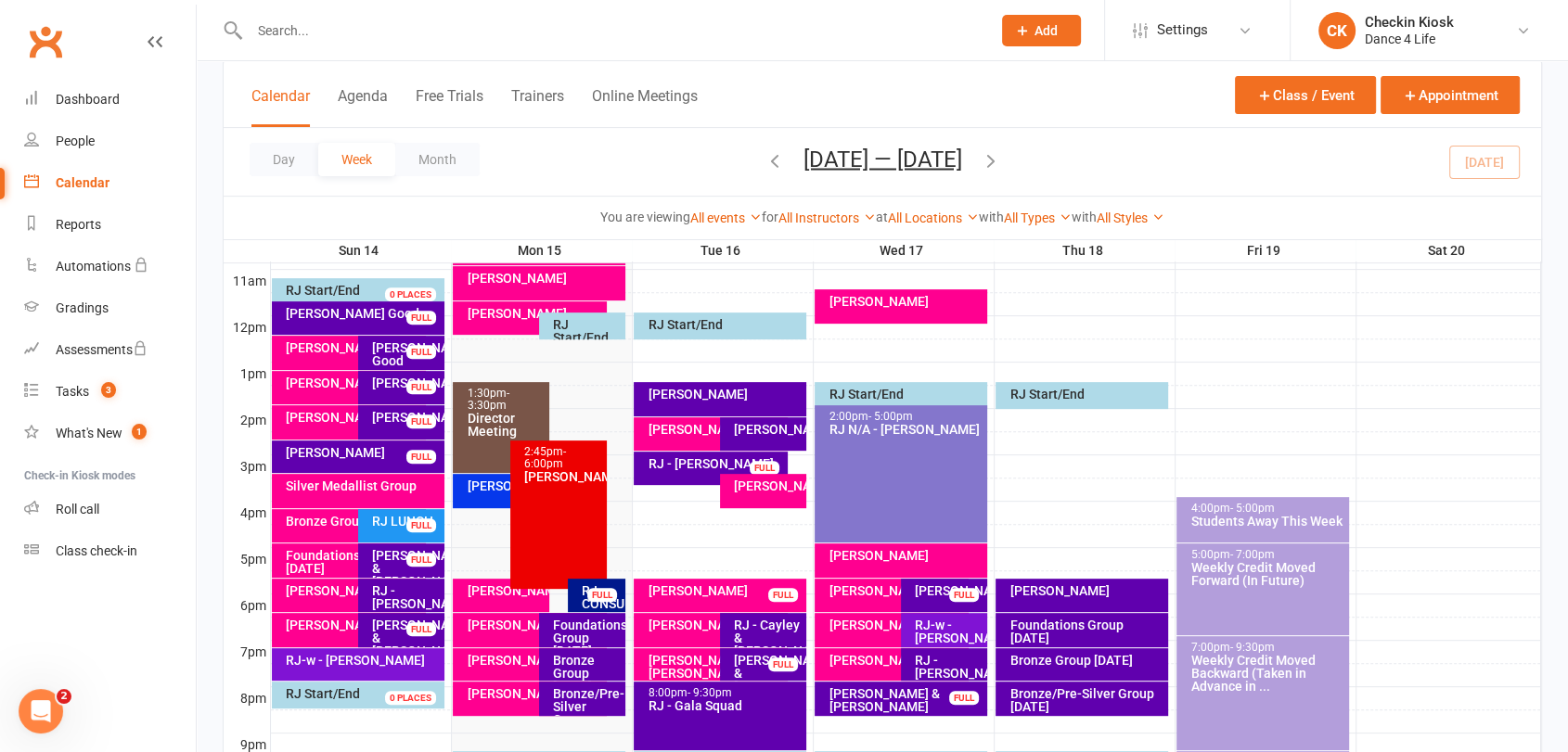
click at [423, 352] on div "FULL" at bounding box center [421, 352] width 30 height 14
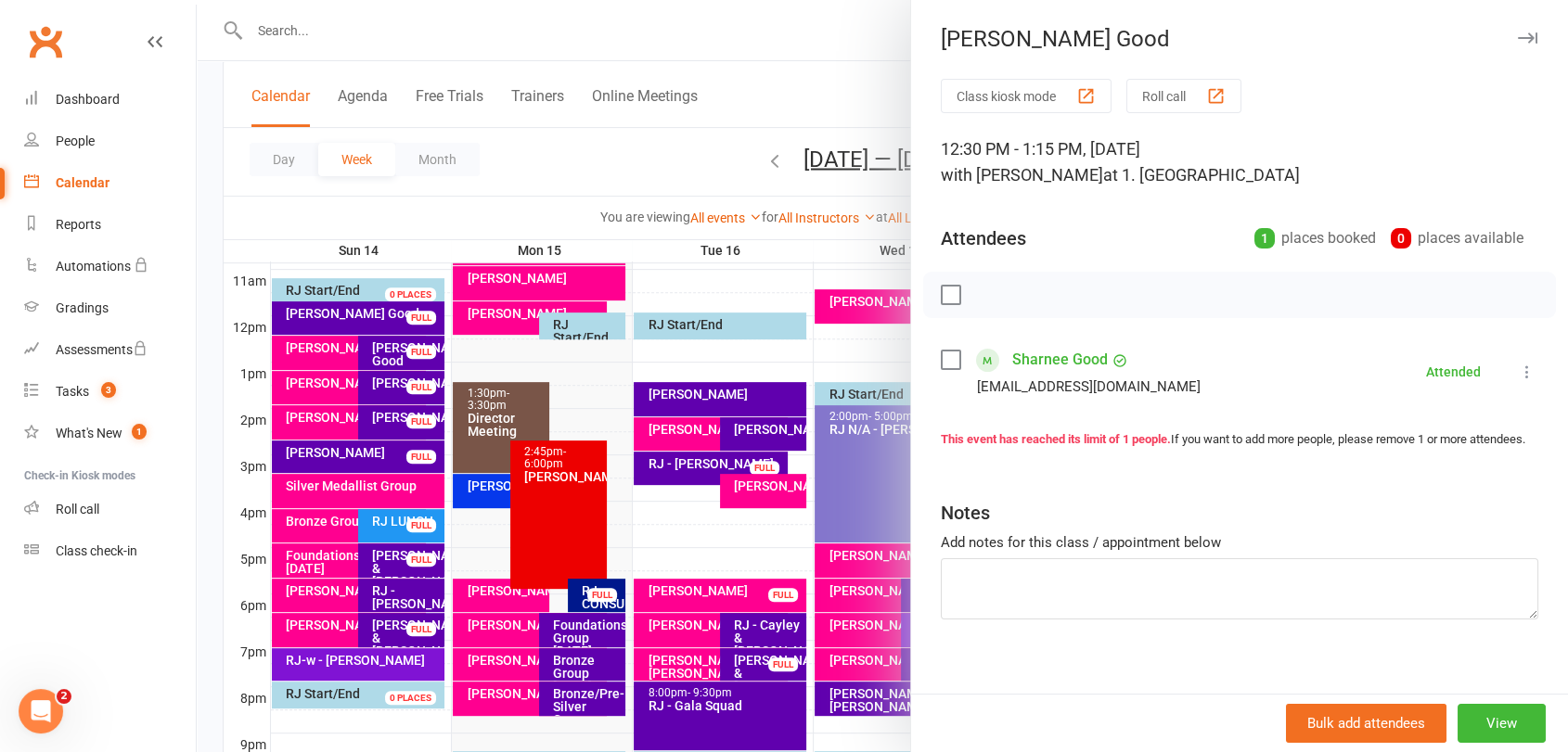
click at [943, 368] on label at bounding box center [950, 360] width 19 height 19
click at [980, 306] on button "button" at bounding box center [992, 295] width 32 height 32
click at [427, 329] on div at bounding box center [882, 376] width 1371 height 752
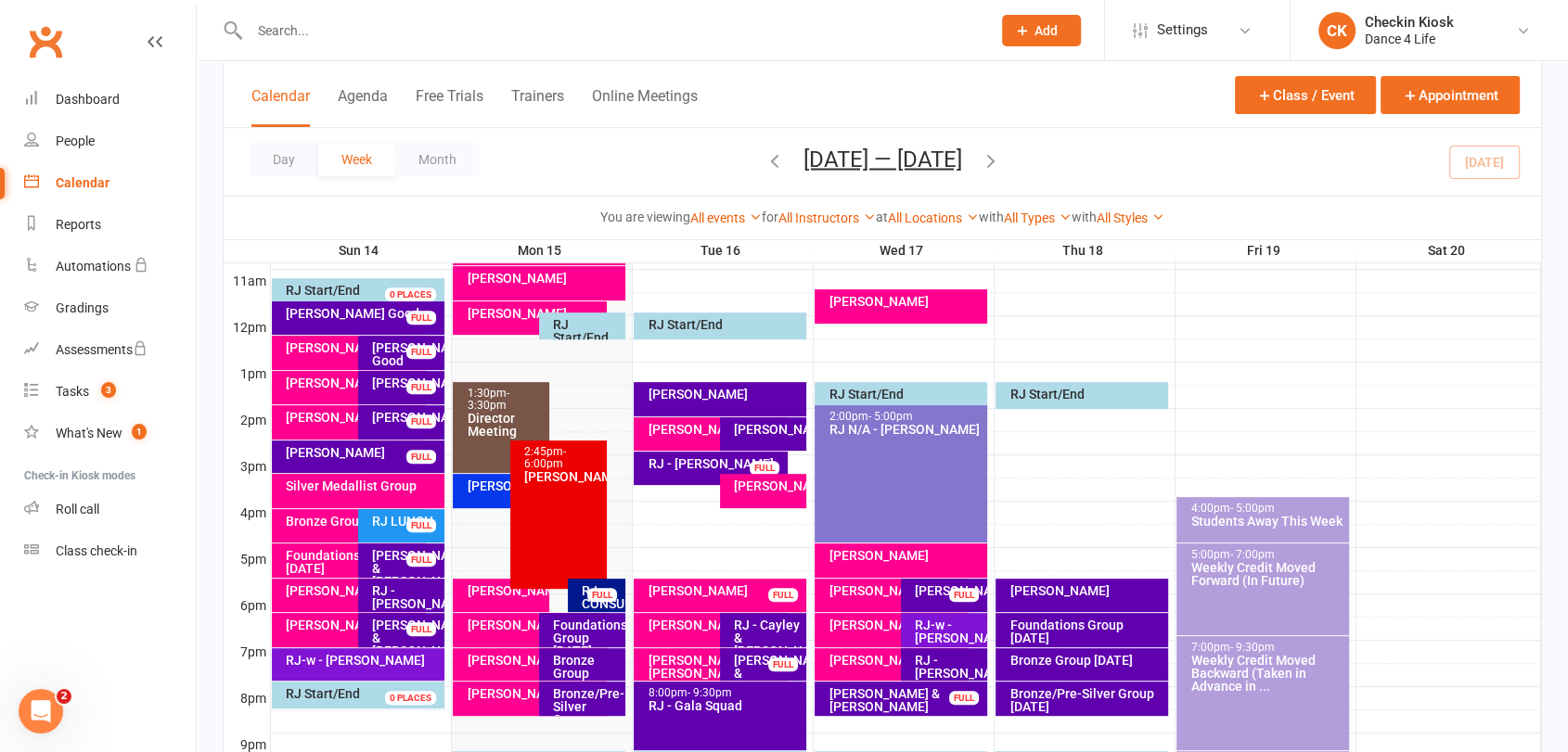
click at [407, 314] on div "FULL" at bounding box center [421, 317] width 30 height 14
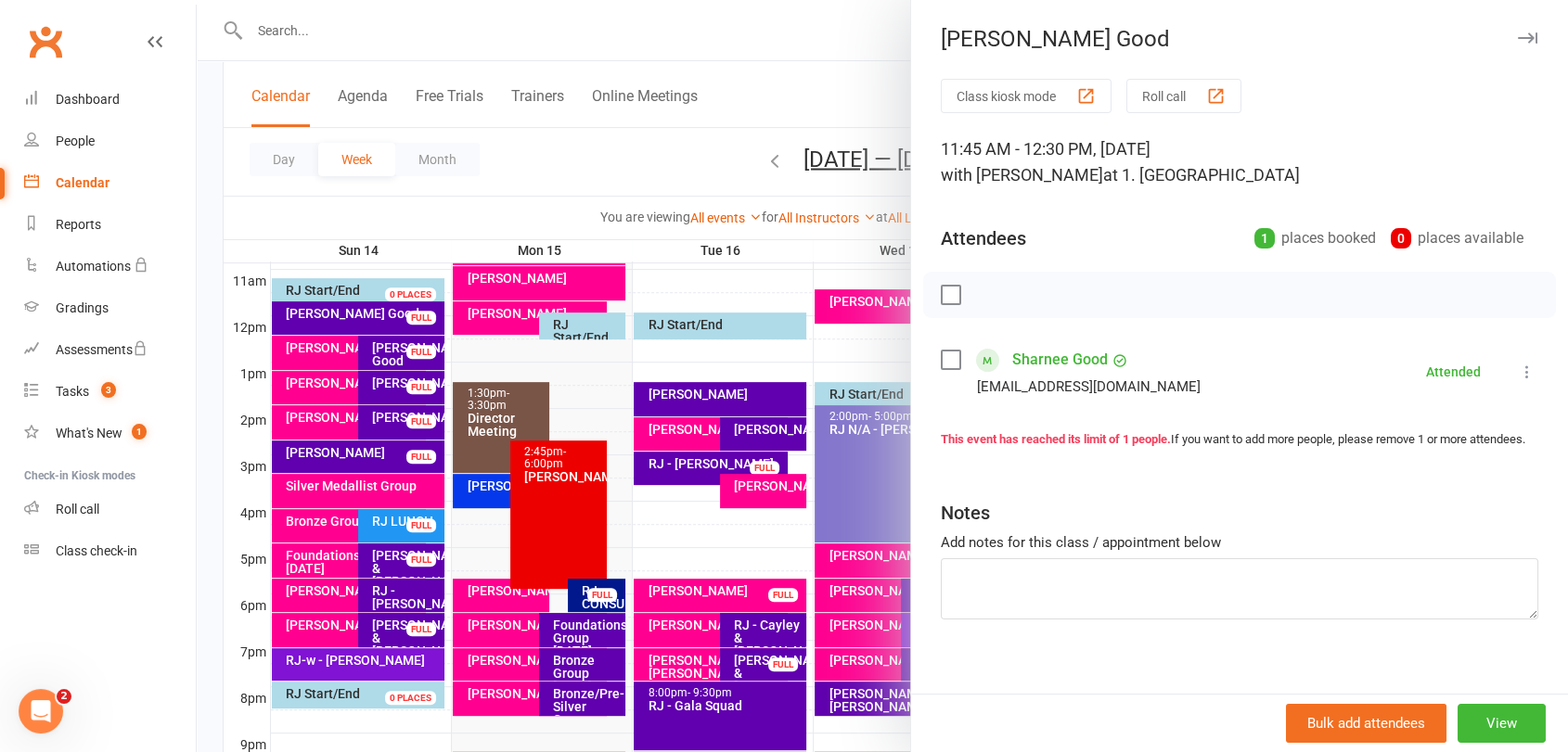
click at [943, 361] on label at bounding box center [950, 360] width 19 height 19
click at [983, 298] on icon "button" at bounding box center [992, 294] width 21 height 21
click at [746, 192] on div at bounding box center [882, 376] width 1371 height 752
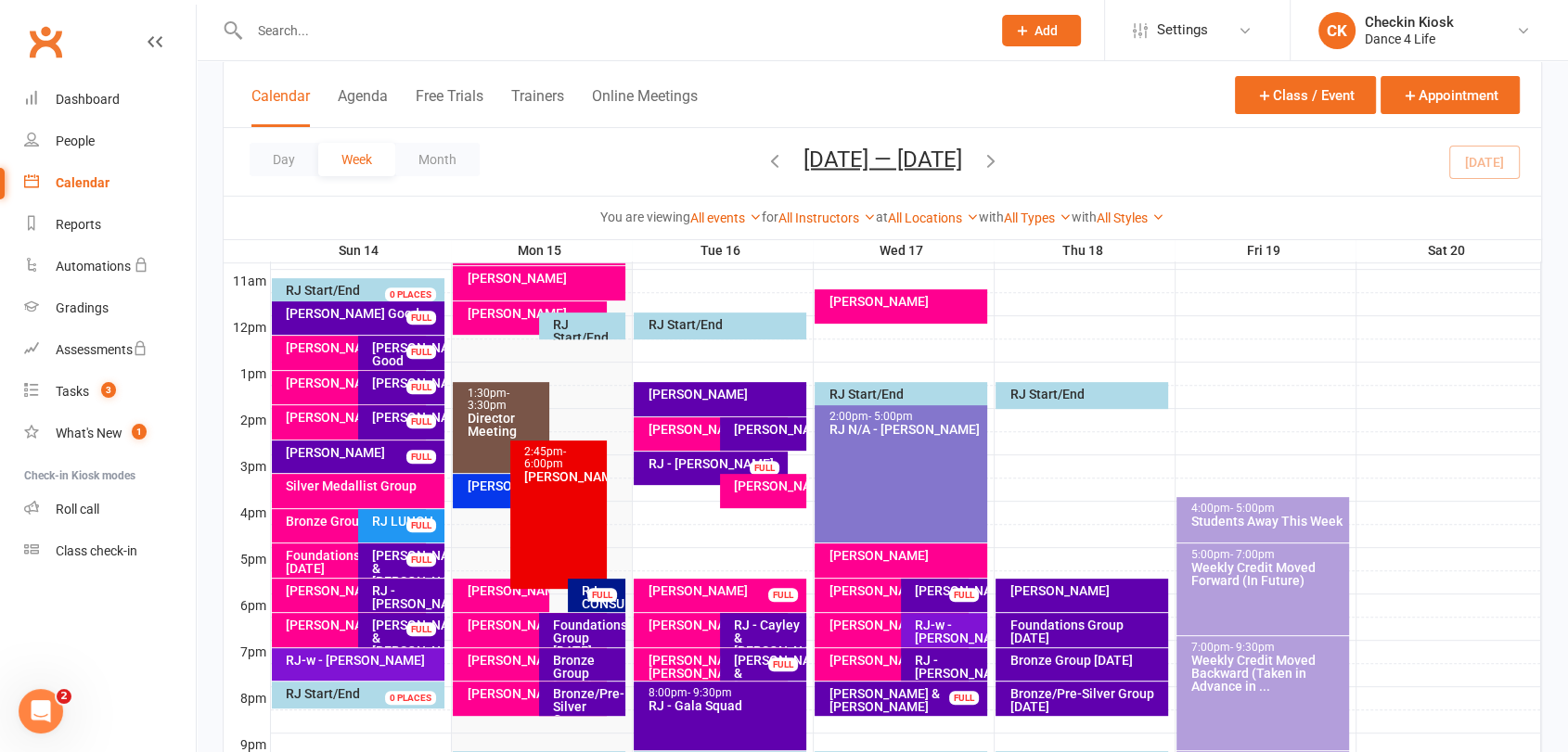
click at [1001, 162] on icon "button" at bounding box center [991, 159] width 21 height 21
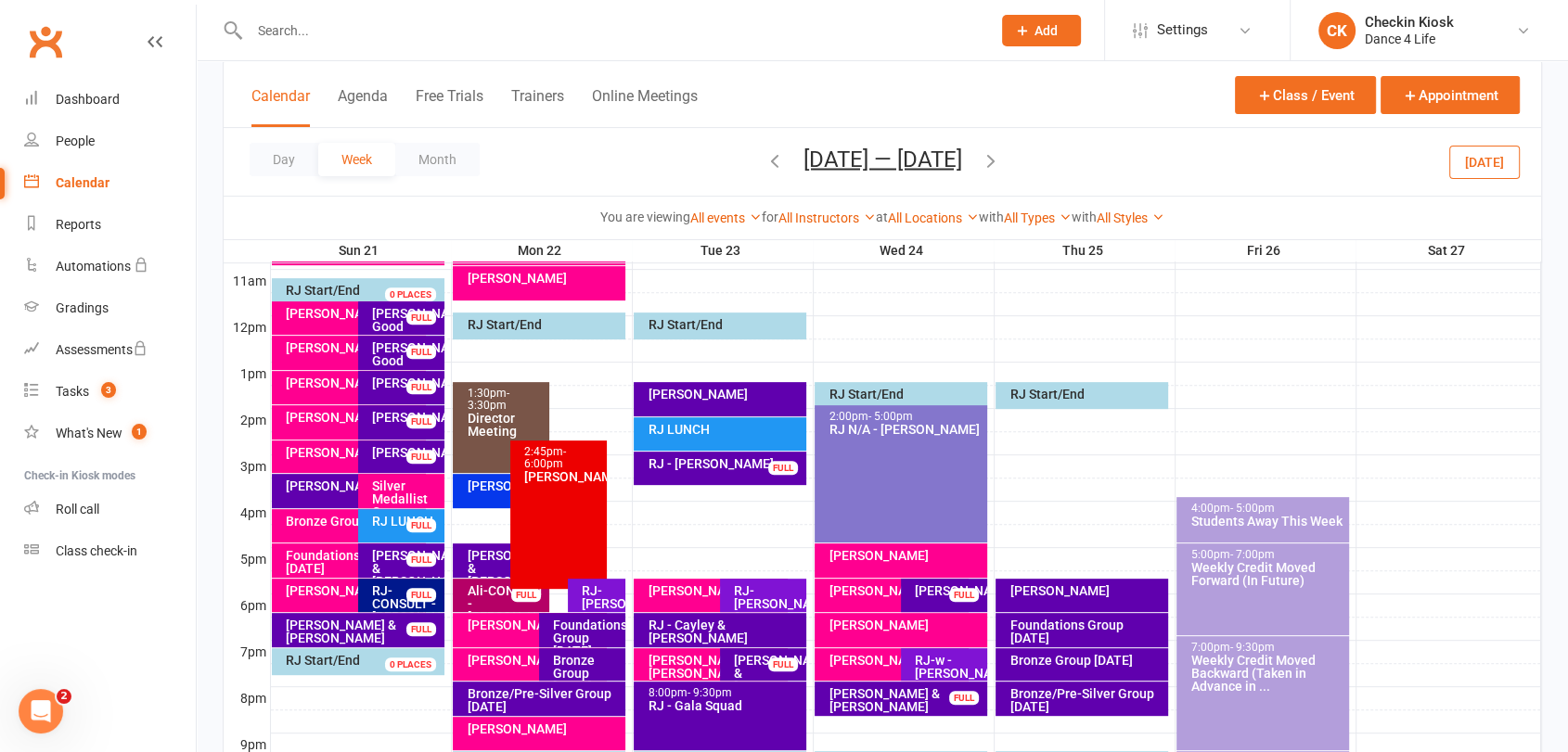
click at [1001, 162] on icon "button" at bounding box center [991, 159] width 21 height 21
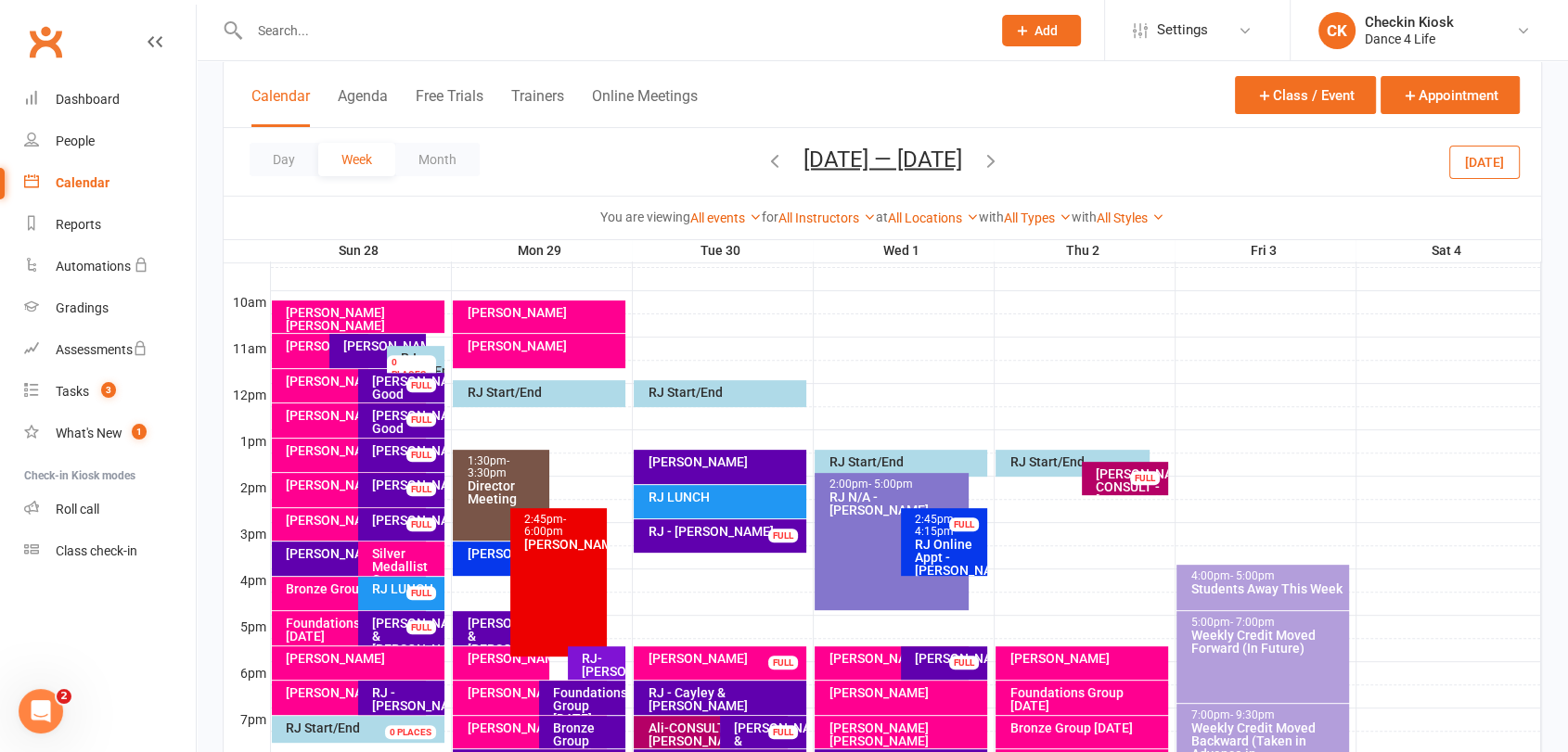
scroll to position [515, 0]
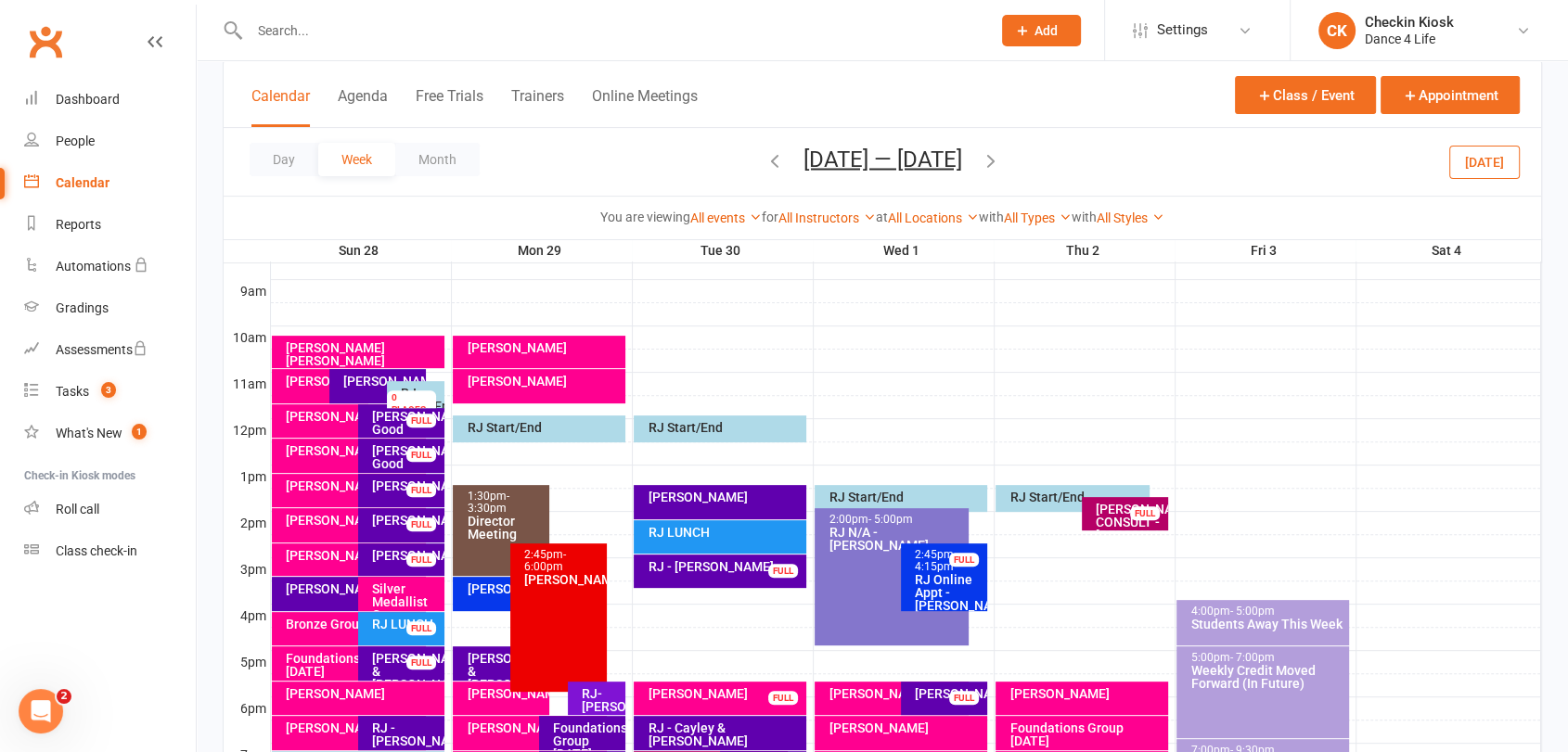
click at [1512, 167] on button "[DATE]" at bounding box center [1484, 161] width 70 height 34
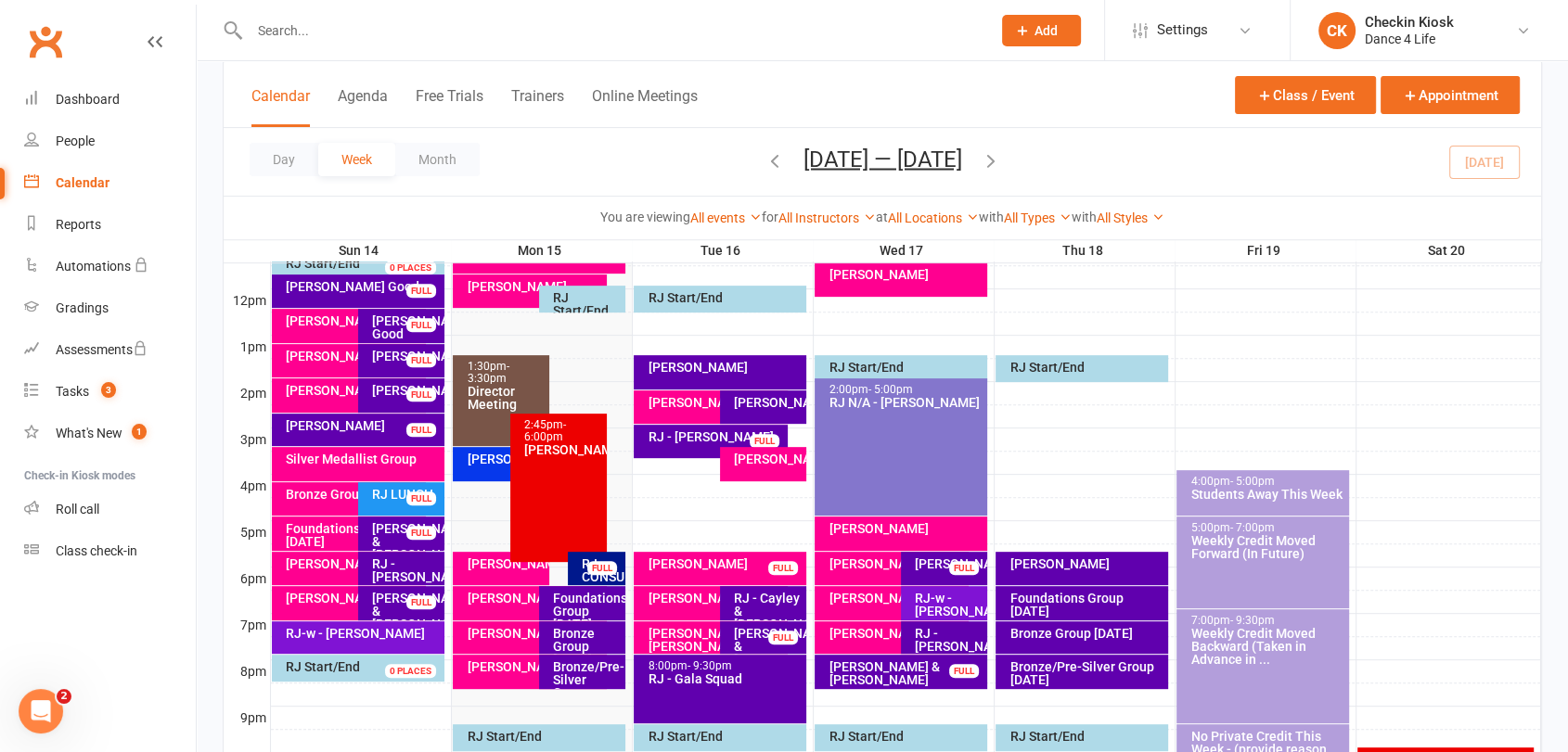
scroll to position [720, 0]
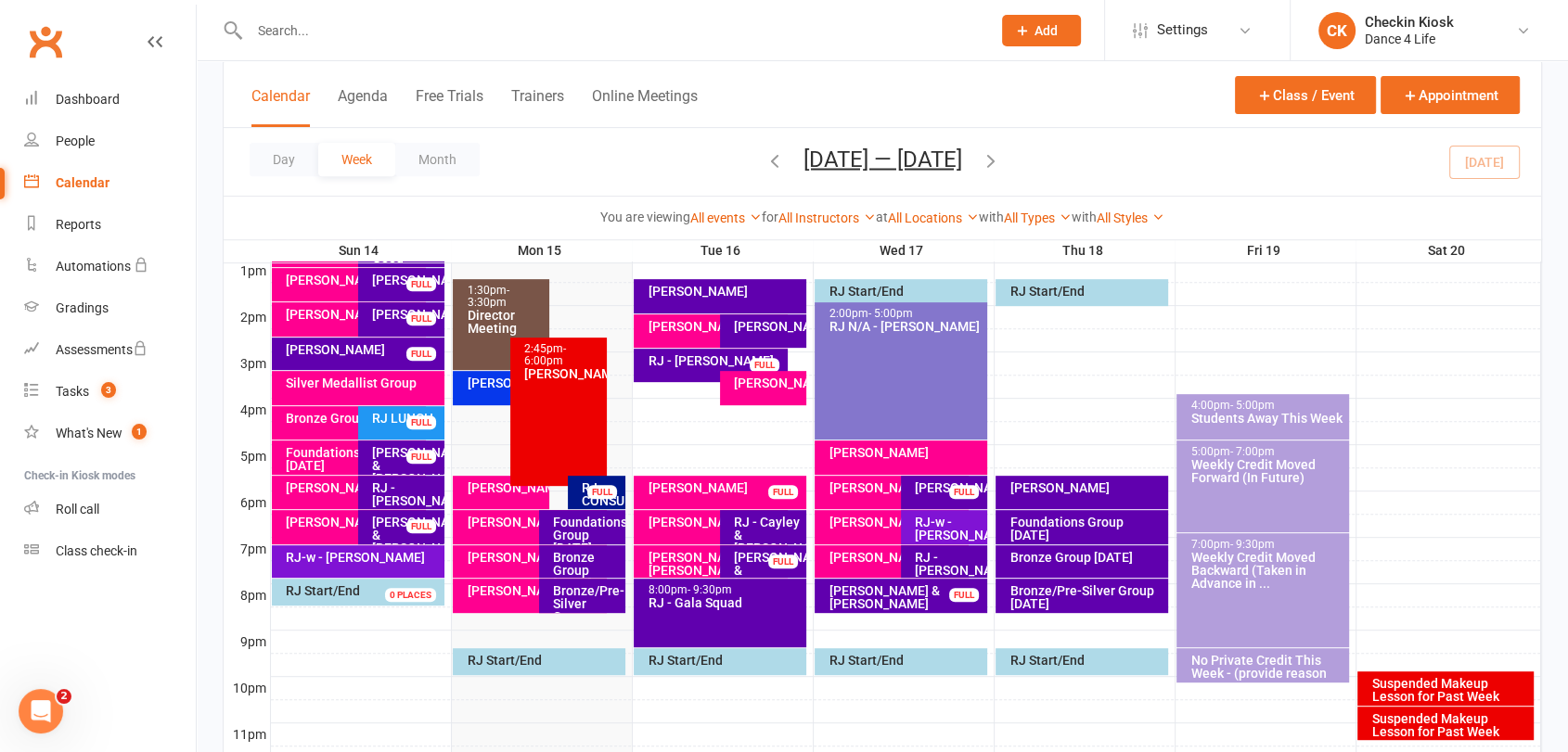
click at [600, 573] on div "Bronze Group [DATE]" at bounding box center [586, 570] width 69 height 39
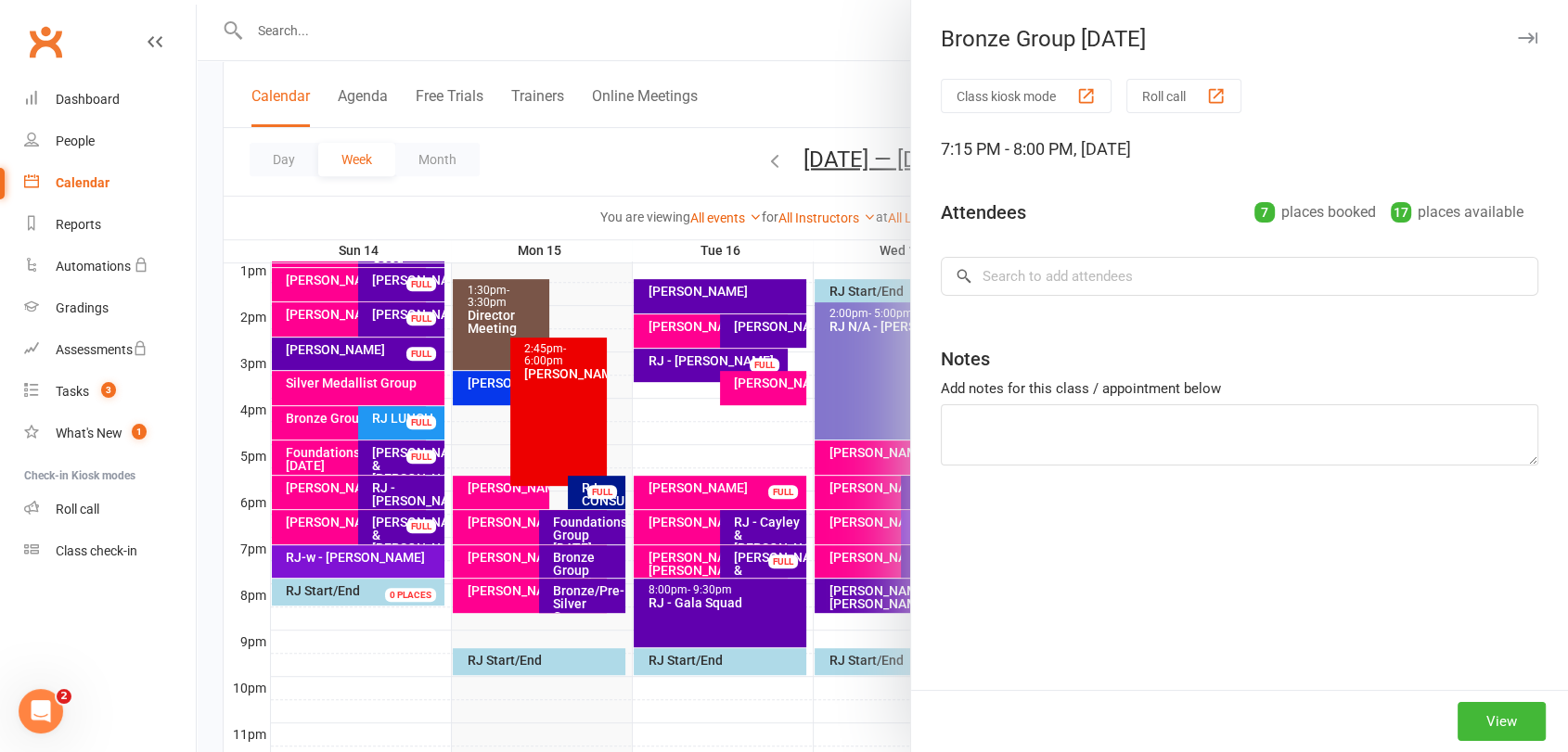
drag, startPoint x: 467, startPoint y: 554, endPoint x: 443, endPoint y: 549, distance: 24.5
click at [465, 553] on div at bounding box center [882, 376] width 1371 height 752
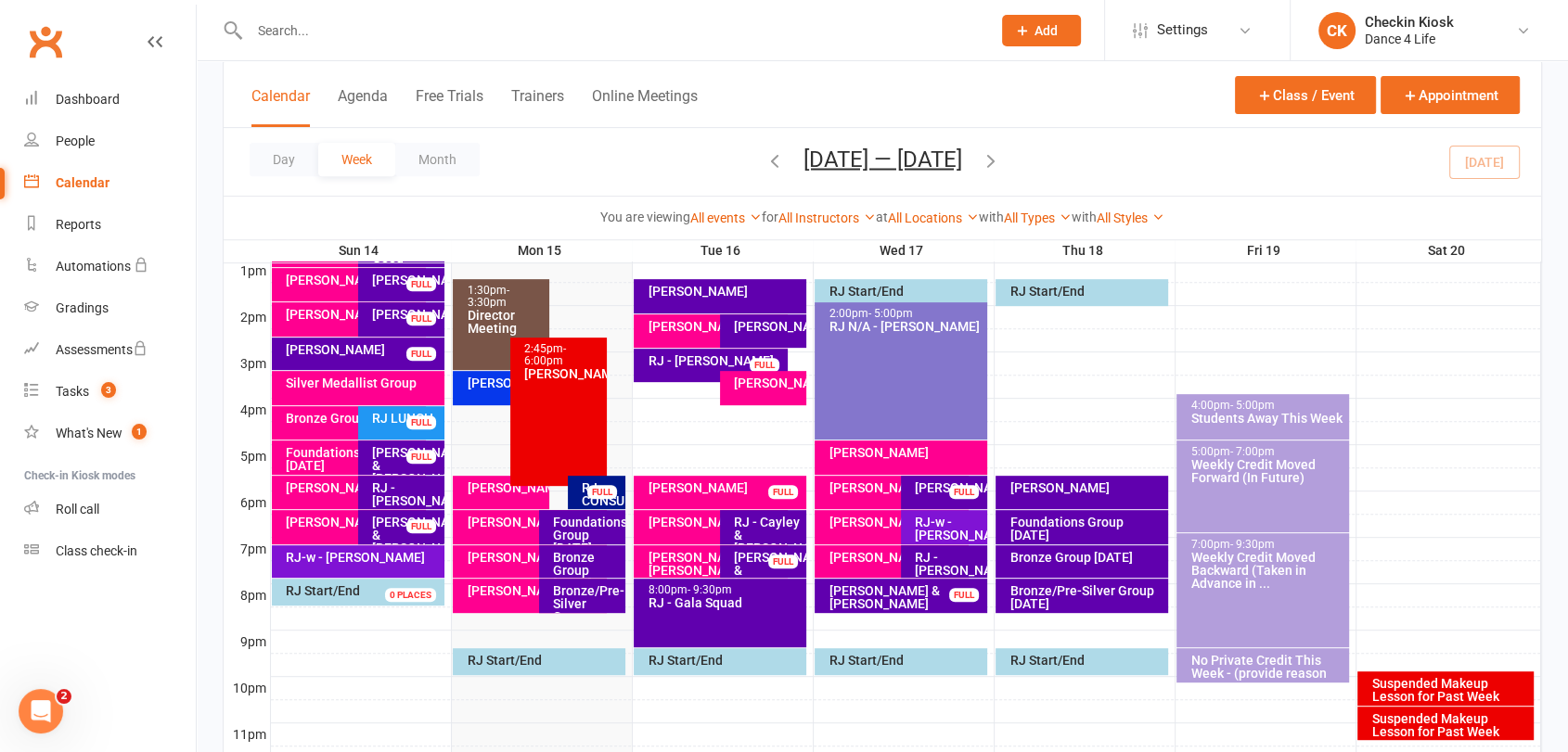
click at [329, 522] on div "[PERSON_NAME]" at bounding box center [353, 522] width 136 height 13
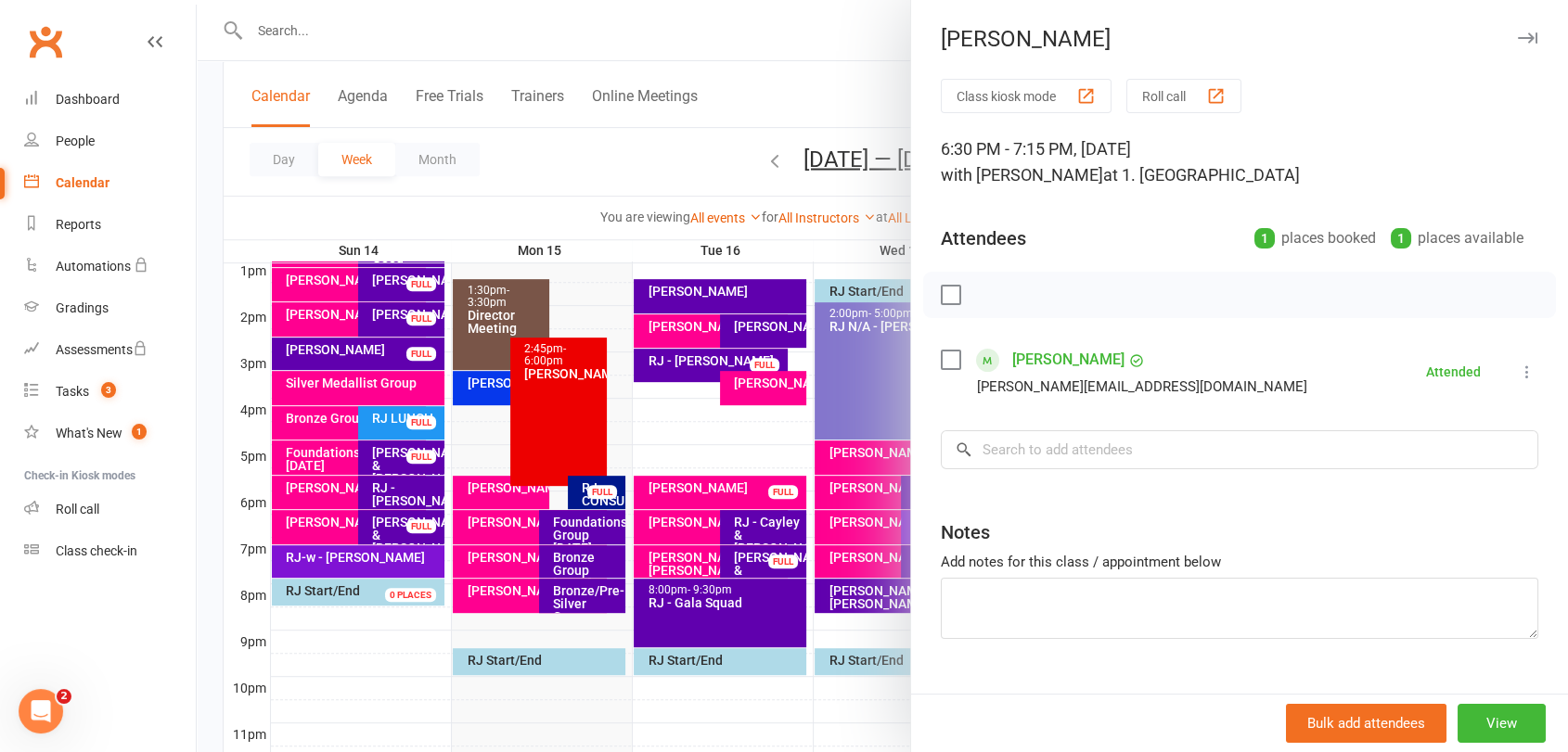
click at [340, 484] on div at bounding box center [882, 376] width 1371 height 752
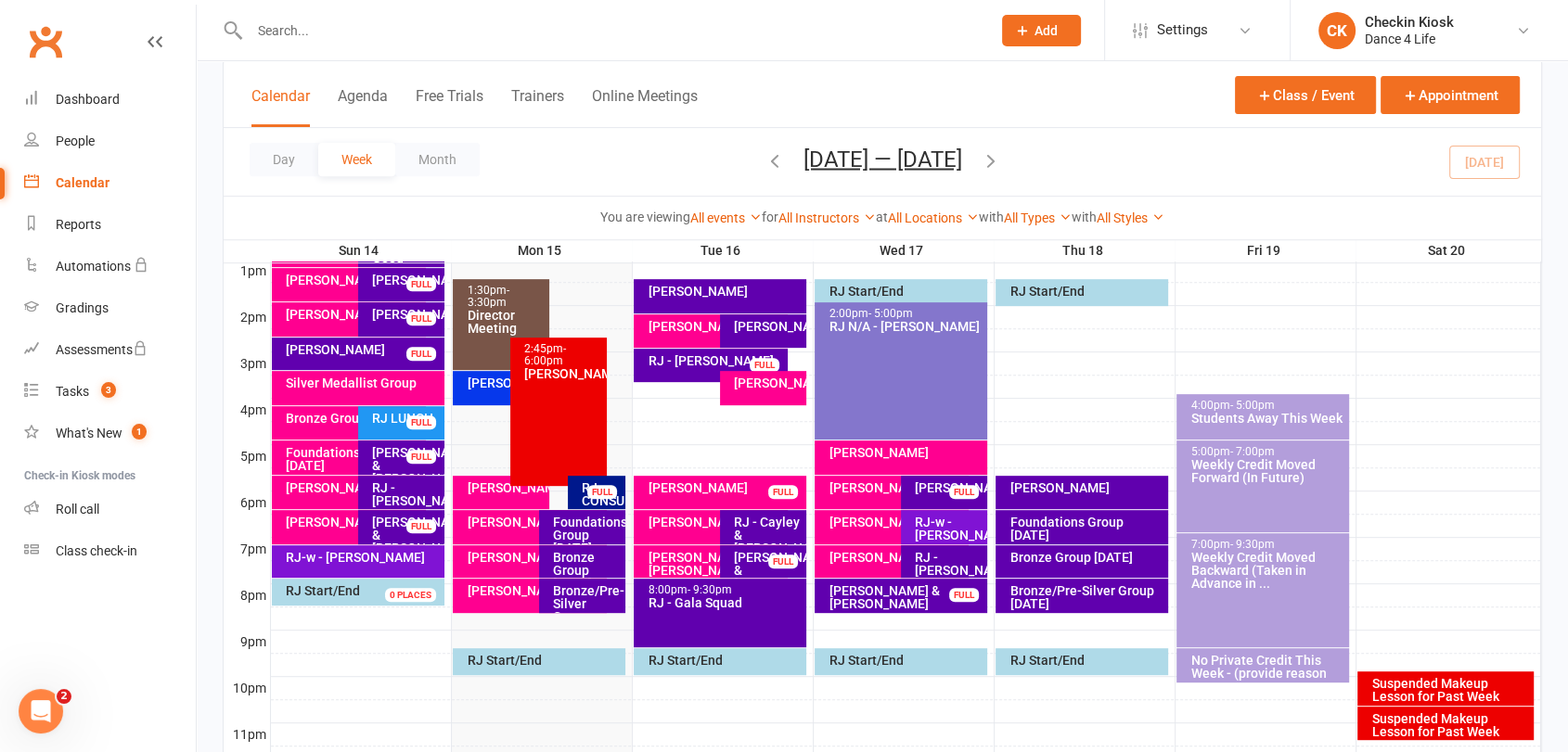
click at [334, 454] on div "Foundations Group [DATE]" at bounding box center [353, 459] width 136 height 26
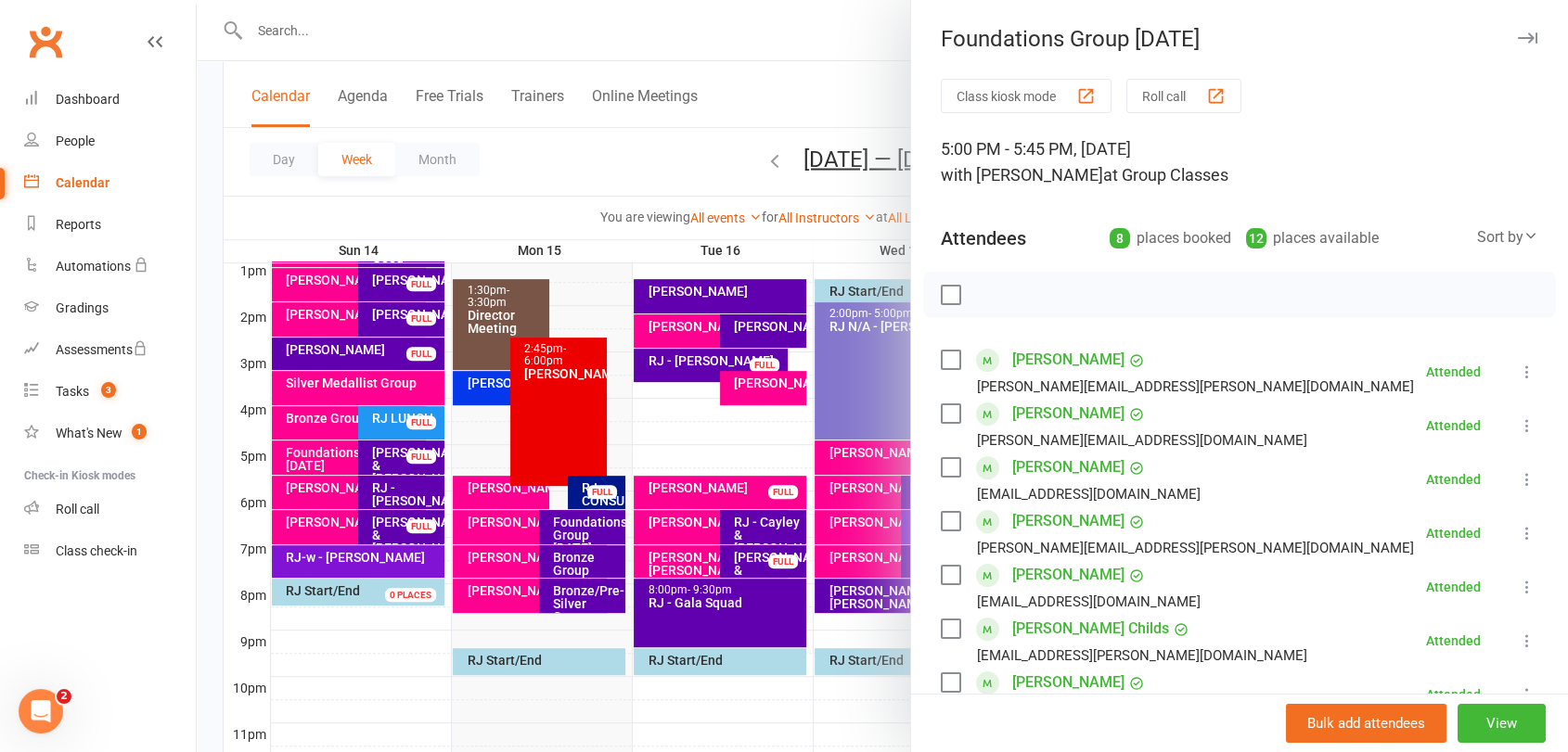
click at [329, 491] on div at bounding box center [882, 376] width 1371 height 752
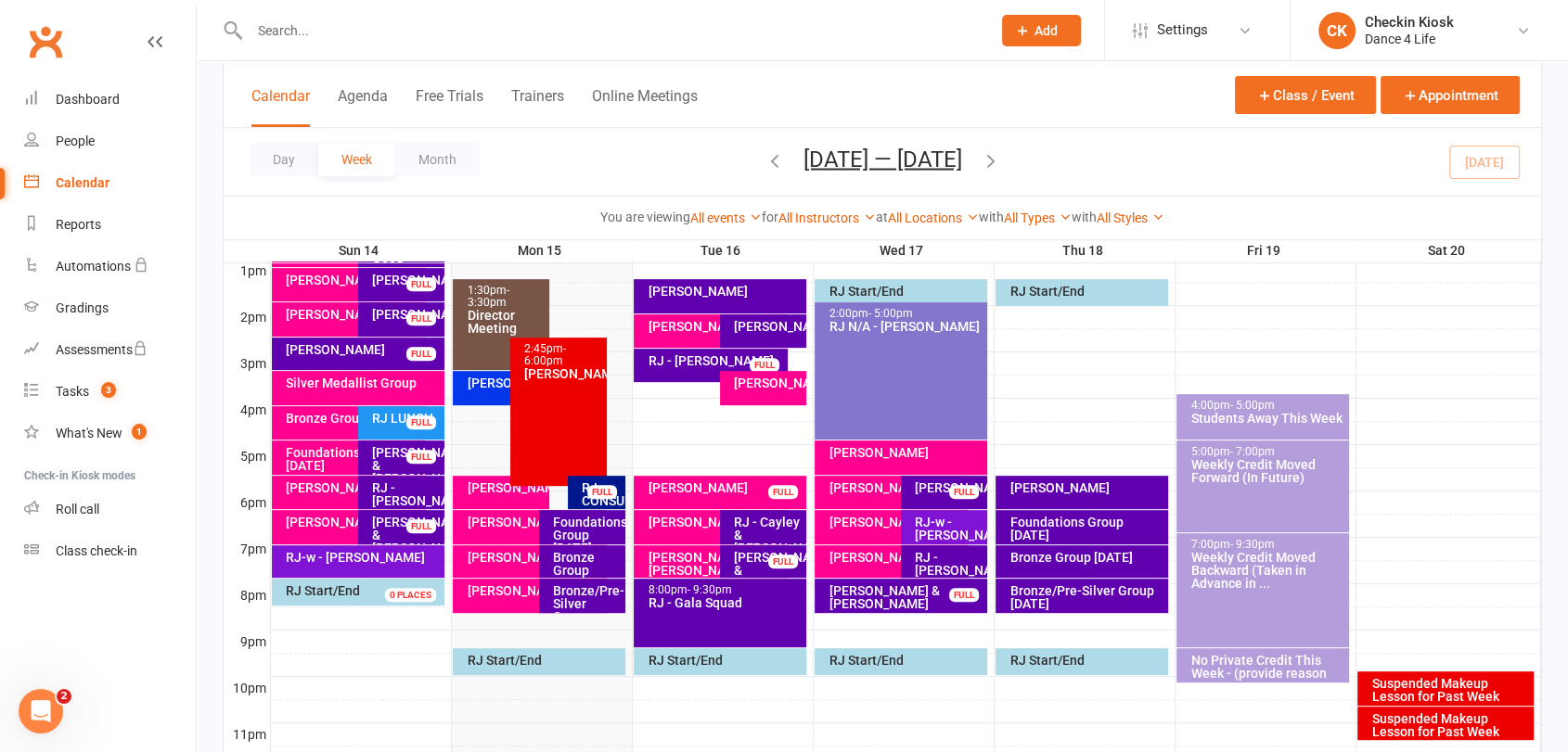
click at [329, 494] on div "[PERSON_NAME]" at bounding box center [348, 492] width 153 height 34
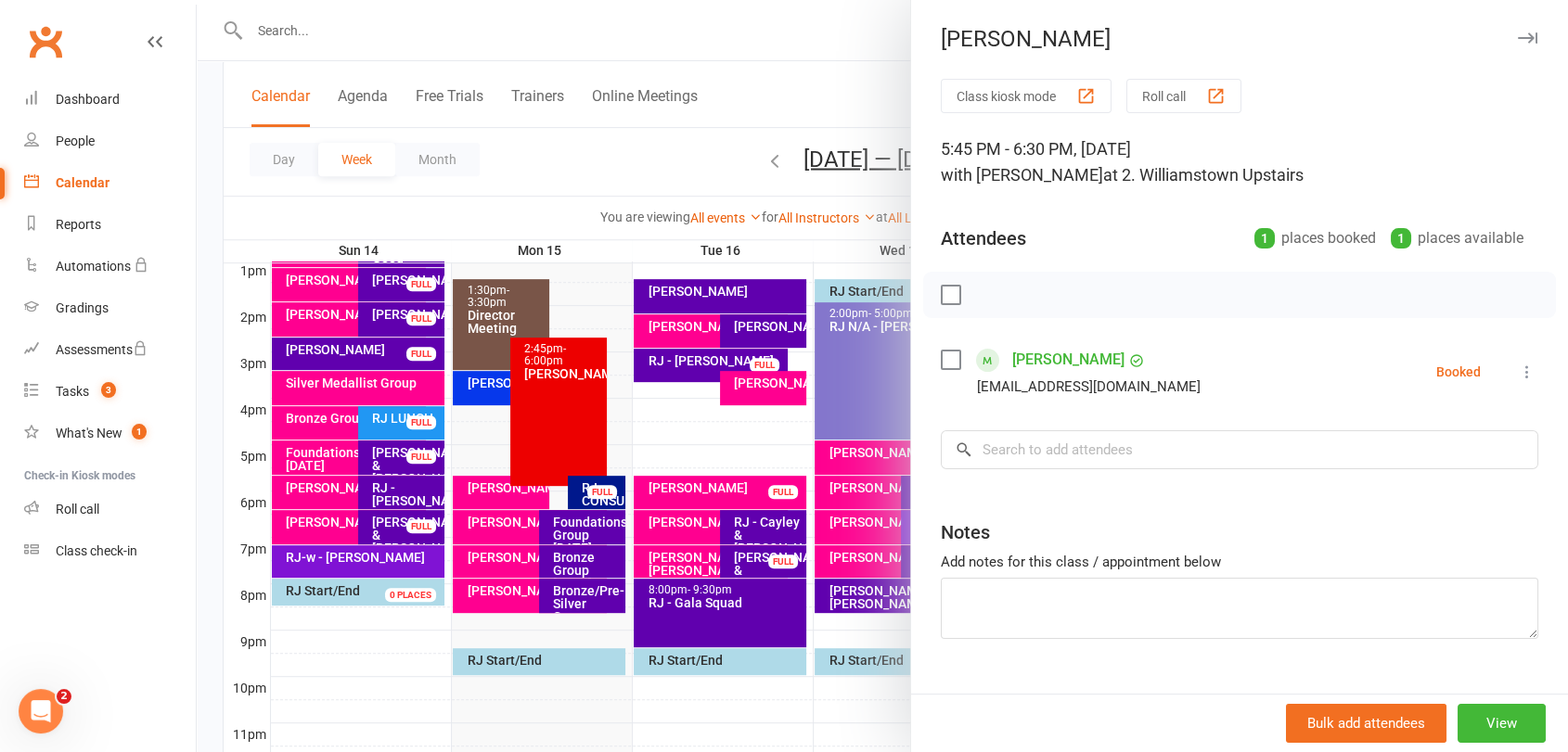
click at [333, 497] on div at bounding box center [882, 376] width 1371 height 752
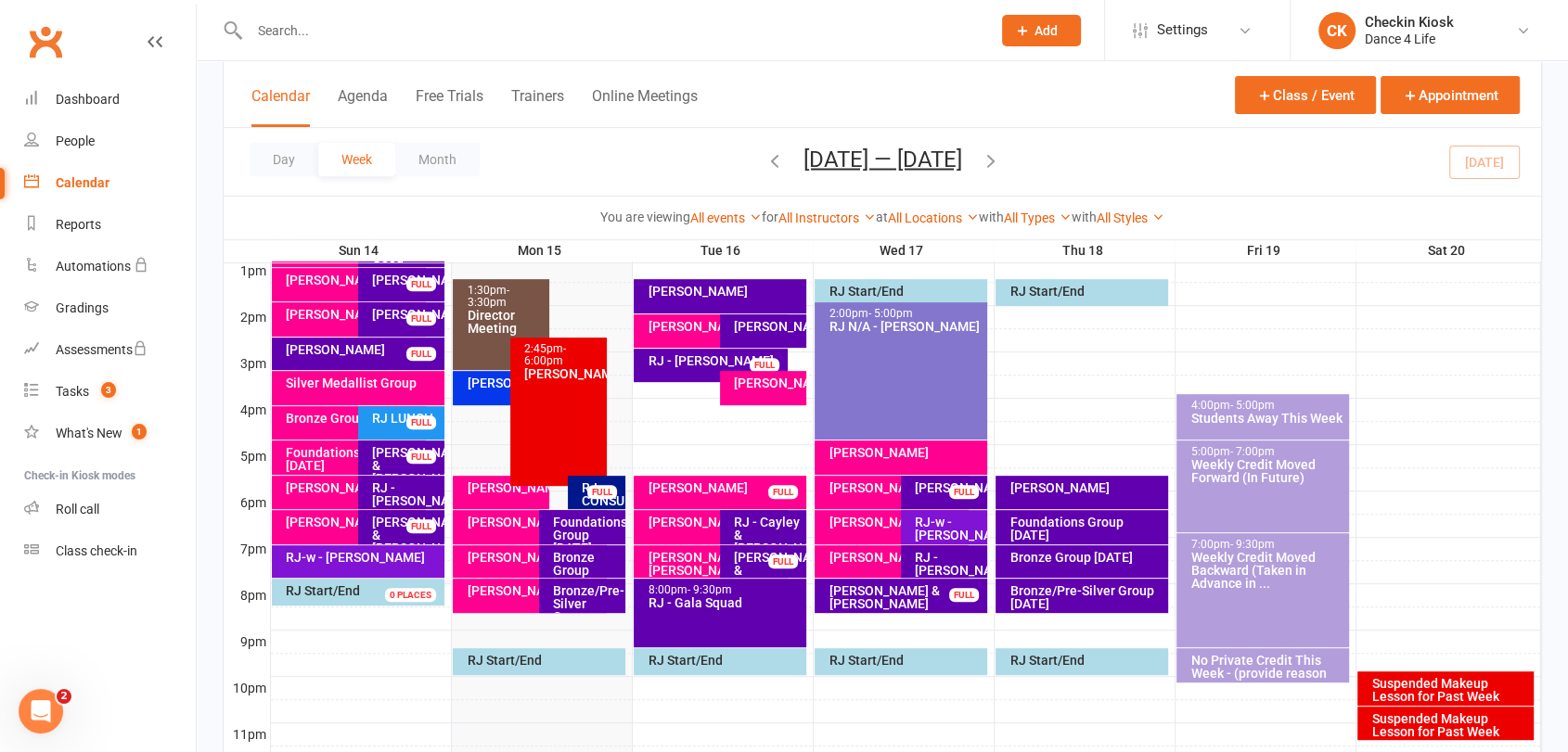
click at [346, 420] on div "Bronze Group [DATE]" at bounding box center [353, 418] width 136 height 13
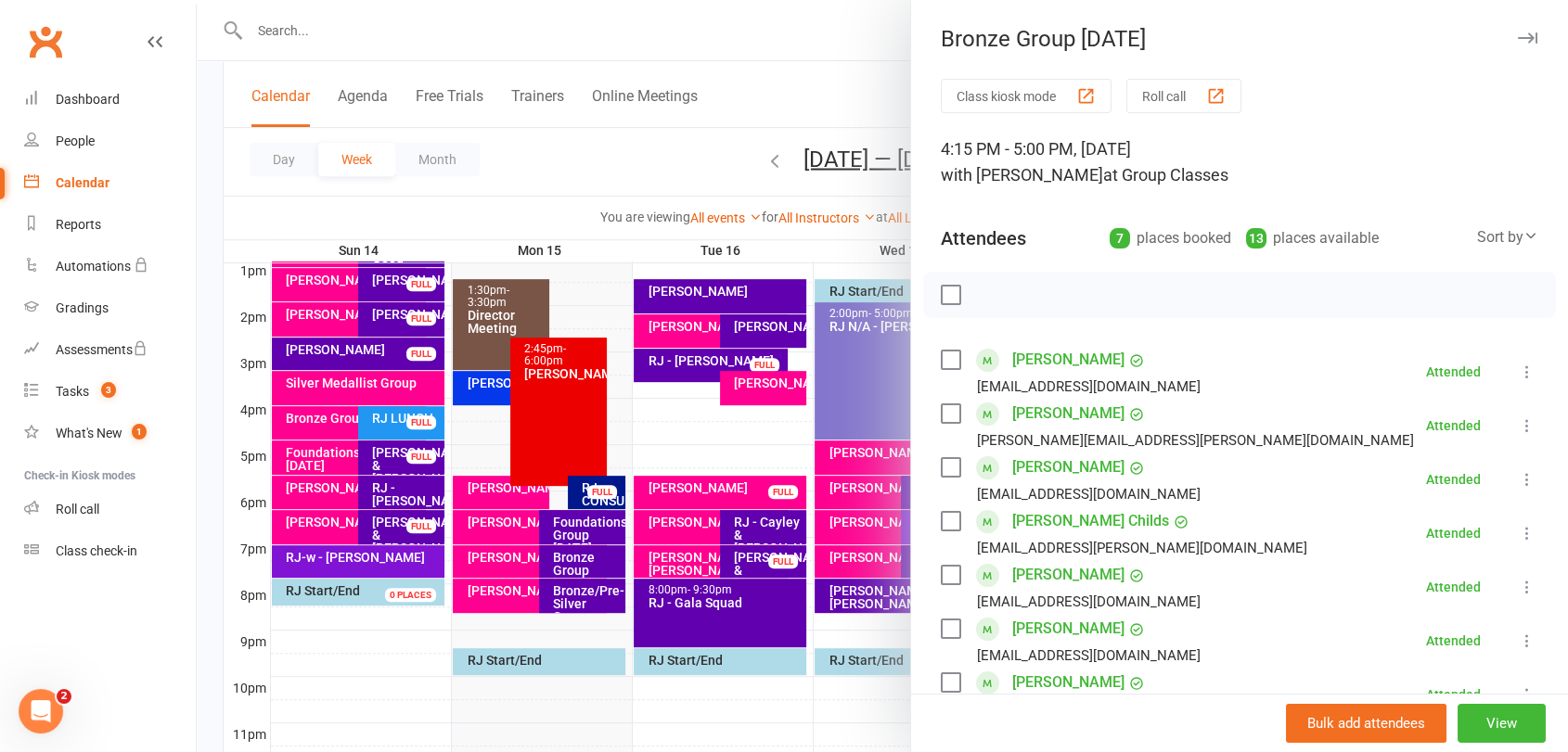
click at [317, 462] on div at bounding box center [882, 376] width 1371 height 752
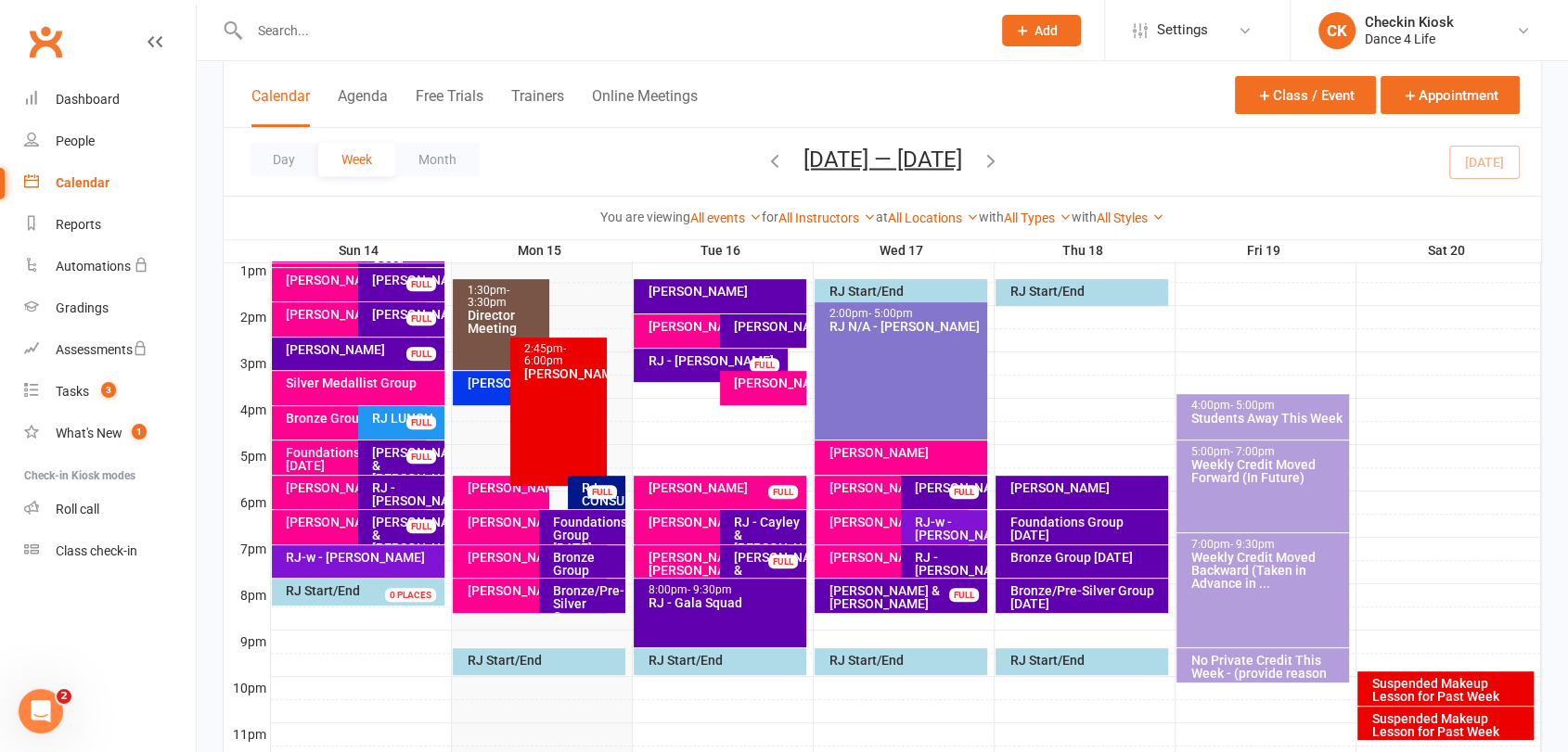
click at [317, 461] on div "Foundations Group [DATE]" at bounding box center [353, 459] width 136 height 26
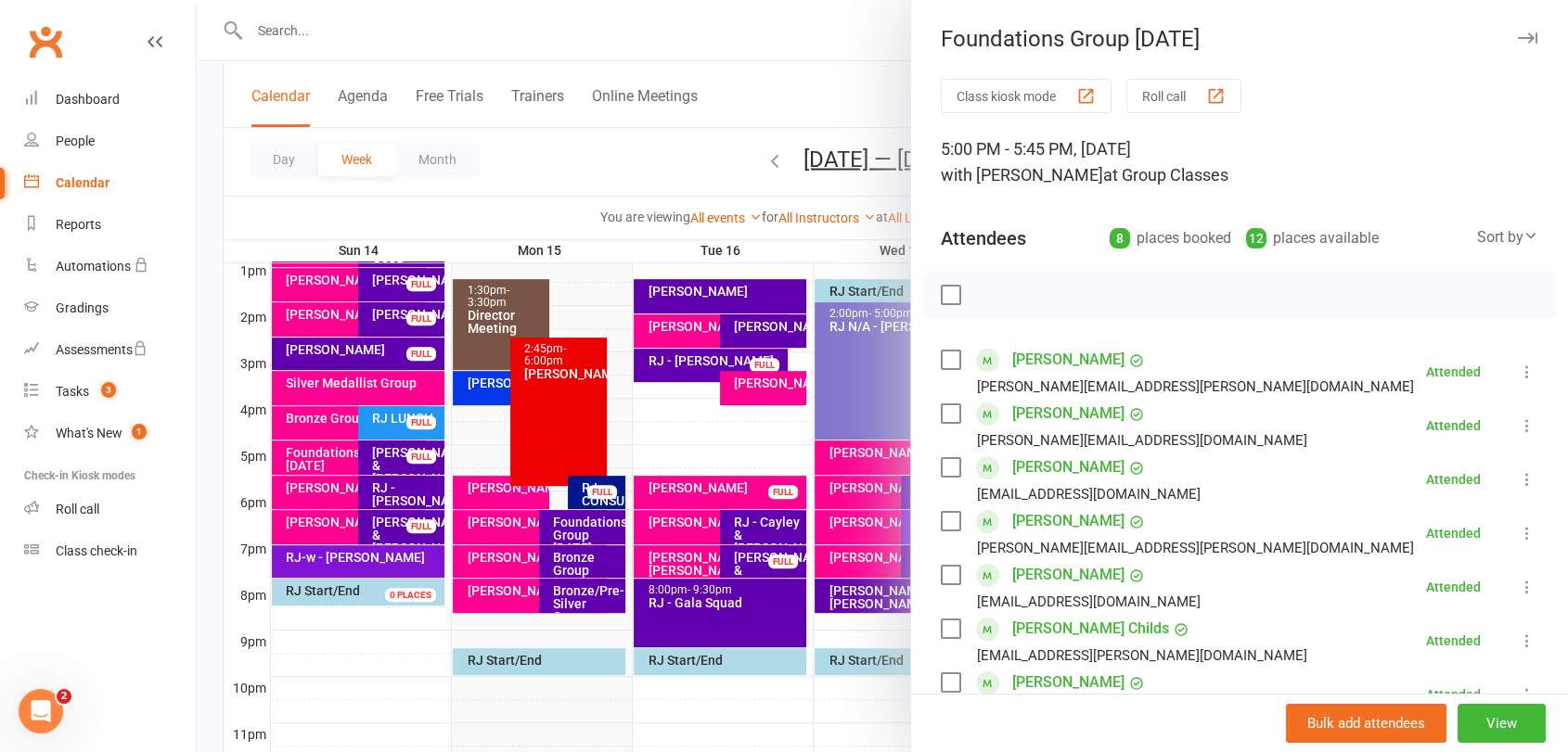
click at [317, 461] on div at bounding box center [882, 376] width 1371 height 752
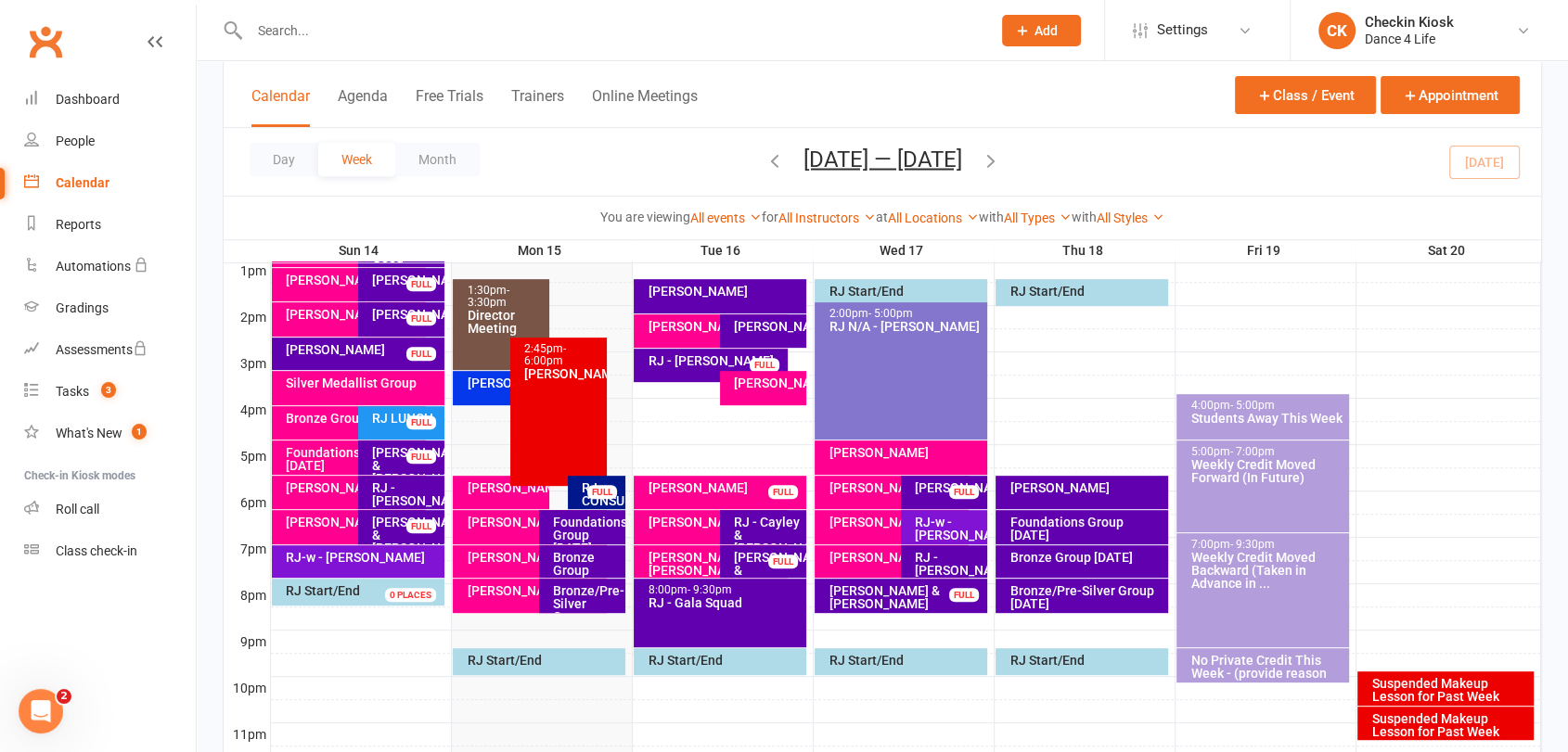
click at [339, 391] on div "Silver Medallist Group" at bounding box center [358, 387] width 172 height 35
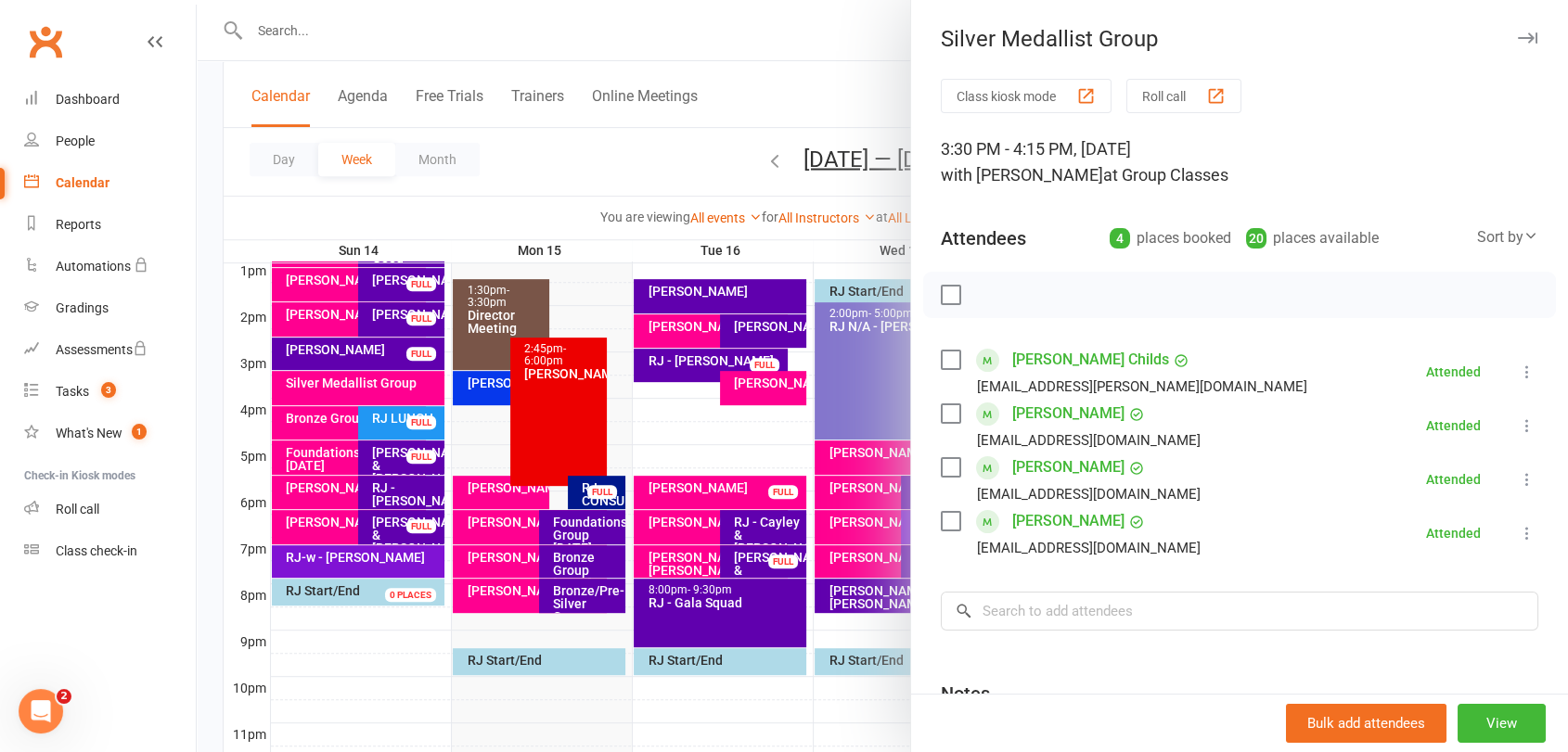
click at [339, 391] on div at bounding box center [882, 376] width 1371 height 752
